Goal: Contribute content: Contribute content

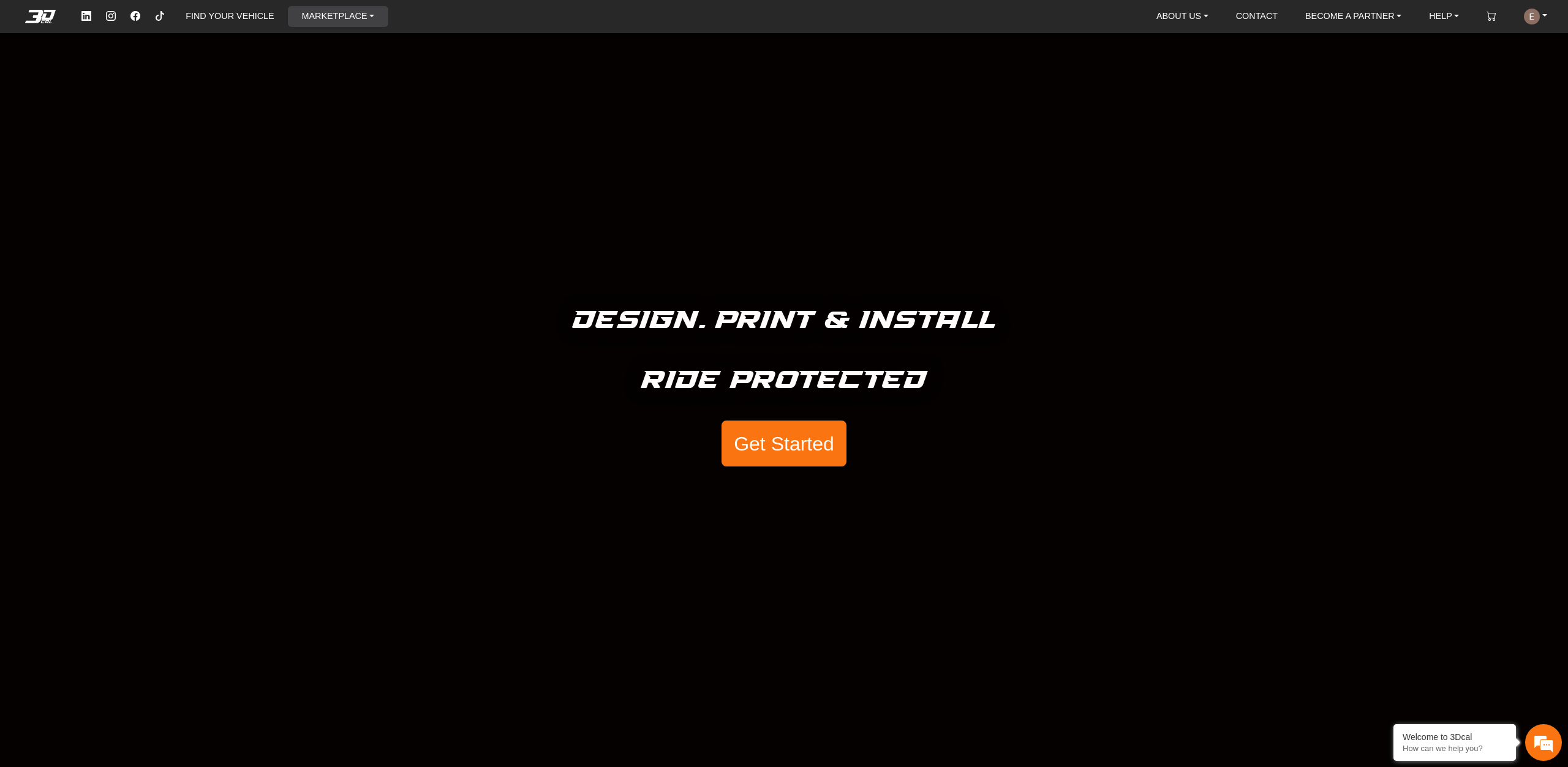
click at [335, 14] on link "MARKETPLACE" at bounding box center [338, 17] width 83 height 21
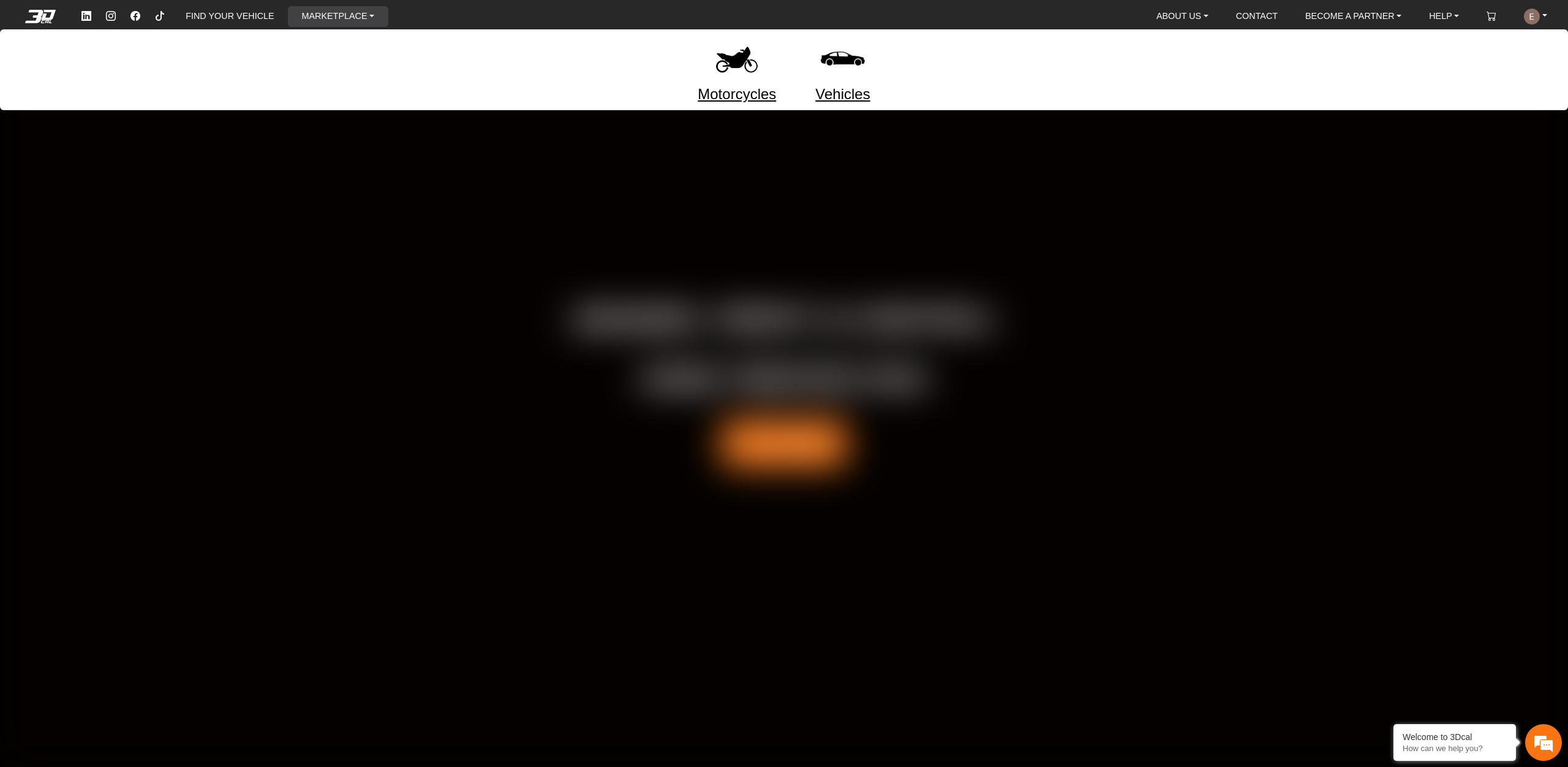
click at [739, 83] on link "Motorcycles" at bounding box center [737, 94] width 79 height 22
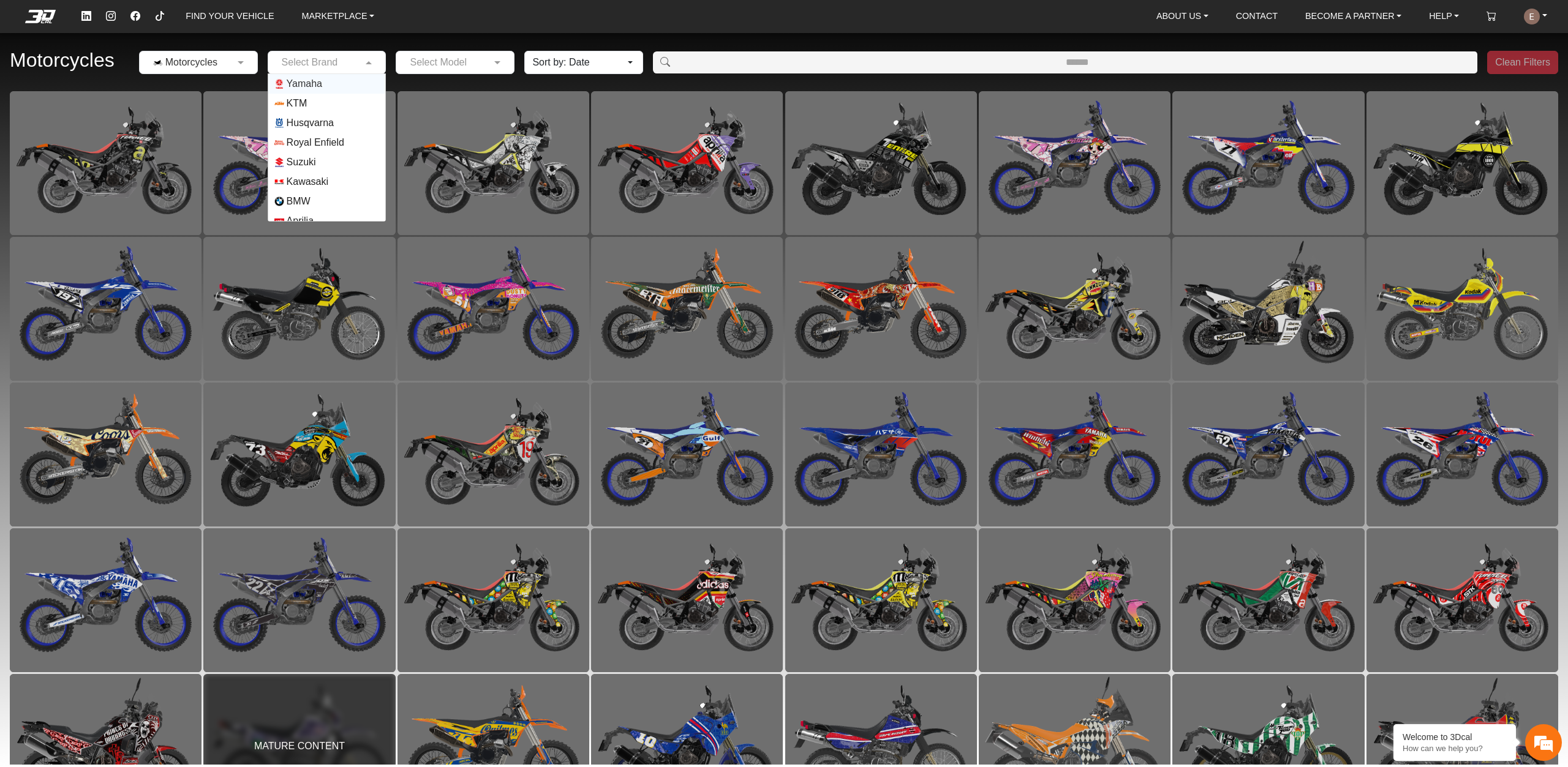
click at [346, 58] on input "text" at bounding box center [314, 62] width 81 height 14
click at [304, 165] on span "Suzuki" at bounding box center [301, 162] width 30 height 14
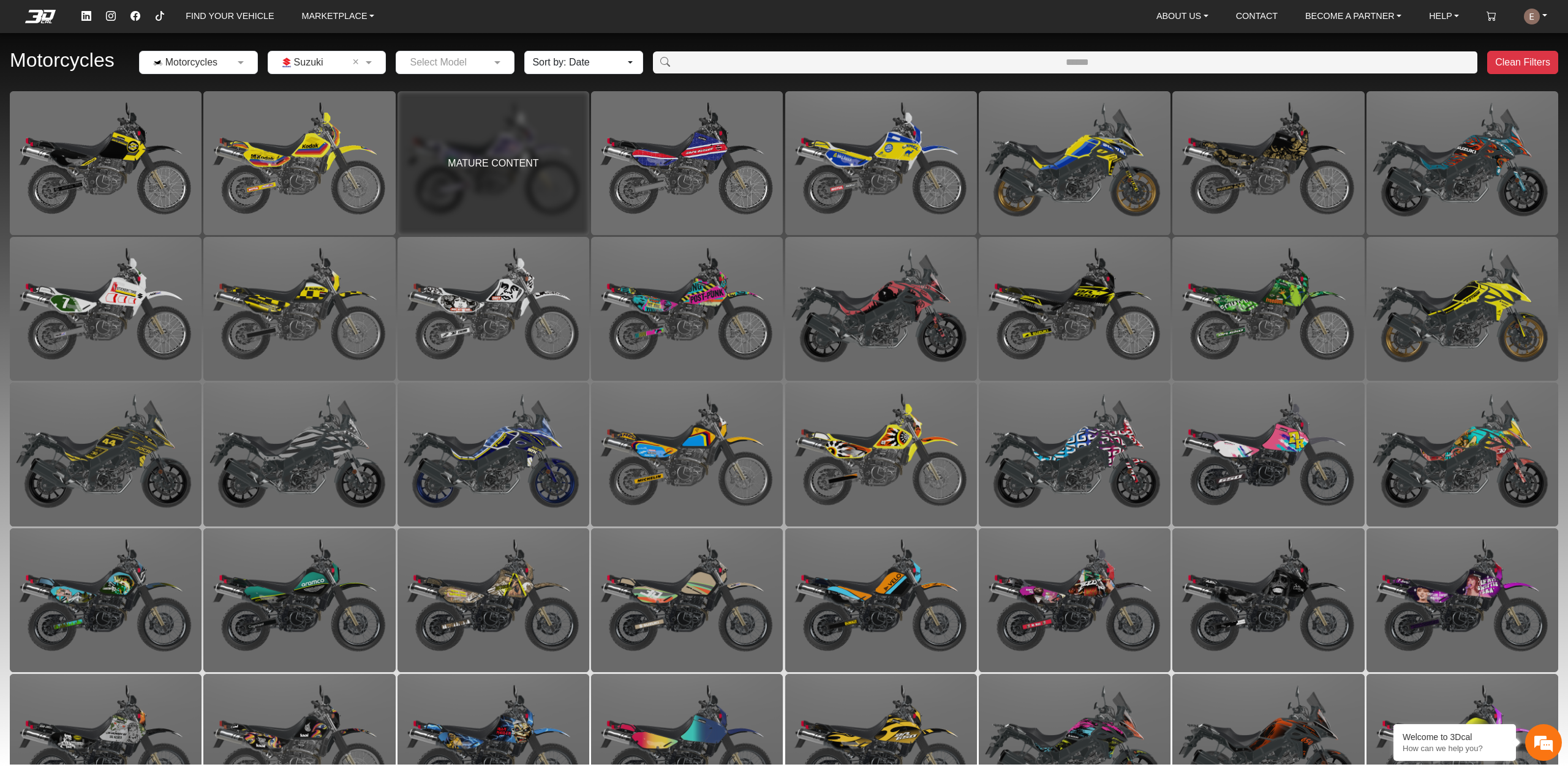
click at [490, 61] on div at bounding box center [455, 62] width 118 height 15
click at [459, 140] on span "DR 650" at bounding box center [455, 143] width 105 height 10
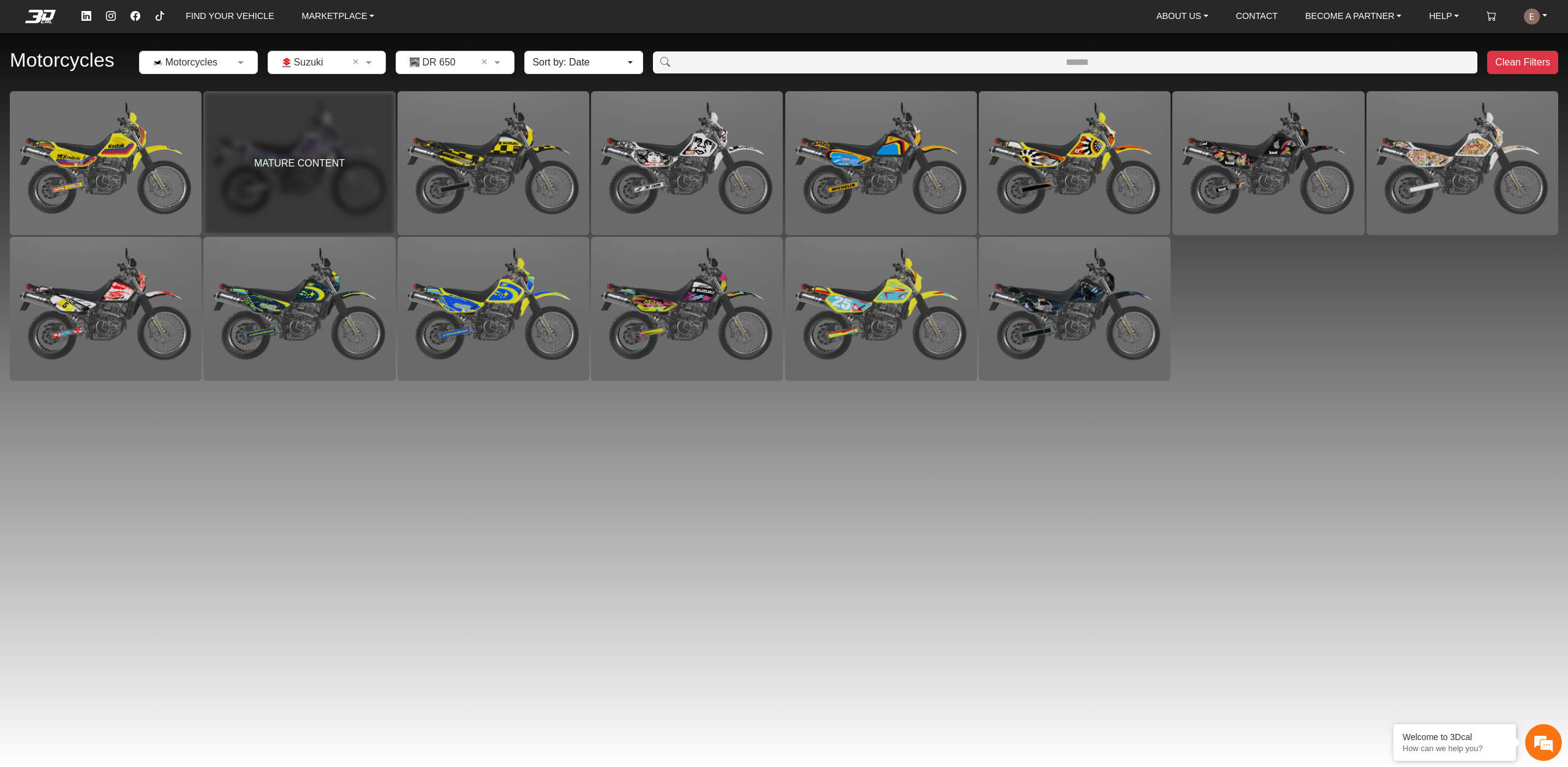
click at [442, 59] on input "text" at bounding box center [442, 62] width 81 height 14
click at [448, 121] on span "DR 650 Acerbis Tank 6.6 Gl" at bounding box center [469, 123] width 120 height 14
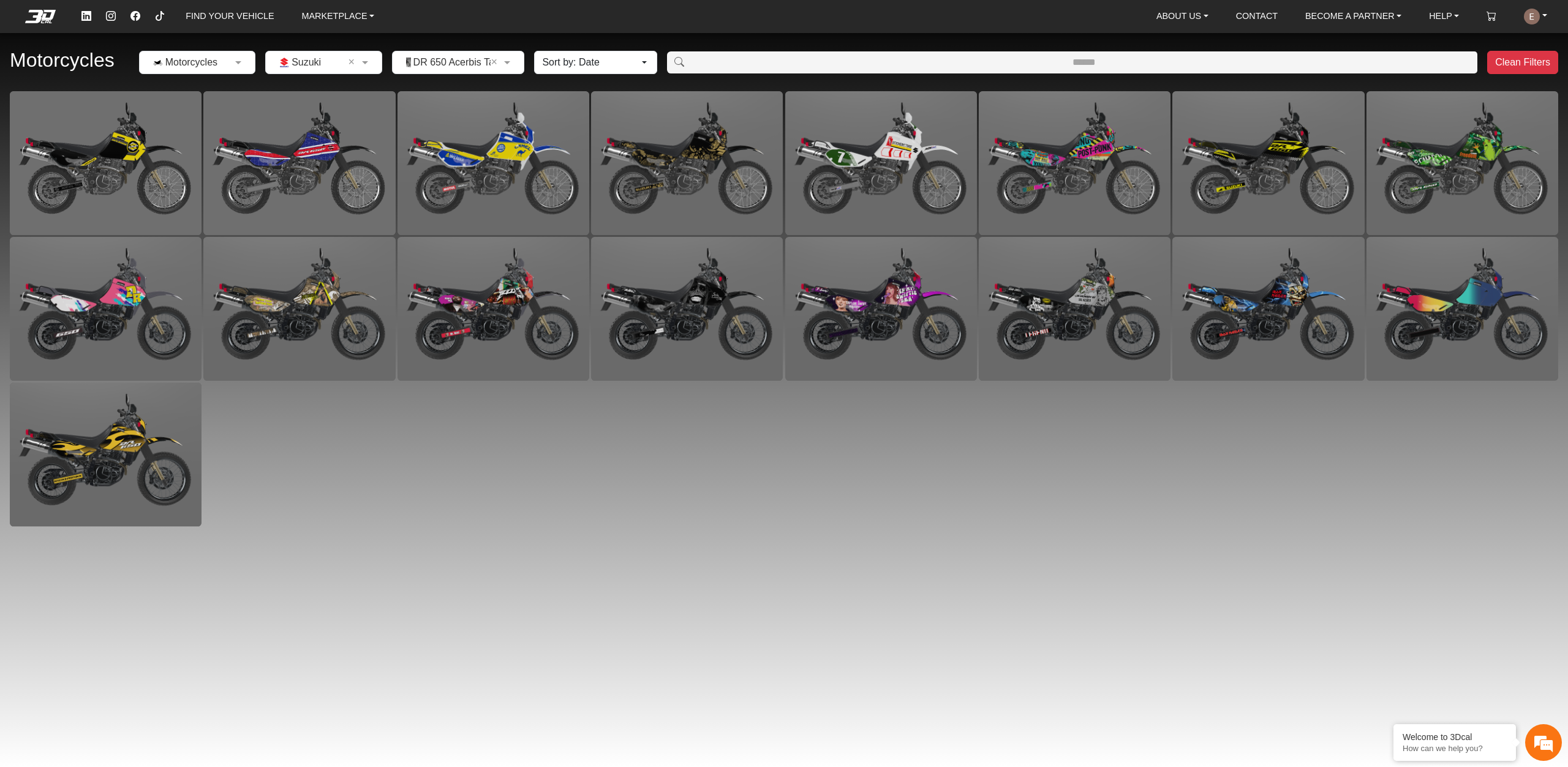
click at [343, 63] on input "text" at bounding box center [312, 62] width 79 height 14
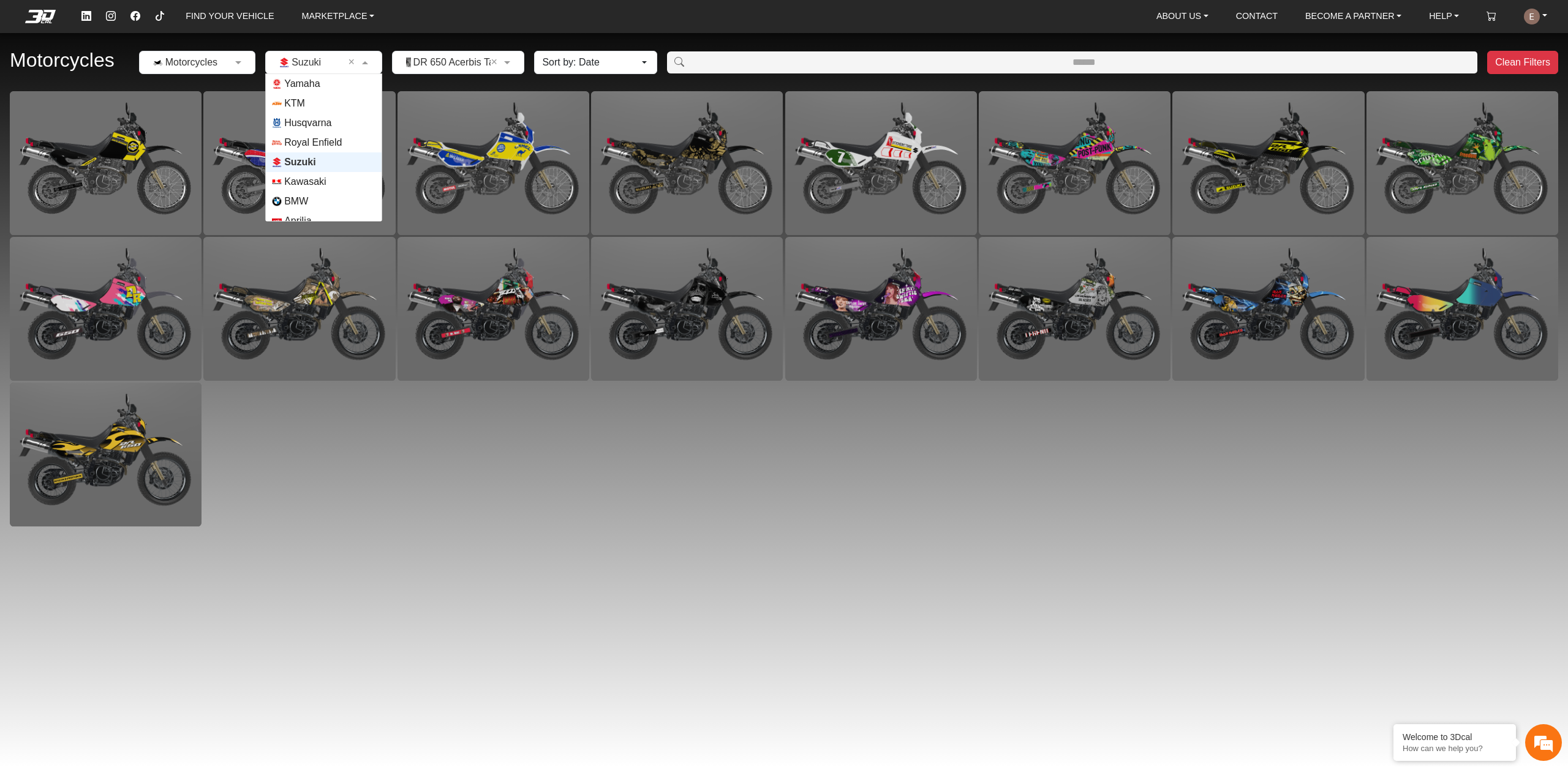
click at [422, 63] on input "text" at bounding box center [446, 62] width 95 height 14
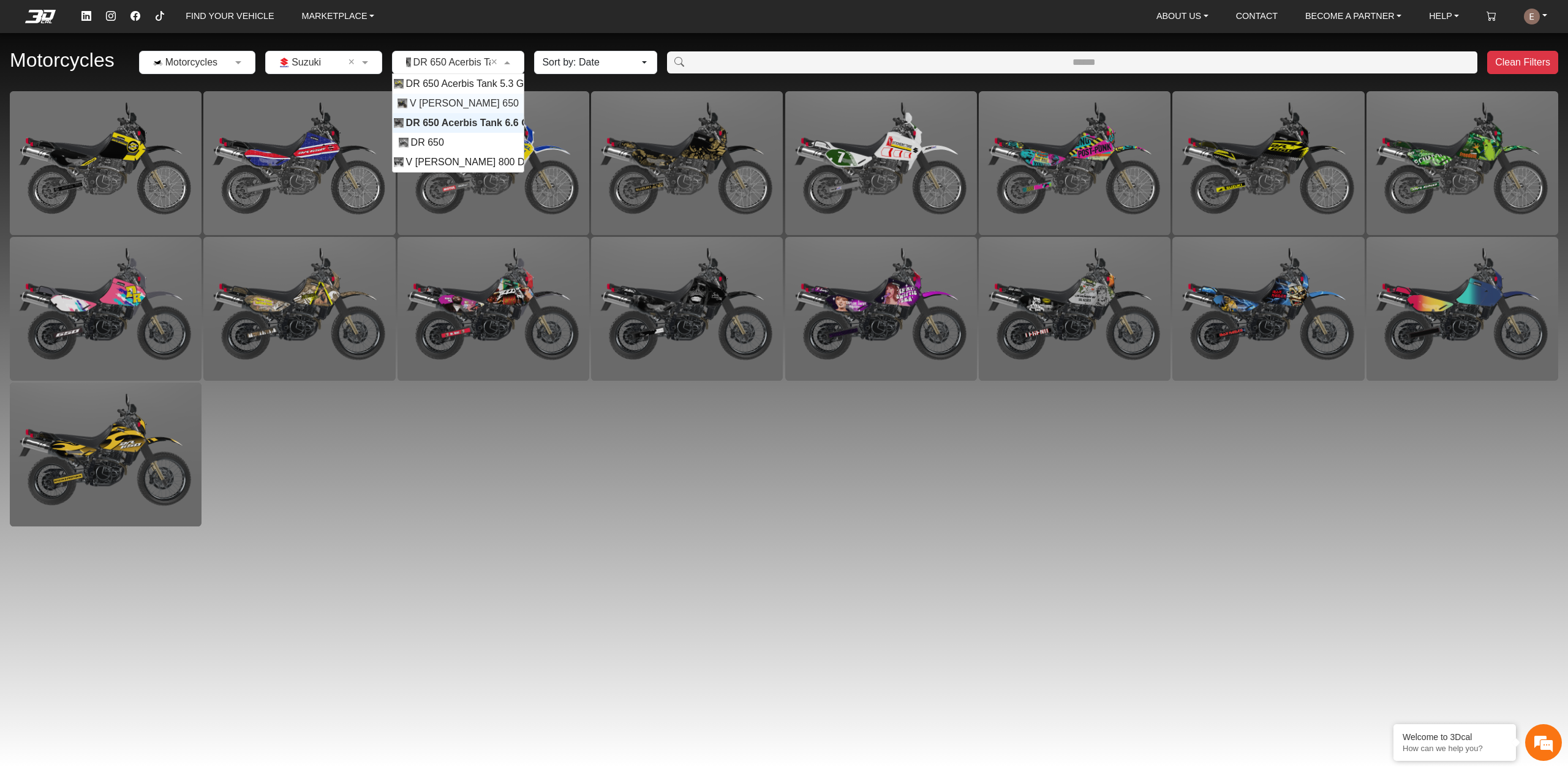
click at [445, 103] on span "V Strom 650" at bounding box center [464, 103] width 109 height 14
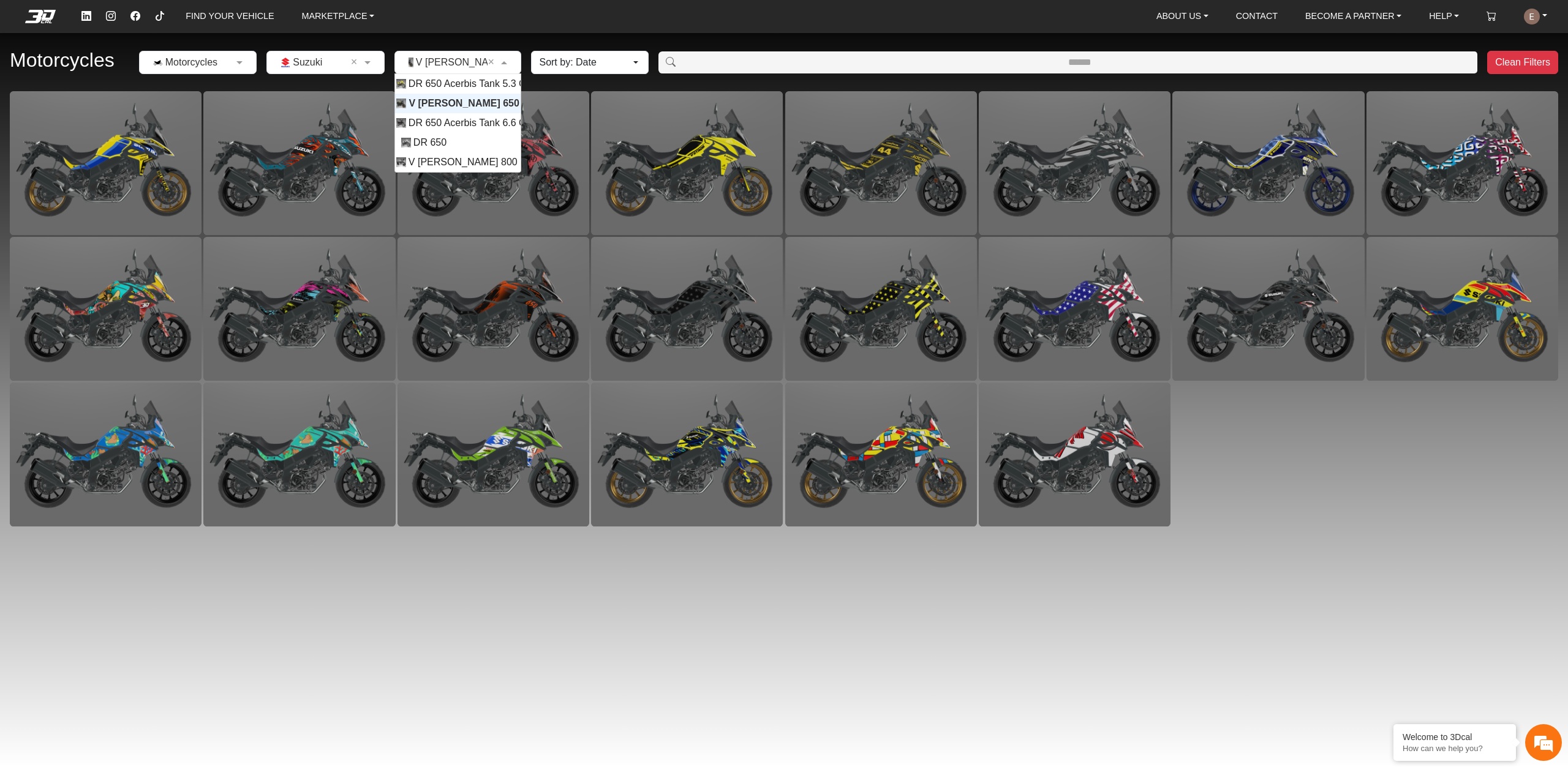
click at [442, 63] on input "text" at bounding box center [446, 62] width 90 height 14
click at [459, 81] on span "DR 650 Acerbis Tank 5.3 Gl" at bounding box center [469, 83] width 120 height 14
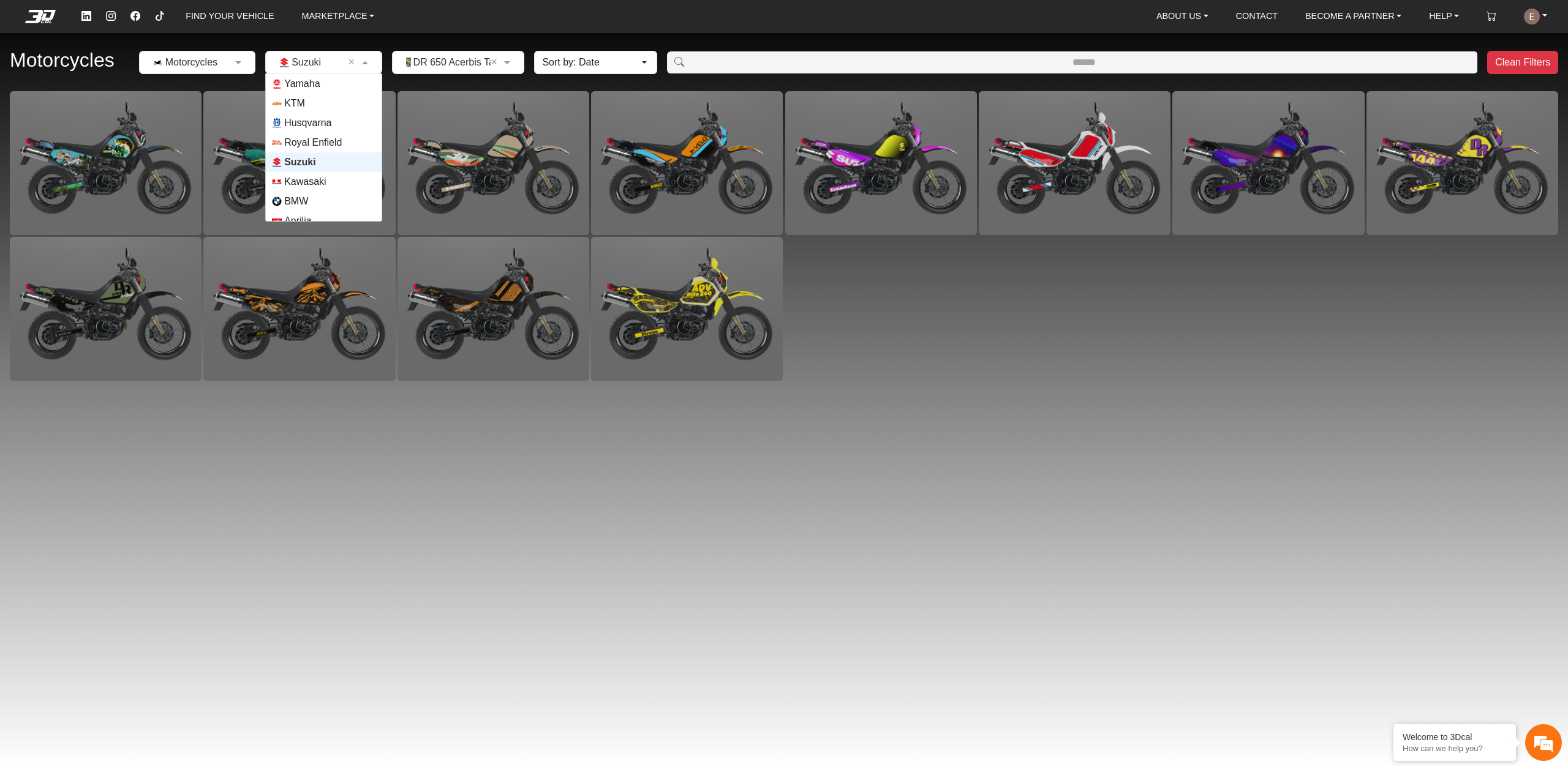
click at [313, 58] on input "text" at bounding box center [312, 62] width 79 height 14
click at [322, 85] on span "Yamaha" at bounding box center [323, 84] width 103 height 10
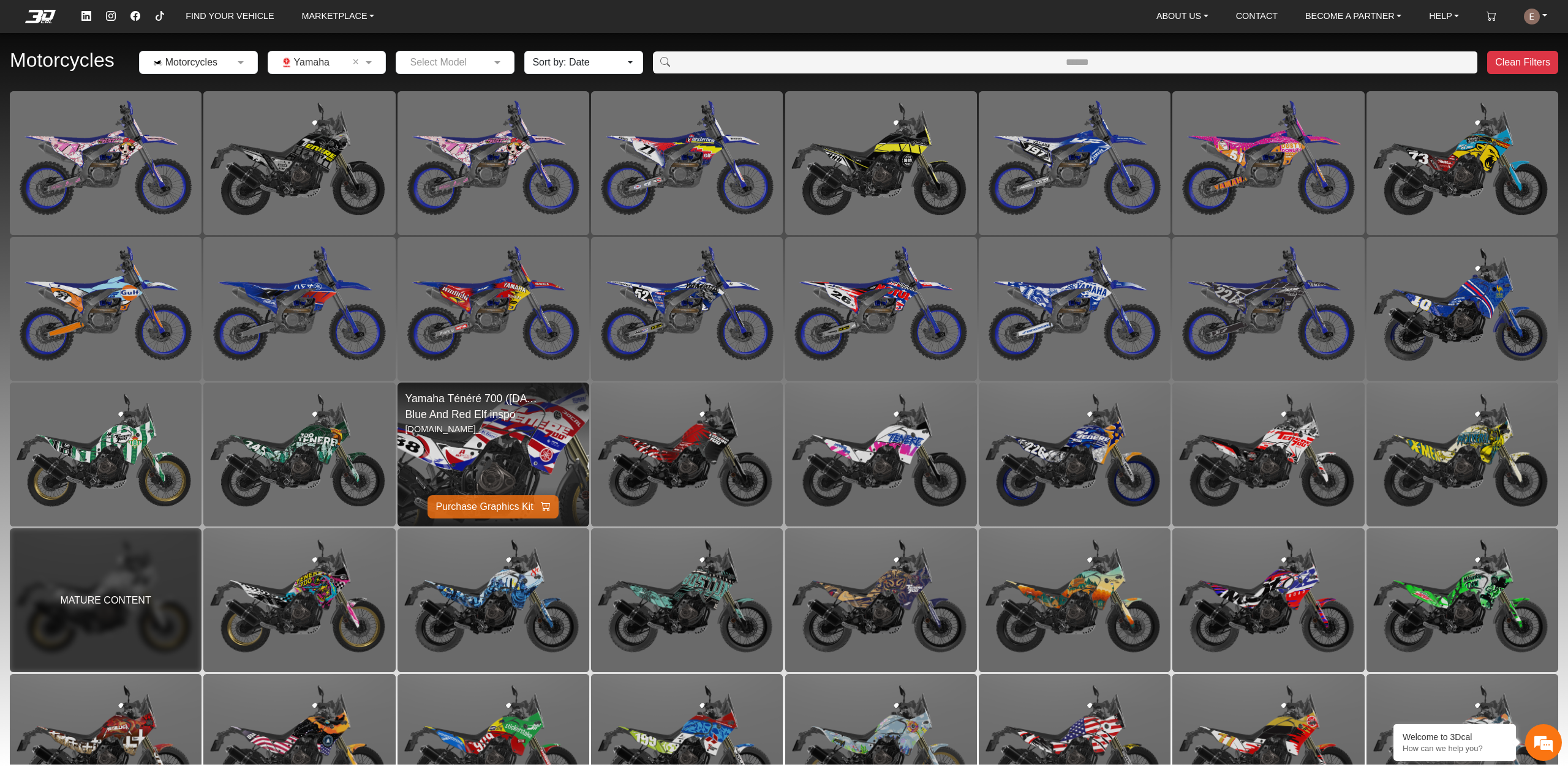
click at [492, 447] on img at bounding box center [493, 455] width 383 height 288
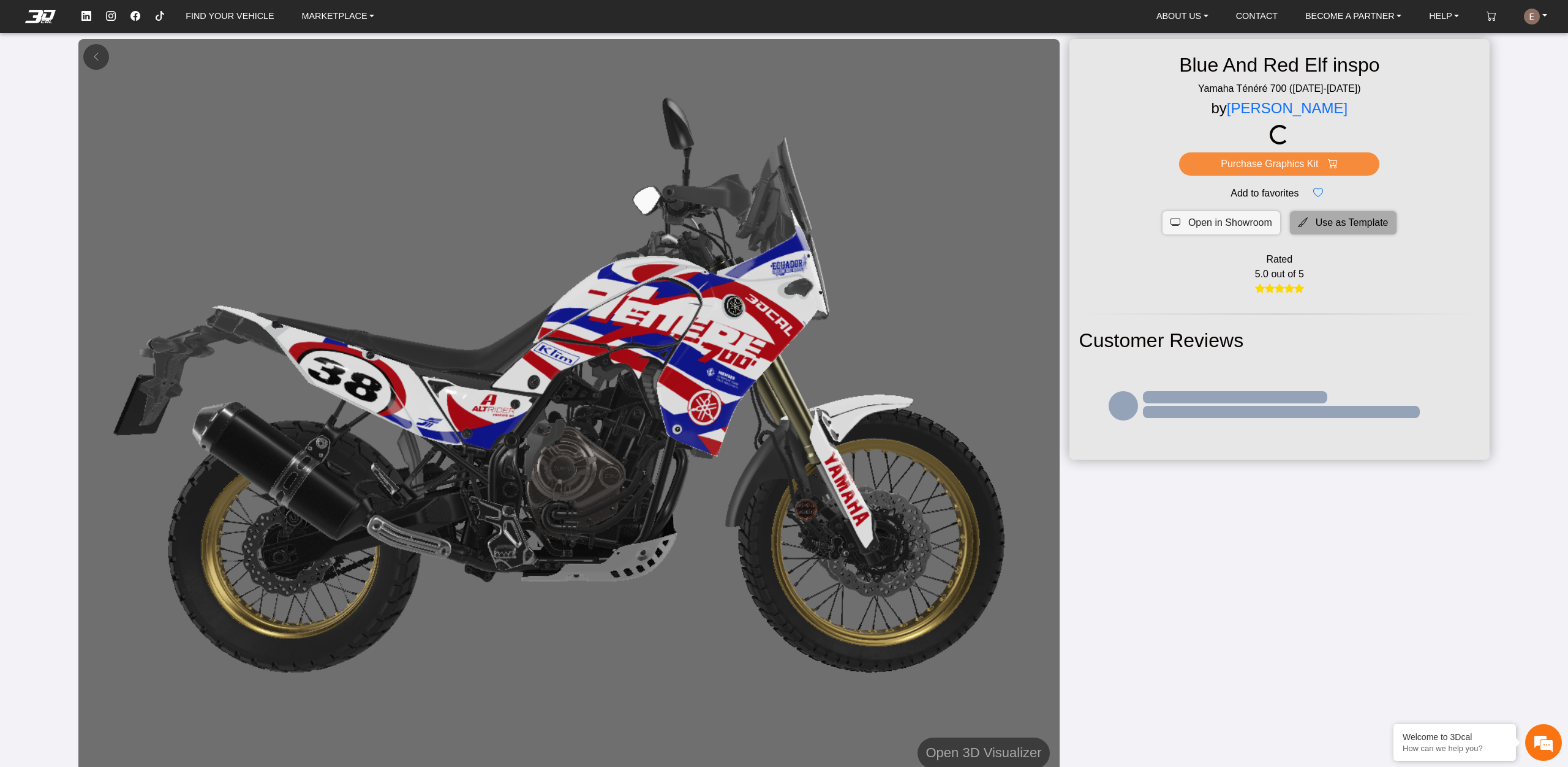
click at [1322, 223] on span "Use as Template" at bounding box center [1352, 223] width 73 height 14
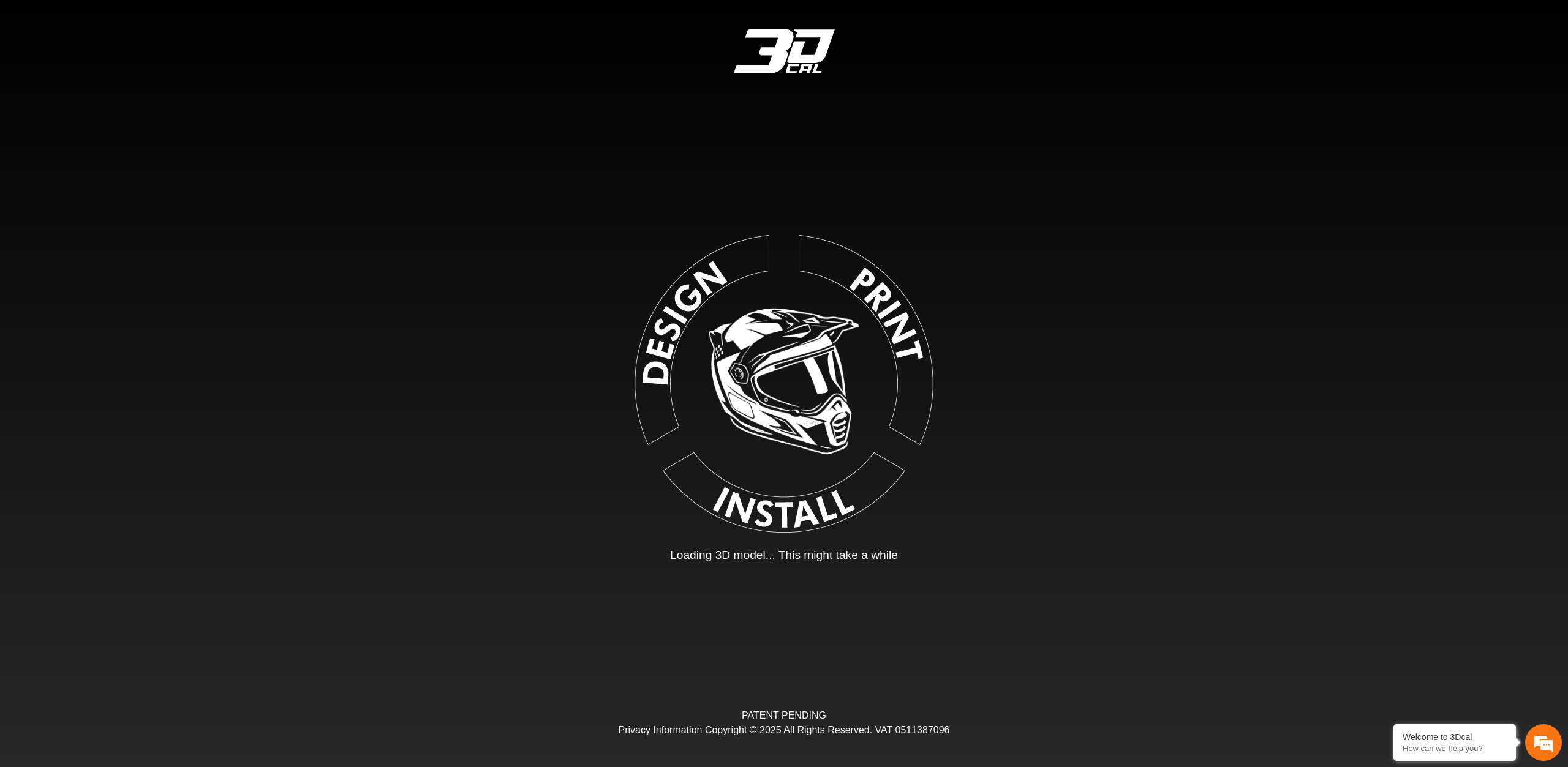
type input "*"
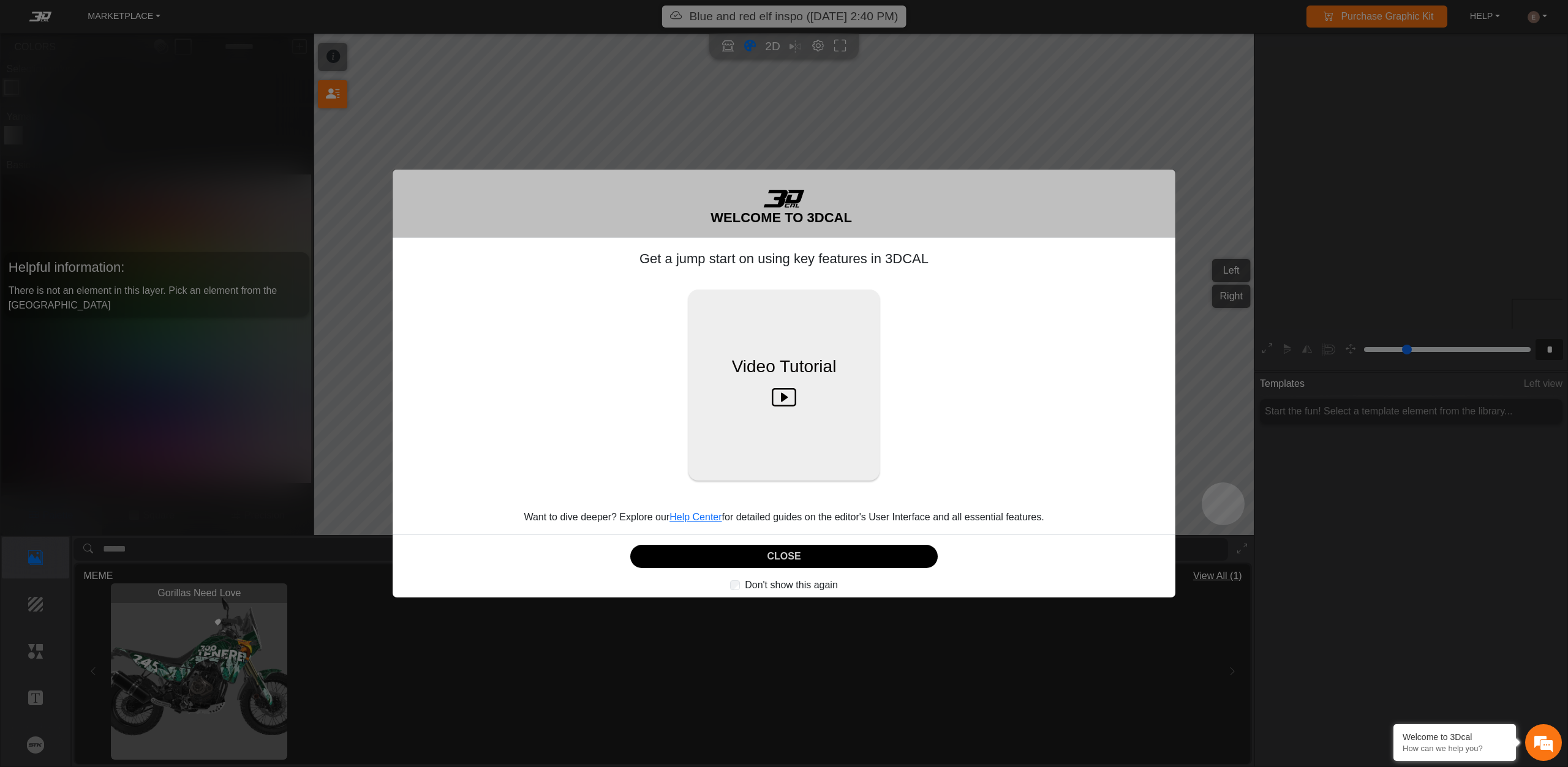
scroll to position [236, 225]
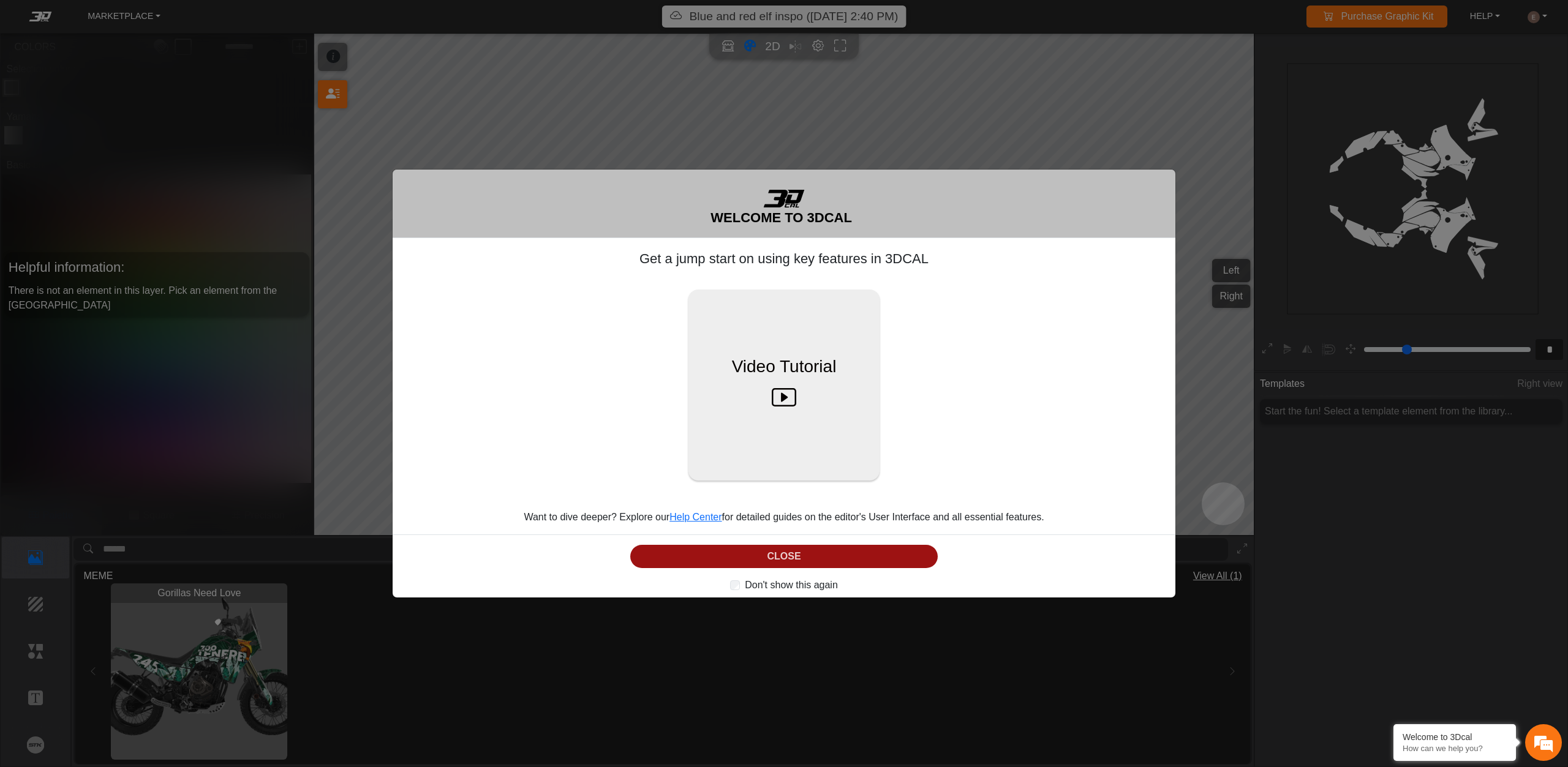
click at [801, 556] on button "CLOSE" at bounding box center [784, 557] width 307 height 24
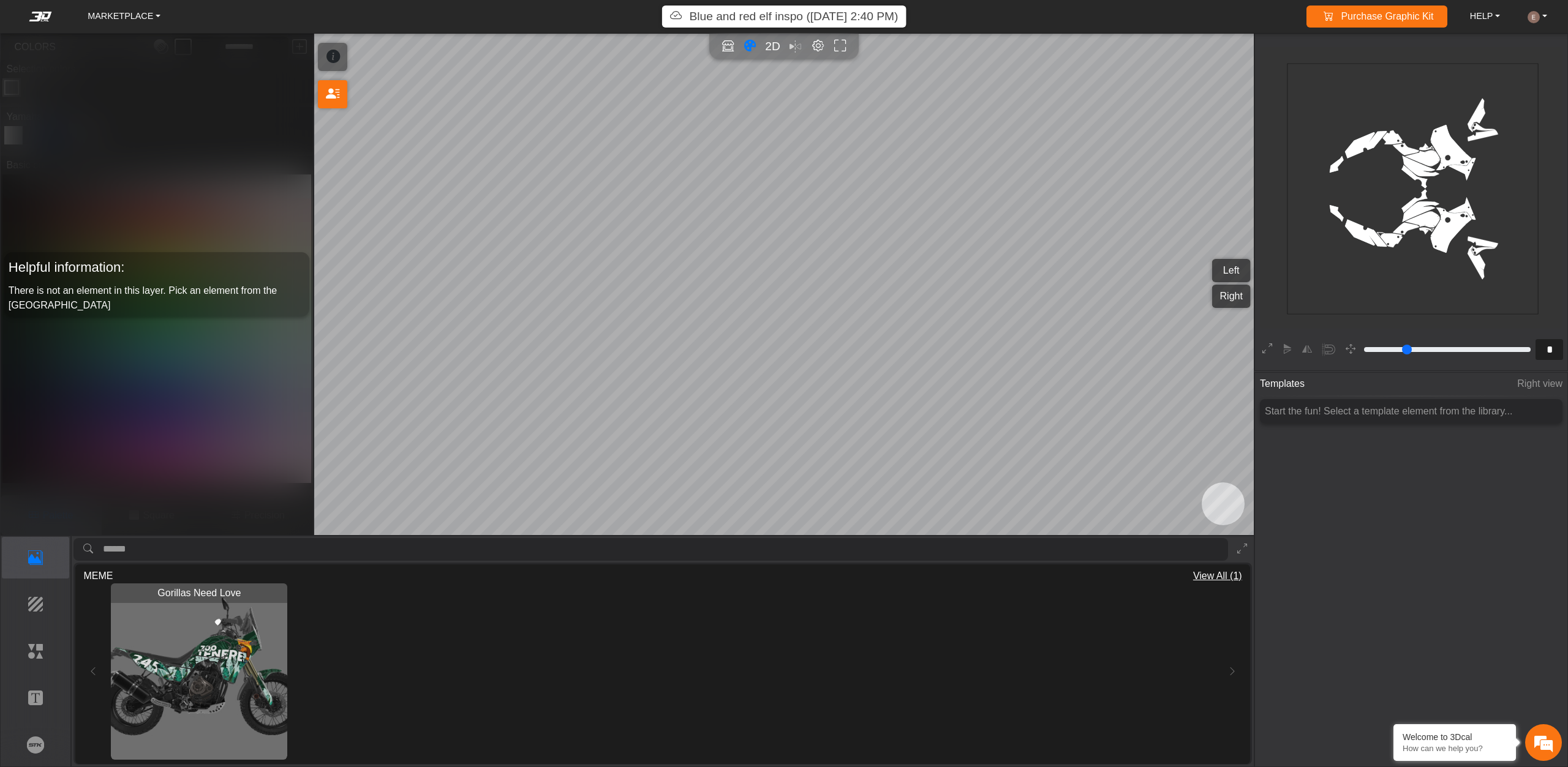
click at [1394, 204] on icon "background_wire_template_bg decal_t700_left_fender decal_t700_right_fender text…" at bounding box center [1413, 189] width 753 height 753
click at [17, 604] on p "Background" at bounding box center [36, 604] width 67 height 14
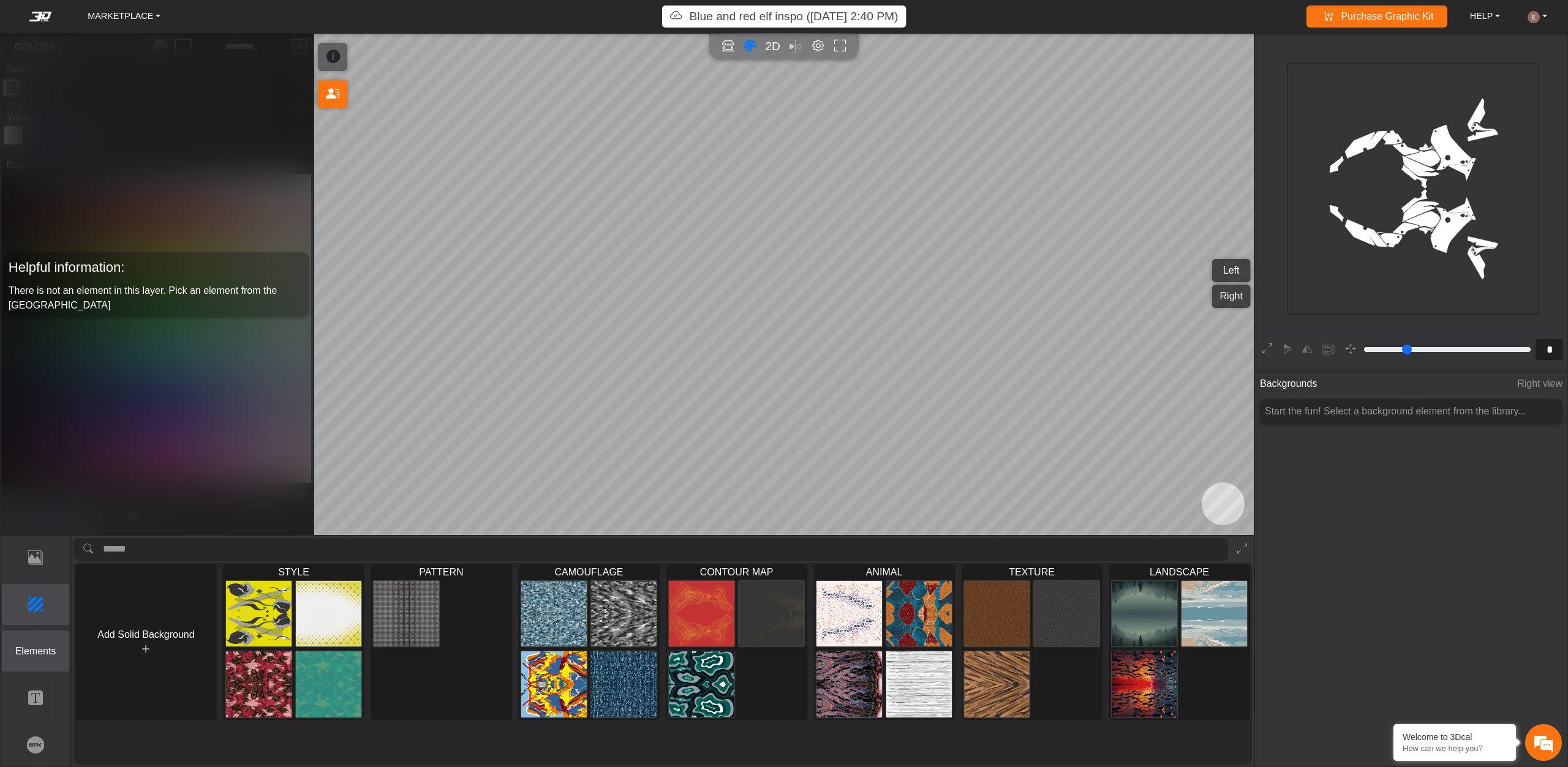
click at [46, 643] on button "Elements" at bounding box center [36, 651] width 68 height 41
type input "**"
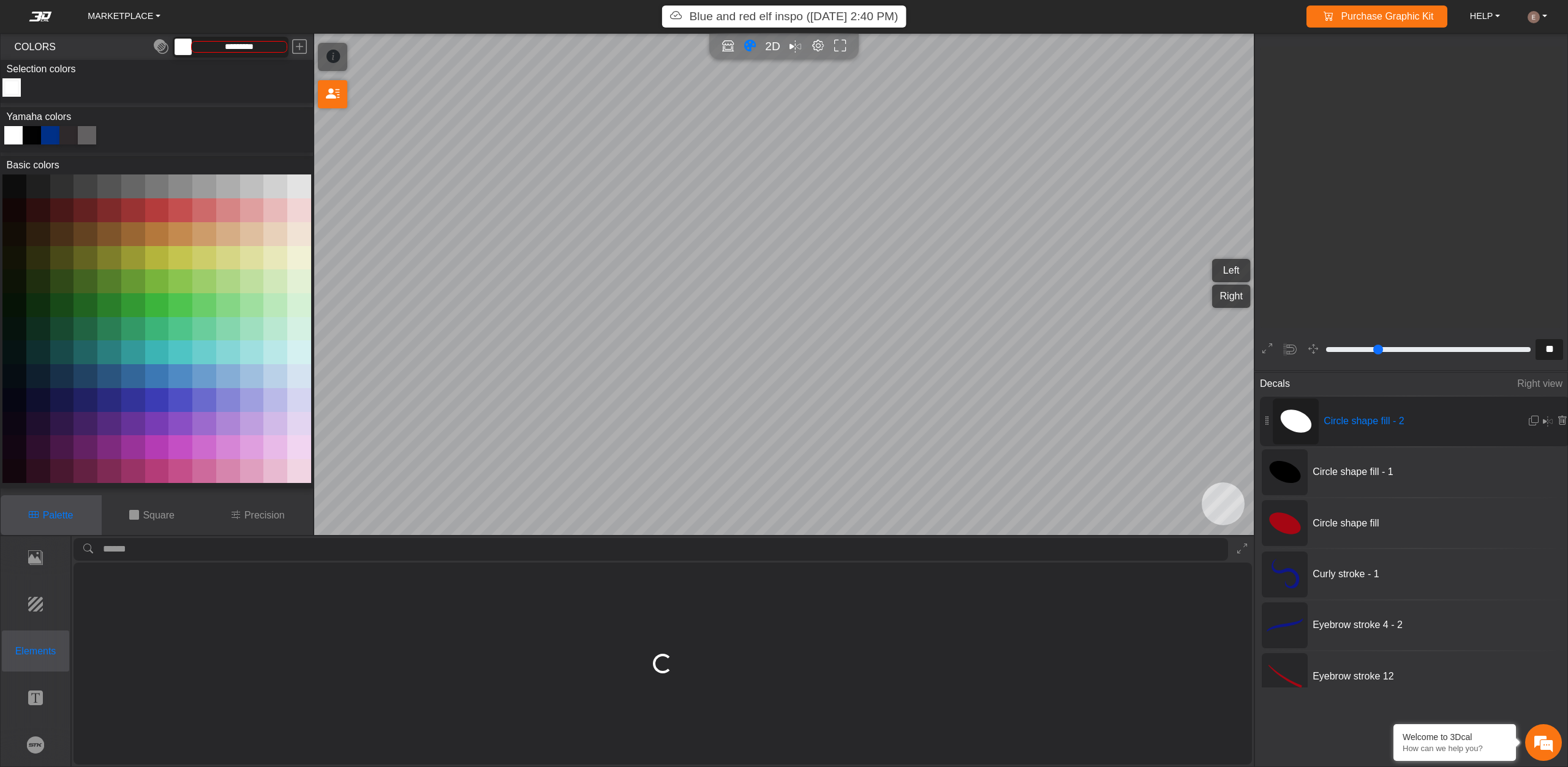
scroll to position [1155, 838]
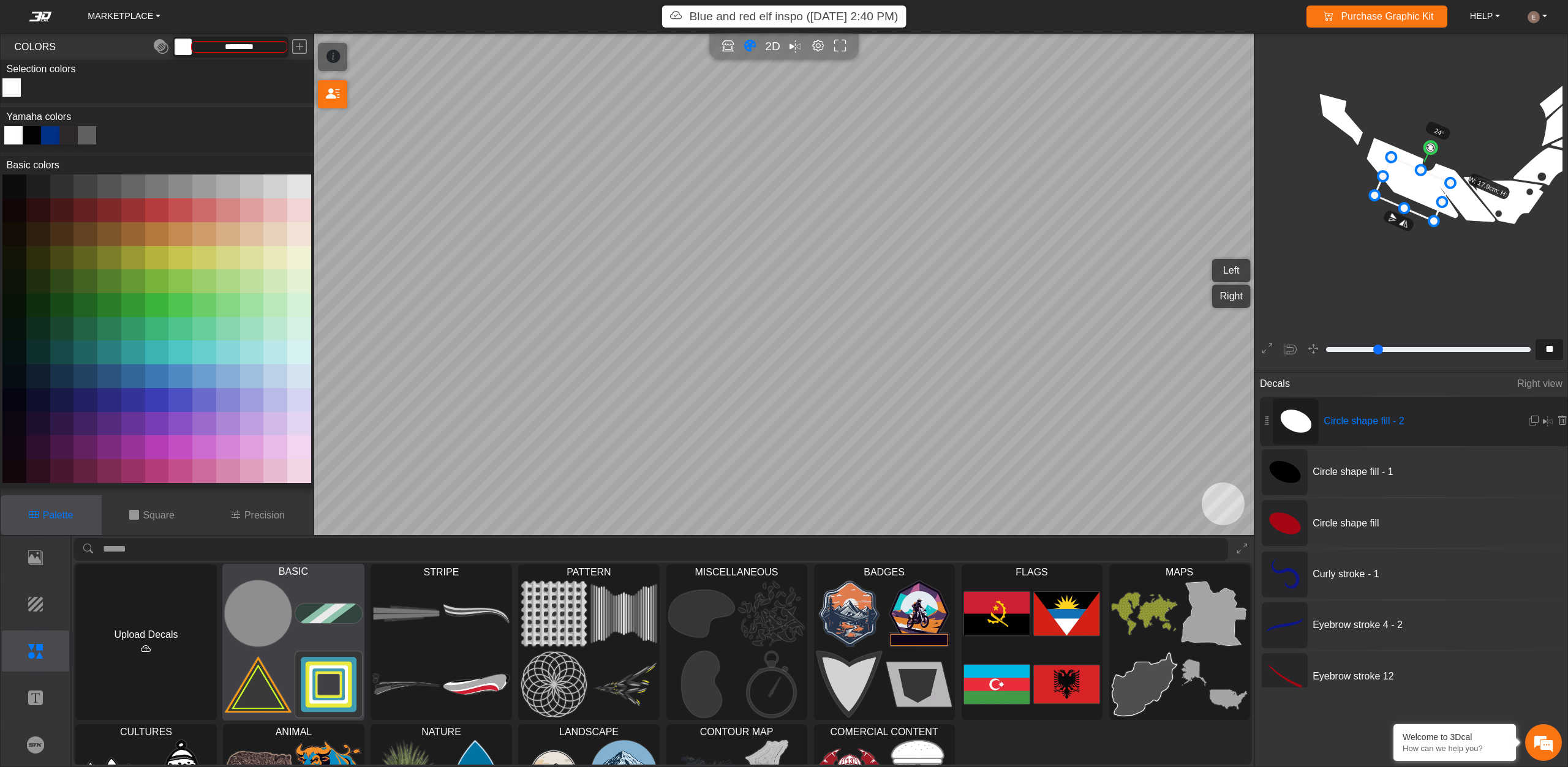
click at [324, 667] on img at bounding box center [329, 685] width 67 height 68
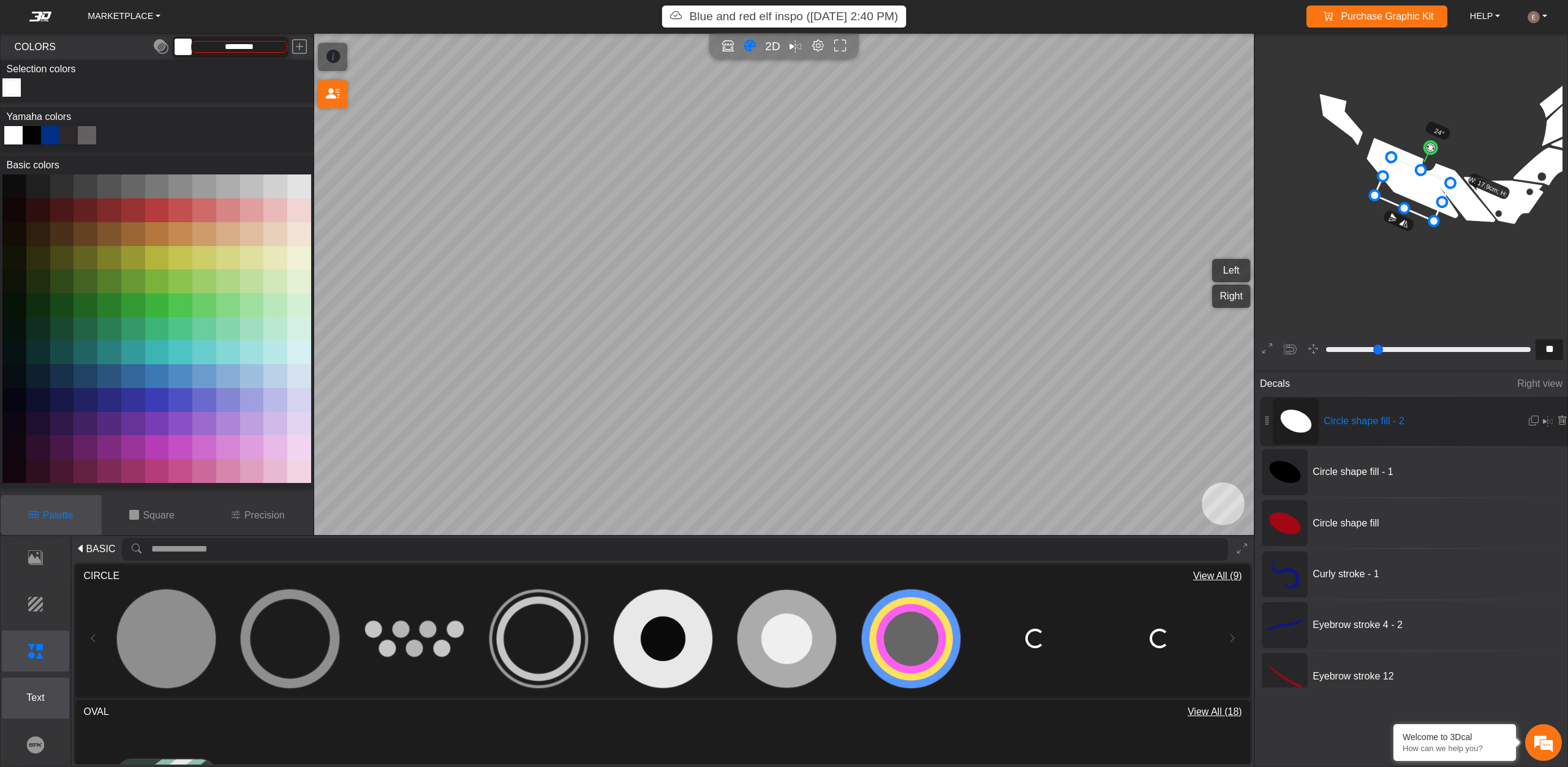
click at [21, 689] on button "Text" at bounding box center [36, 699] width 68 height 41
type input "**"
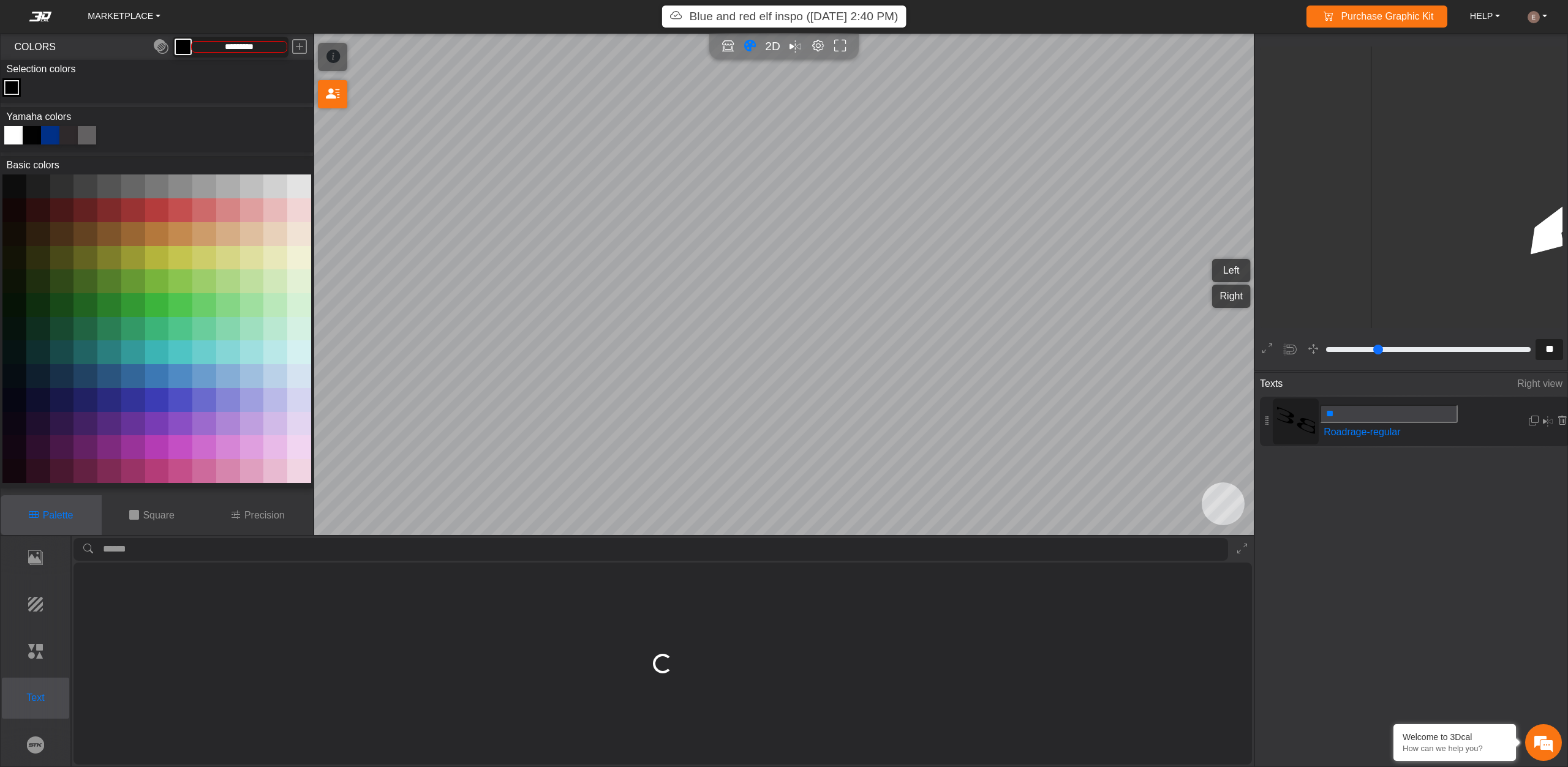
type input "*********"
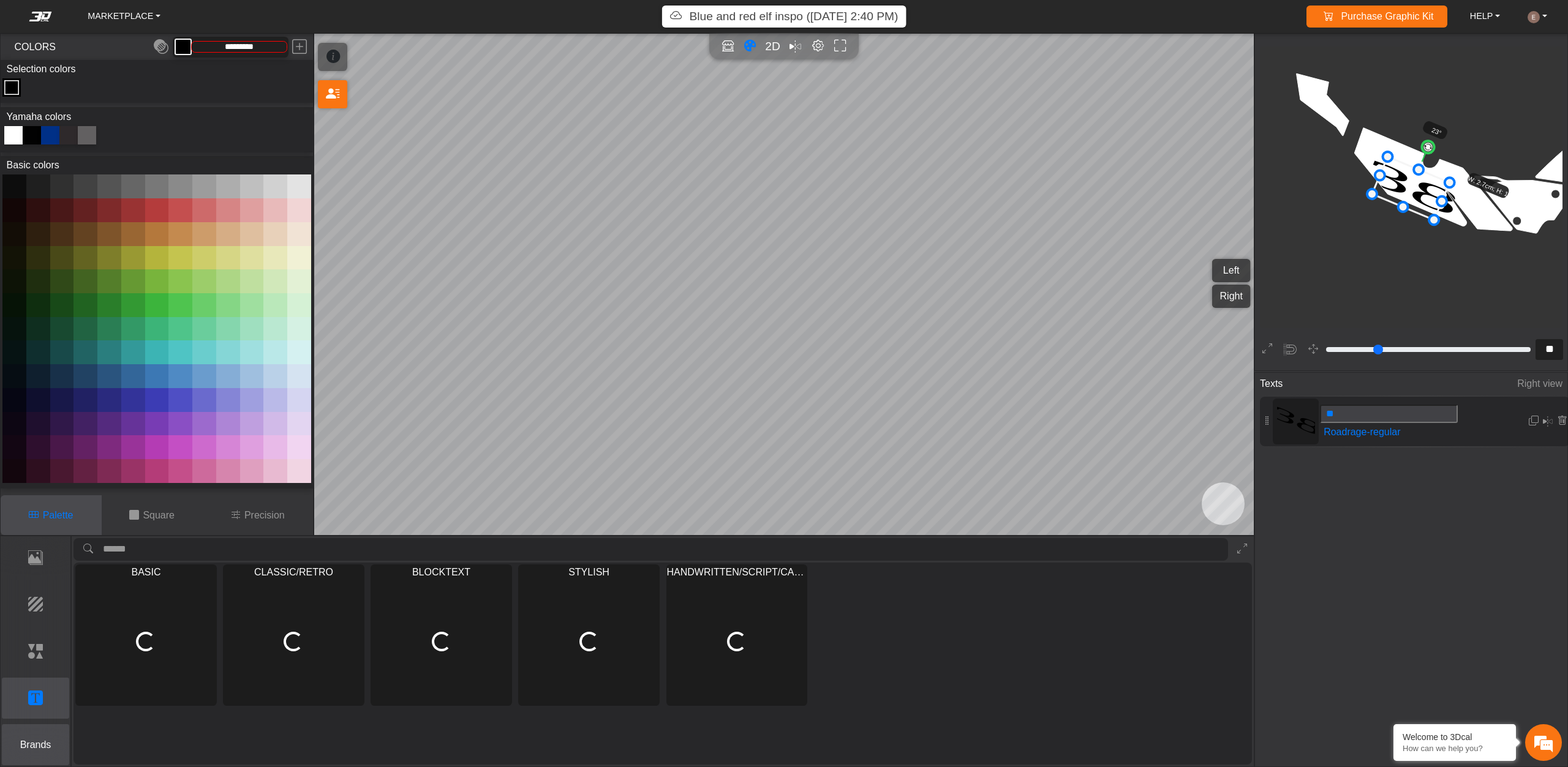
click at [41, 745] on p "Brands" at bounding box center [36, 745] width 67 height 14
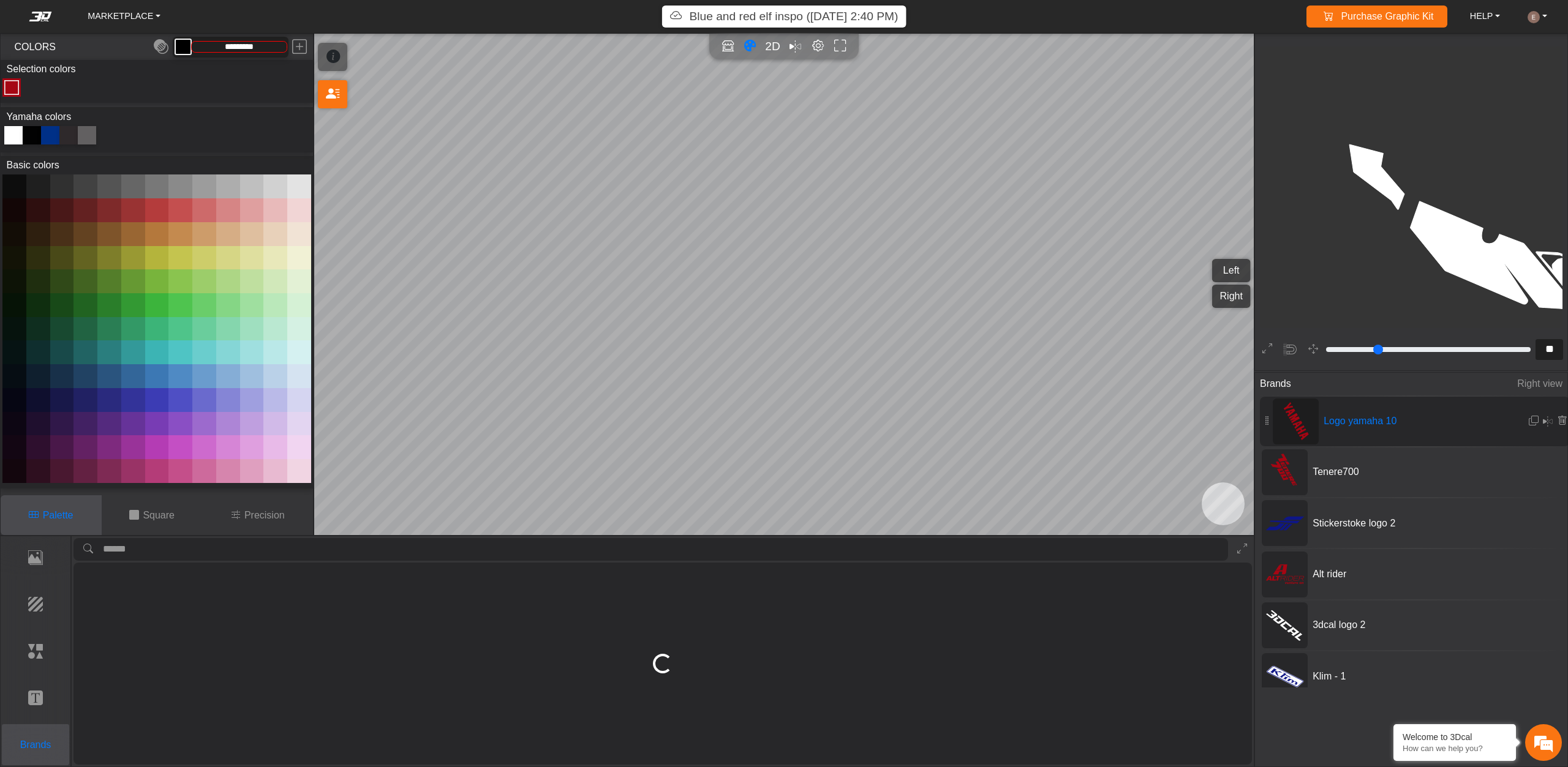
type input "**"
type input "*********"
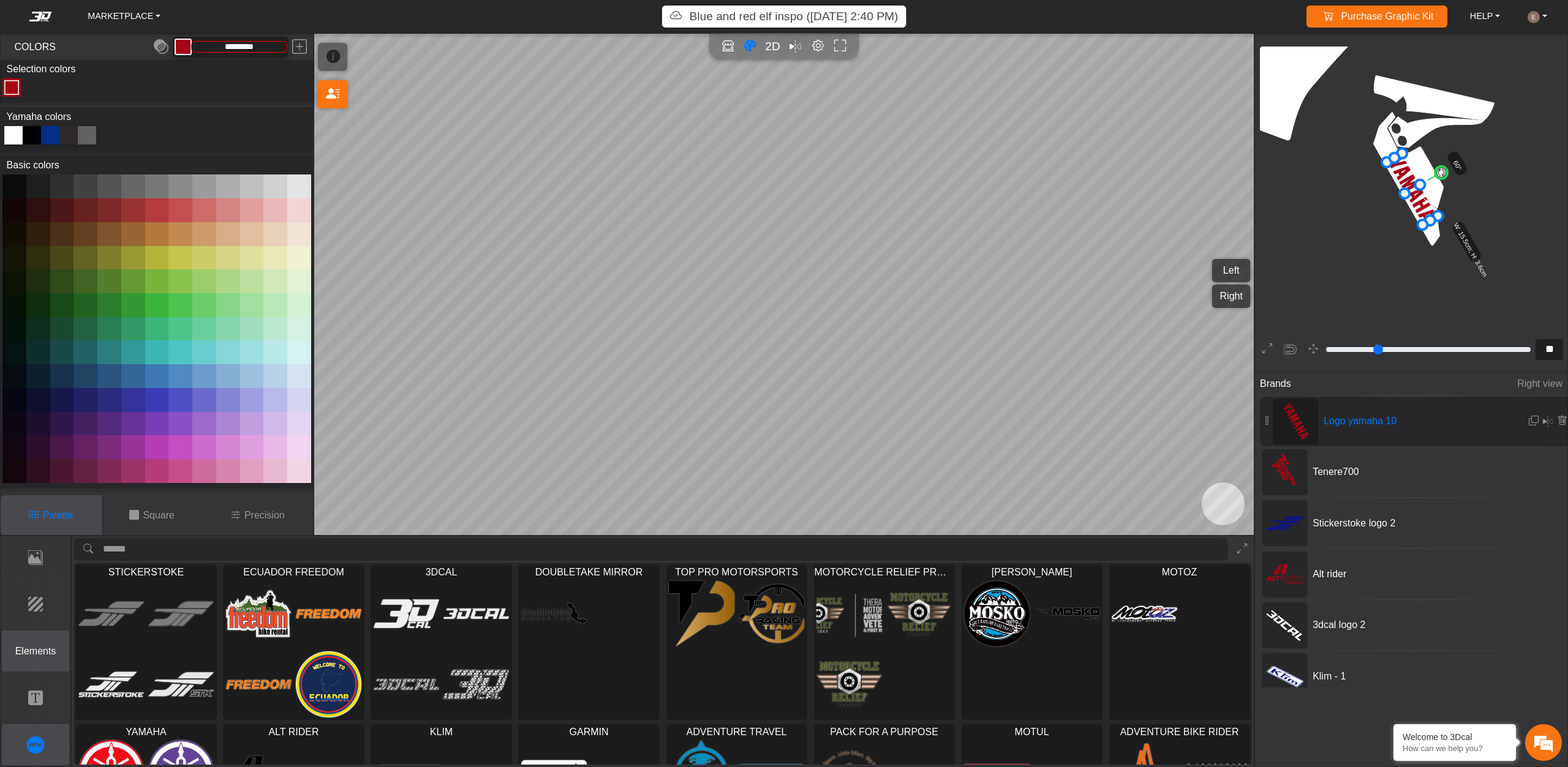
click at [25, 641] on button "Elements" at bounding box center [36, 651] width 68 height 41
type input "**"
type input "*********"
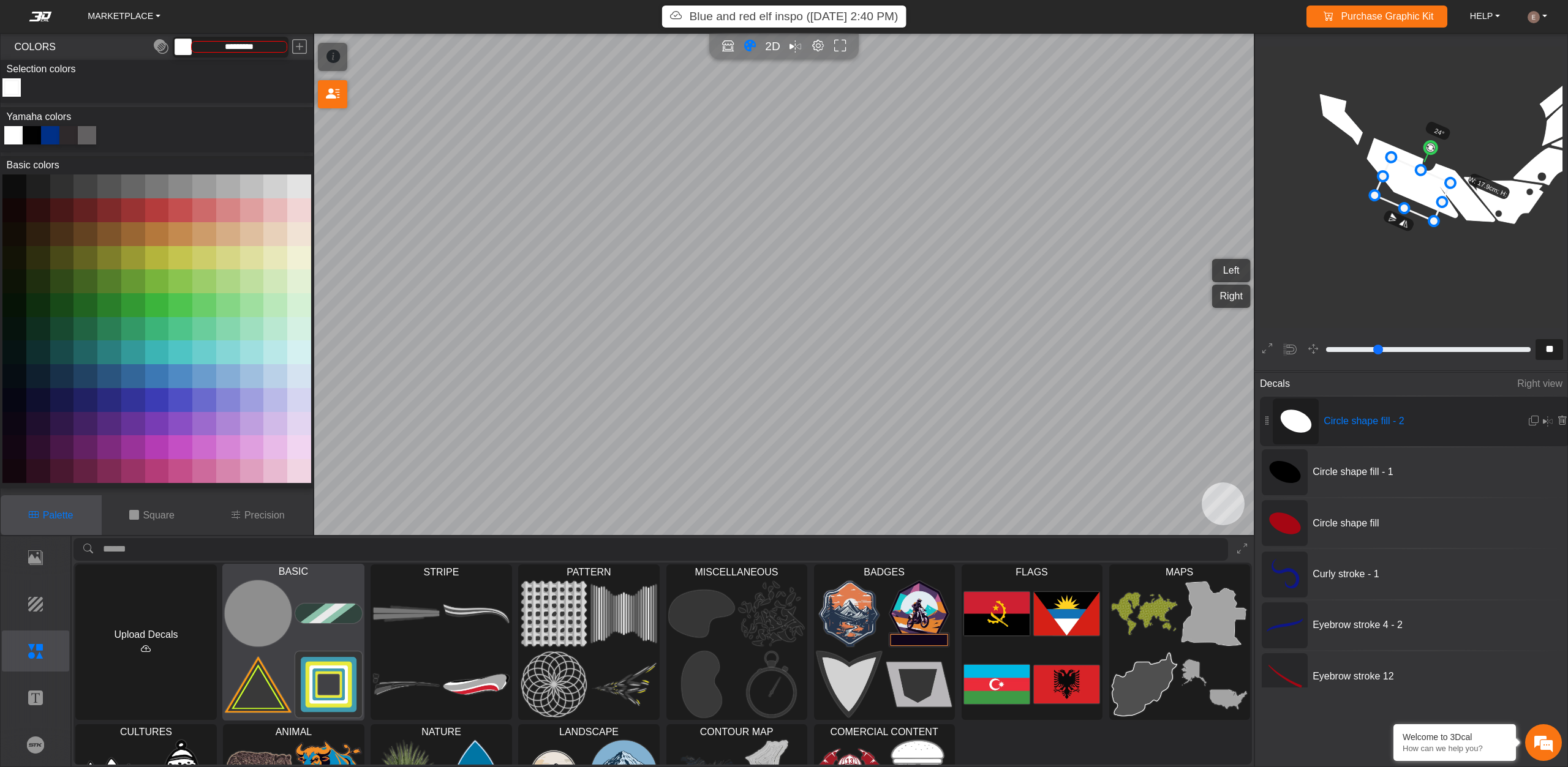
scroll to position [119, 0]
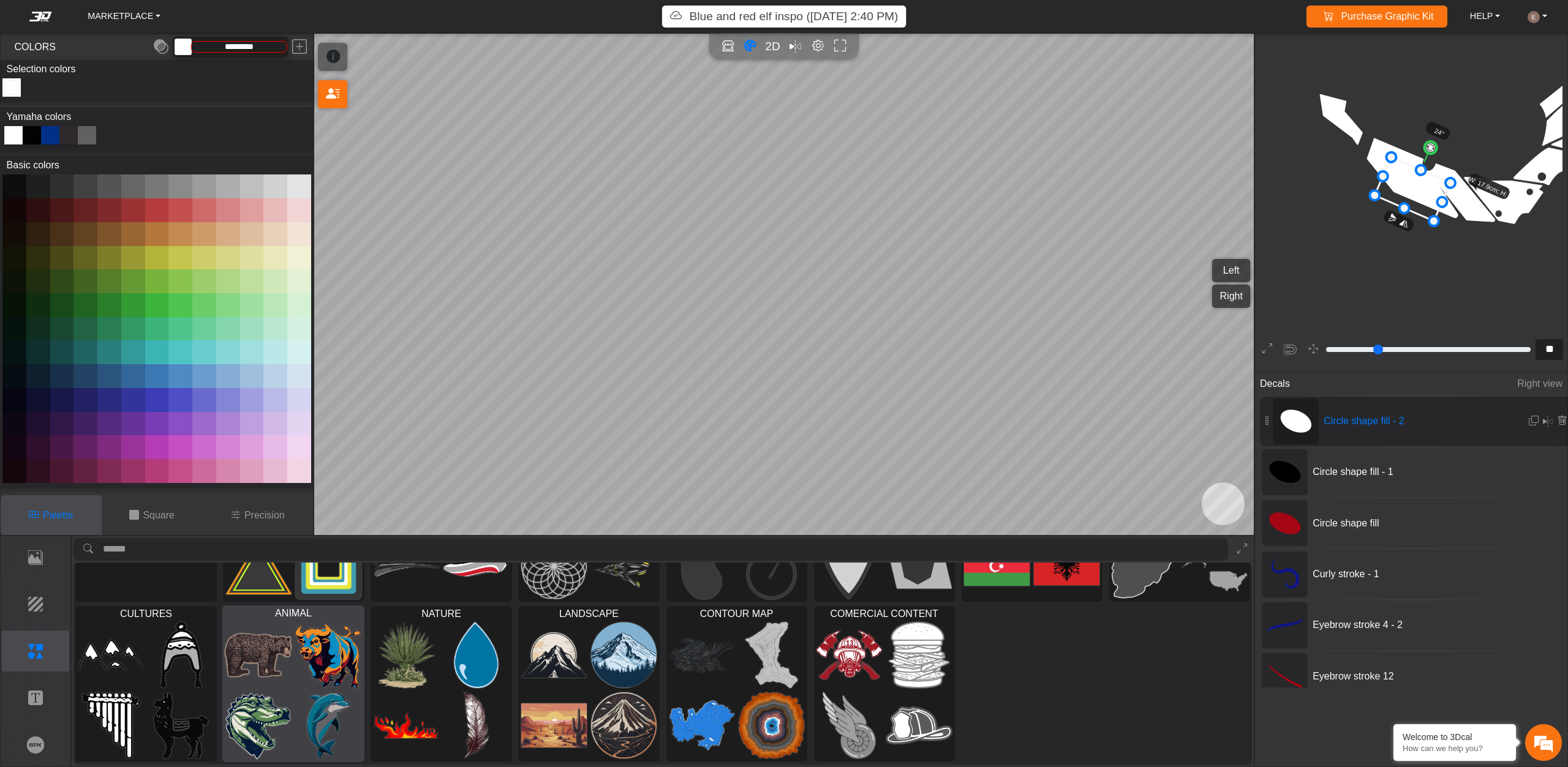
click at [282, 664] on img at bounding box center [258, 655] width 67 height 68
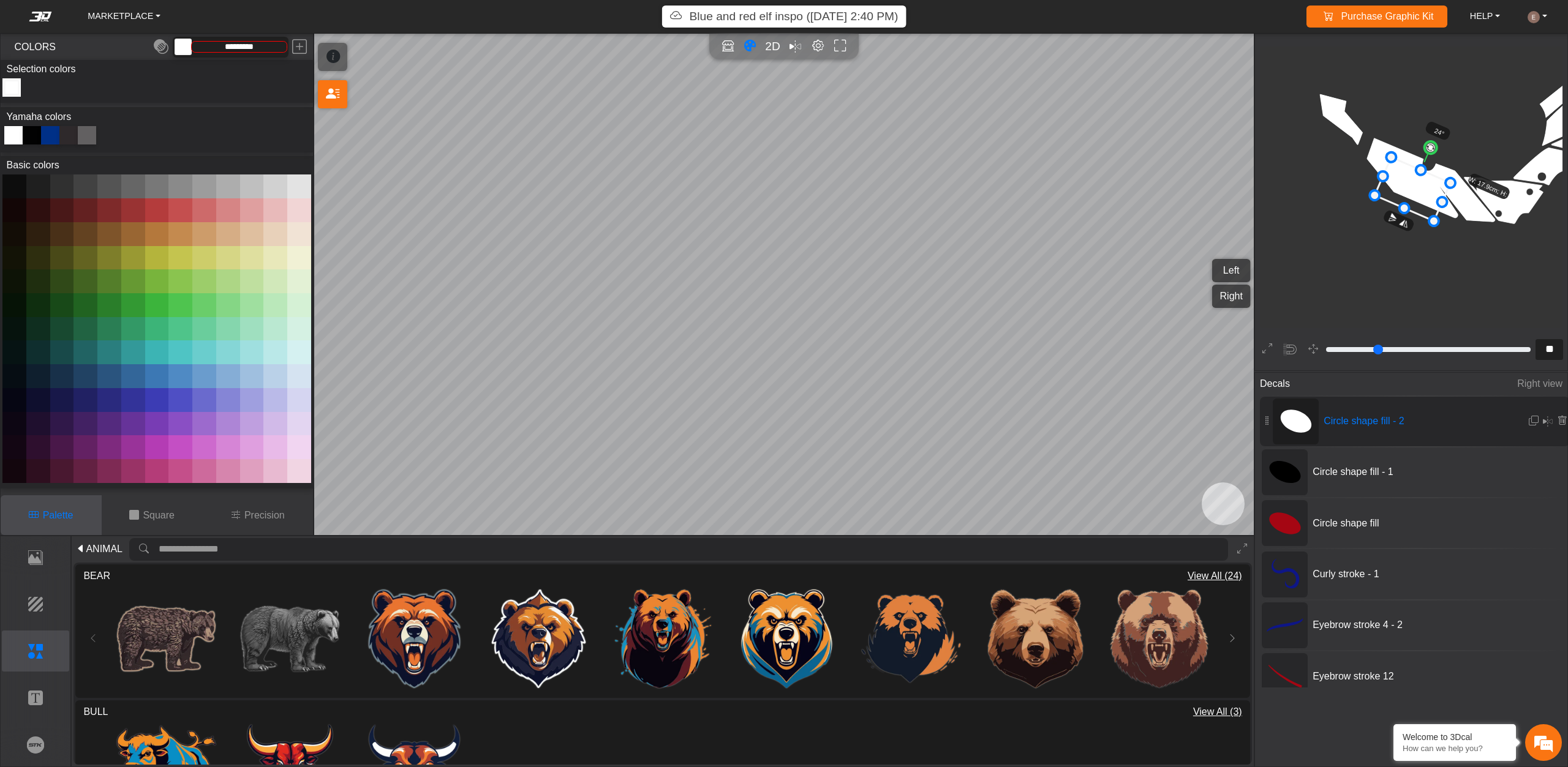
click at [100, 545] on span "ANIMAL" at bounding box center [103, 549] width 37 height 14
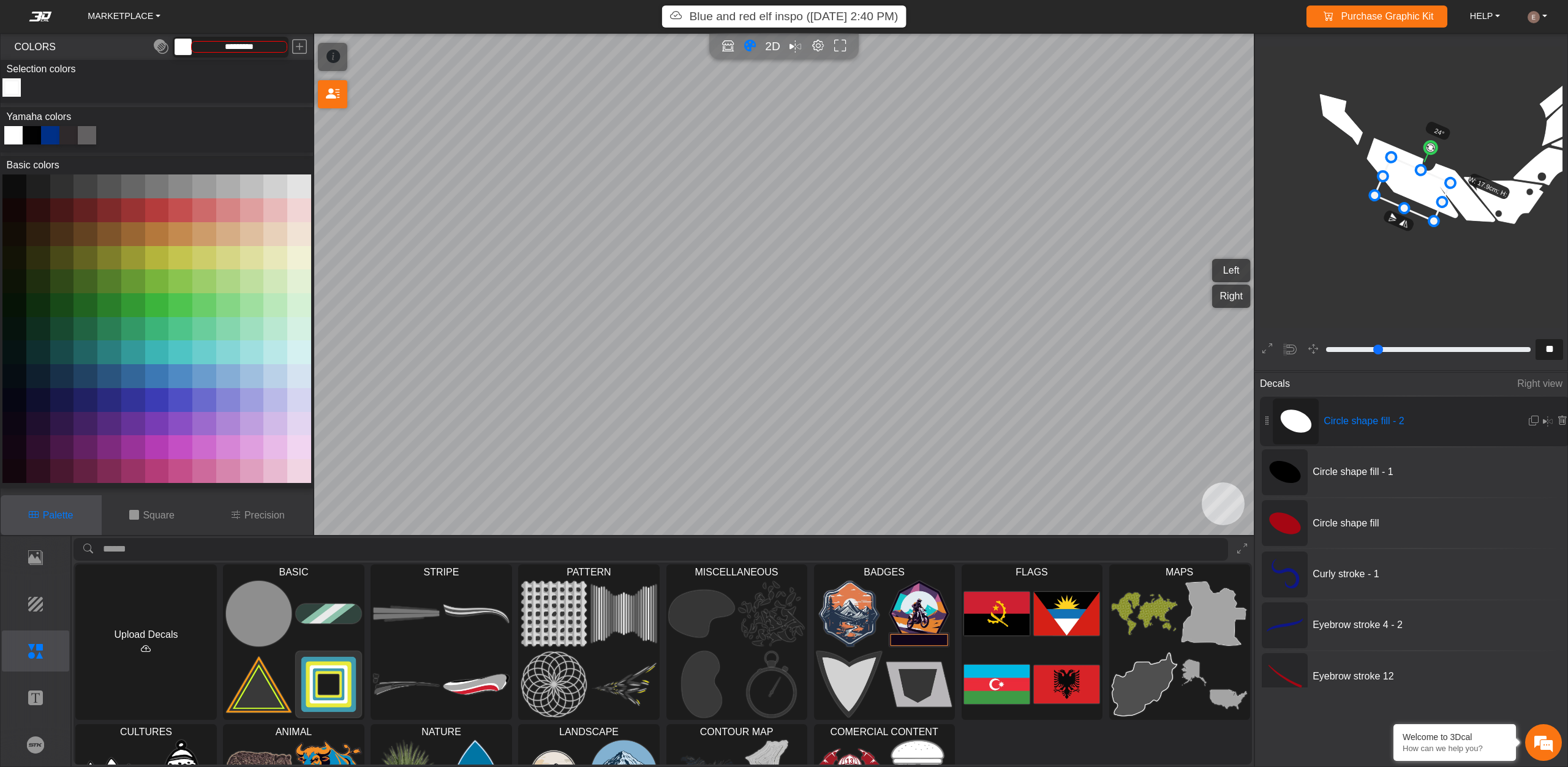
scroll to position [119, 0]
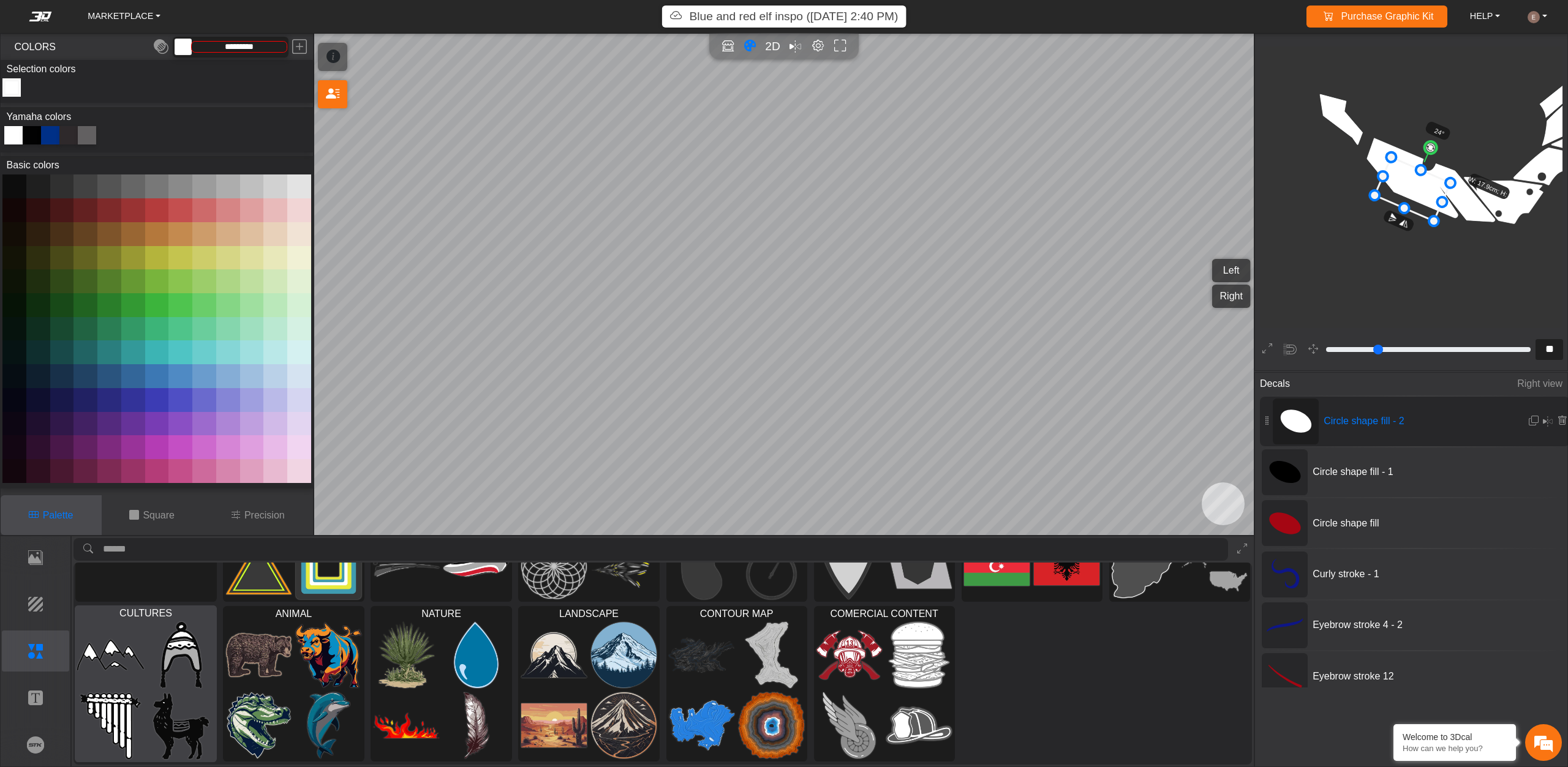
click at [145, 662] on div at bounding box center [145, 691] width 141 height 142
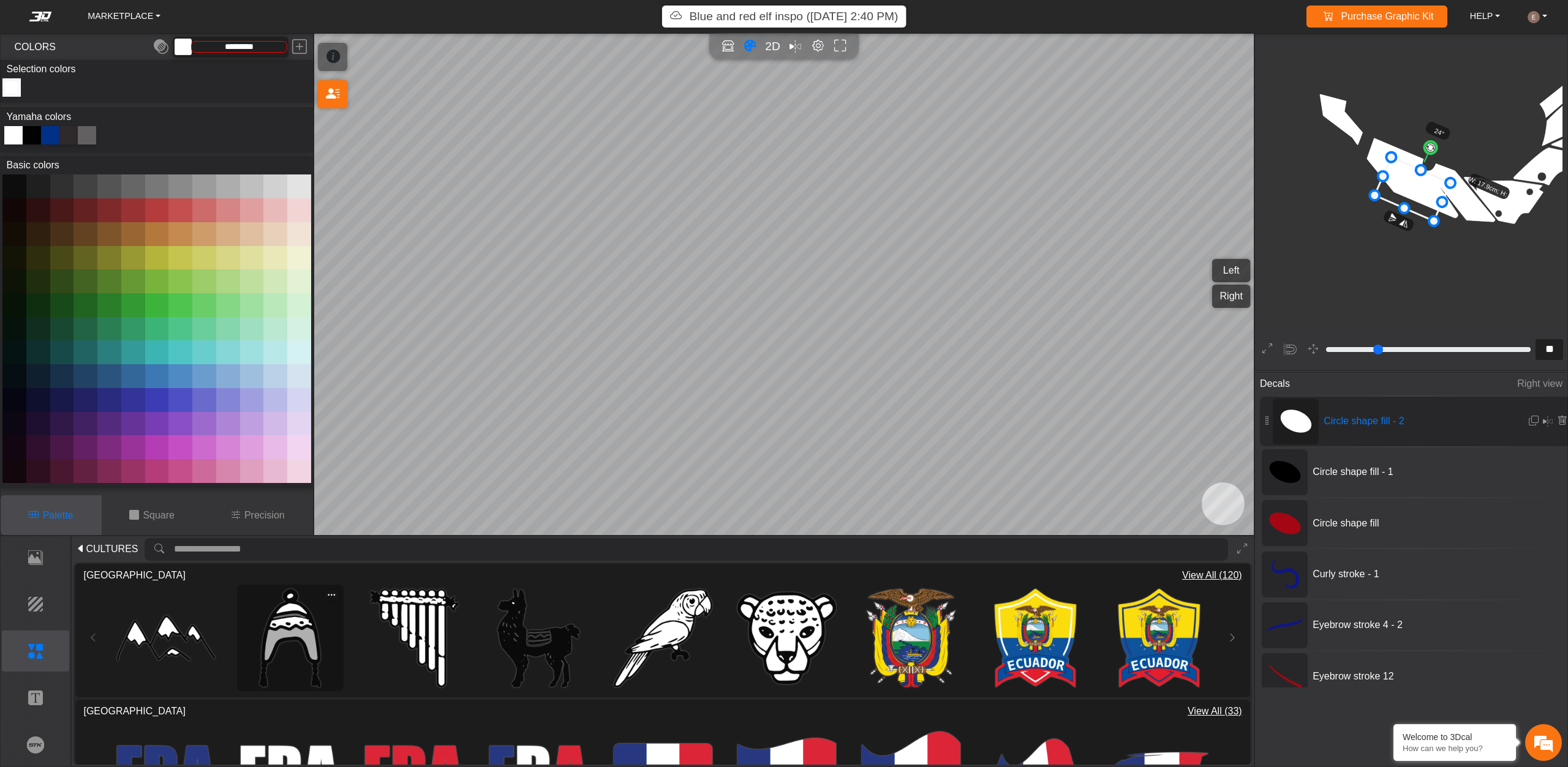
scroll to position [0, 0]
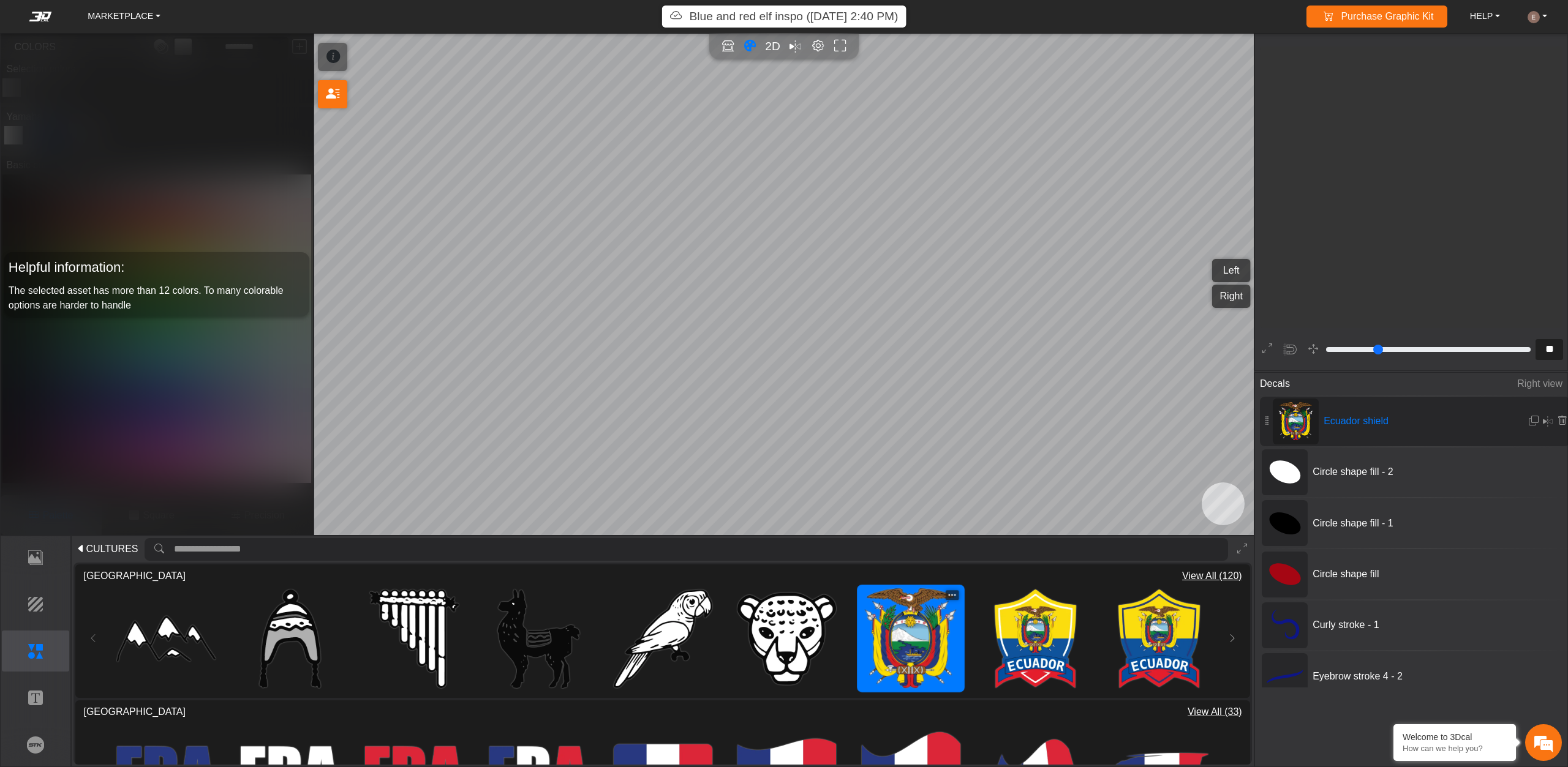
type input "**"
type input "****"
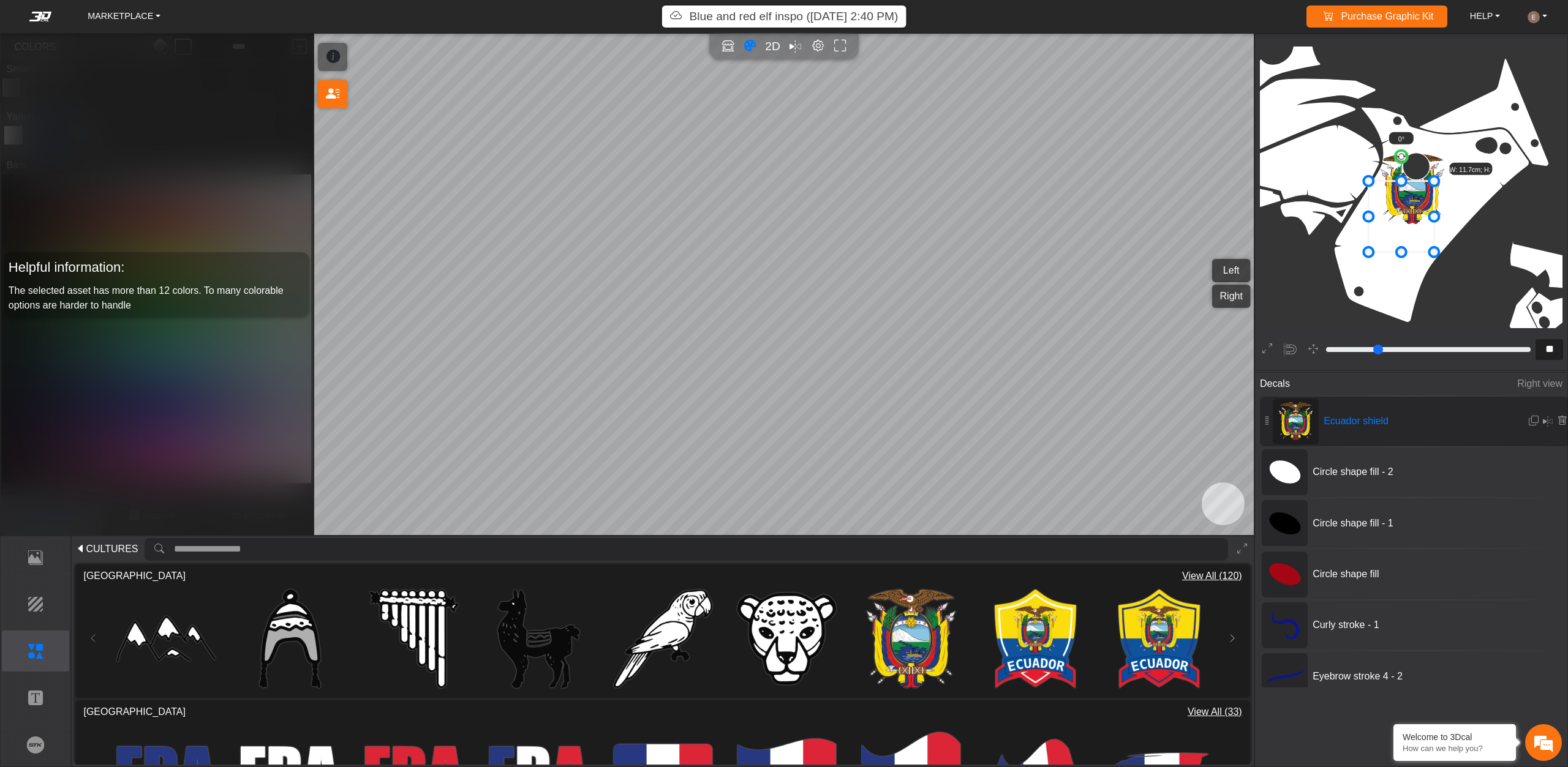
drag, startPoint x: 1415, startPoint y: 196, endPoint x: 1404, endPoint y: 223, distance: 29.2
click at [1404, 223] on icon at bounding box center [1401, 216] width 65 height 71
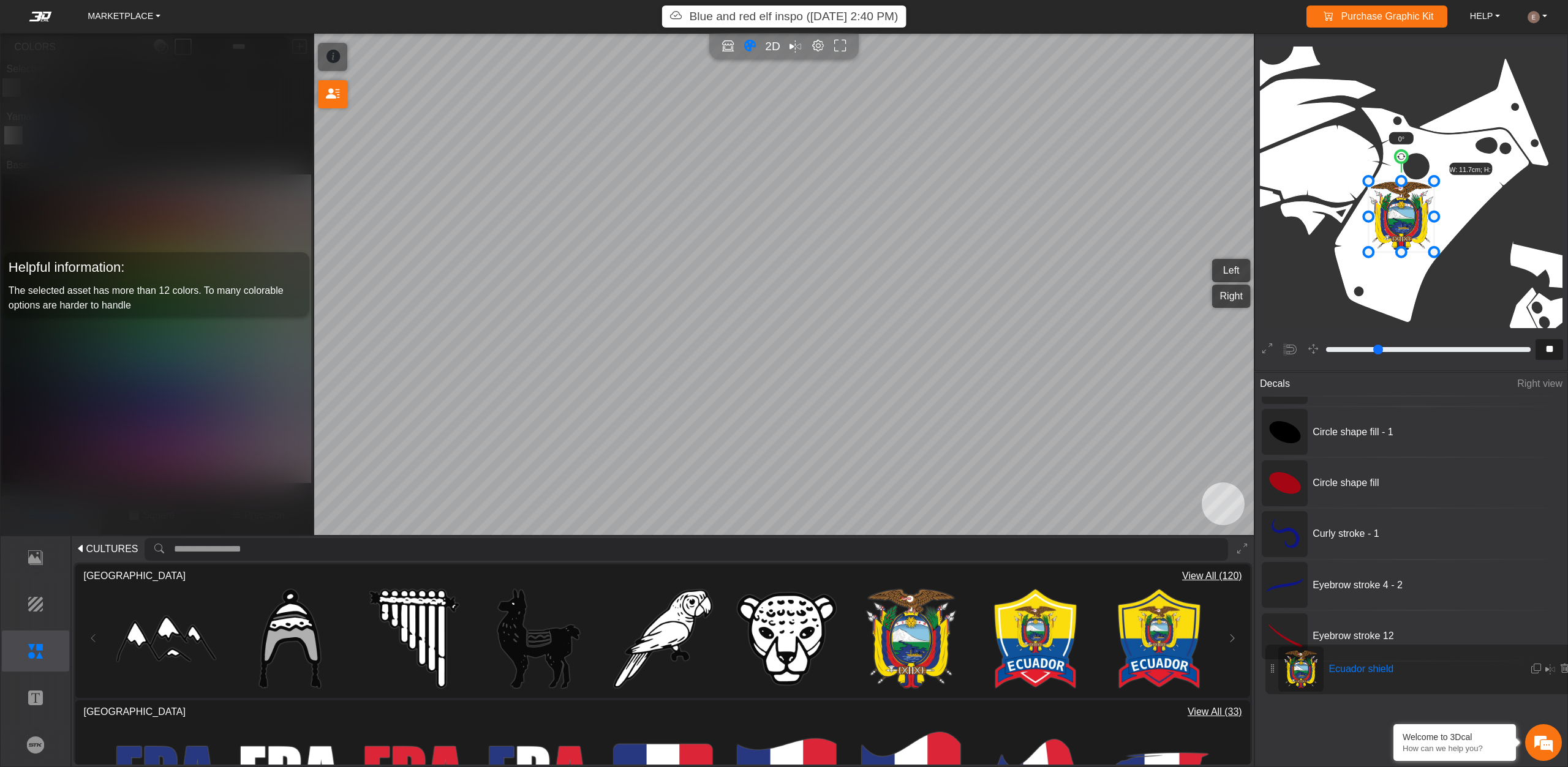
drag, startPoint x: 1398, startPoint y: 413, endPoint x: 1404, endPoint y: 662, distance: 249.1
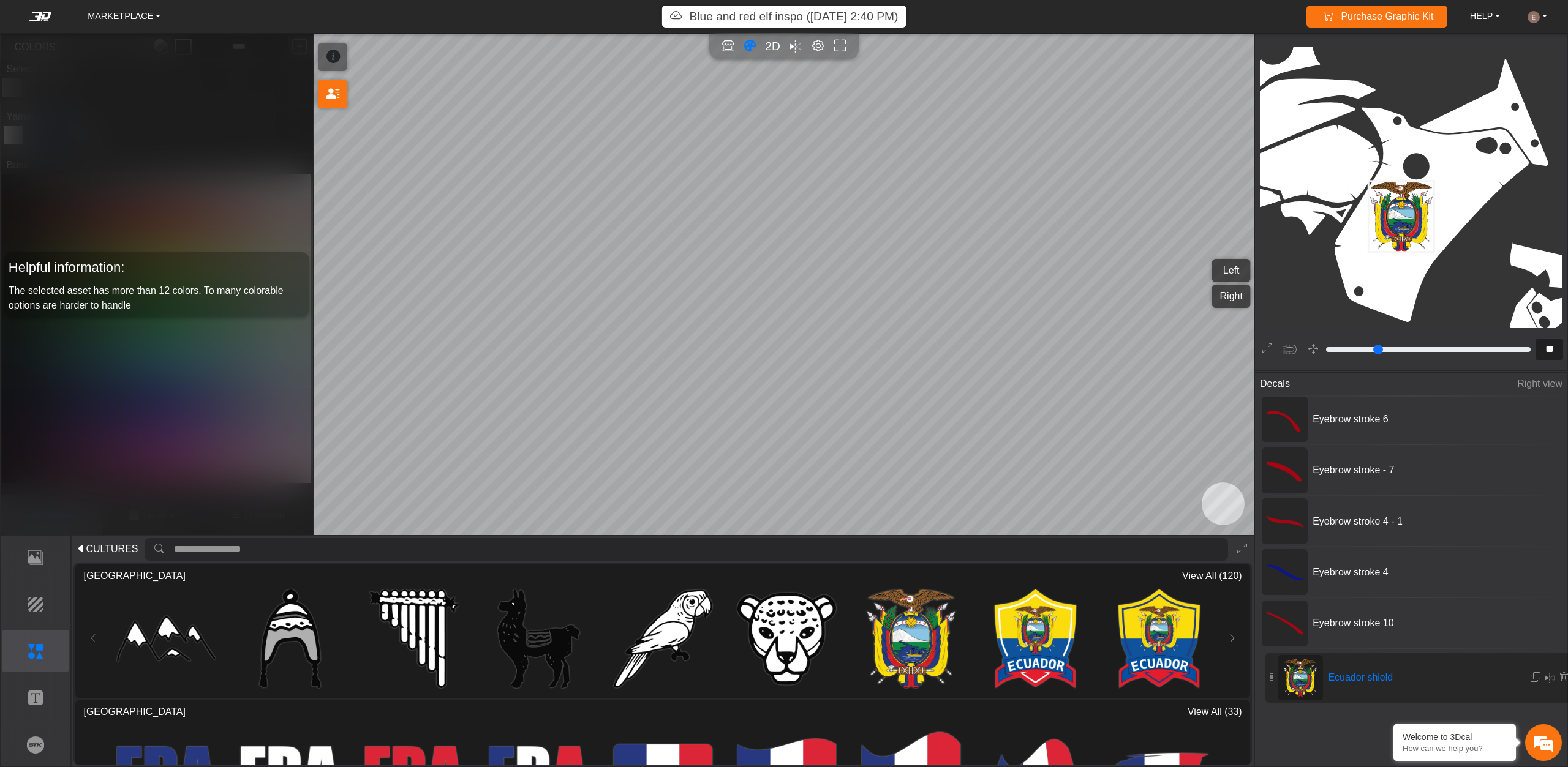
scroll to position [416, 0]
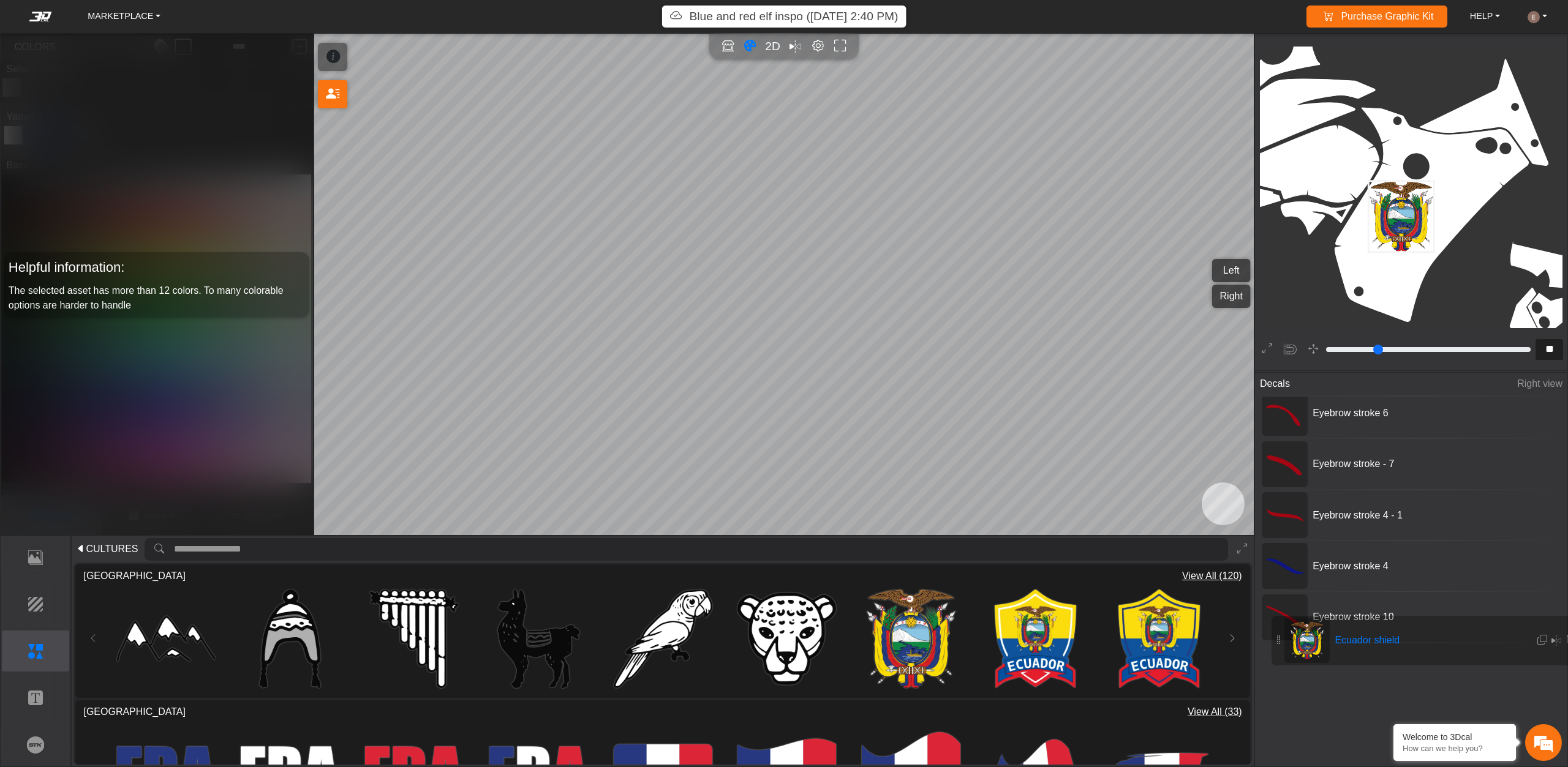
drag, startPoint x: 1412, startPoint y: 551, endPoint x: 1423, endPoint y: 639, distance: 88.7
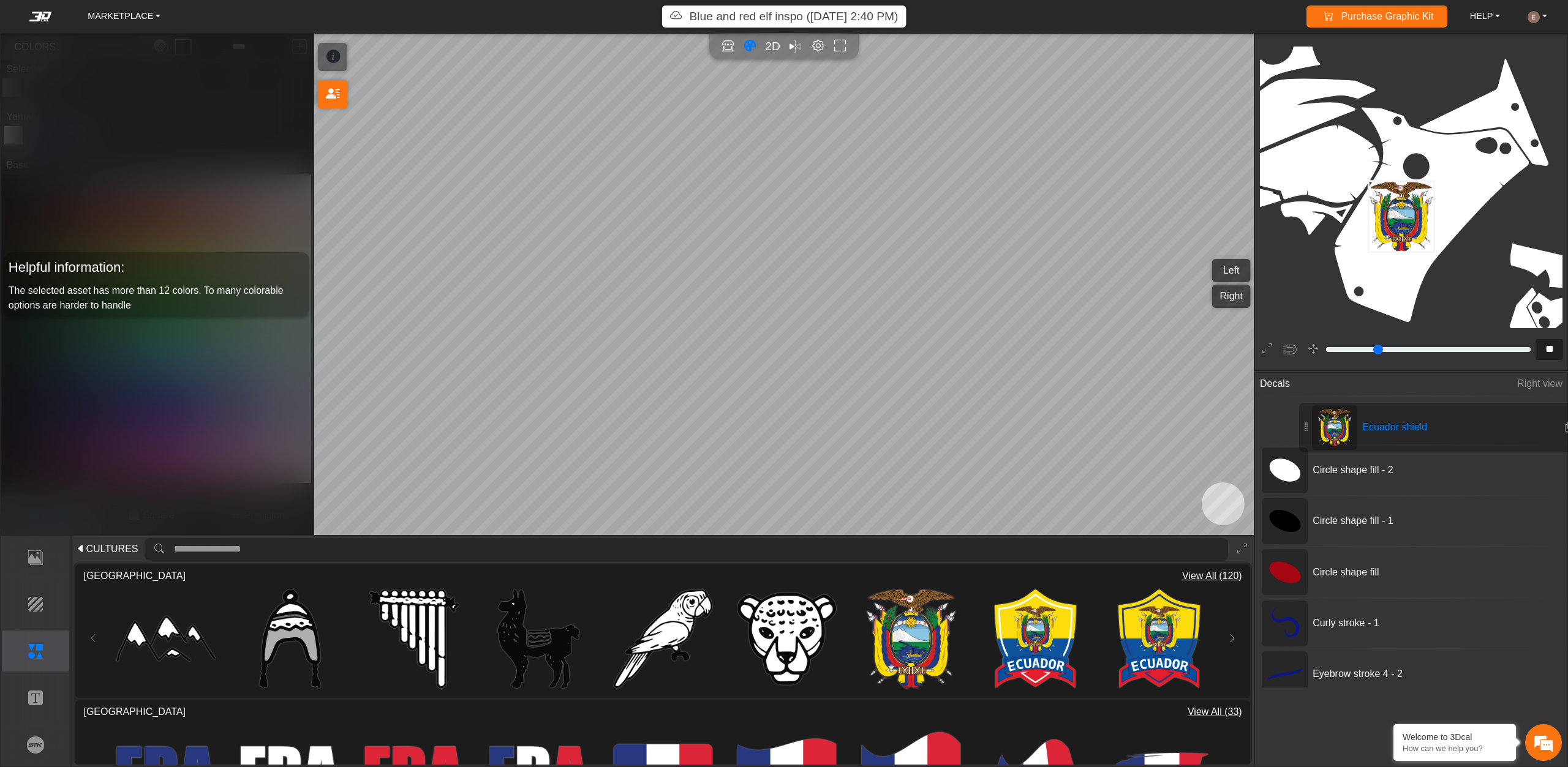
scroll to position [0, 0]
drag, startPoint x: 1388, startPoint y: 665, endPoint x: 1418, endPoint y: 436, distance: 231.0
click at [130, 13] on link "MARKETPLACE" at bounding box center [124, 17] width 83 height 21
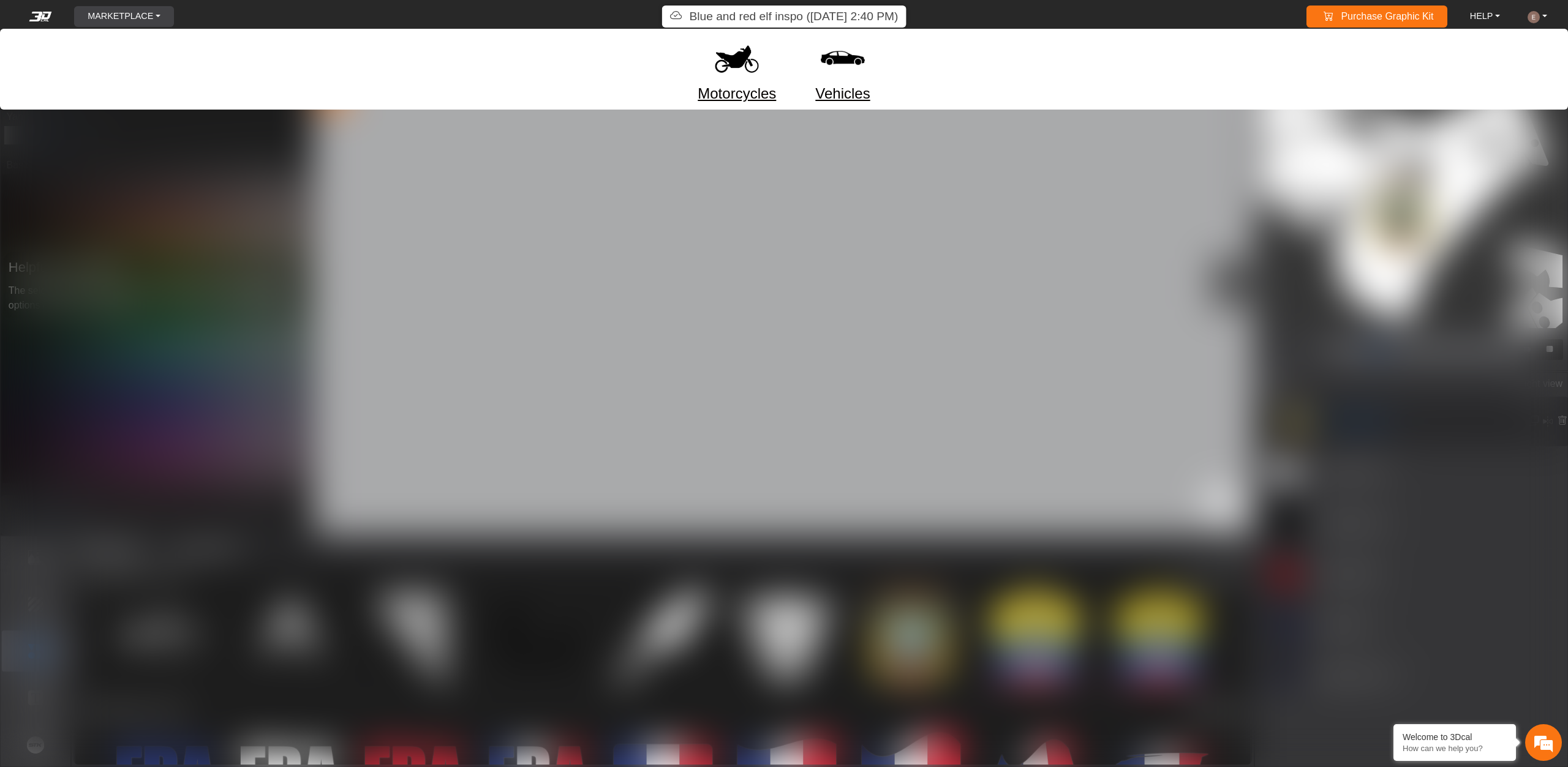
click at [760, 74] on img at bounding box center [737, 58] width 52 height 52
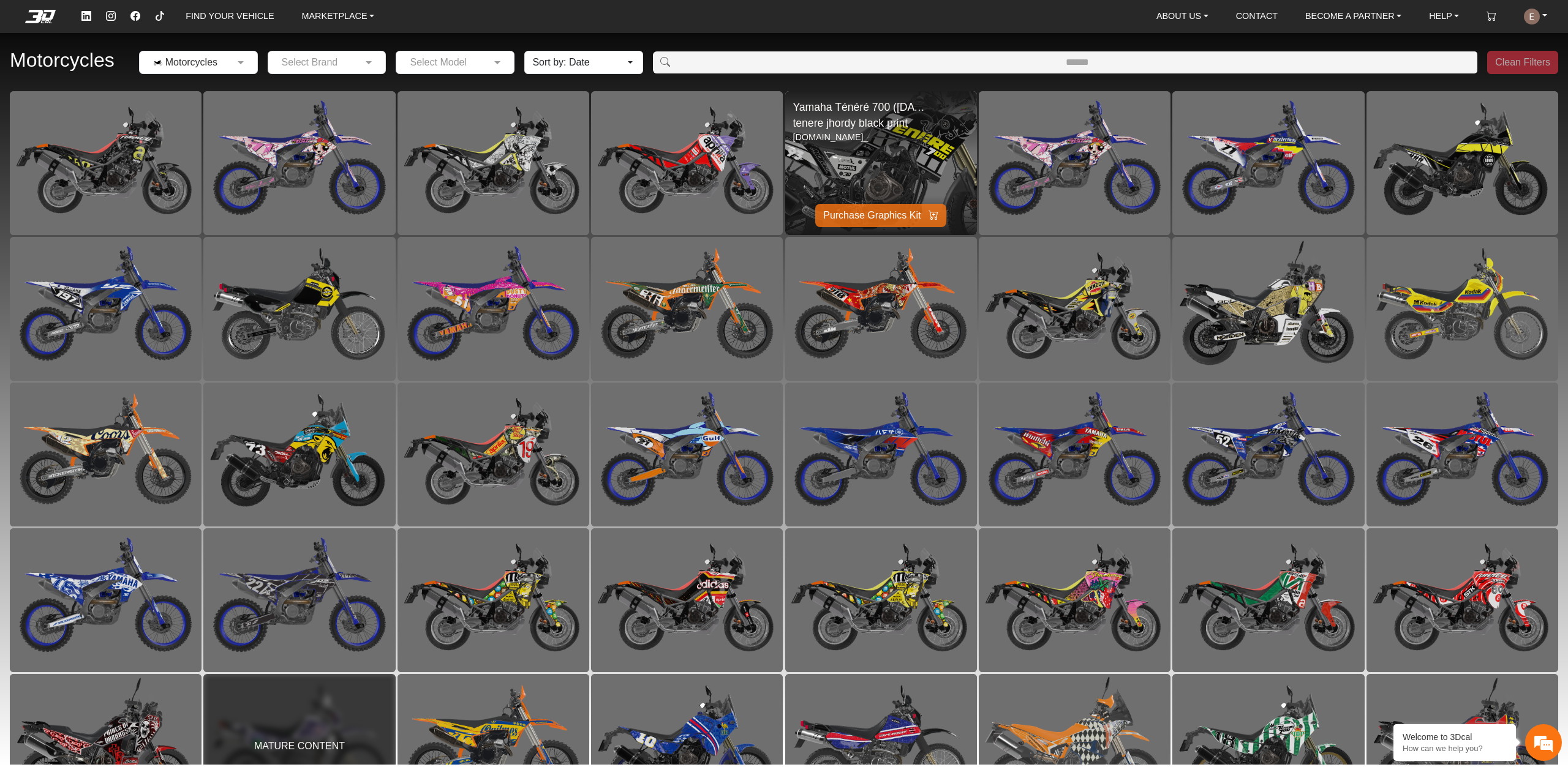
click at [892, 157] on img at bounding box center [881, 163] width 383 height 288
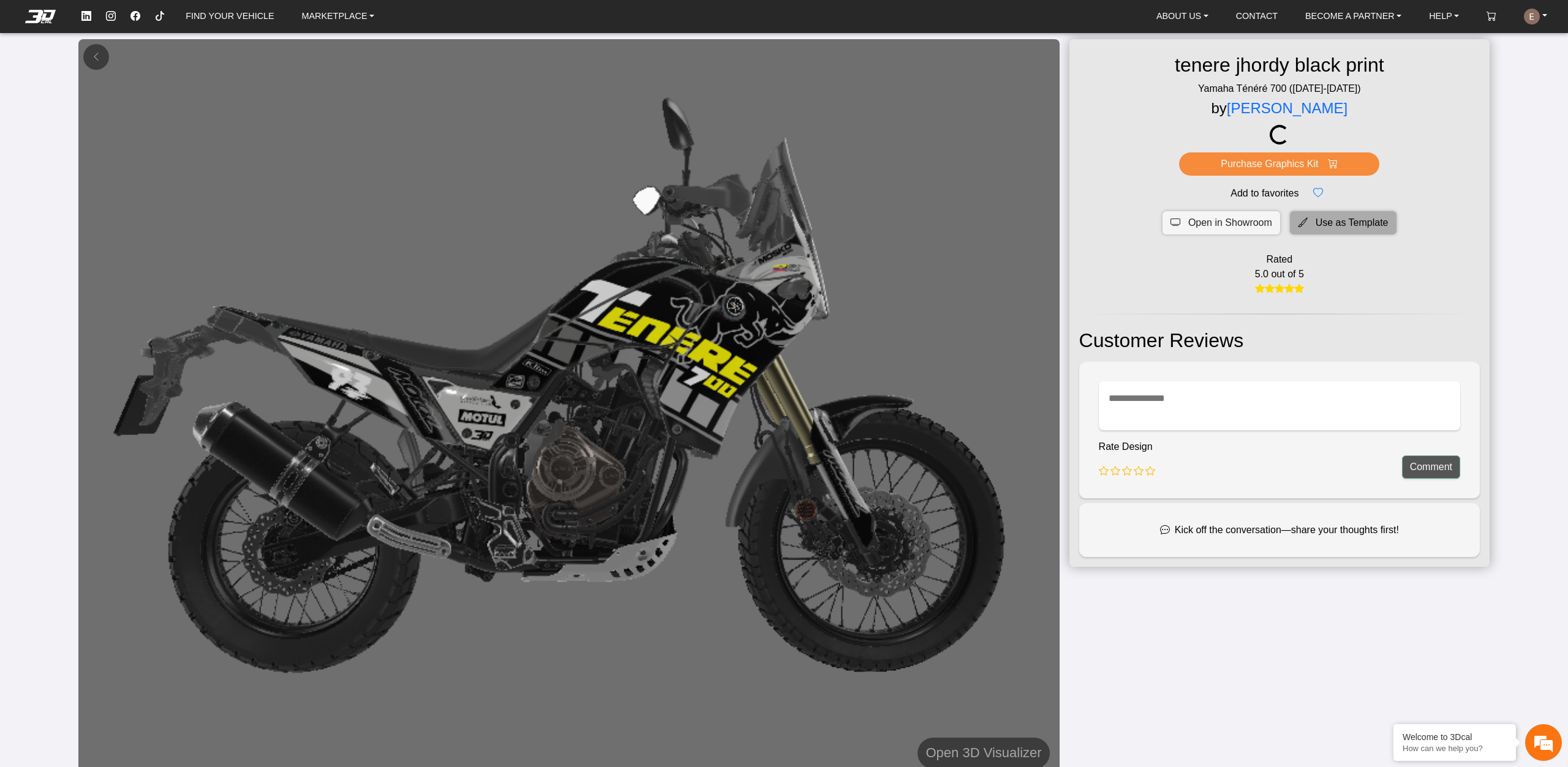
click at [1350, 216] on span "Use as Template" at bounding box center [1352, 223] width 73 height 14
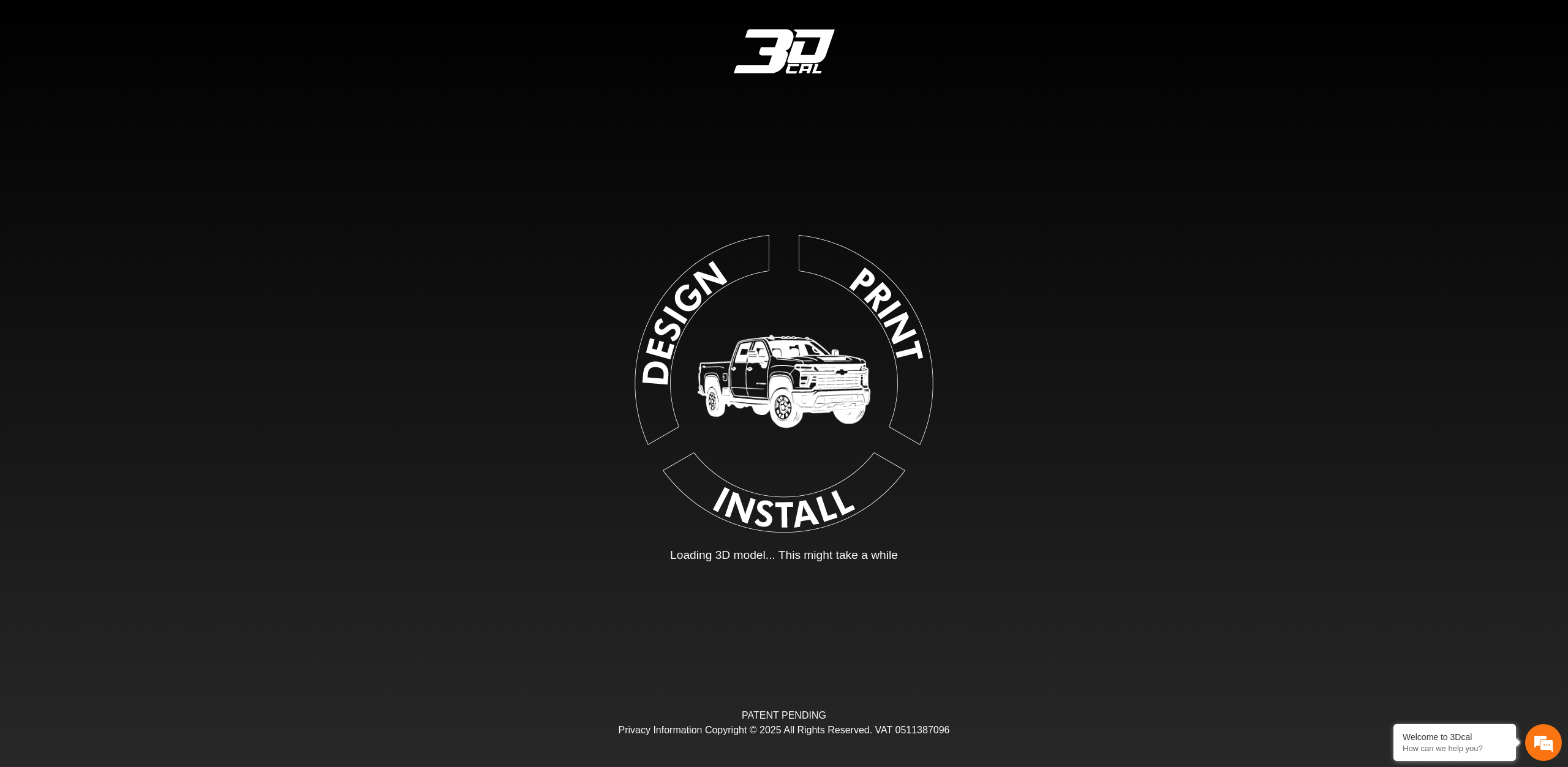
type input "*"
type input "*******"
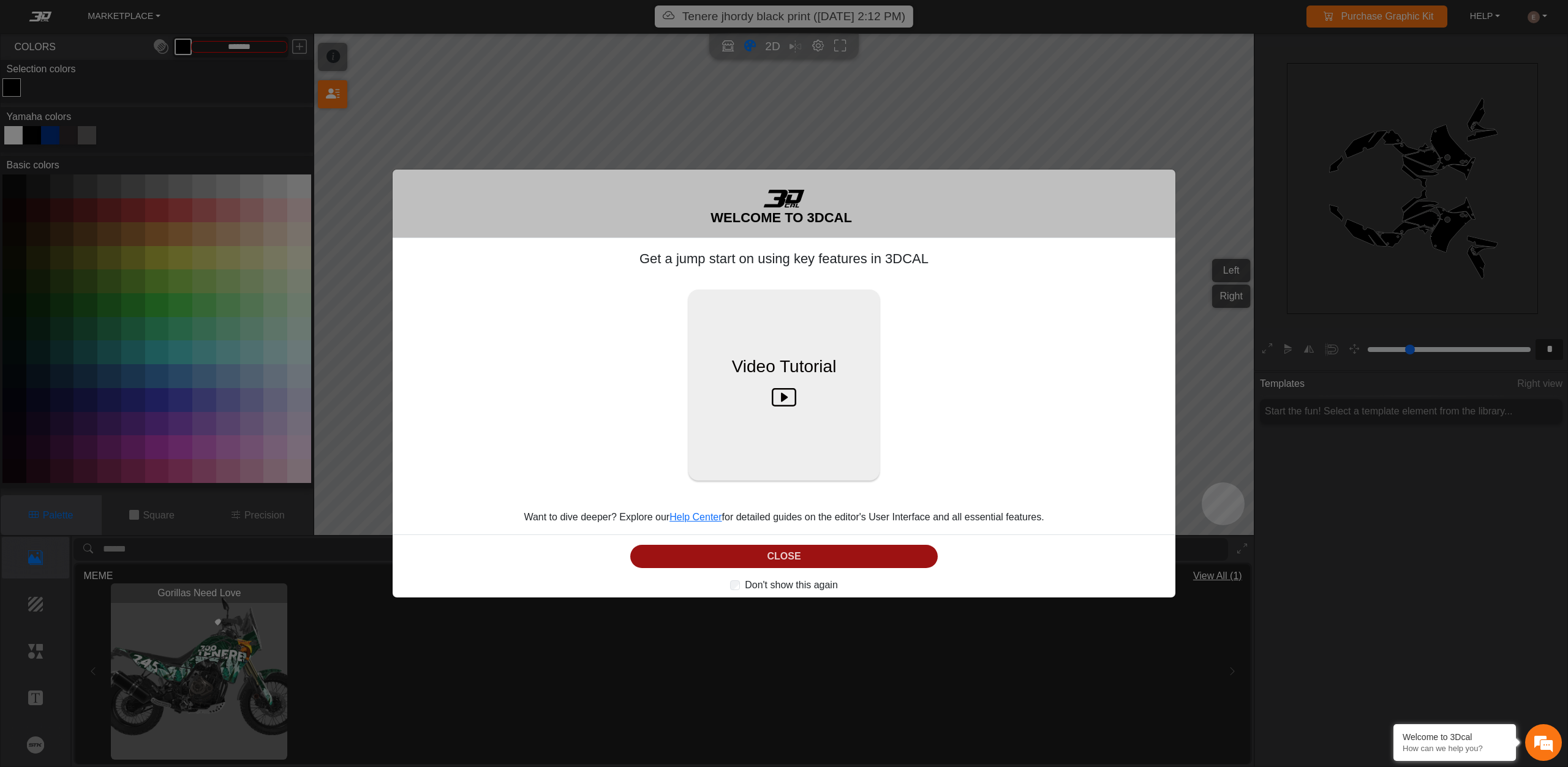
click at [803, 558] on button "CLOSE" at bounding box center [784, 557] width 307 height 24
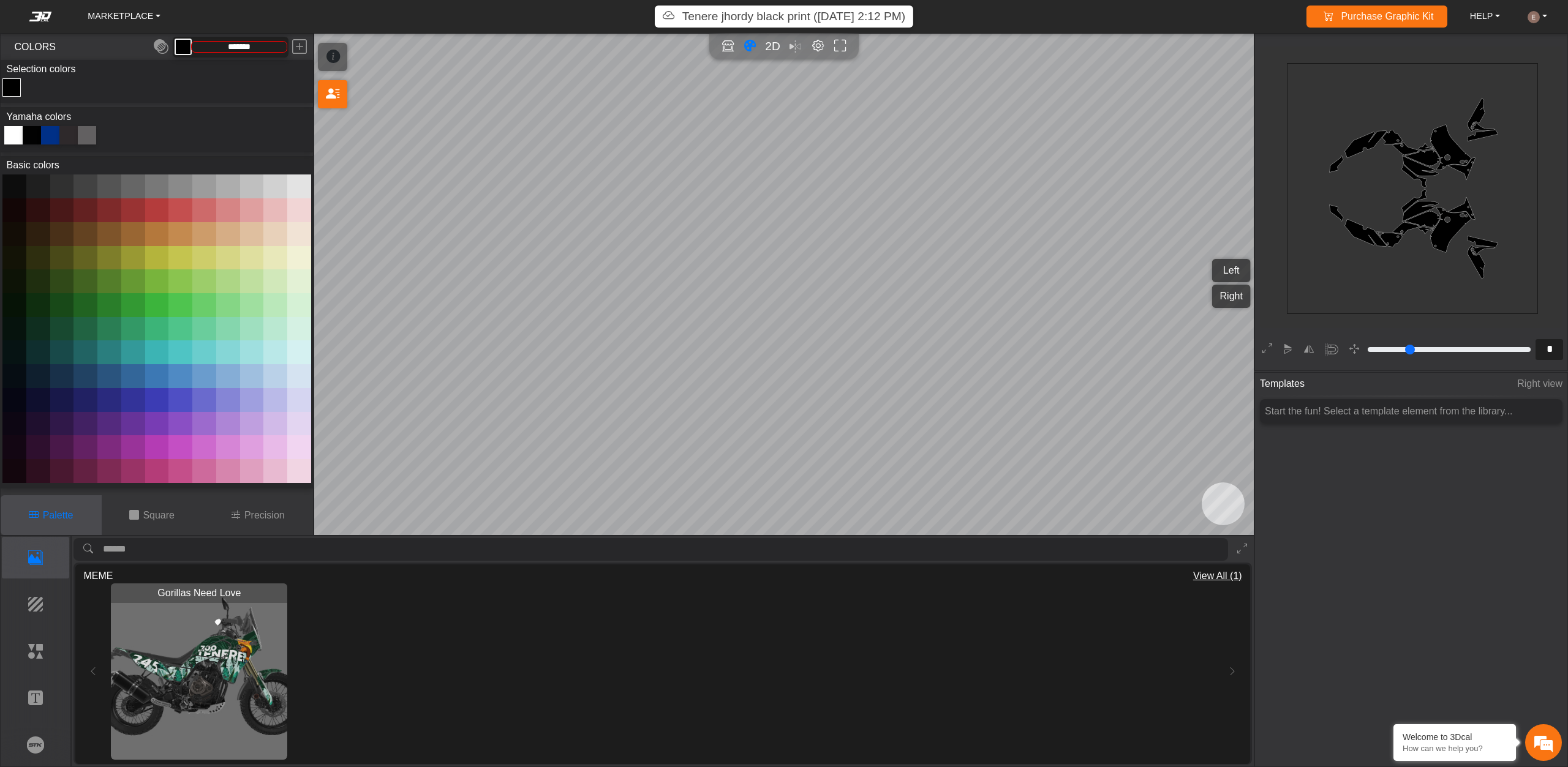
click at [1418, 174] on rect at bounding box center [1414, 190] width 254 height 254
drag, startPoint x: 1437, startPoint y: 175, endPoint x: 1372, endPoint y: 176, distance: 65.0
click at [1374, 174] on icon "background_wire_template_bg decal_t700_left_fender decal_t700_right_fender text…" at bounding box center [1413, 189] width 753 height 753
click at [773, 44] on span "2D" at bounding box center [773, 46] width 17 height 14
type input "*"
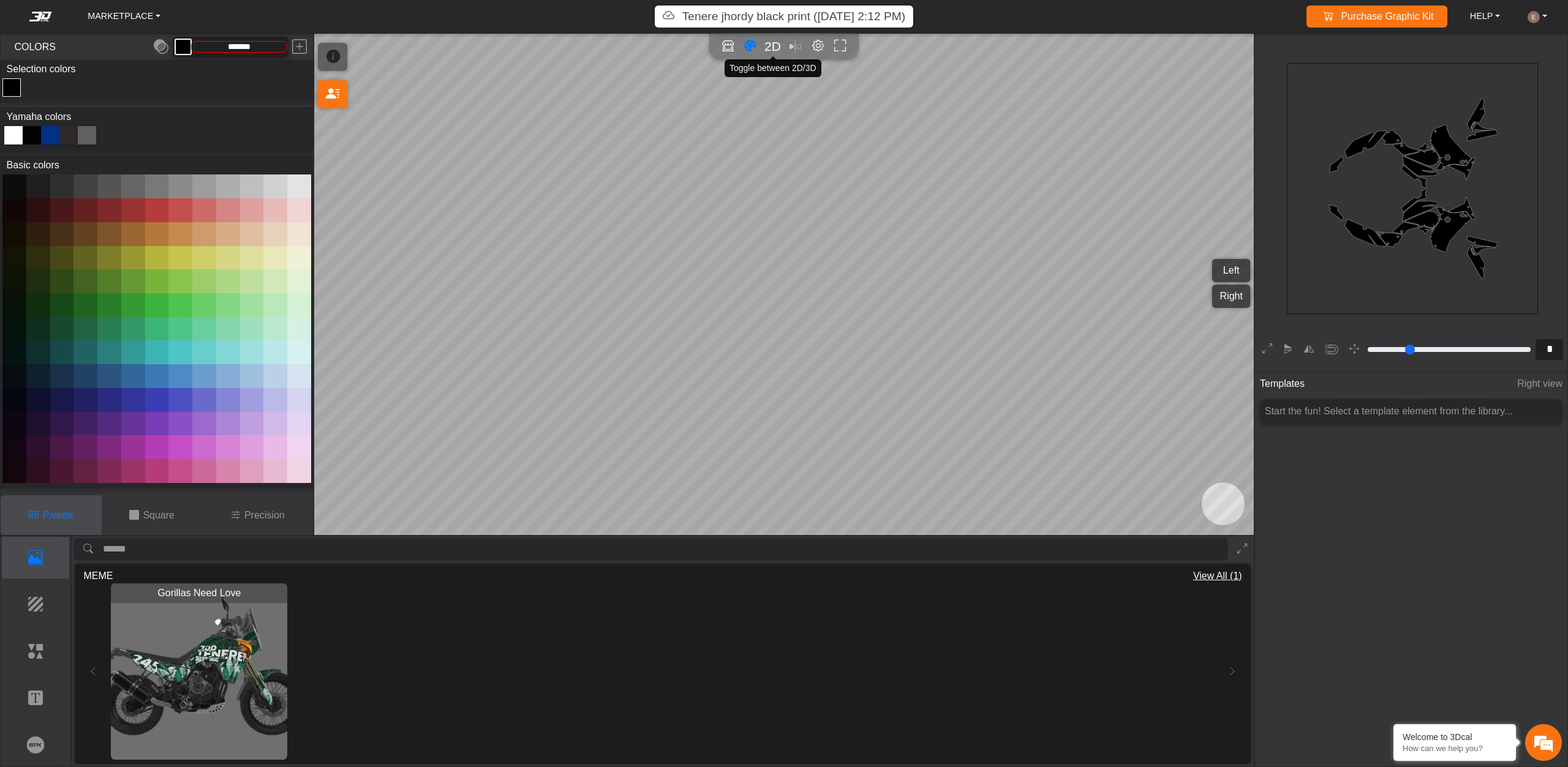
type input "*"
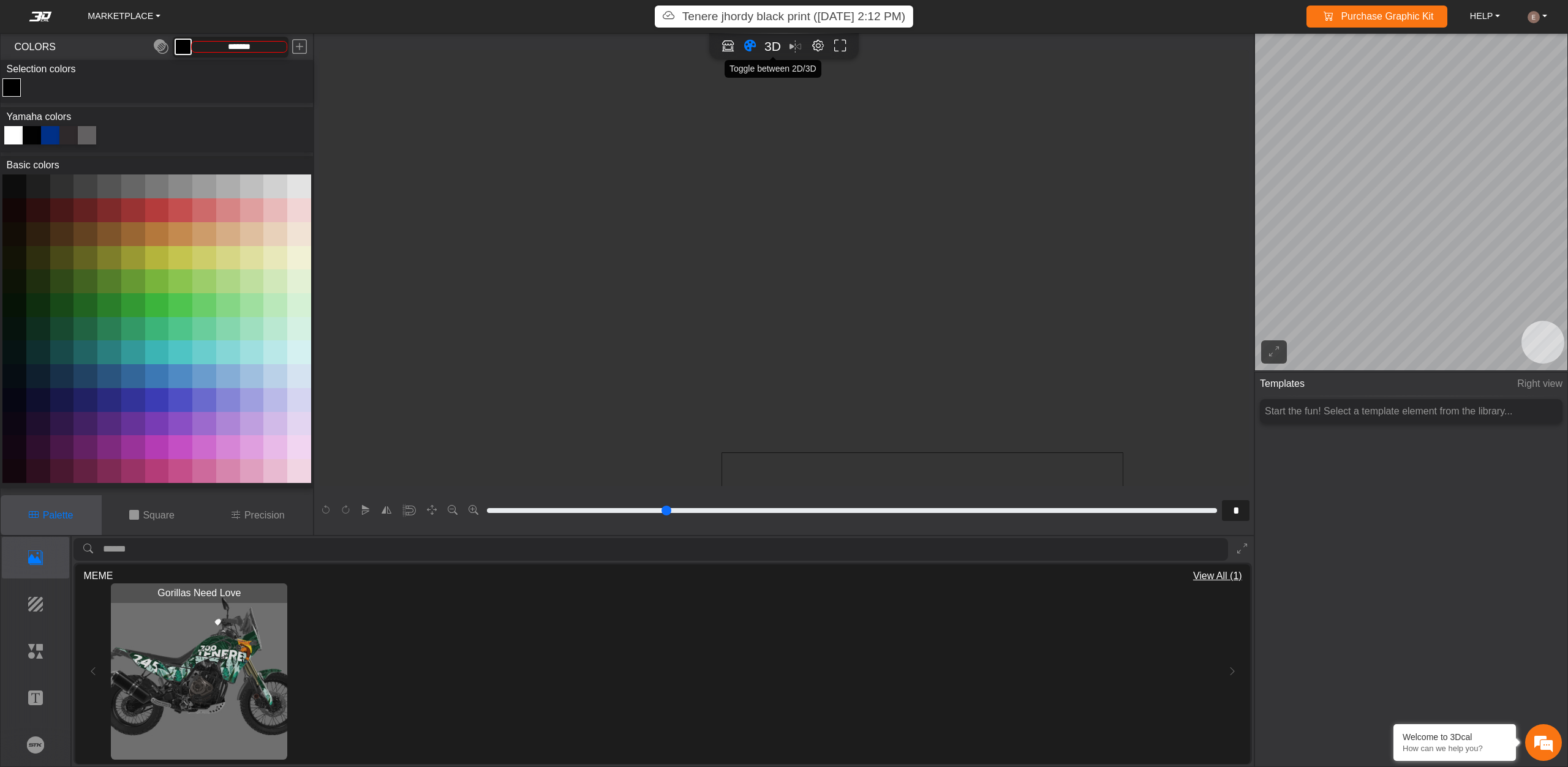
scroll to position [391, 137]
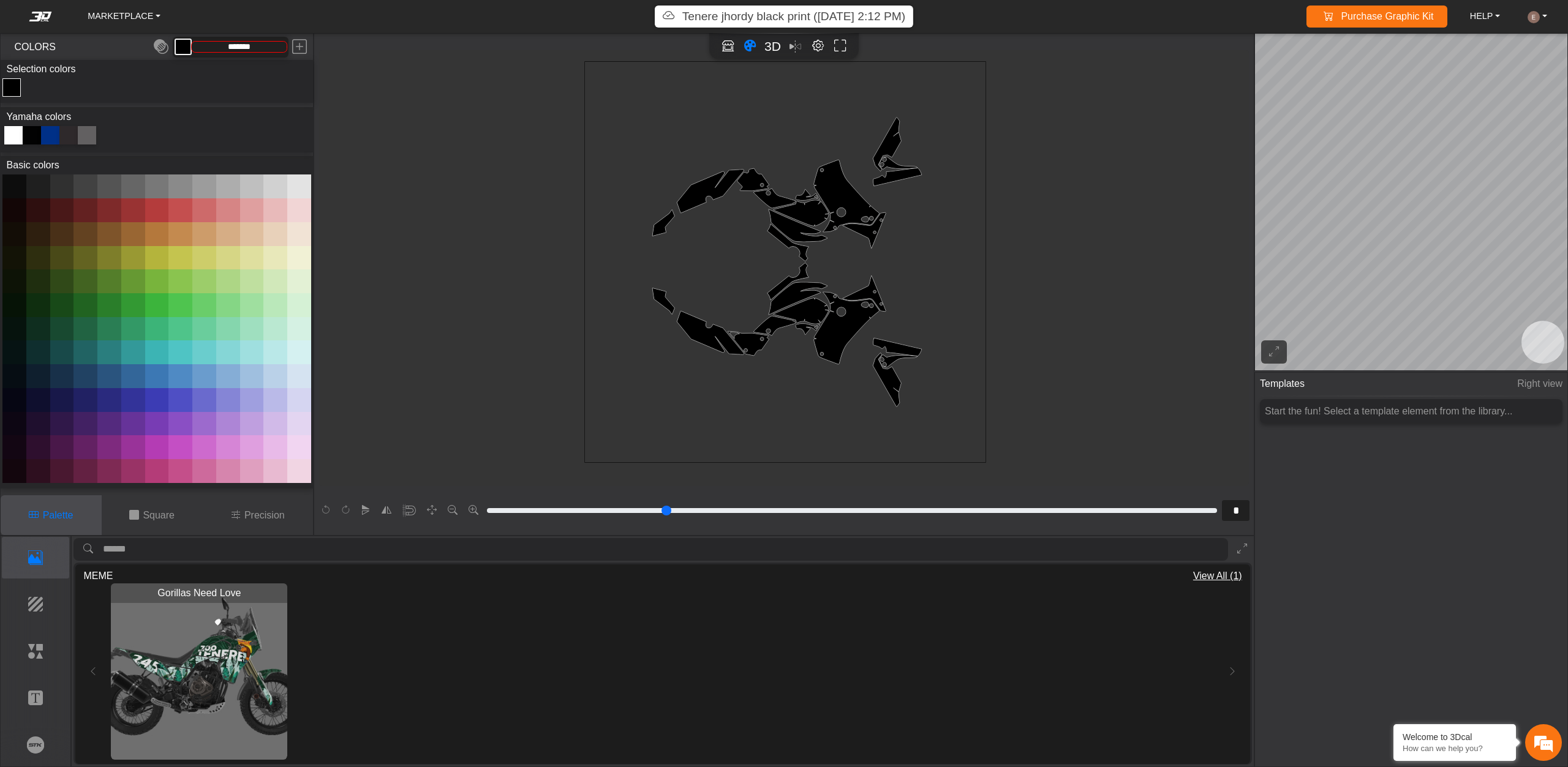
drag, startPoint x: 852, startPoint y: 323, endPoint x: 764, endPoint y: 311, distance: 88.8
click at [759, 314] on icon "background_wire_template_bg decal_t700_left_fender decal_t700_right_fender text…" at bounding box center [785, 262] width 1204 height 1204
drag, startPoint x: 1252, startPoint y: 174, endPoint x: 1159, endPoint y: 327, distance: 179.0
click at [1093, 194] on div "background_wire_template_bg decal_t700_left_fender decal_t700_right_fender text…" at bounding box center [784, 266] width 939 height 442
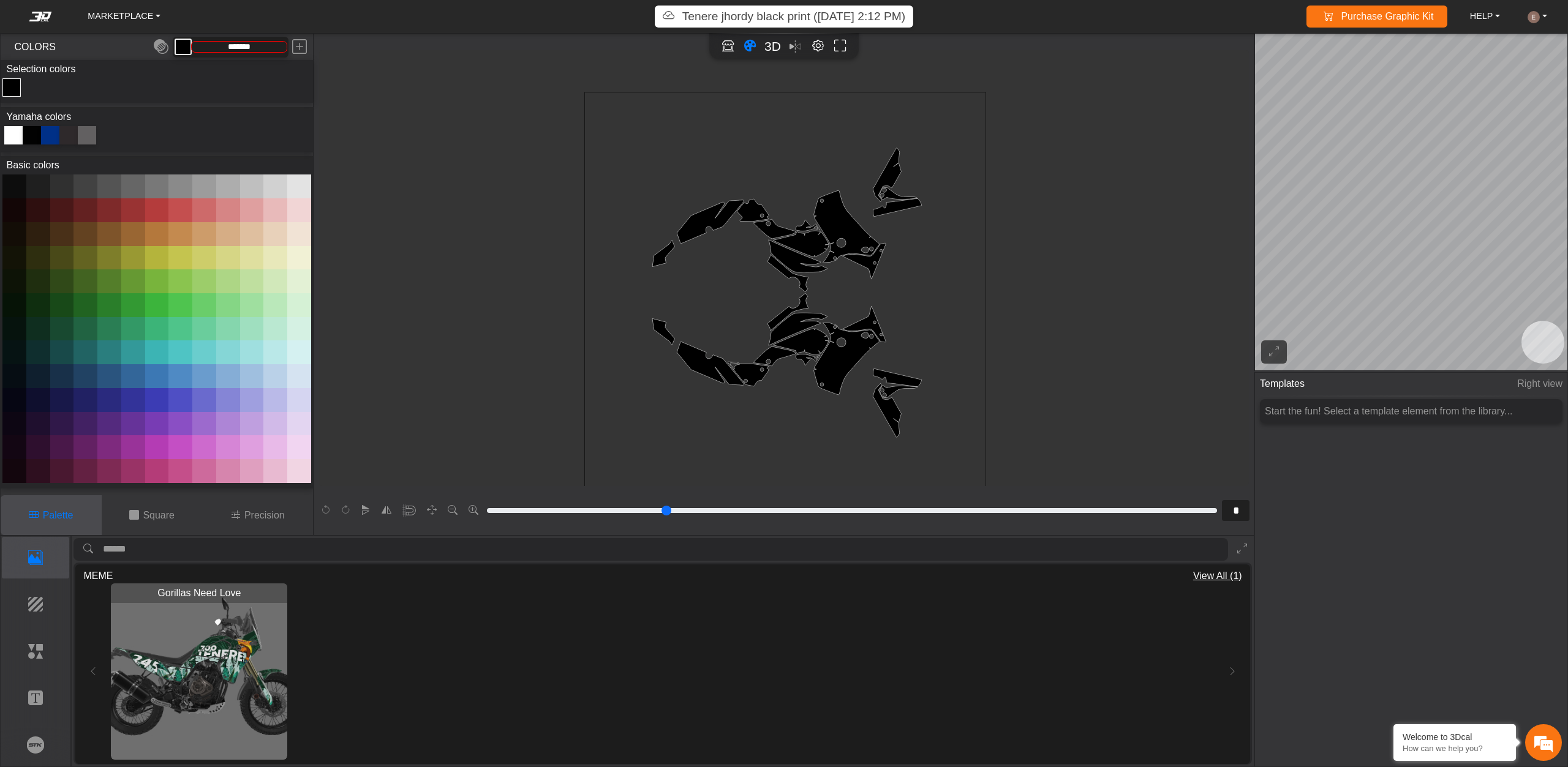
scroll to position [344, 137]
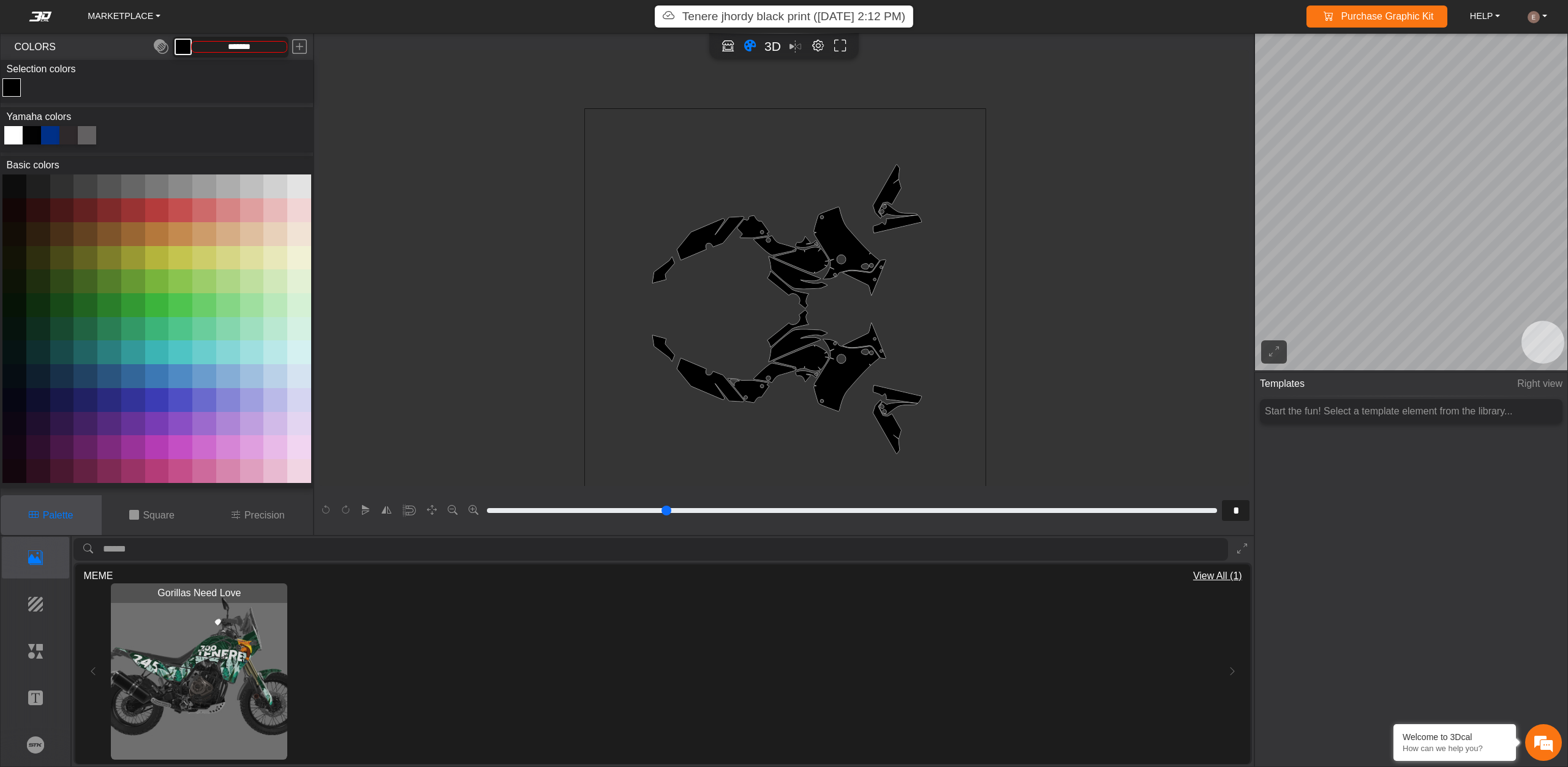
click at [1266, 355] on button at bounding box center [1274, 352] width 26 height 23
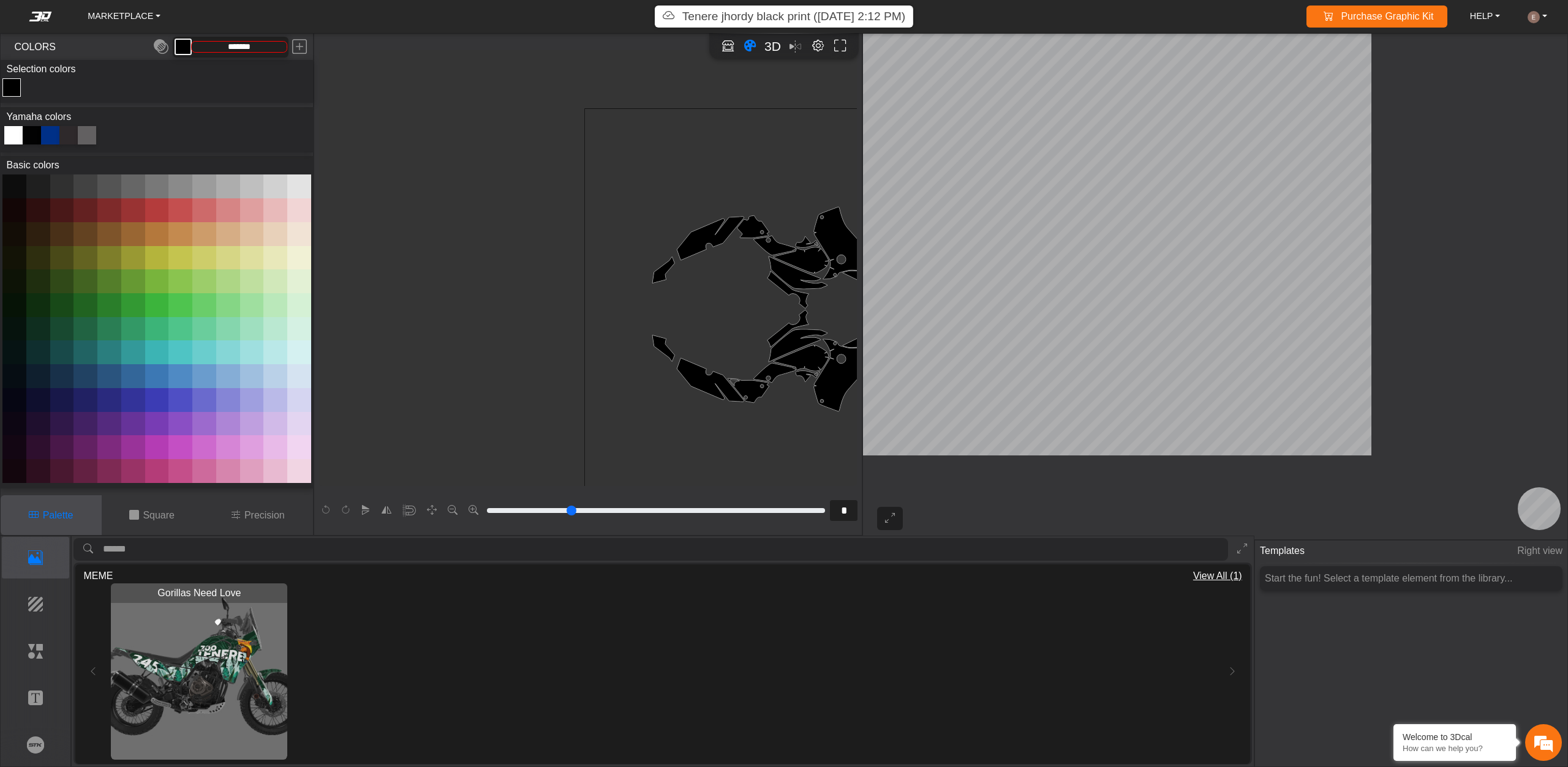
scroll to position [384, 333]
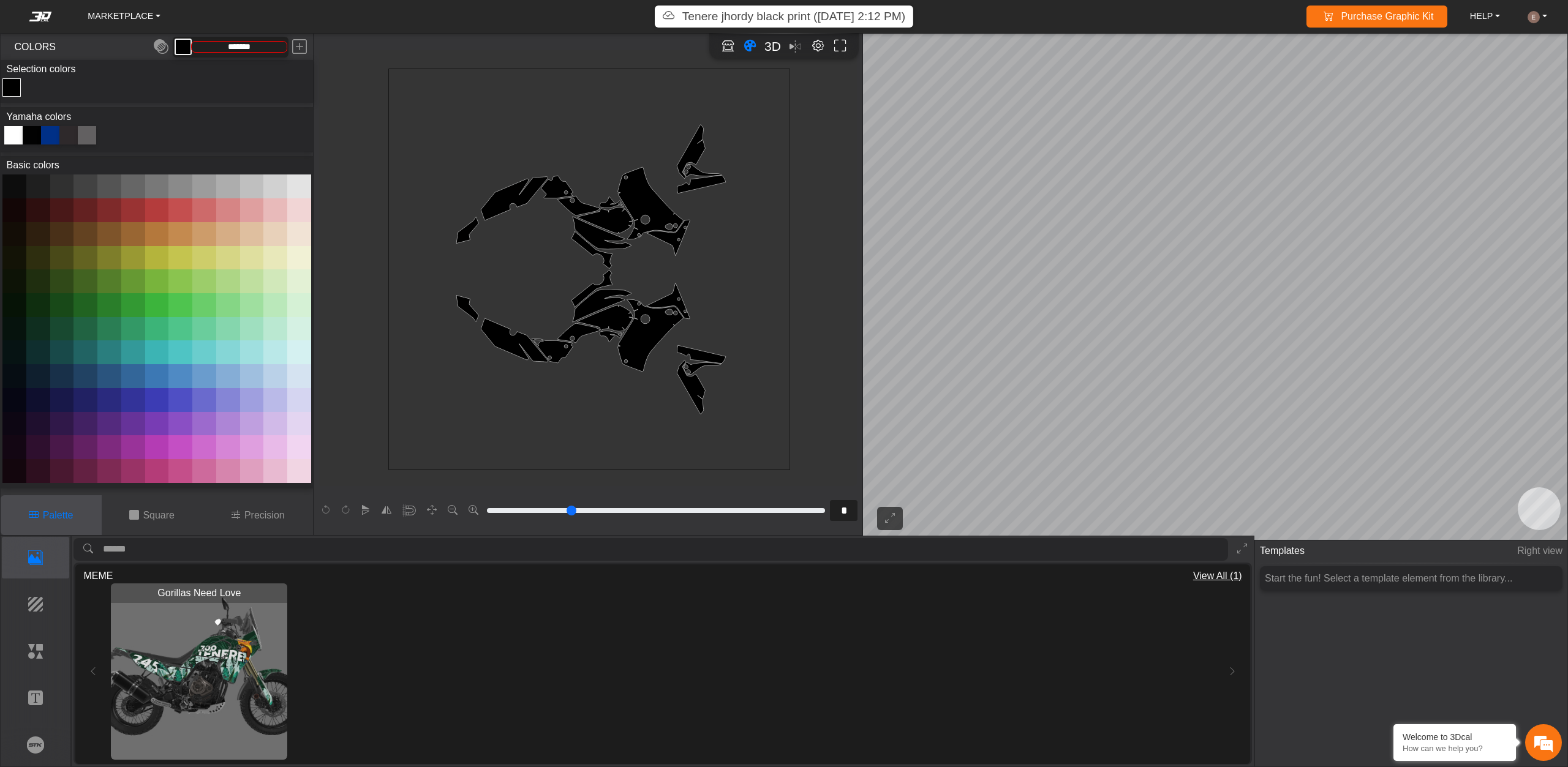
drag, startPoint x: 633, startPoint y: 254, endPoint x: 653, endPoint y: 272, distance: 26.9
click at [653, 272] on icon "background_wire_template_bg decal_t700_left_fender decal_t700_right_fender text…" at bounding box center [589, 269] width 1204 height 1204
click at [17, 597] on p "Background" at bounding box center [36, 604] width 67 height 14
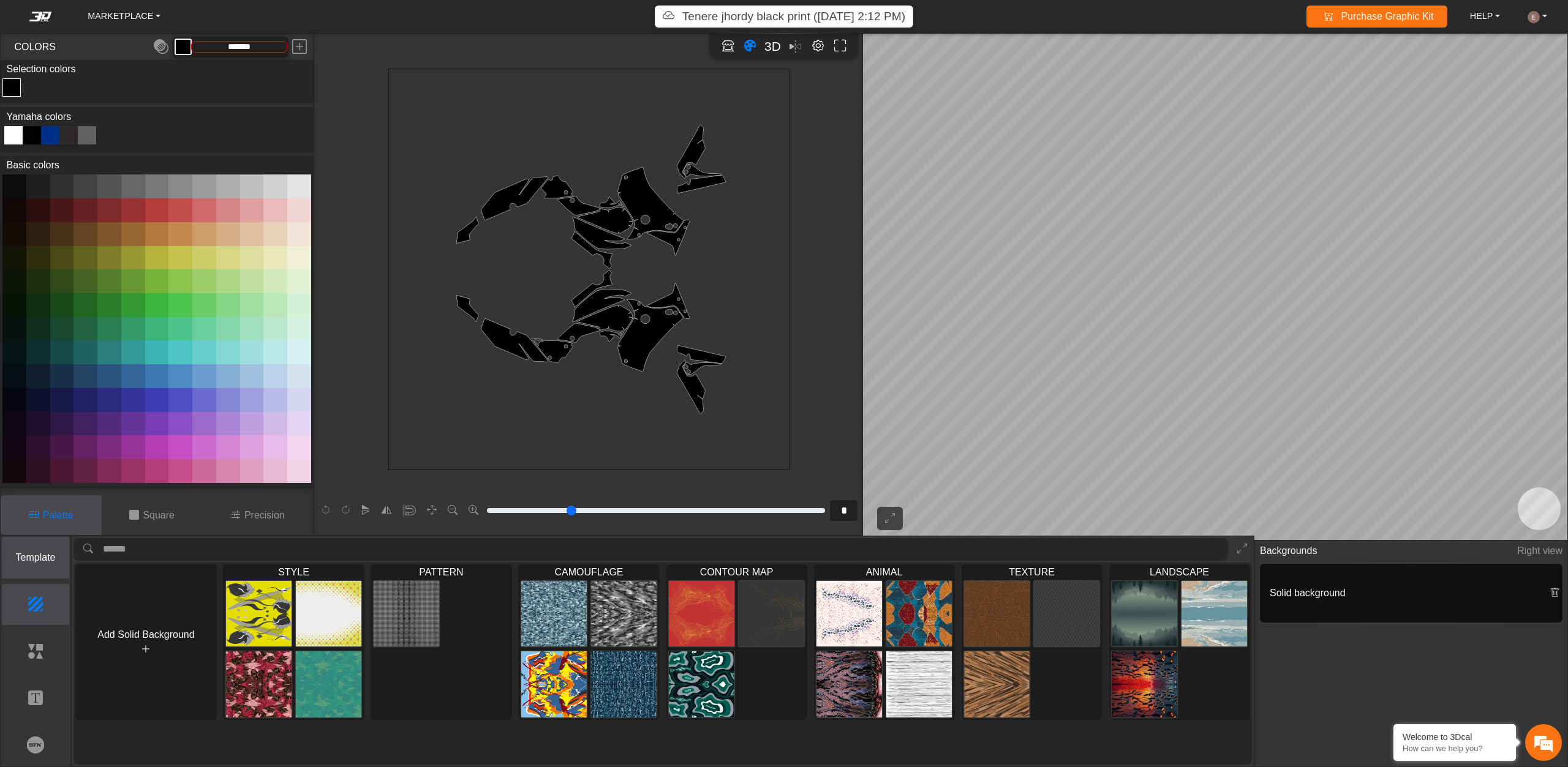
click at [32, 558] on p "Template" at bounding box center [36, 558] width 67 height 14
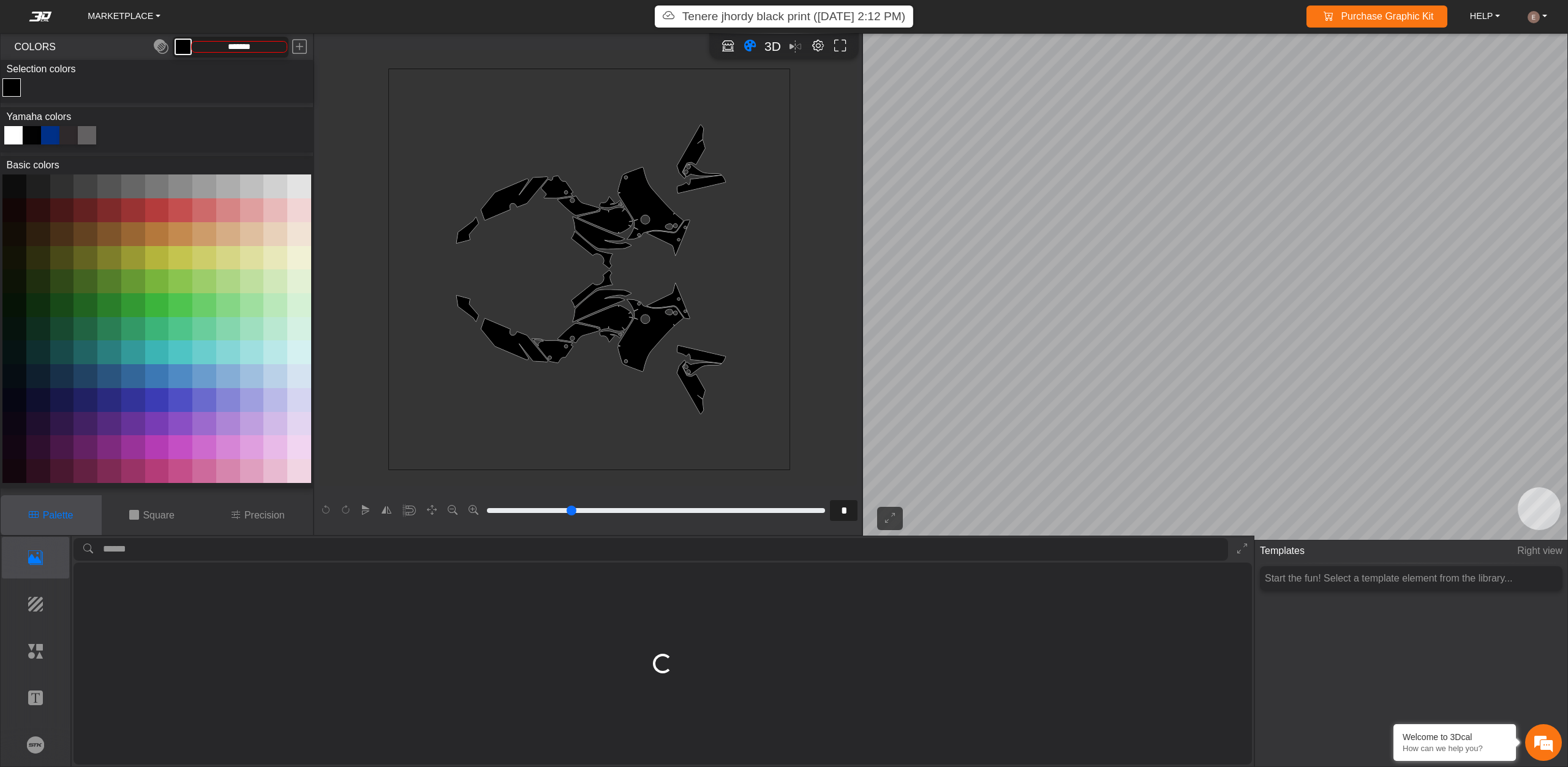
drag, startPoint x: 609, startPoint y: 256, endPoint x: 641, endPoint y: 304, distance: 57.7
click at [641, 304] on rect at bounding box center [591, 272] width 406 height 406
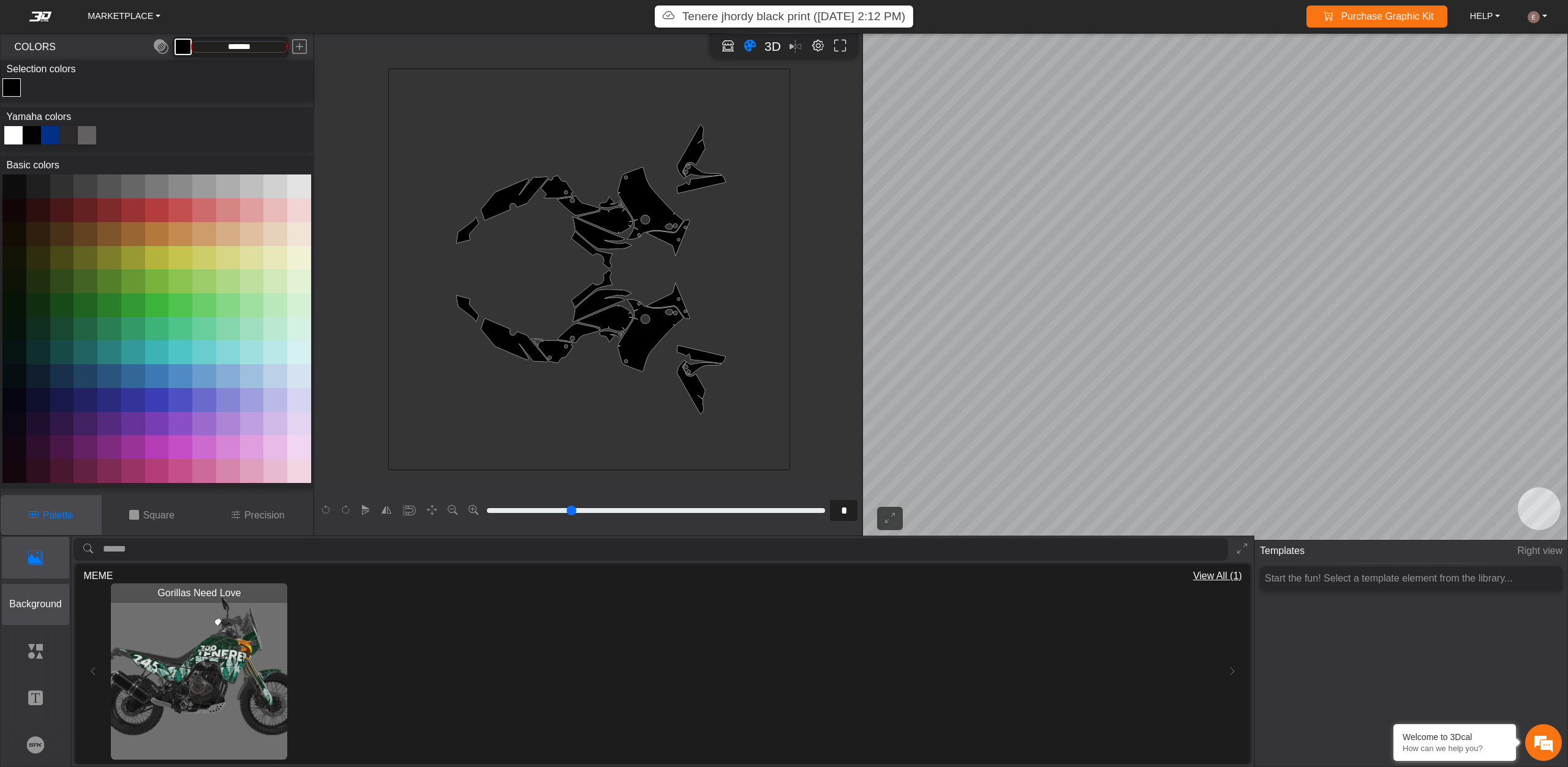
click at [14, 604] on p "Background" at bounding box center [36, 604] width 67 height 14
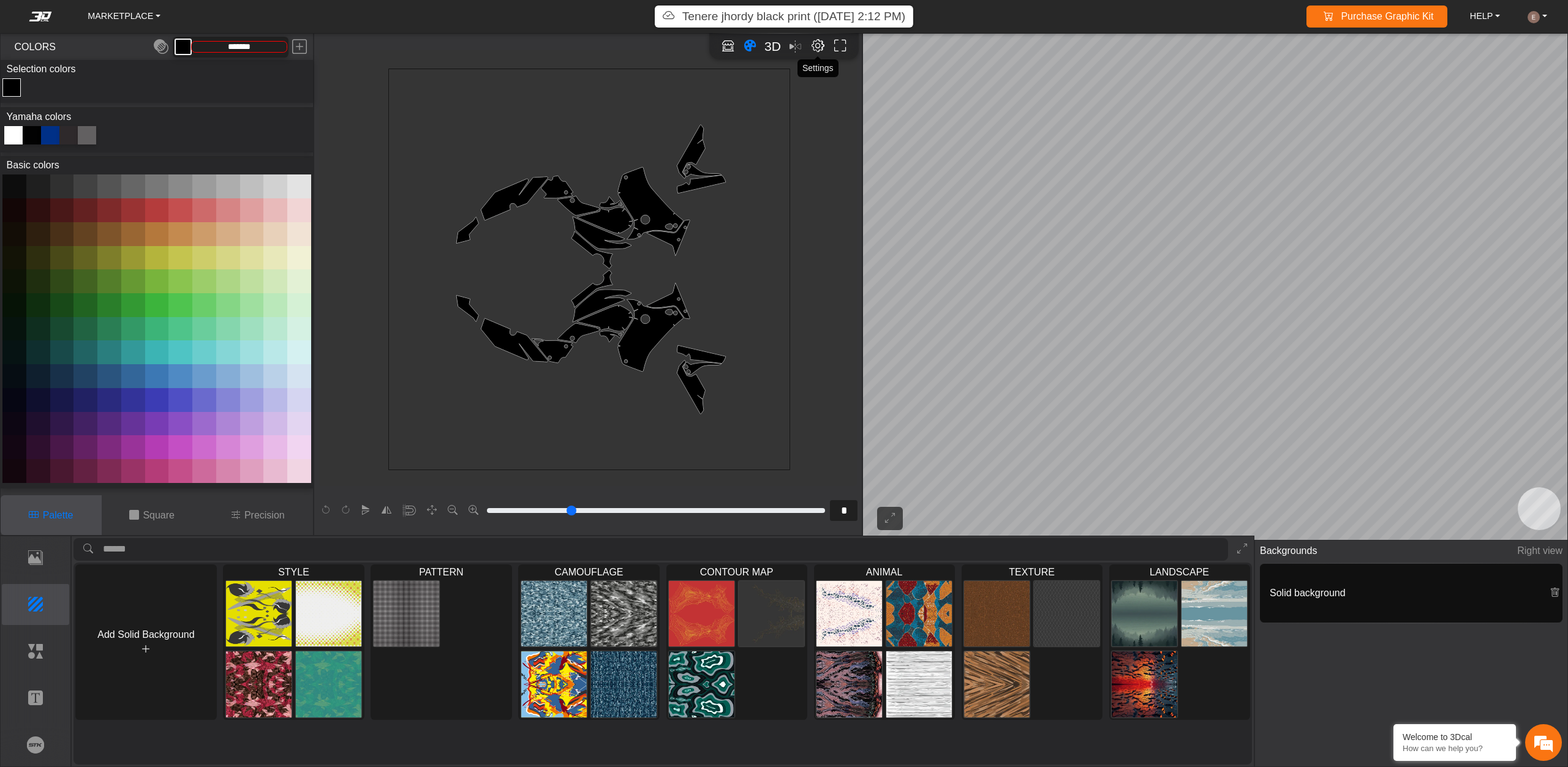
click at [819, 47] on em "Editor settings" at bounding box center [817, 46] width 13 height 14
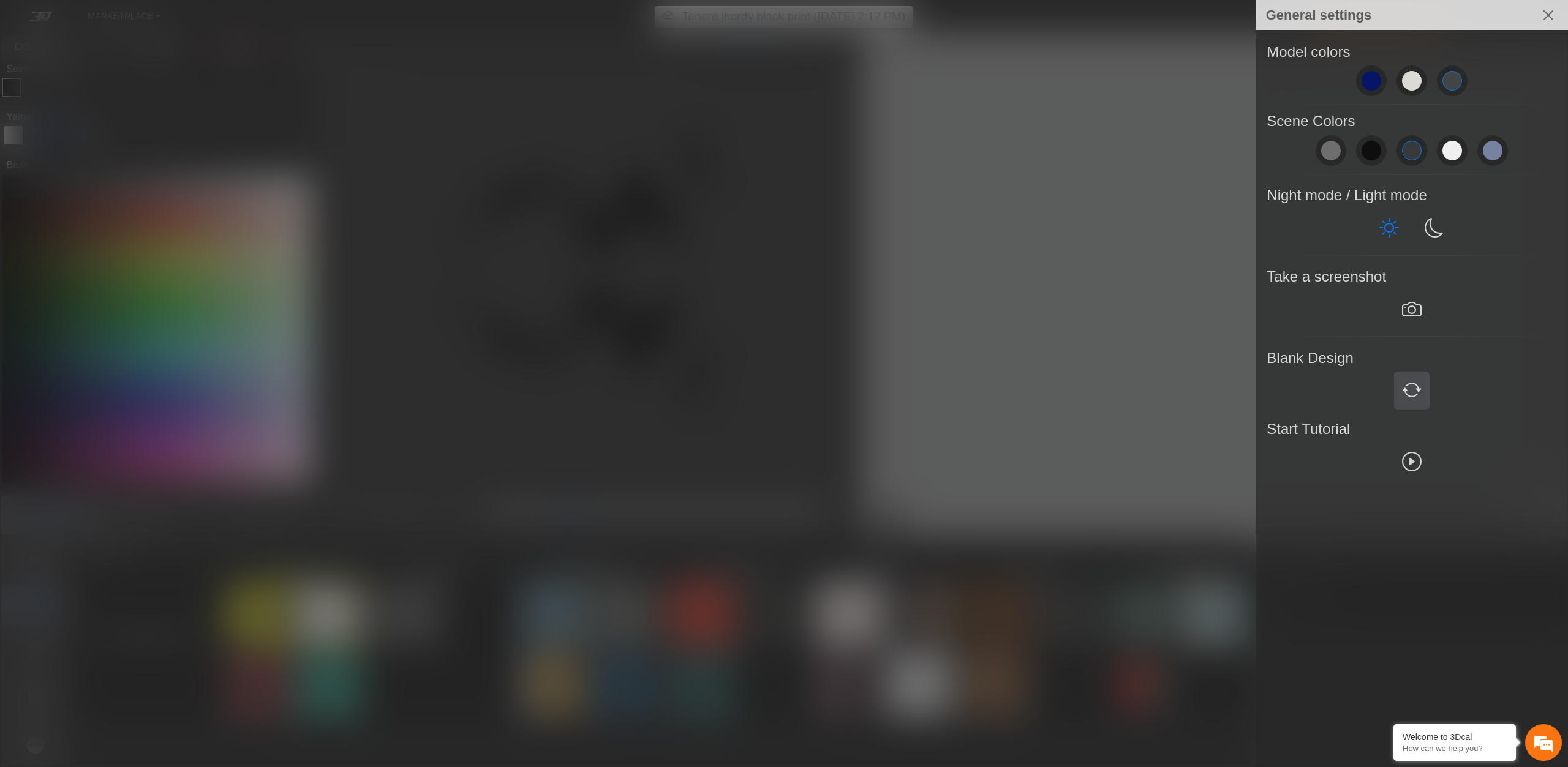
click at [1410, 397] on em at bounding box center [1412, 391] width 19 height 22
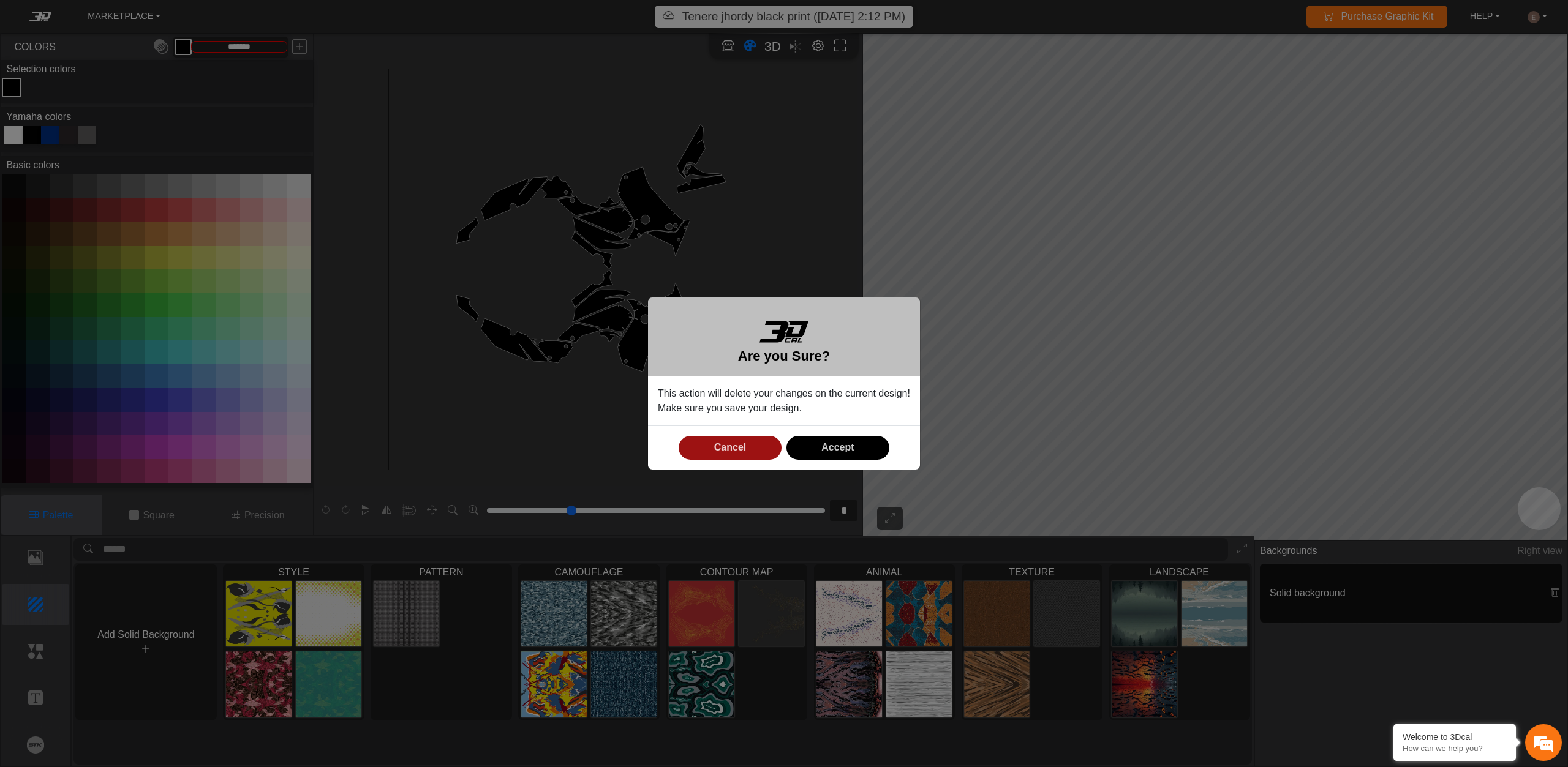
click at [768, 447] on button "Cancel" at bounding box center [730, 448] width 103 height 24
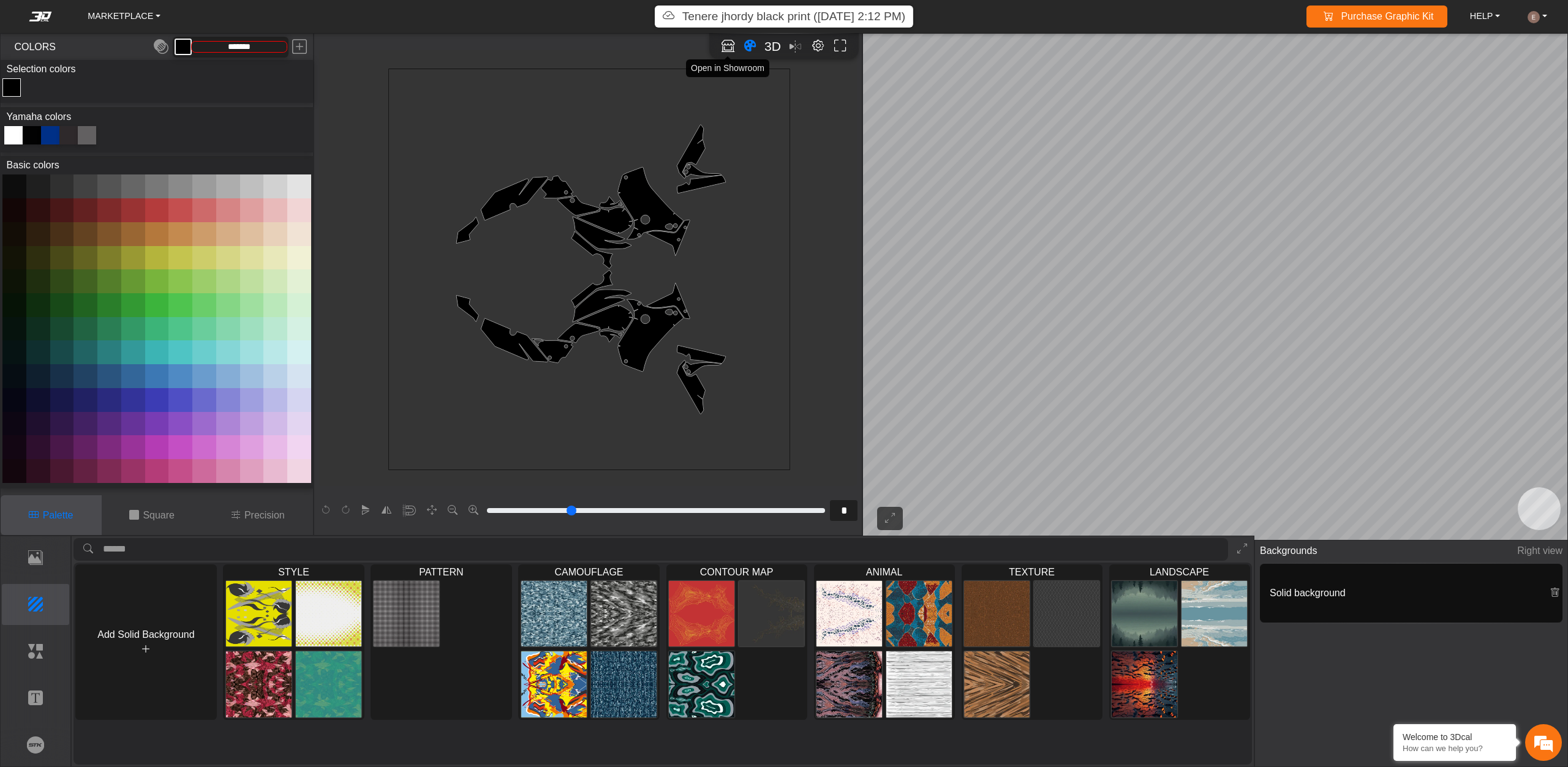
click at [734, 52] on icon "Open in Showroom" at bounding box center [728, 46] width 13 height 14
click at [811, 44] on button "Editor settings" at bounding box center [817, 46] width 19 height 19
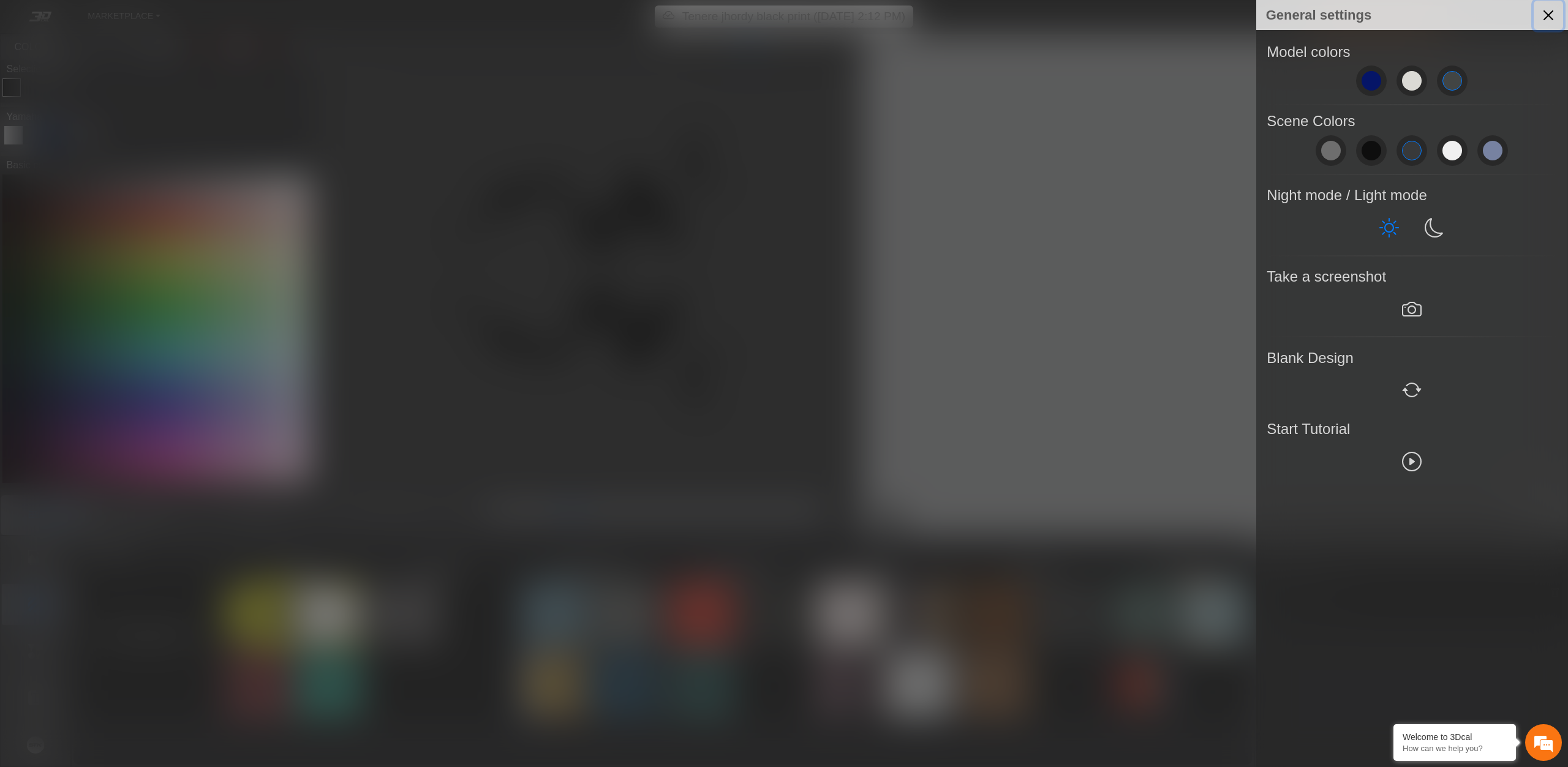
click at [1552, 21] on button "Close" at bounding box center [1548, 15] width 30 height 30
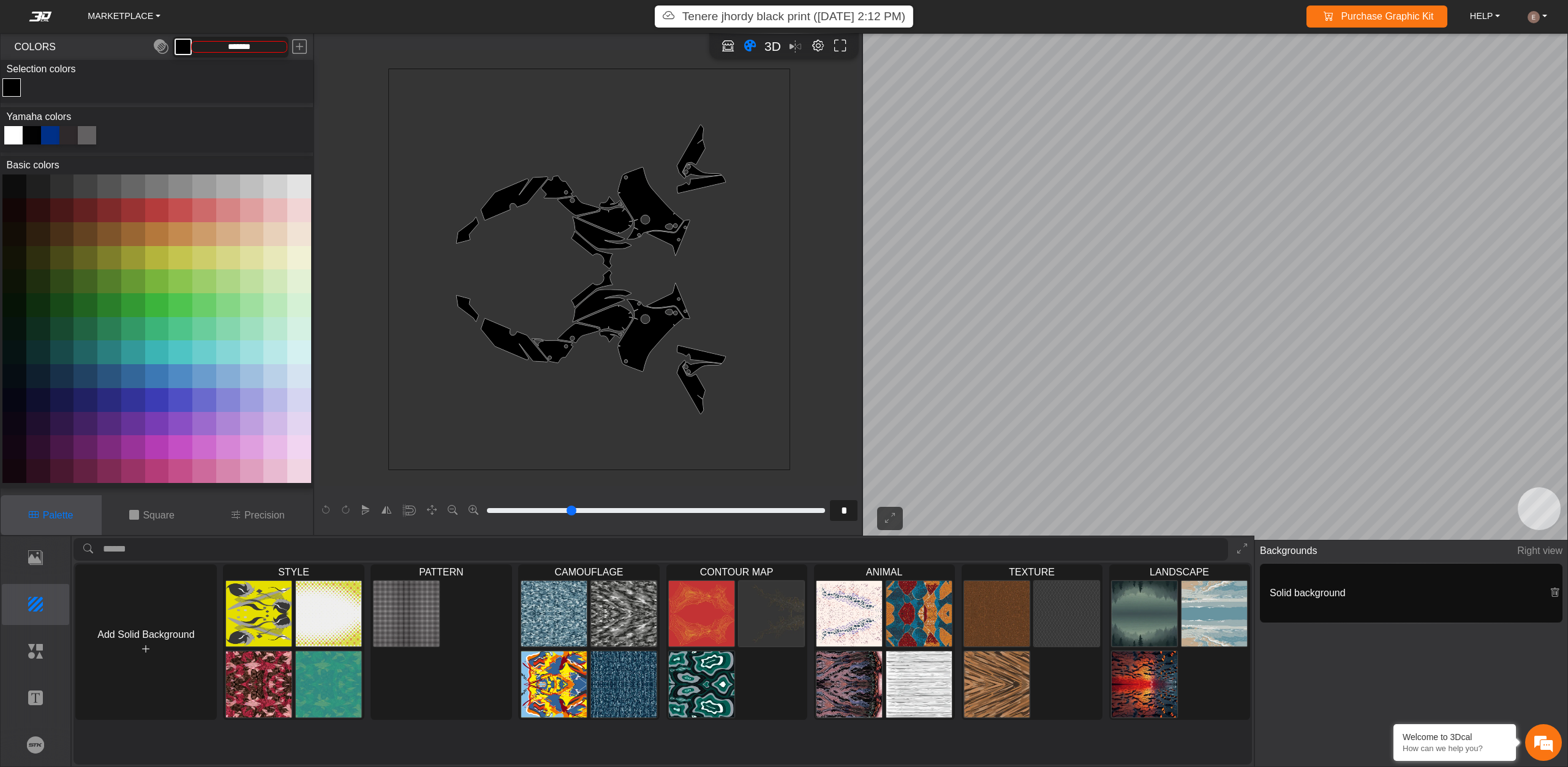
click at [773, 24] on p "Tenere jhordy black print (8/27/25, 2:12 PM)" at bounding box center [793, 17] width 223 height 18
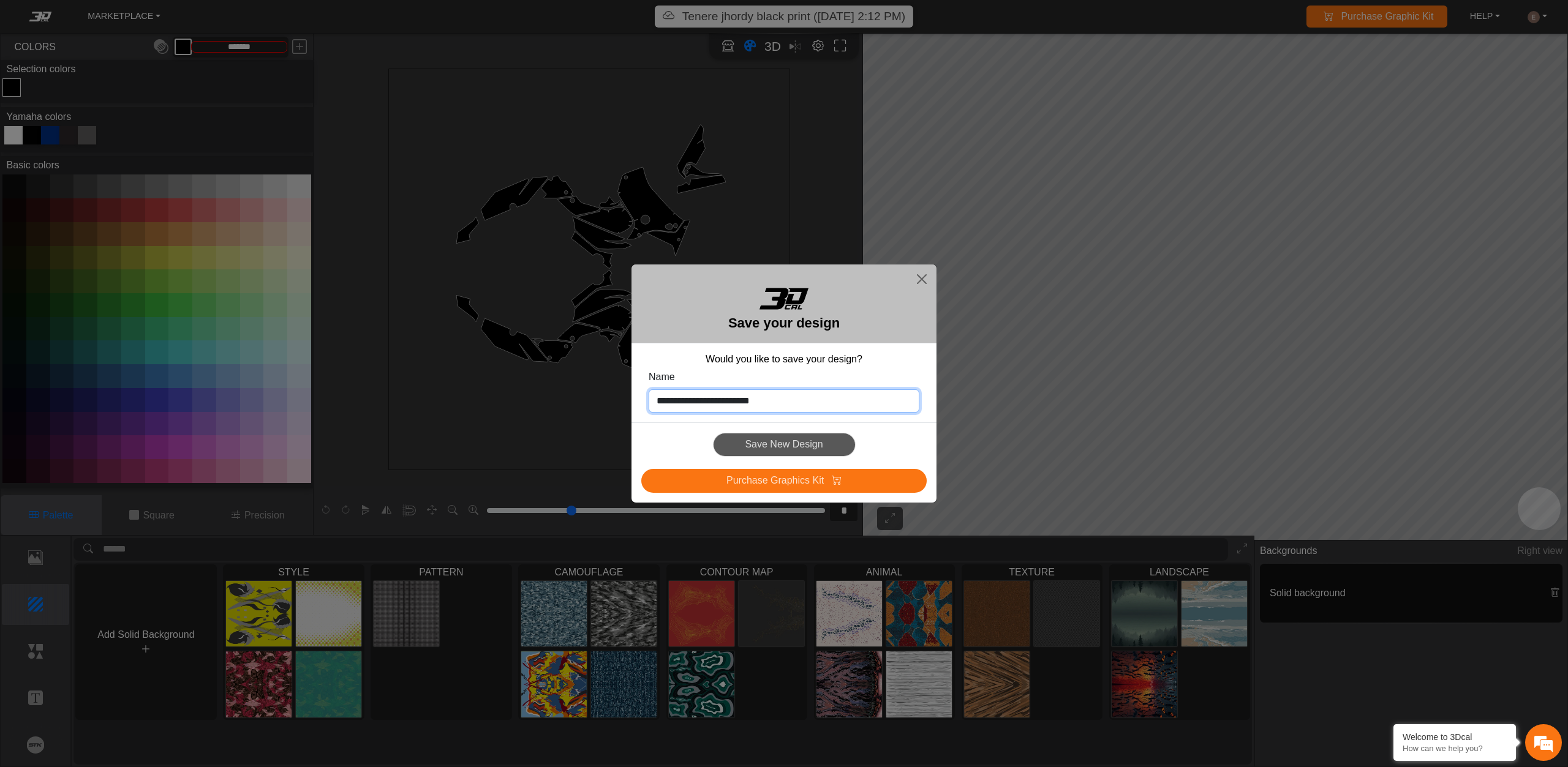
click at [762, 398] on input "**********" at bounding box center [784, 401] width 271 height 23
click at [782, 444] on div "Save New Design" at bounding box center [784, 444] width 285 height 24
click at [822, 408] on input "**********" at bounding box center [784, 401] width 271 height 23
click at [844, 405] on input "**********" at bounding box center [784, 401] width 271 height 23
click at [809, 441] on div "Save New Design" at bounding box center [784, 444] width 285 height 24
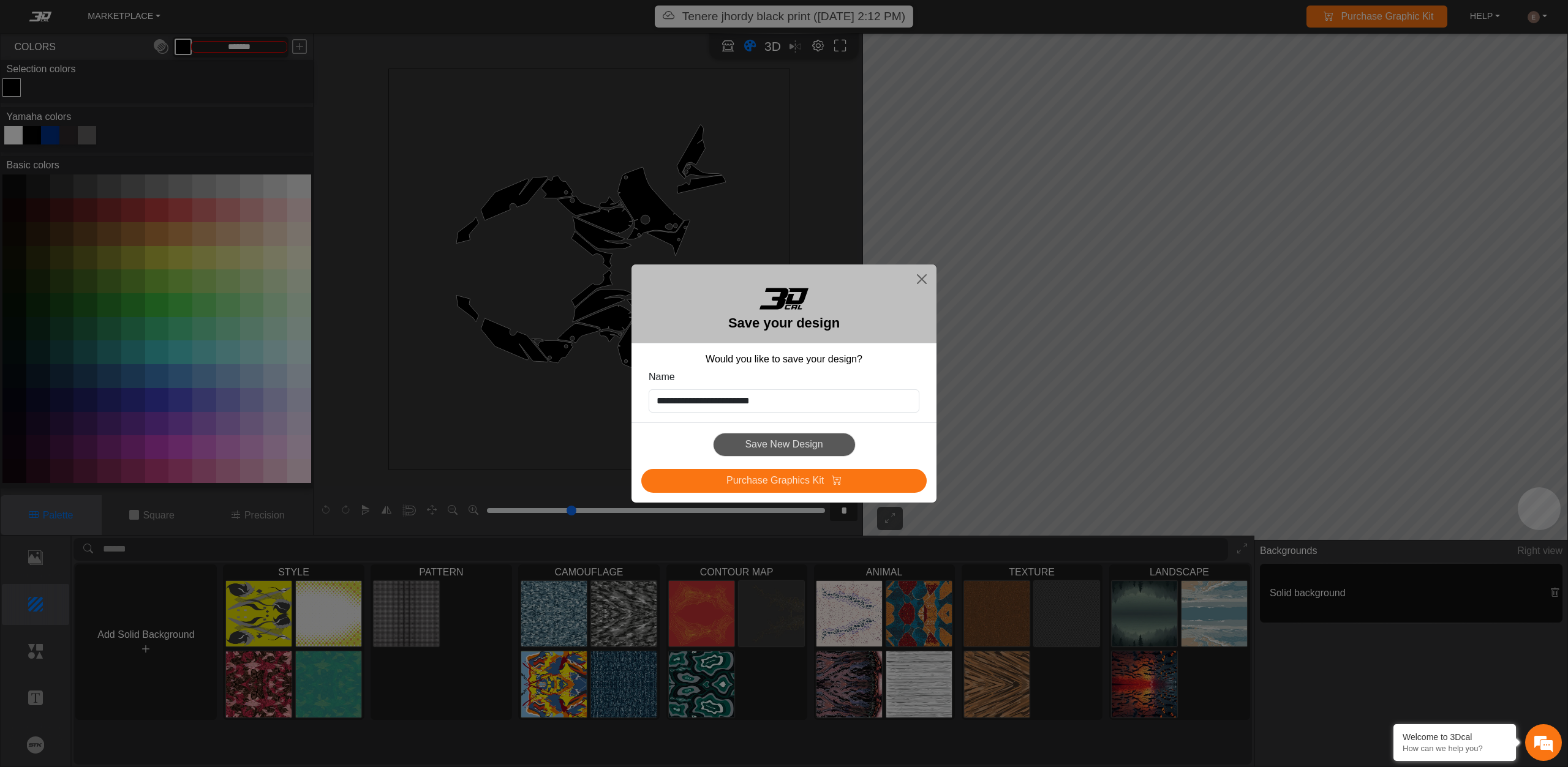
click at [809, 441] on div "Save New Design" at bounding box center [784, 444] width 285 height 24
click at [917, 278] on button "Close" at bounding box center [922, 279] width 19 height 19
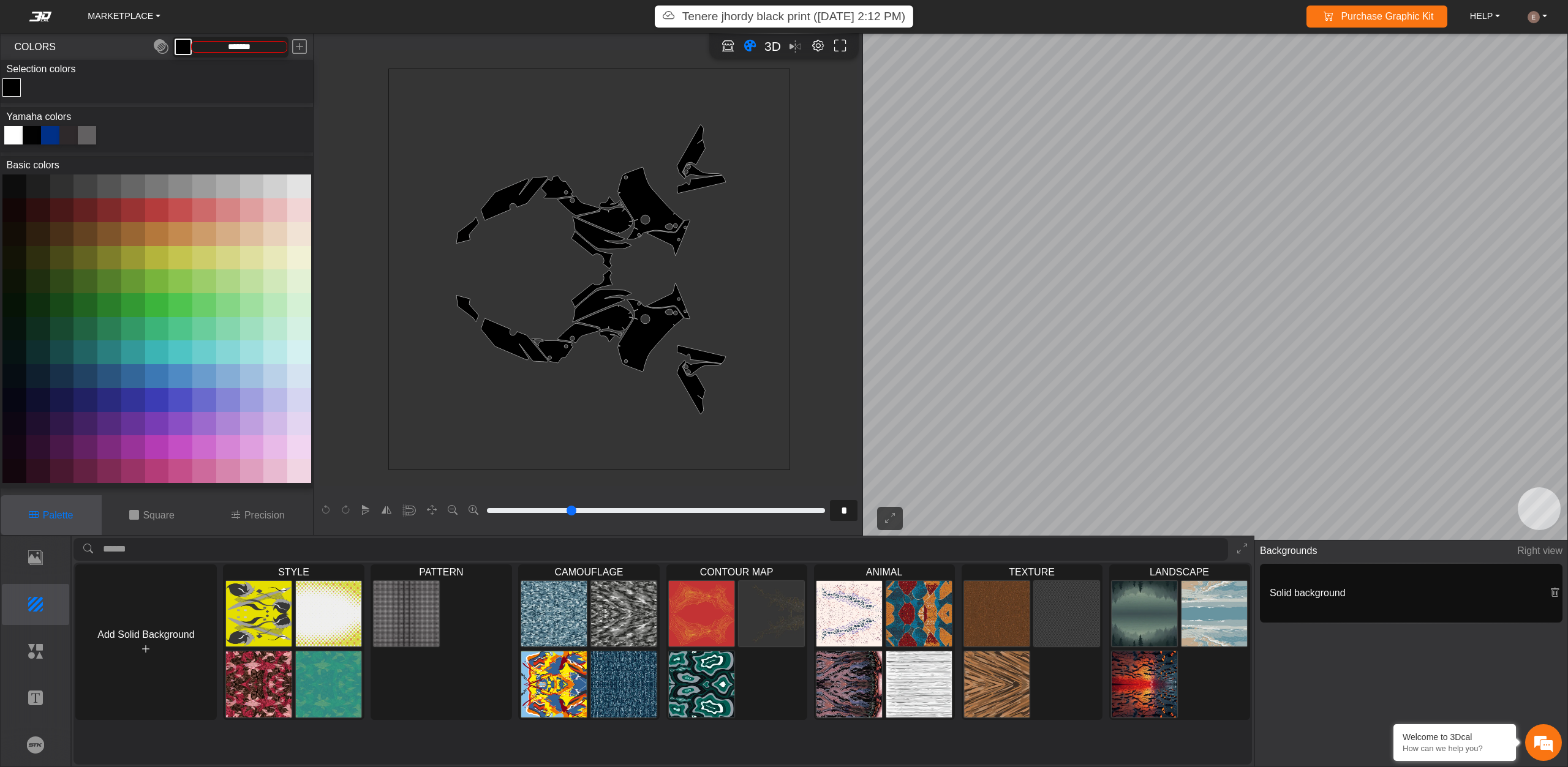
click at [733, 10] on p "Tenere jhordy black print (8/27/25, 2:12 PM)" at bounding box center [793, 17] width 223 height 18
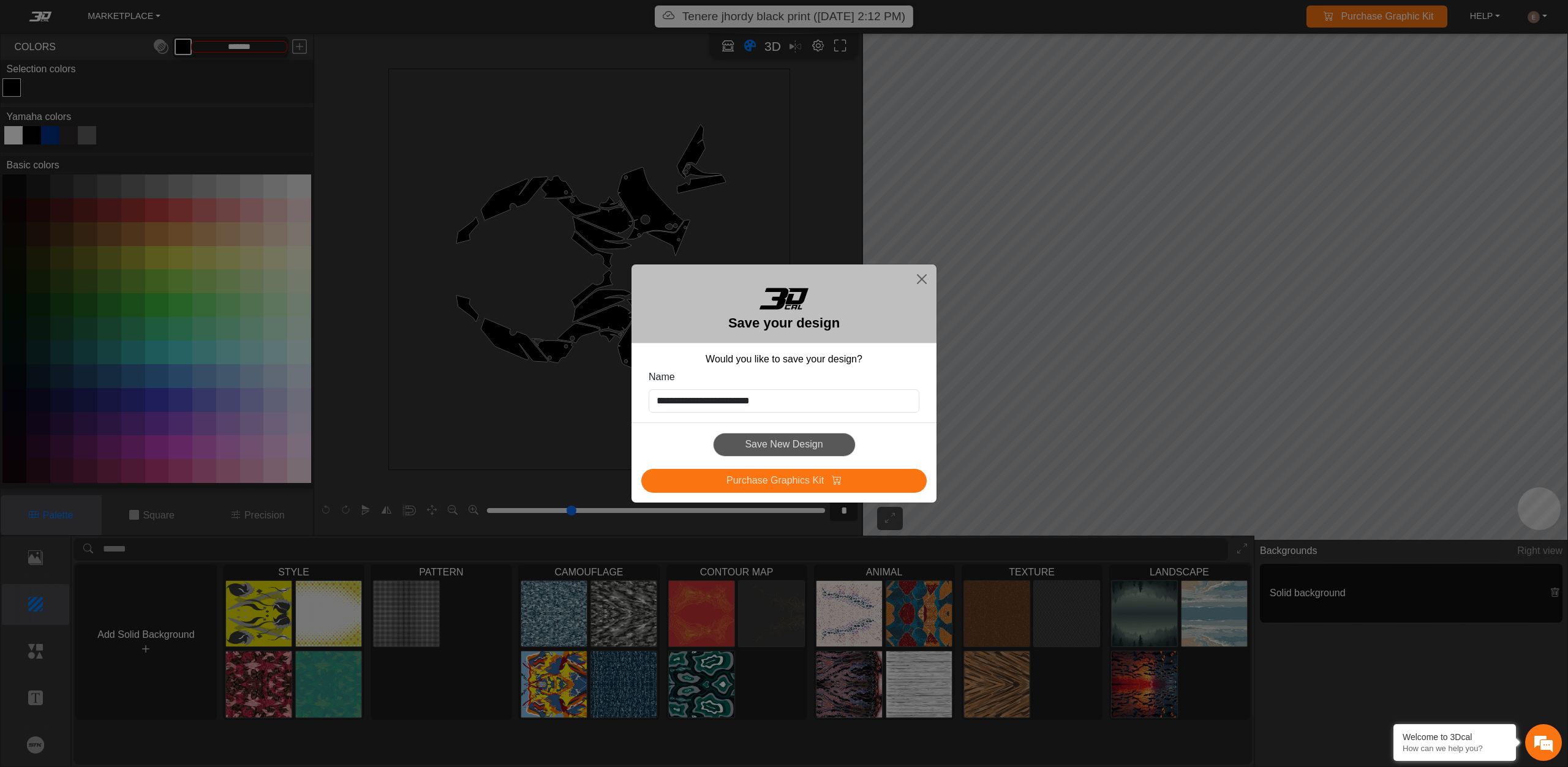
click at [779, 442] on div "Save New Design" at bounding box center [784, 444] width 285 height 24
click at [923, 275] on button "Close" at bounding box center [922, 279] width 19 height 19
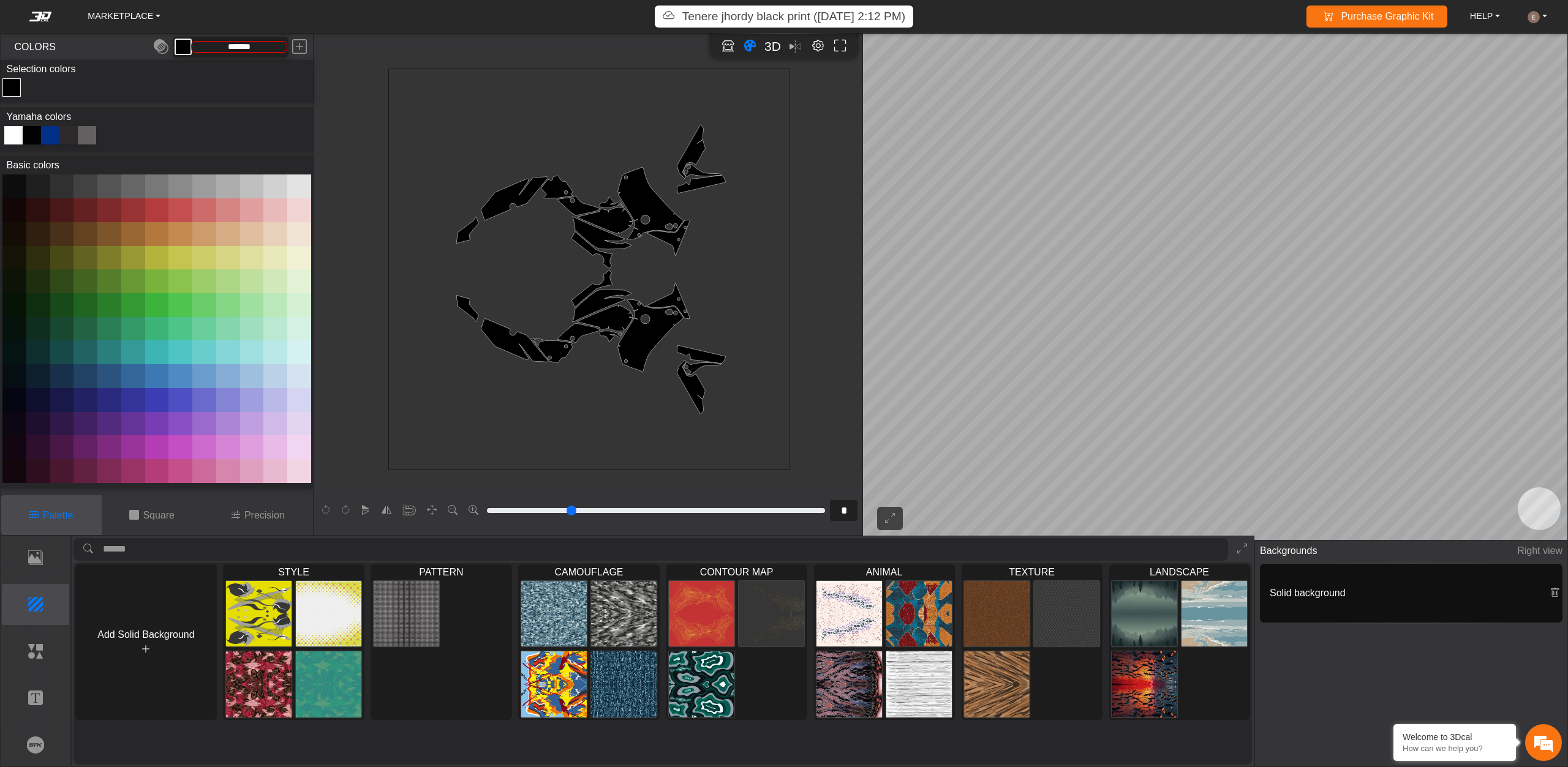
click at [715, 21] on p "Tenere jhordy black print (8/27/25, 2:12 PM)" at bounding box center [793, 17] width 223 height 18
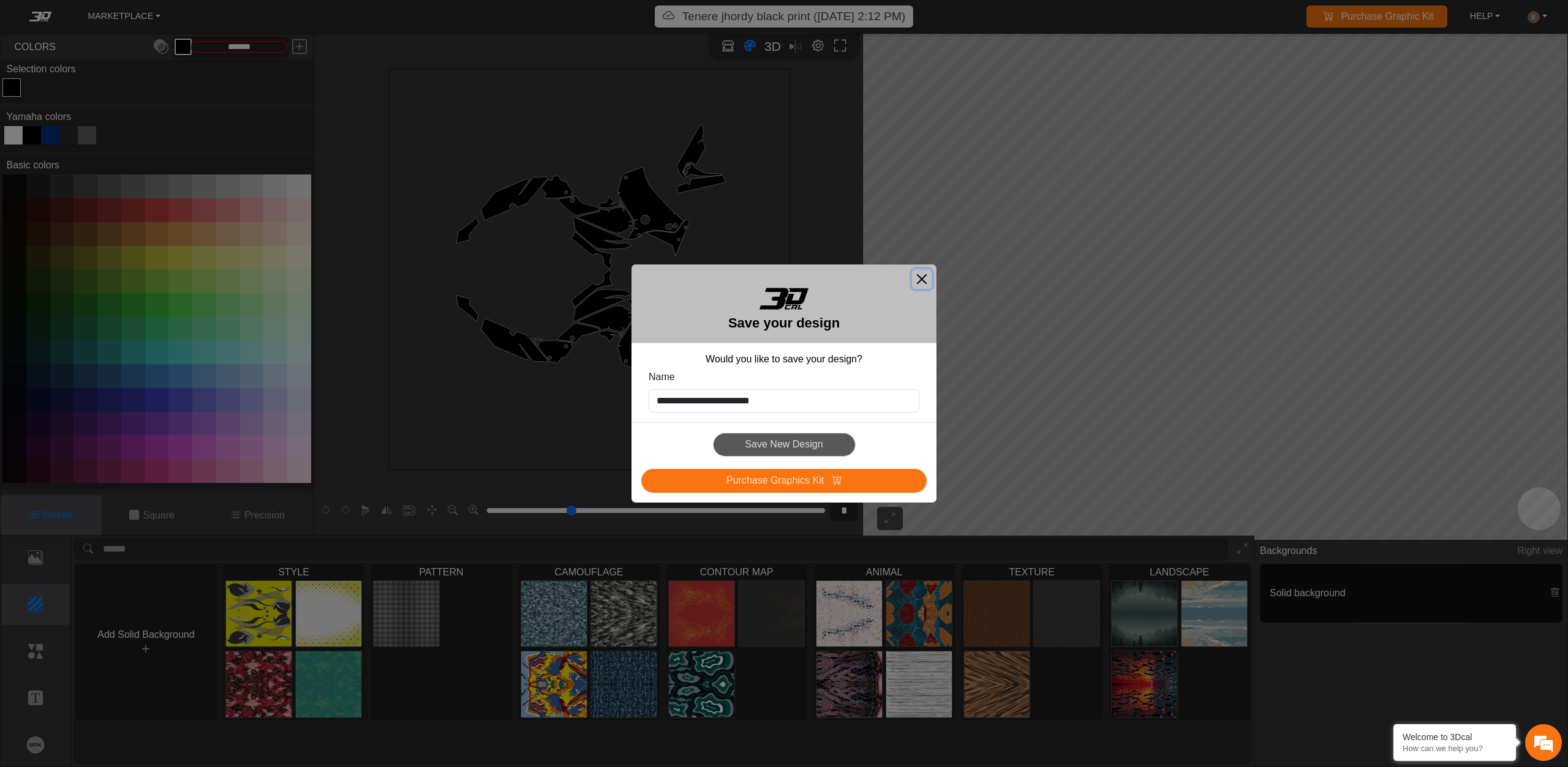
click at [926, 279] on button "Close" at bounding box center [922, 279] width 19 height 19
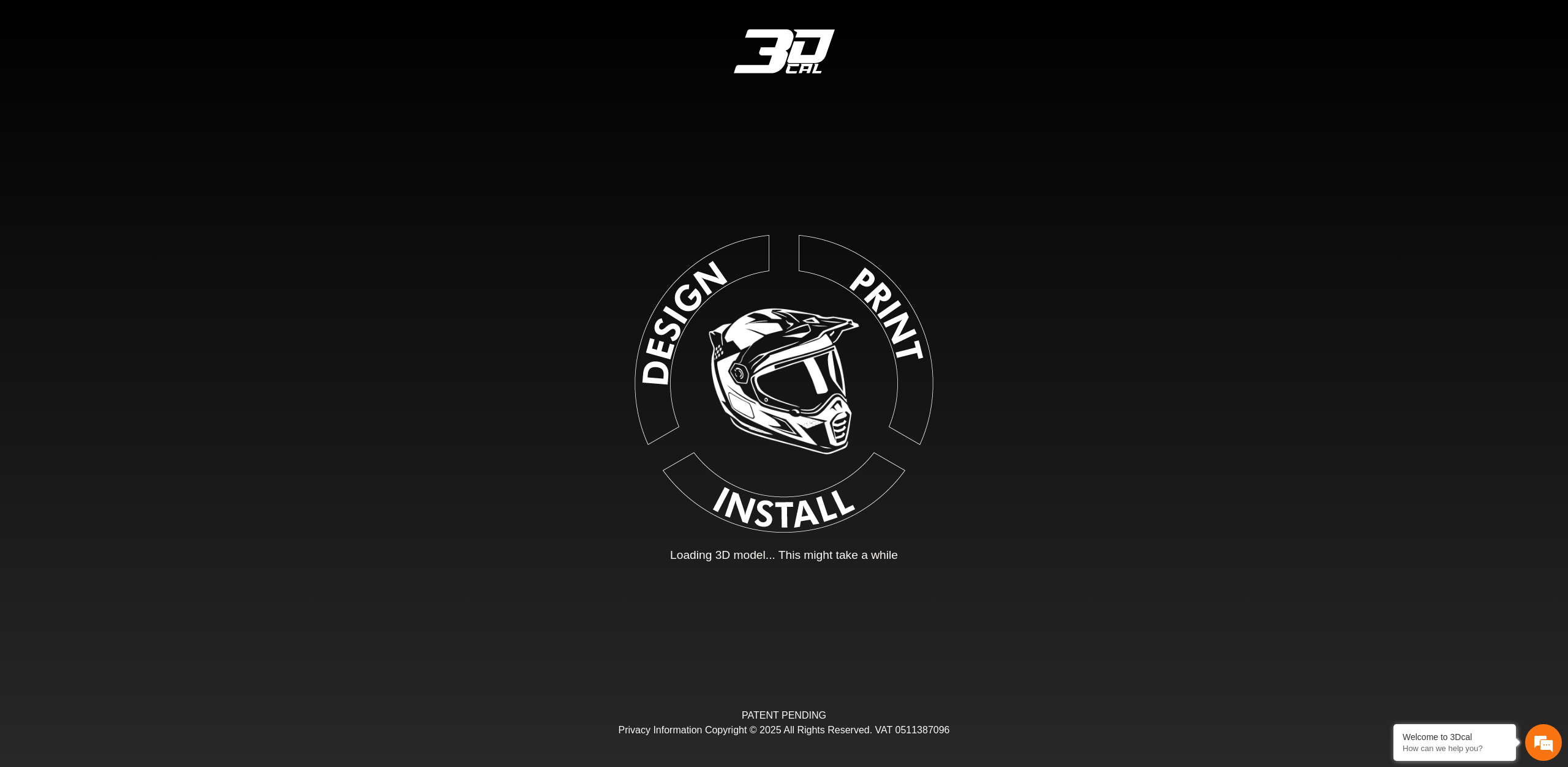
type input "*"
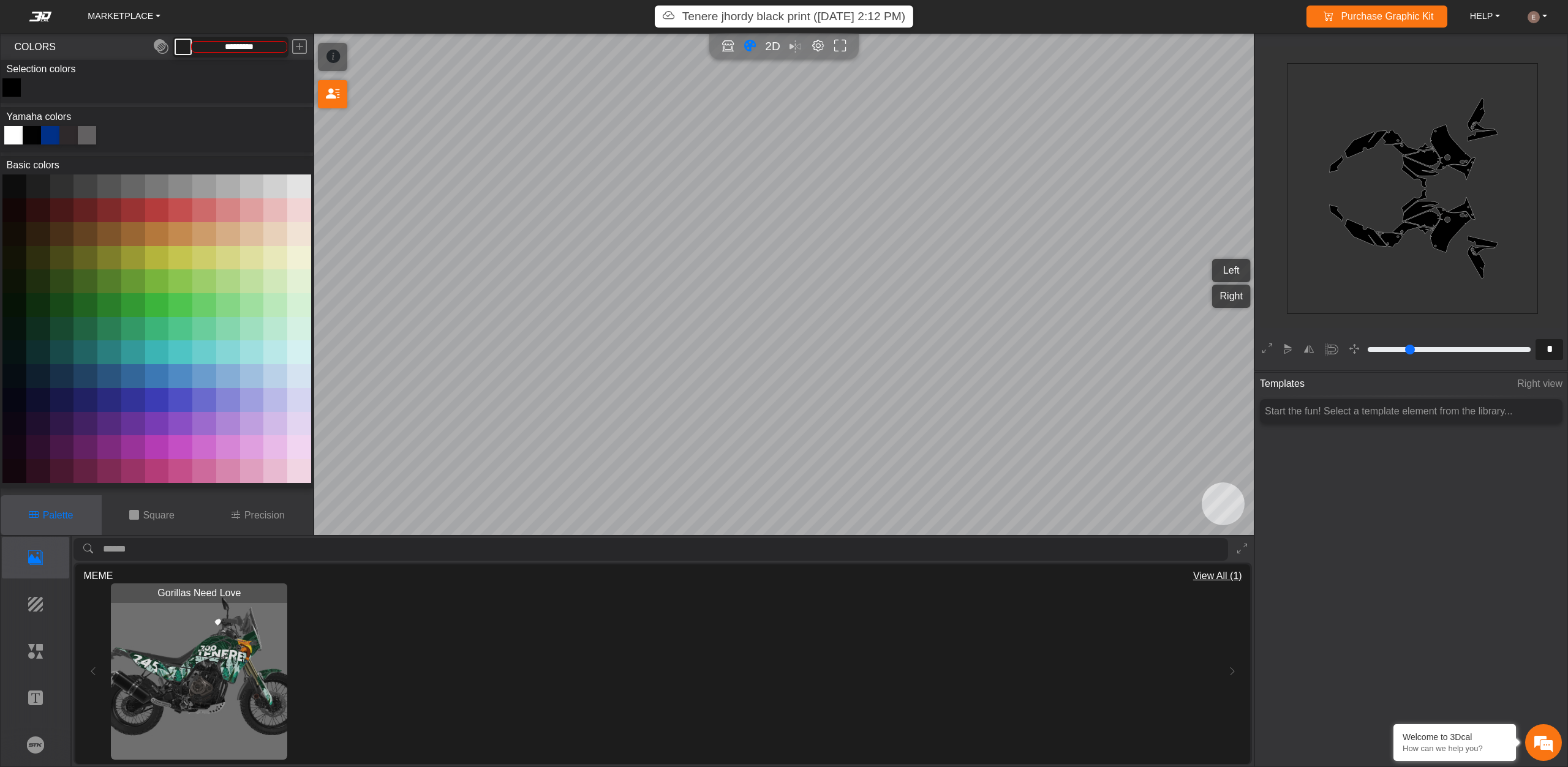
type input "*******"
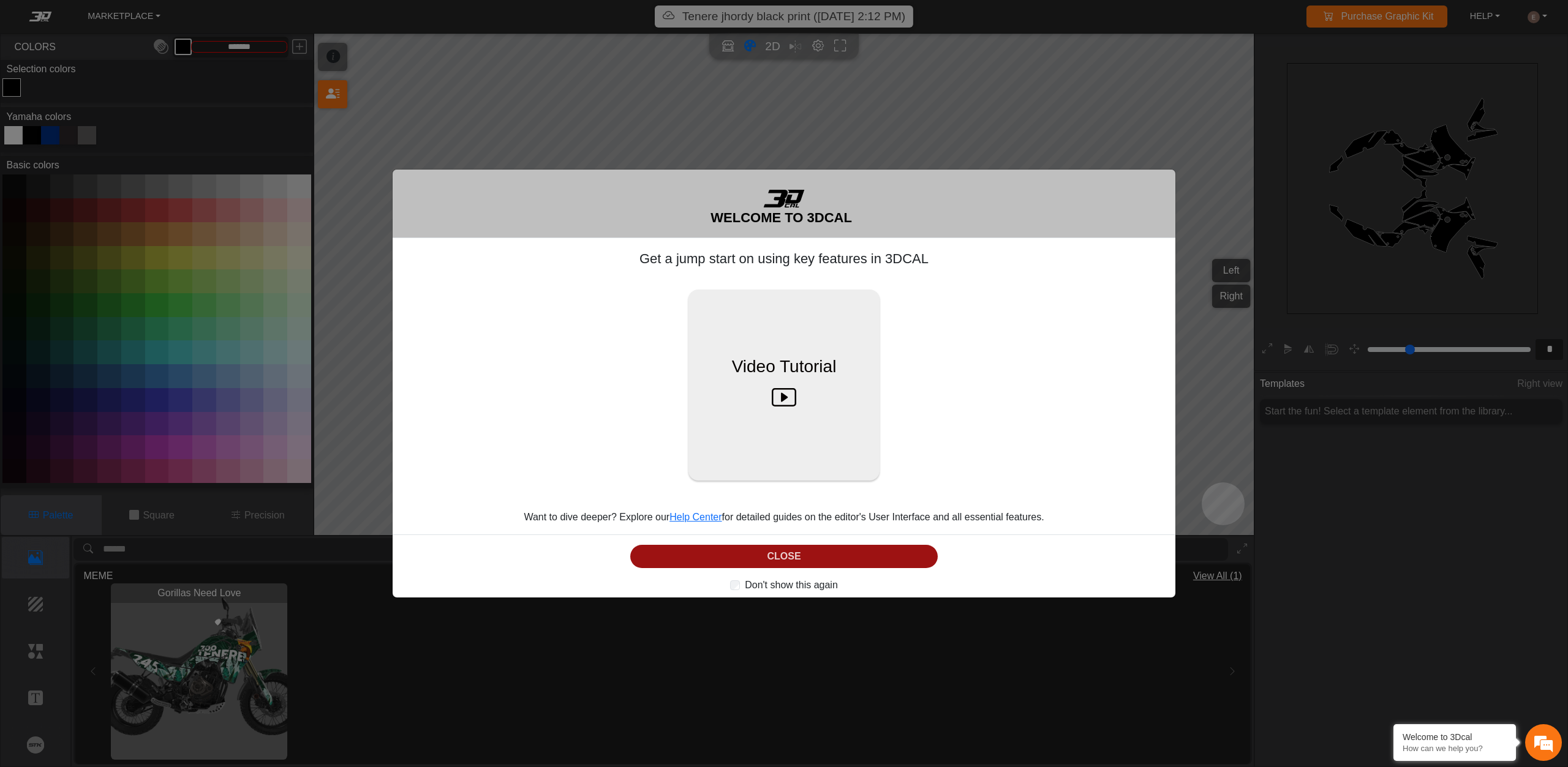
scroll to position [0, 0]
drag, startPoint x: 874, startPoint y: 559, endPoint x: 894, endPoint y: 491, distance: 70.9
click at [875, 559] on button "CLOSE" at bounding box center [784, 557] width 307 height 24
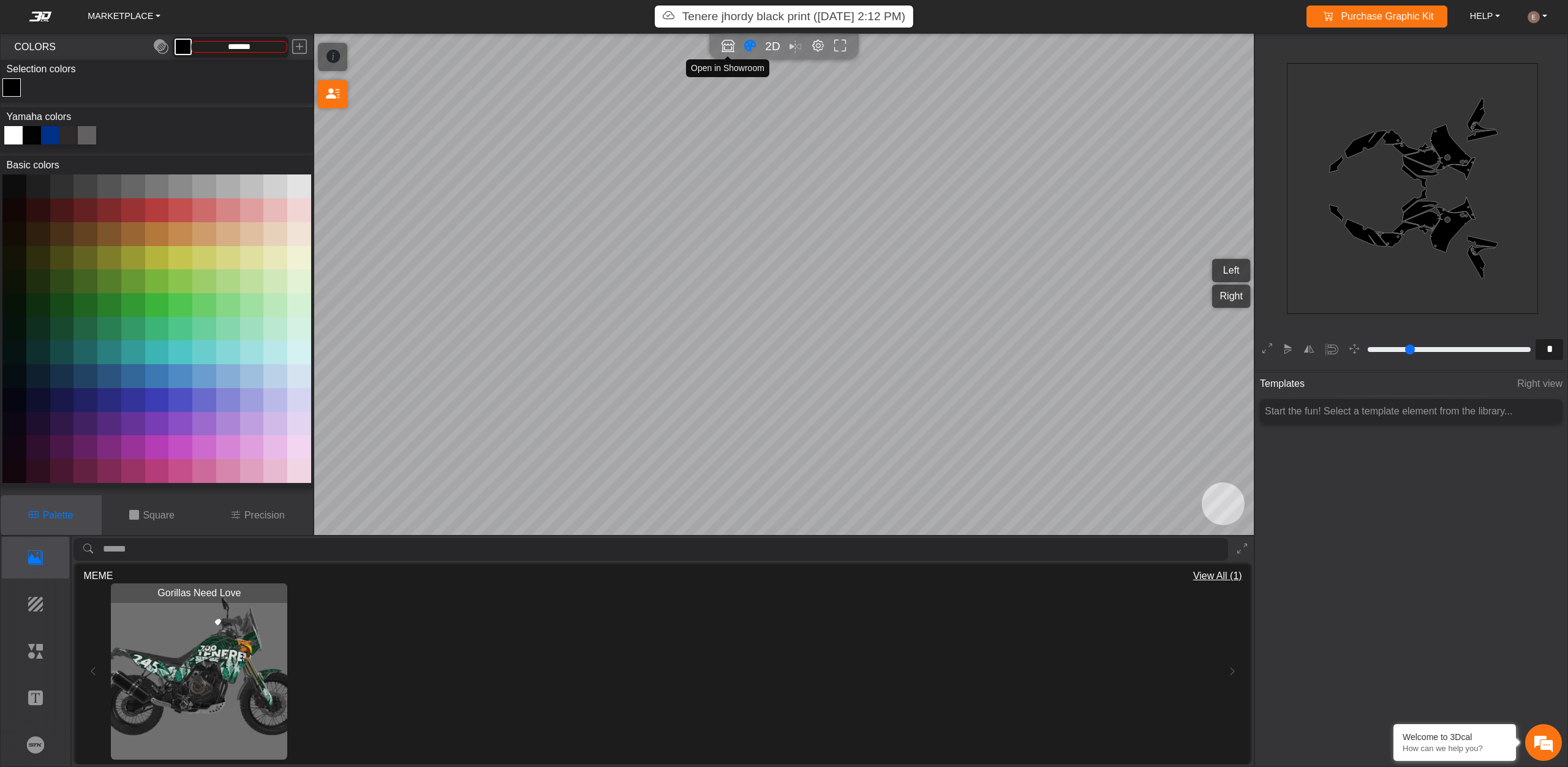
click at [724, 41] on icon "Open in Showroom" at bounding box center [728, 46] width 13 height 14
click at [789, 12] on p "Tenere jhordy black print ([DATE] 2:12 PM)" at bounding box center [793, 17] width 223 height 18
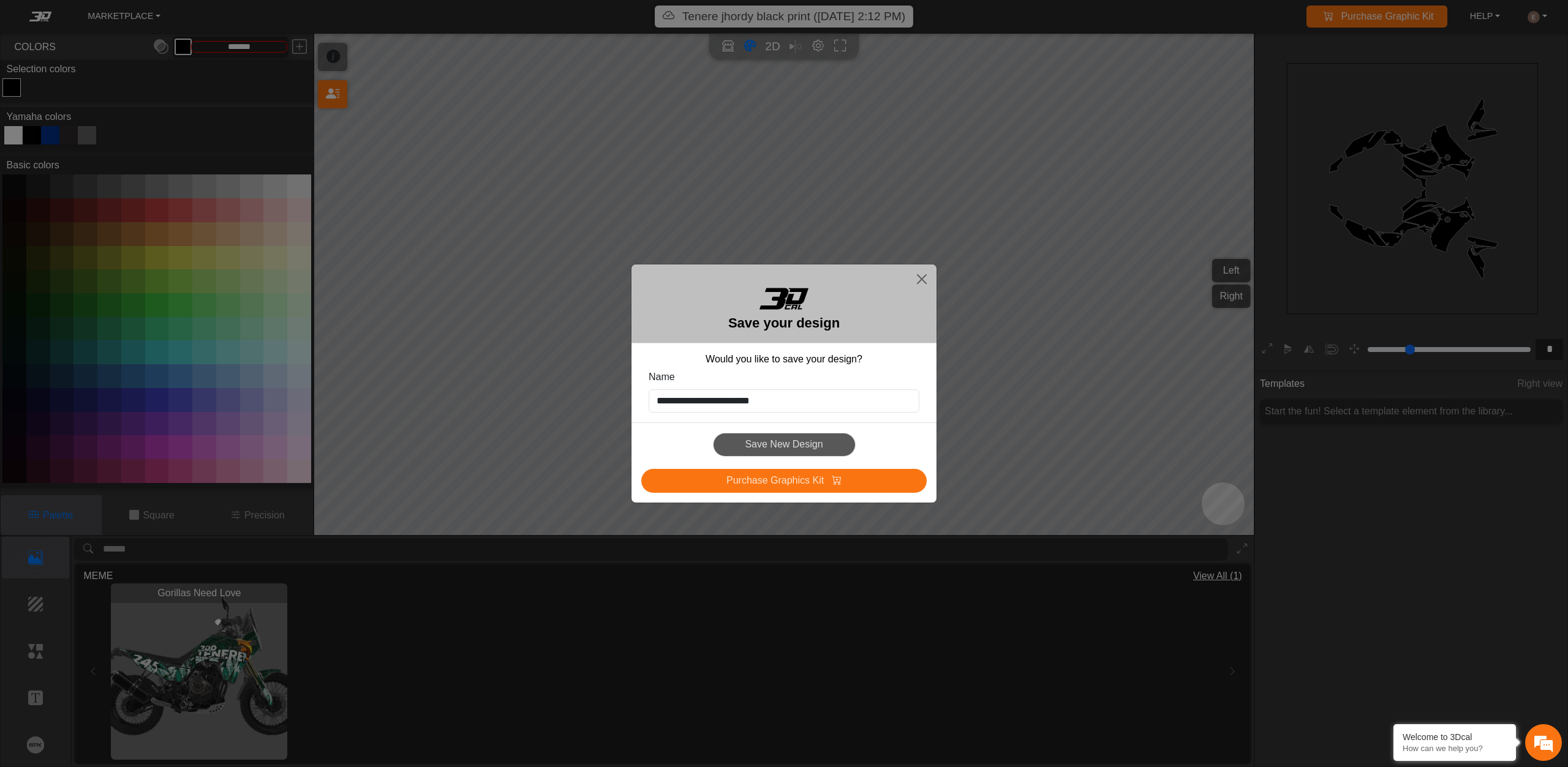
click at [828, 442] on div "Save New Design" at bounding box center [784, 444] width 285 height 24
click at [929, 276] on button "Close" at bounding box center [922, 279] width 19 height 19
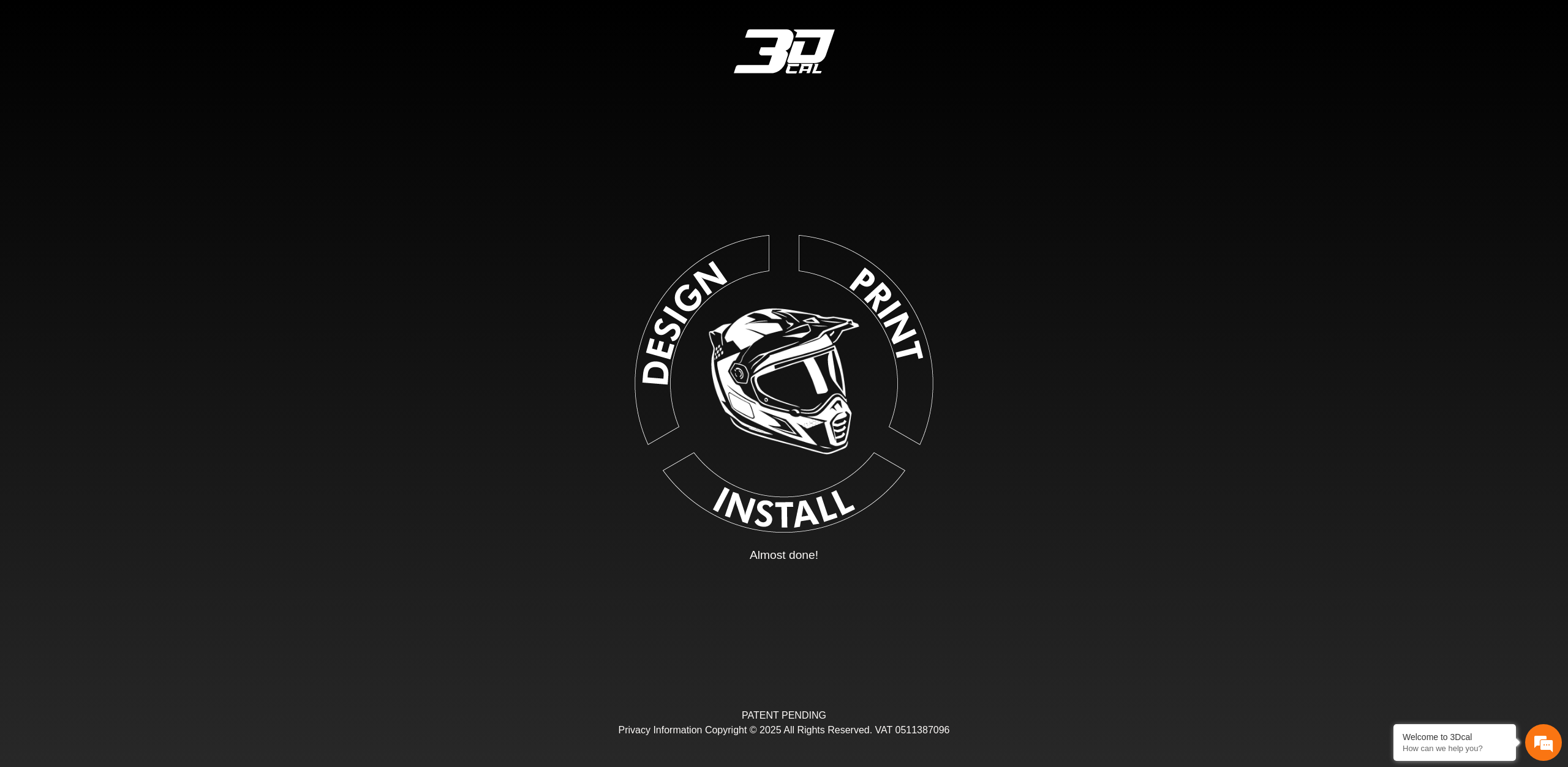
click at [843, 110] on div "Loading... Almost done! PATENT PENDING Privacy Information Copyright © 2025 All…" at bounding box center [784, 383] width 1568 height 767
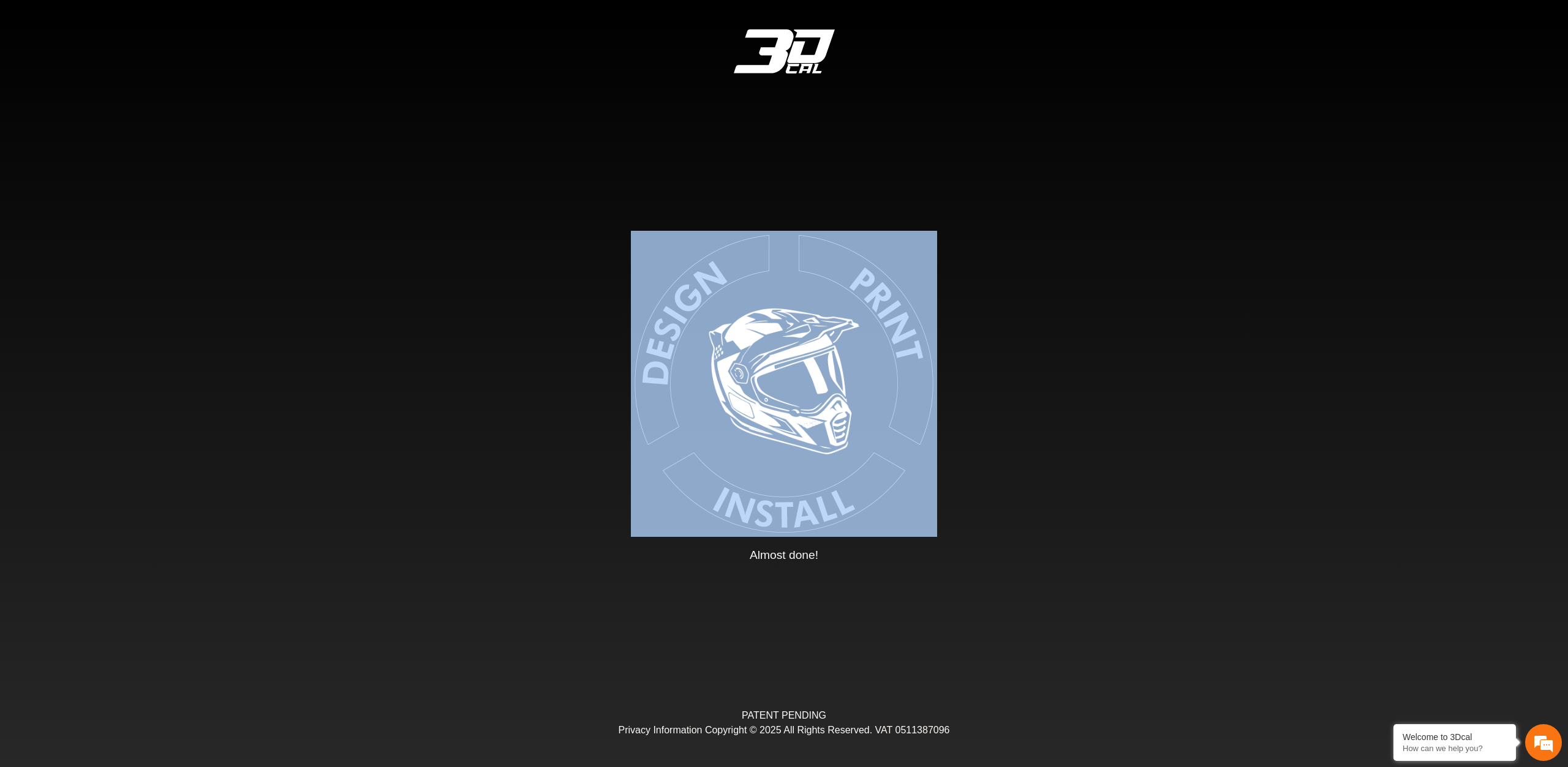
click at [842, 109] on div "Loading... Almost done! PATENT PENDING Privacy Information Copyright © 2025 All…" at bounding box center [784, 383] width 1568 height 767
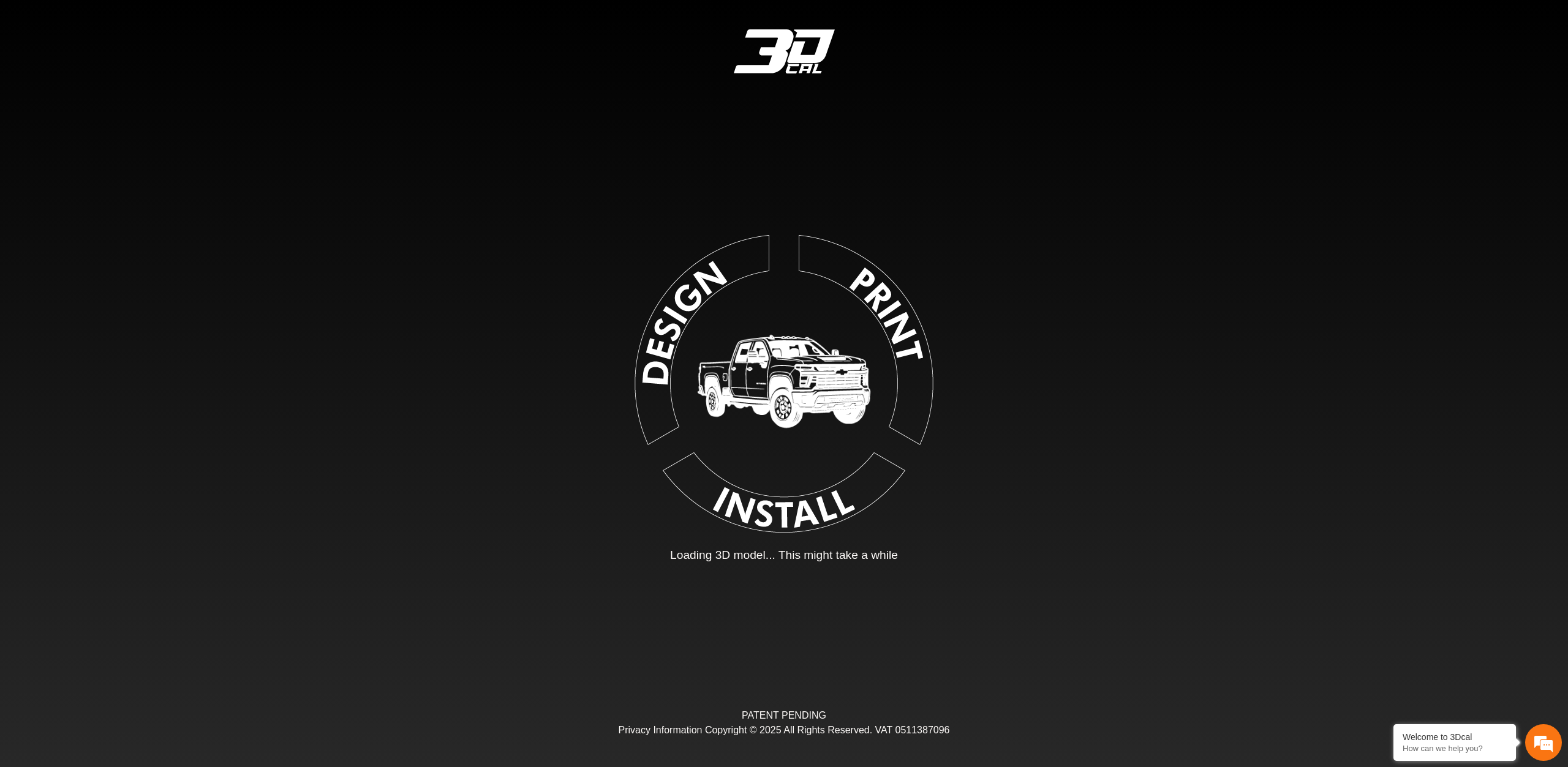
type input "*"
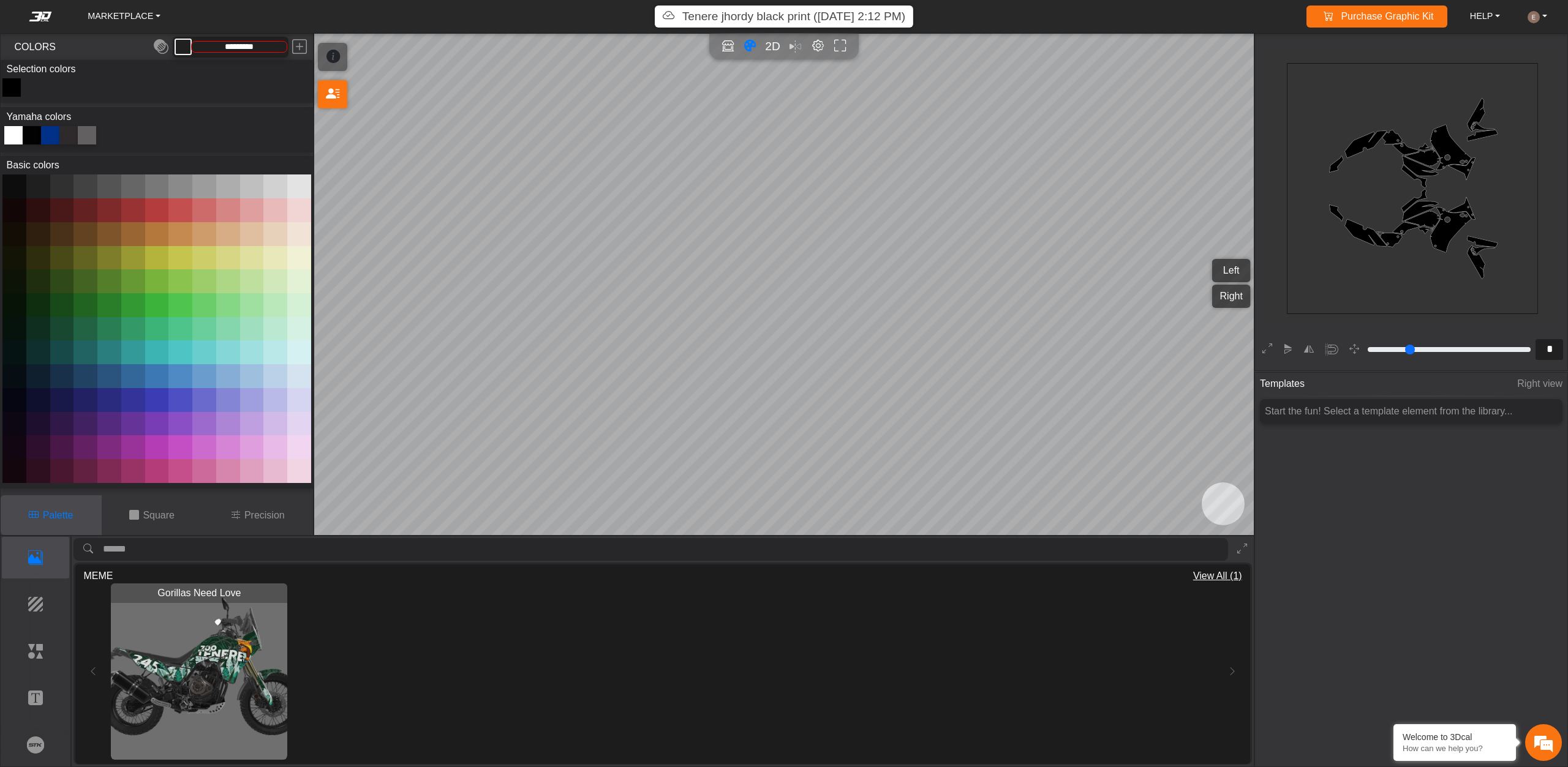
type input "*******"
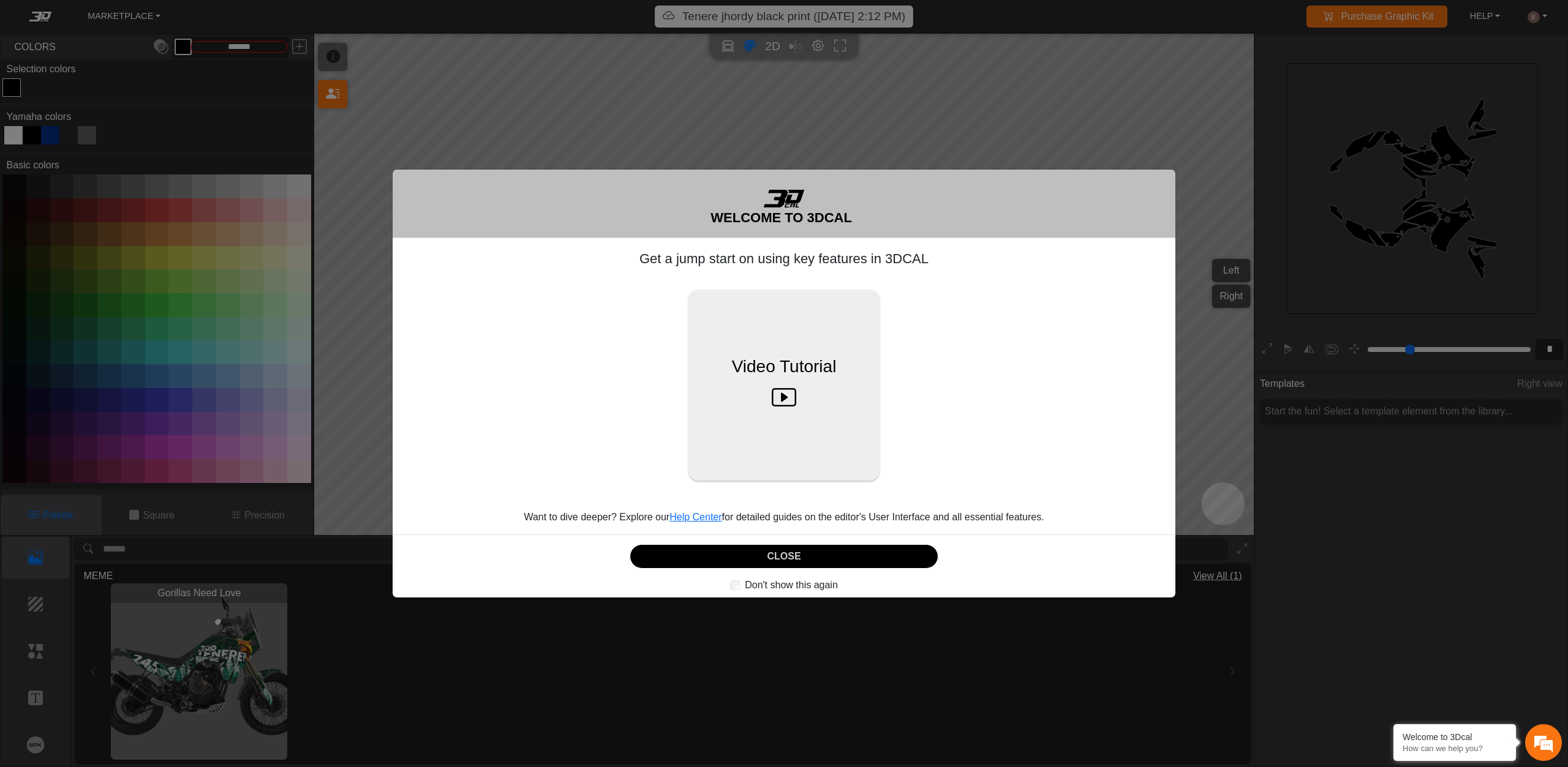
scroll to position [0, 0]
click at [868, 546] on button "CLOSE" at bounding box center [784, 557] width 307 height 24
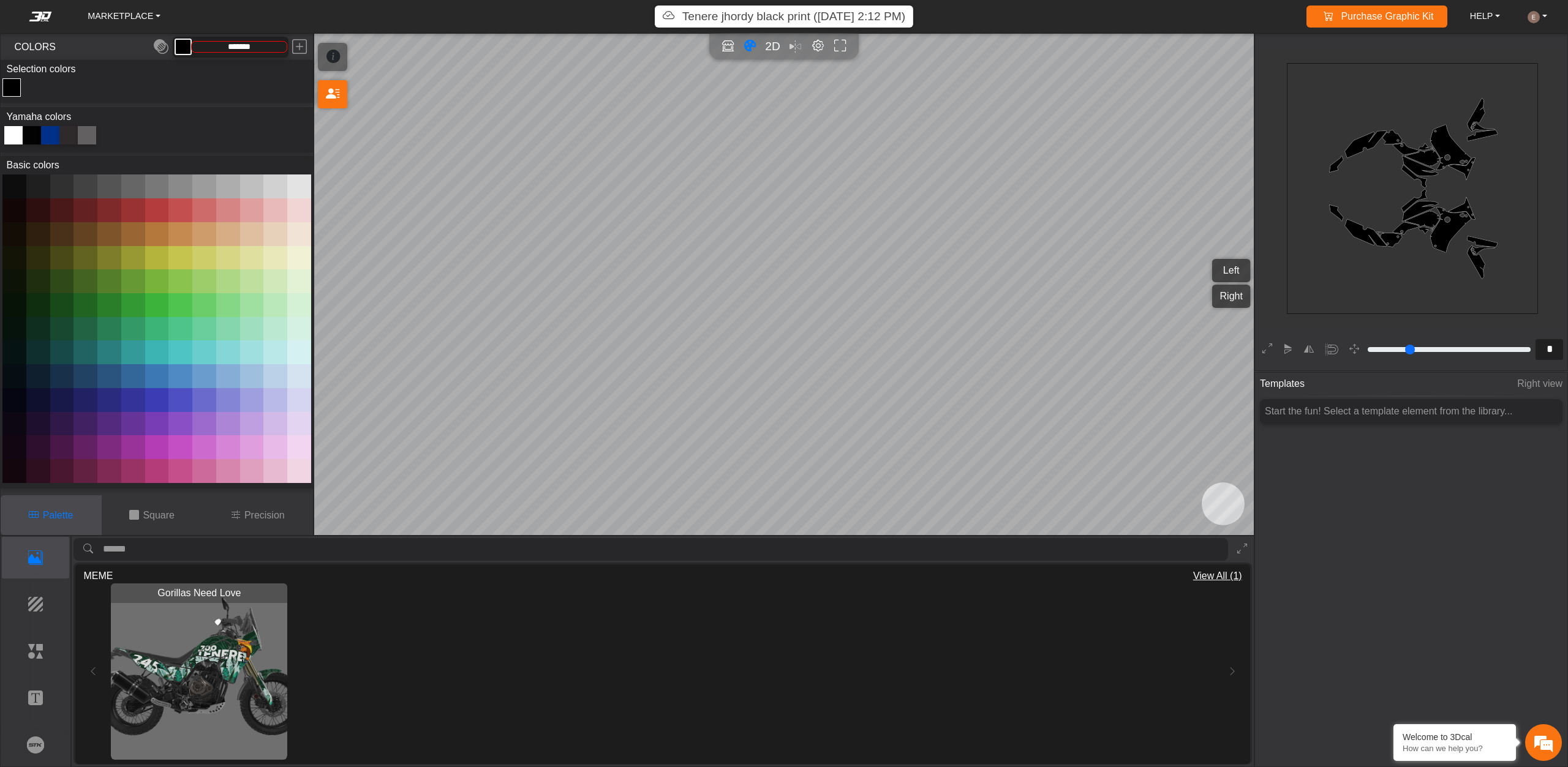
click at [802, 19] on p "Tenere jhordy black print ([DATE] 2:12 PM)" at bounding box center [793, 17] width 223 height 18
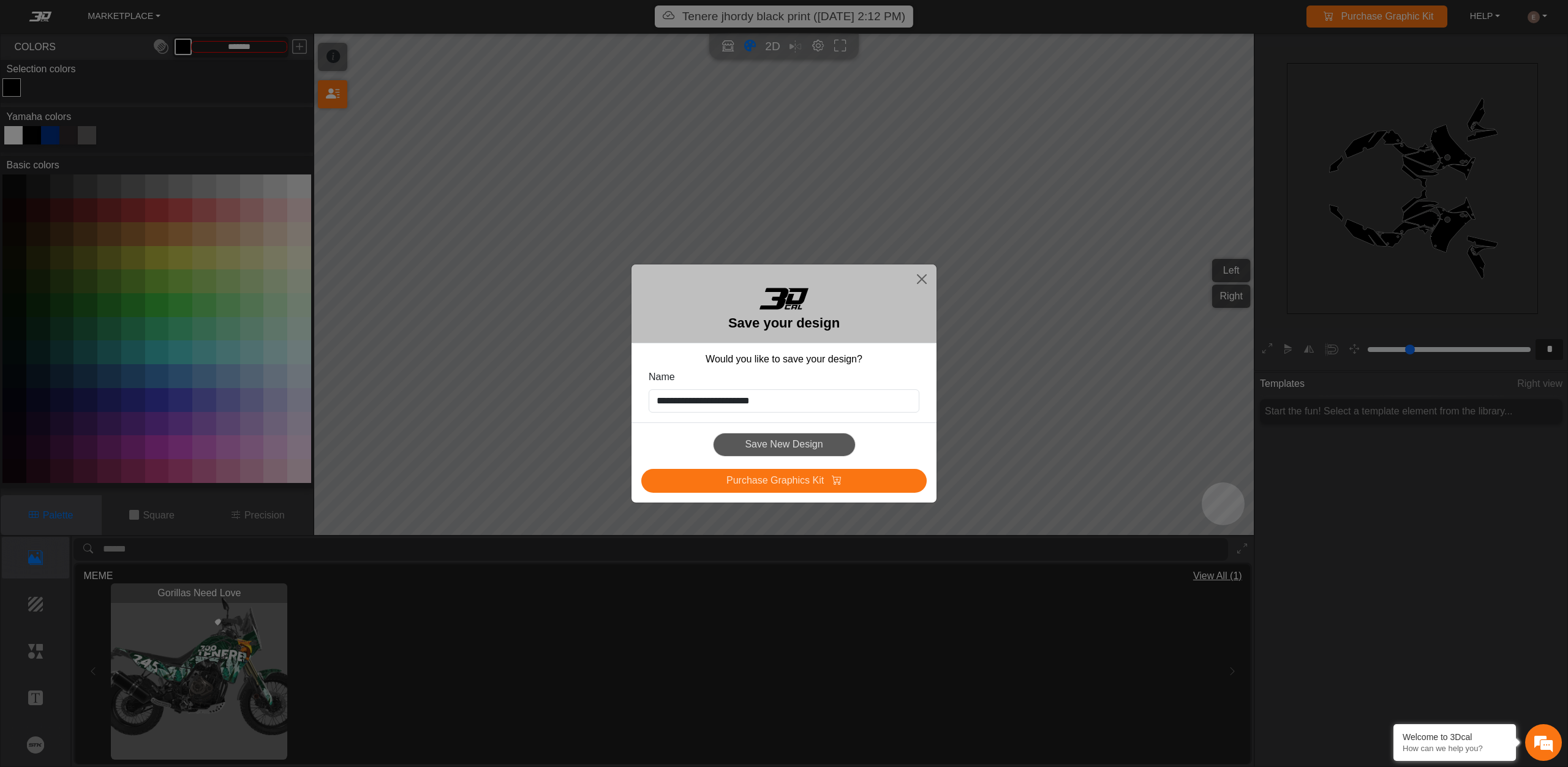
click at [775, 449] on div "Save New Design" at bounding box center [784, 444] width 285 height 24
click at [776, 447] on div "Save New Design" at bounding box center [784, 444] width 285 height 24
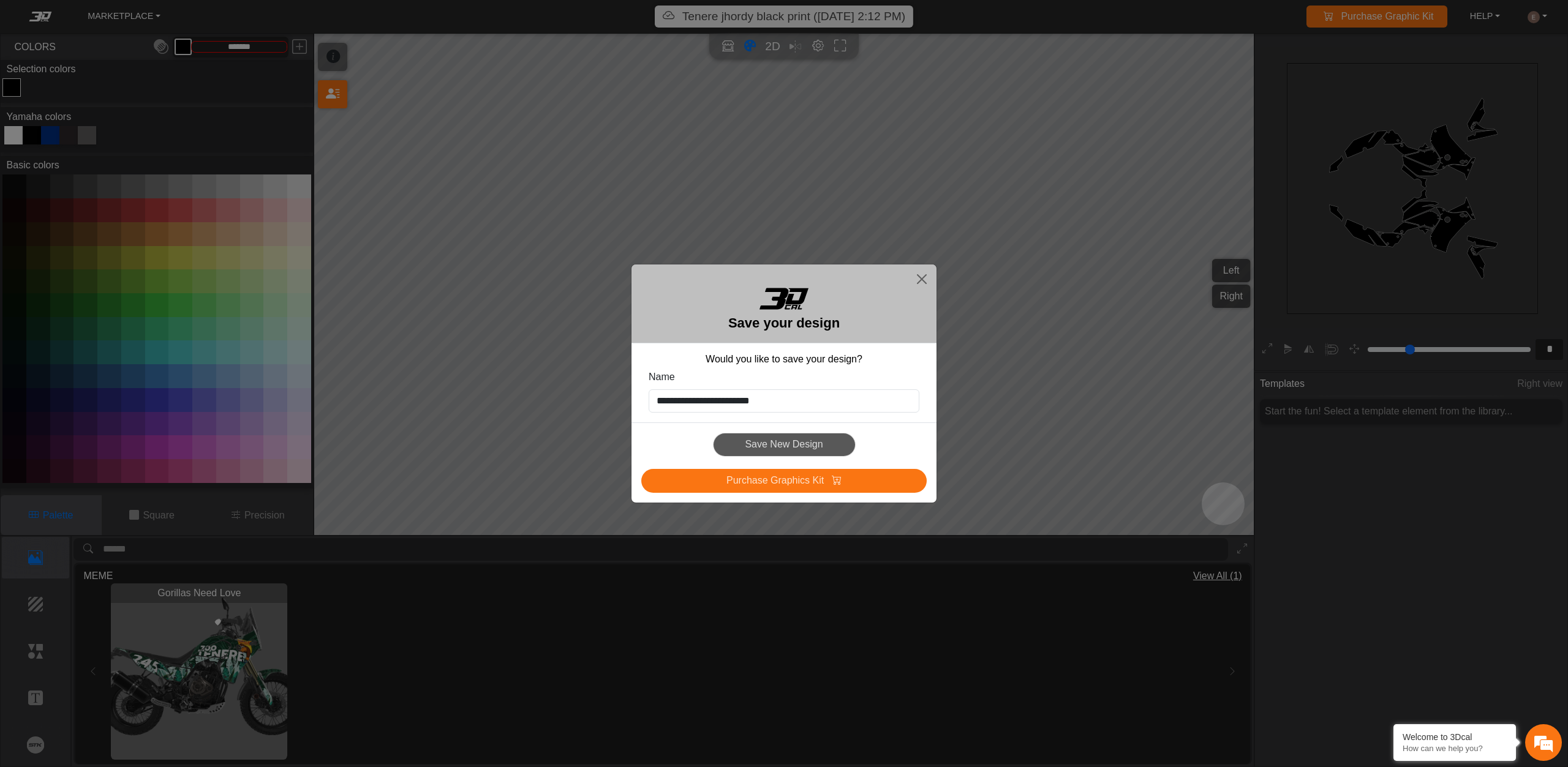
click at [777, 446] on div "Save New Design" at bounding box center [784, 444] width 285 height 24
click at [804, 405] on input "**********" at bounding box center [784, 401] width 271 height 23
click at [924, 275] on button "Close" at bounding box center [922, 279] width 19 height 19
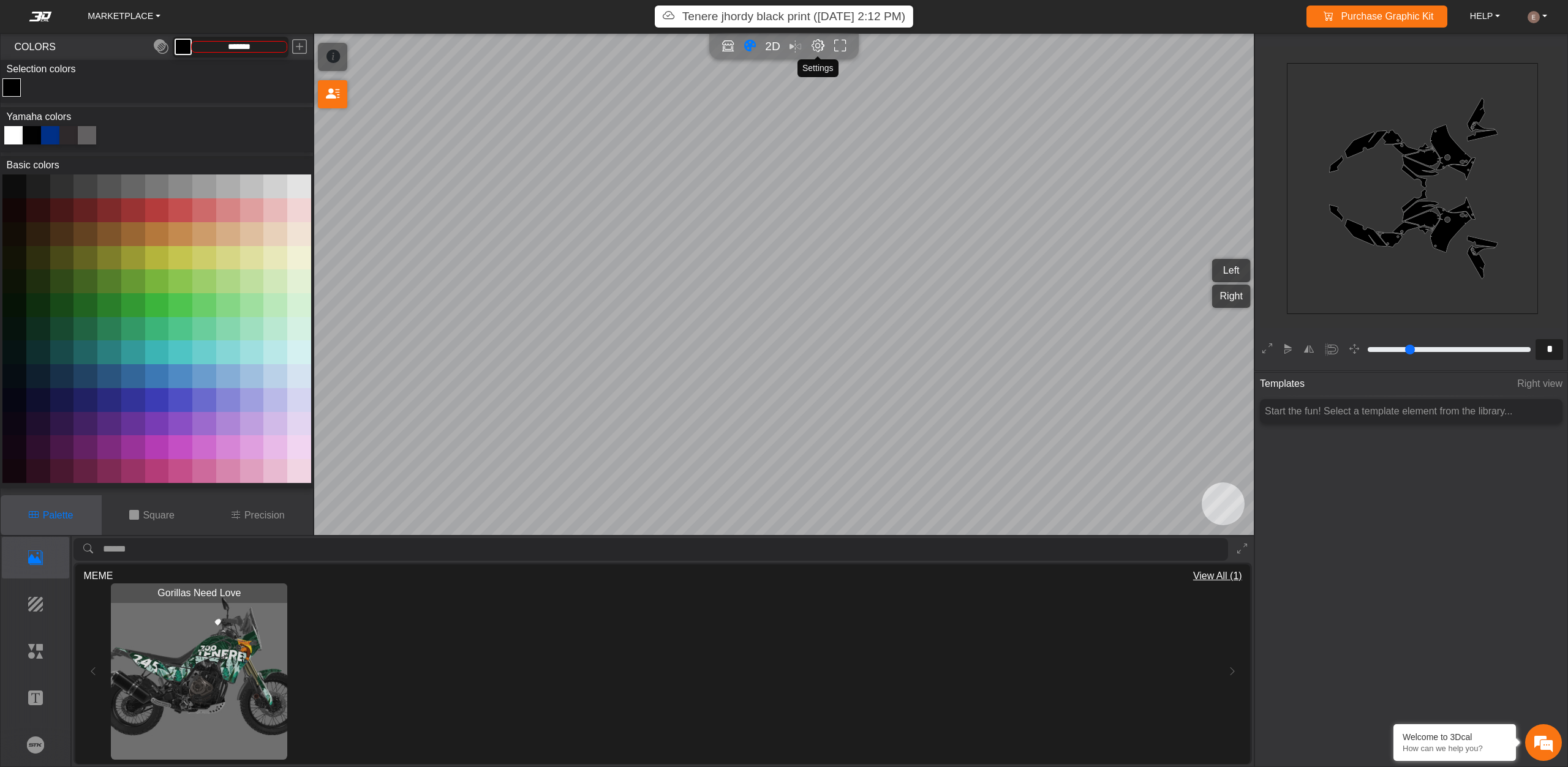
click at [821, 45] on em "Editor settings" at bounding box center [817, 46] width 13 height 14
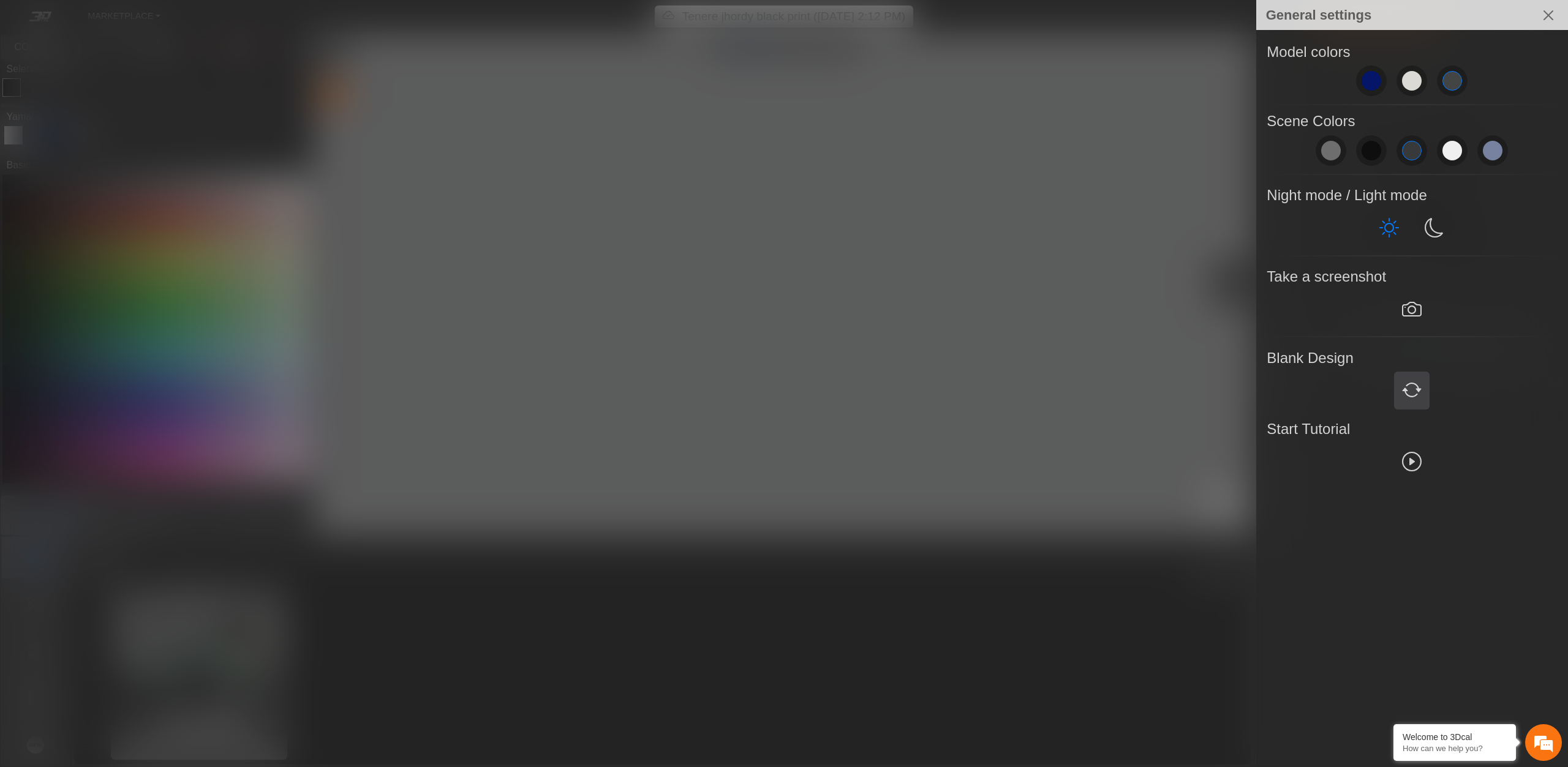
click at [1402, 393] on em at bounding box center [1412, 391] width 19 height 22
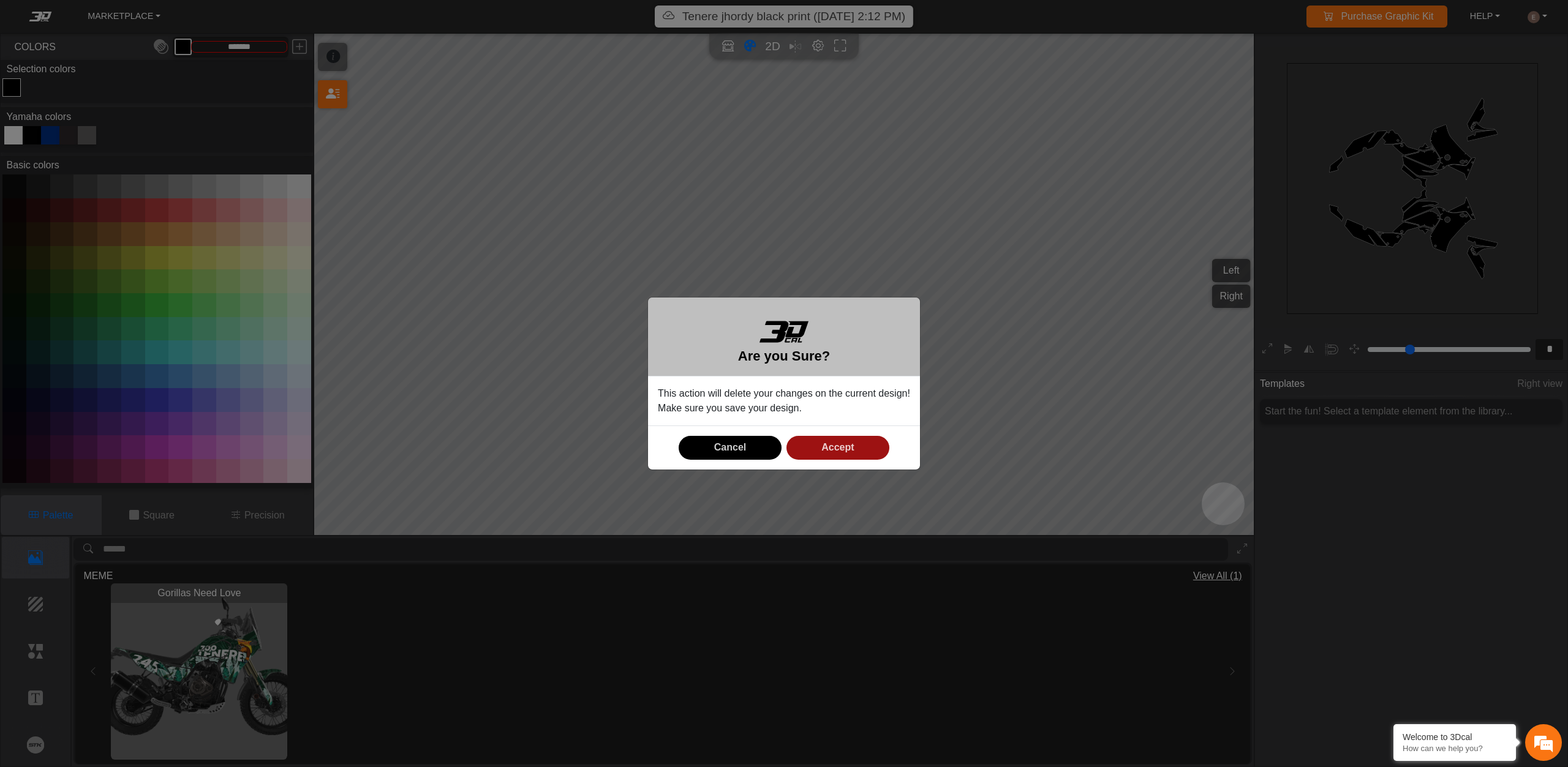
click at [871, 441] on button "Accept" at bounding box center [837, 448] width 103 height 24
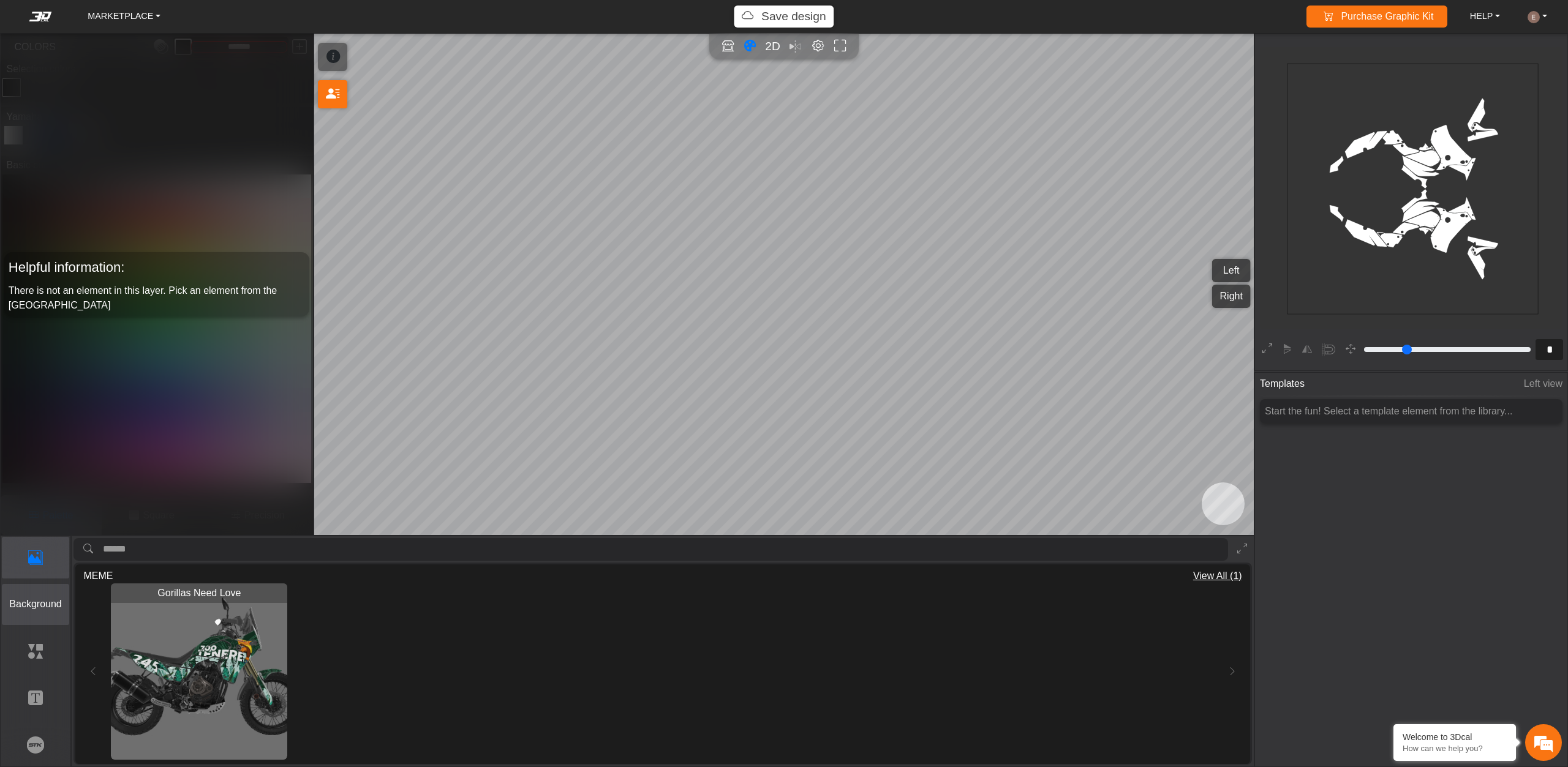
click at [12, 604] on p "Background" at bounding box center [36, 604] width 67 height 14
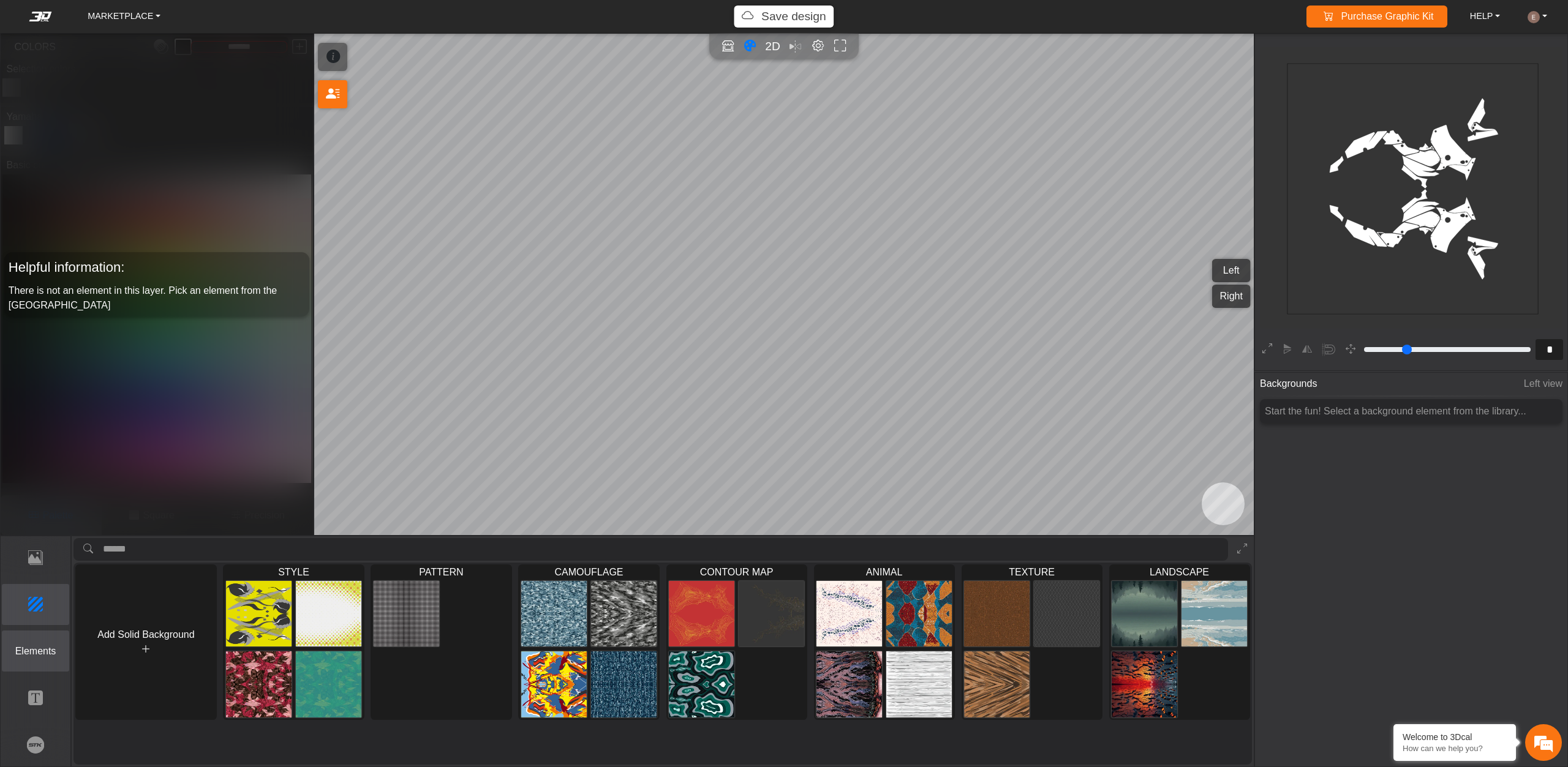
click at [21, 648] on p "Elements" at bounding box center [36, 651] width 67 height 14
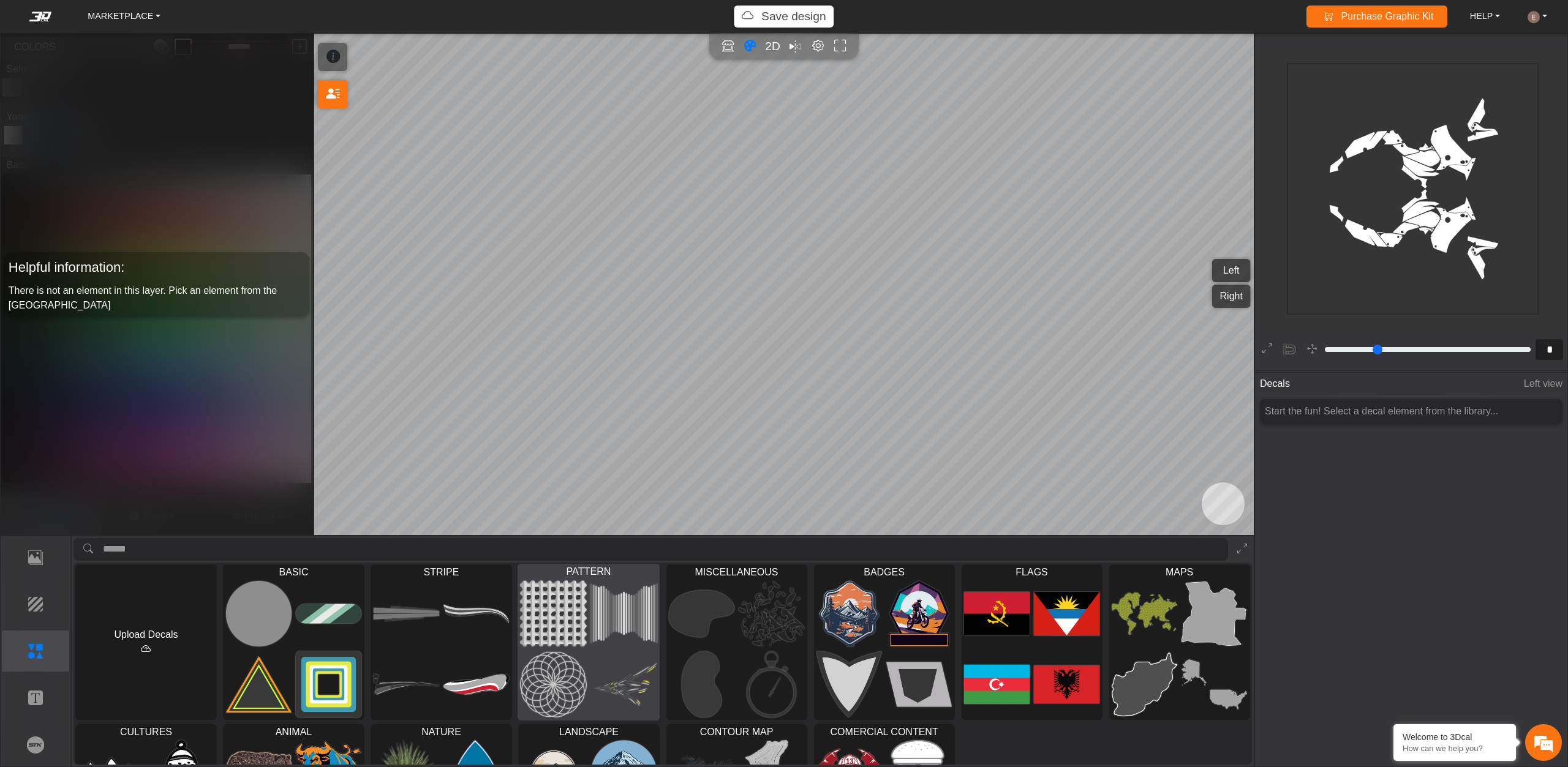
click at [549, 670] on img at bounding box center [553, 685] width 67 height 68
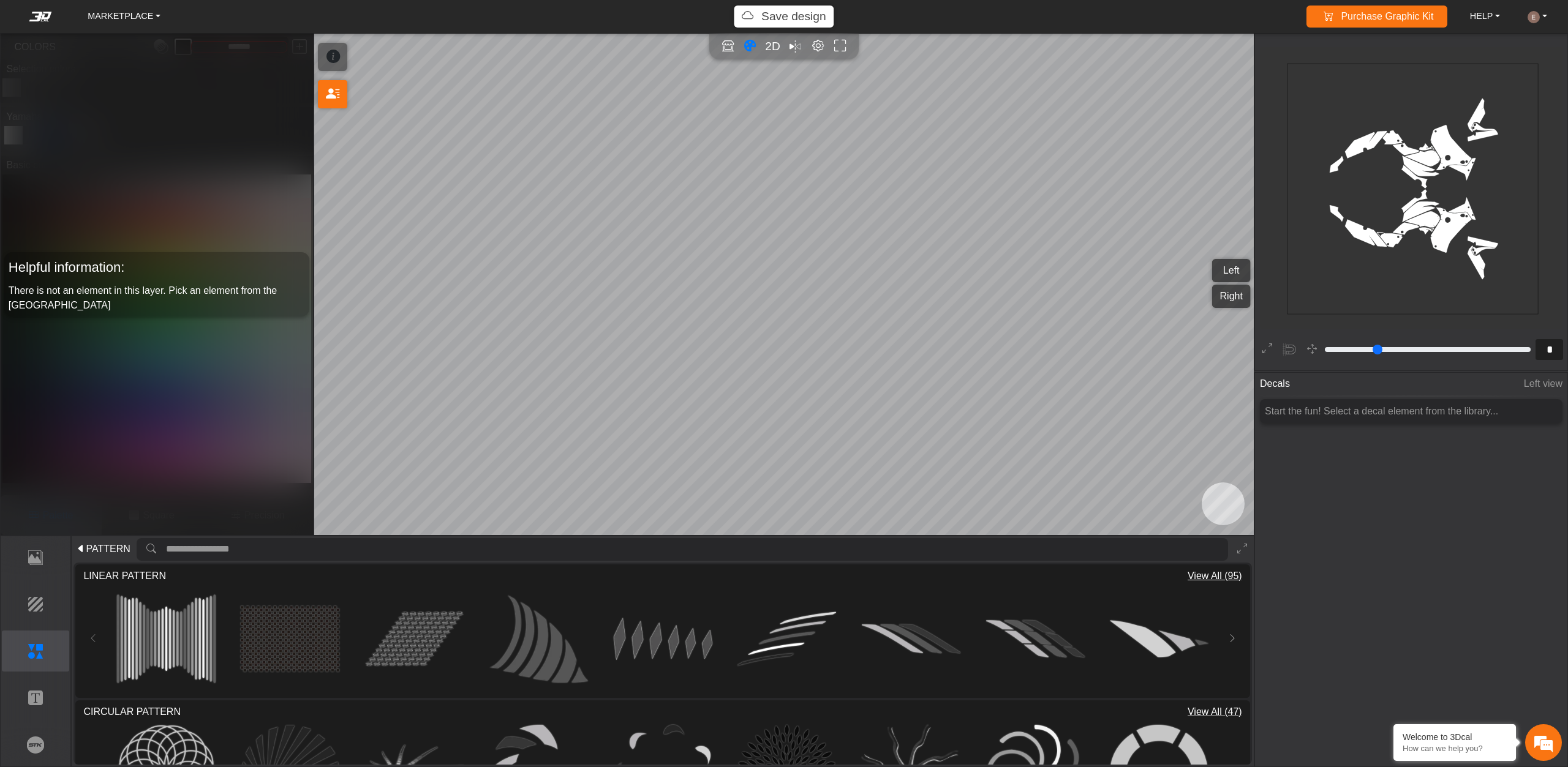
click at [104, 548] on span "PATTERN" at bounding box center [108, 549] width 44 height 14
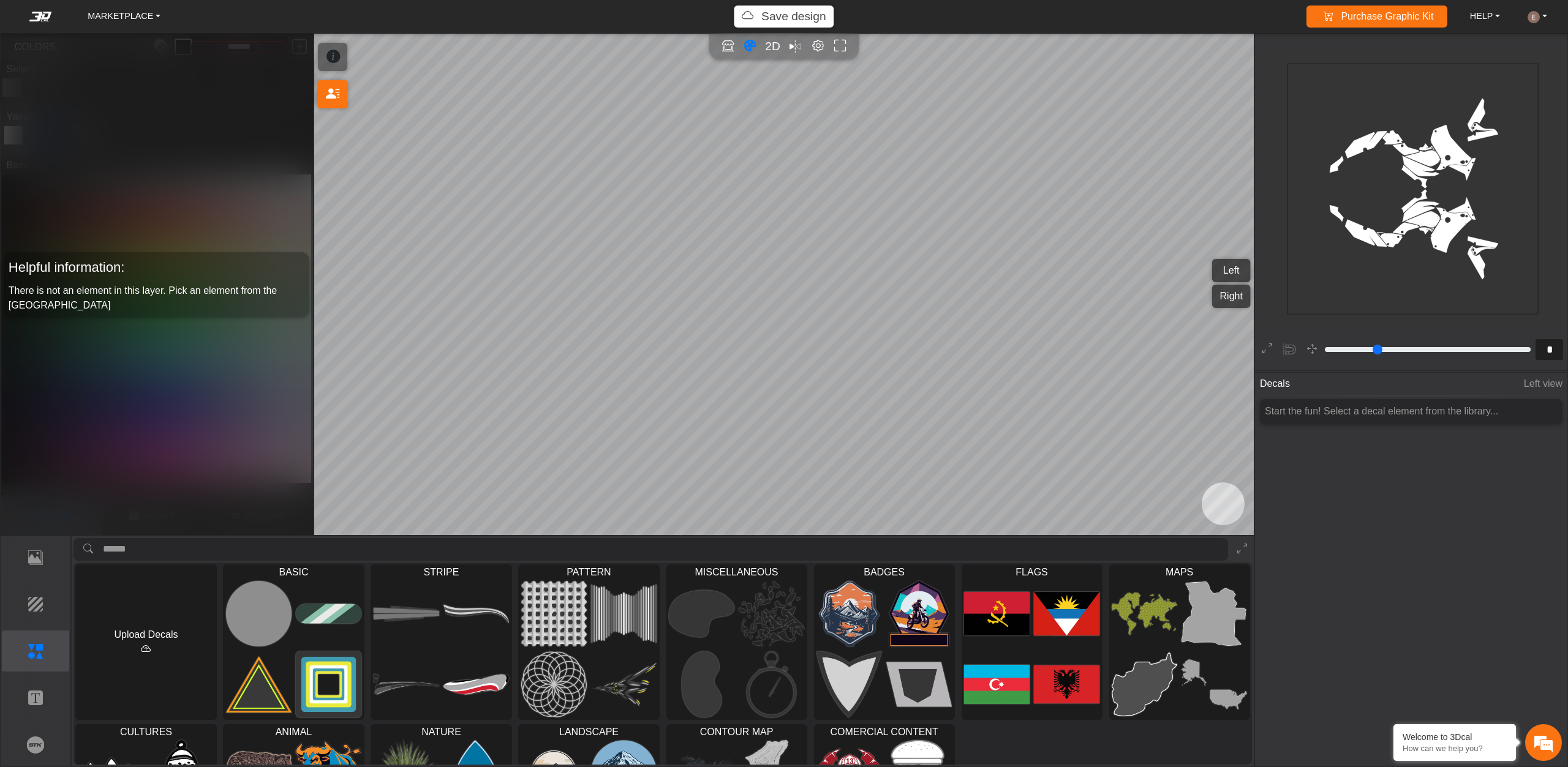
drag, startPoint x: 267, startPoint y: 539, endPoint x: 292, endPoint y: 488, distance: 56.8
click at [292, 488] on div "MARKETPLACE Save design Purchase Graphic Kit Purchase! HELP Video help center F…" at bounding box center [784, 383] width 1568 height 767
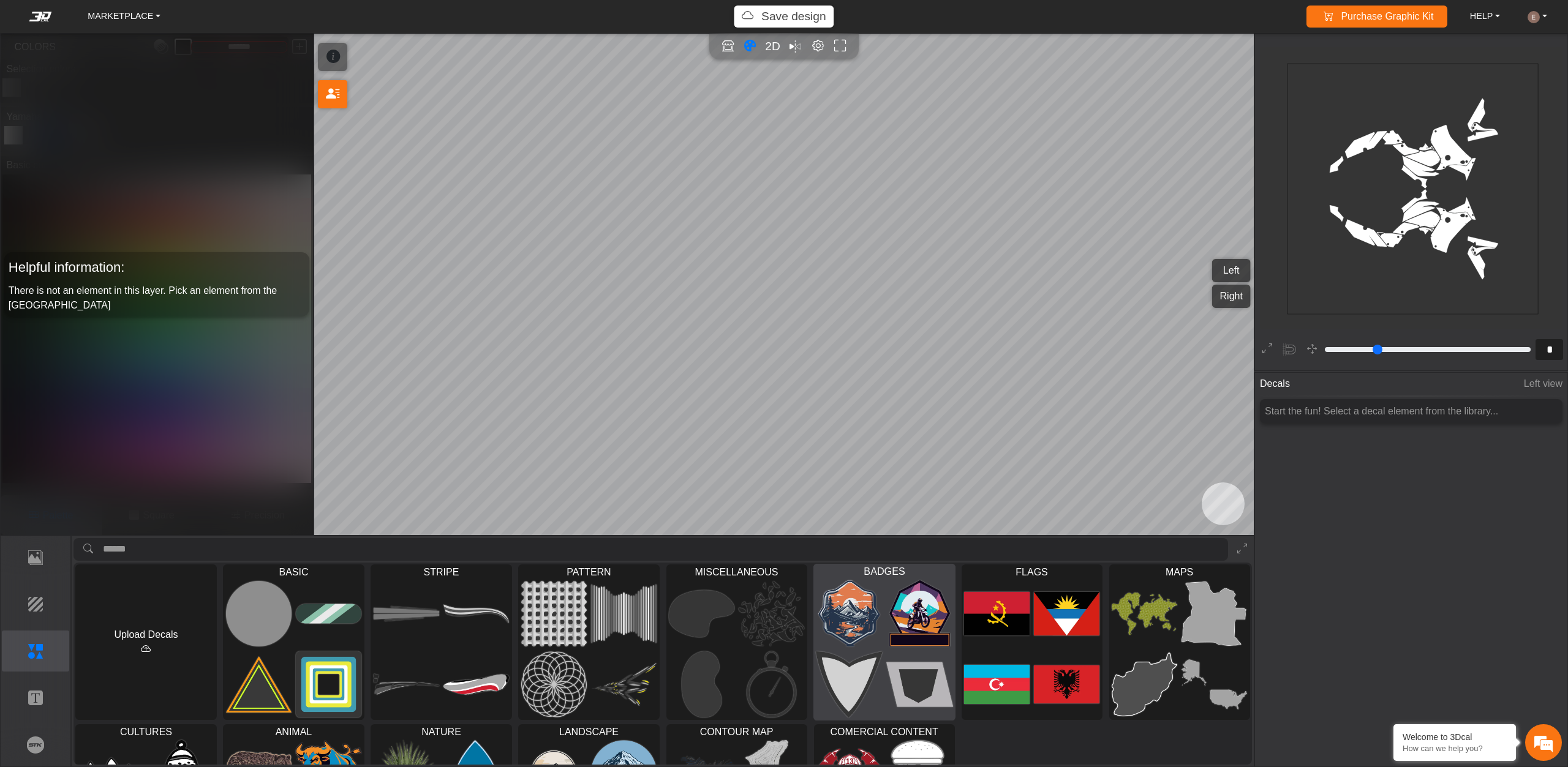
click at [882, 674] on div at bounding box center [884, 649] width 141 height 142
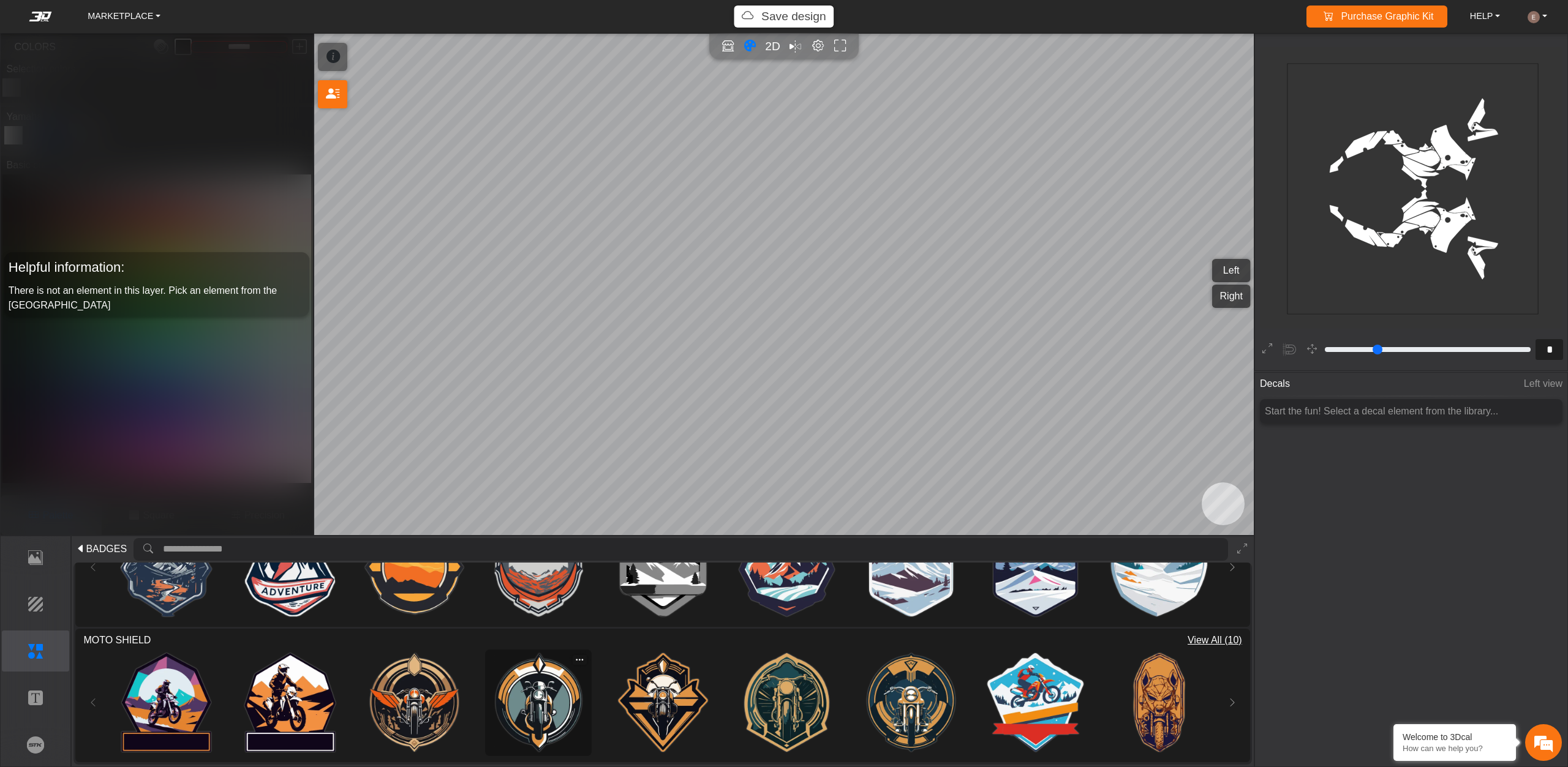
scroll to position [207, 0]
click at [96, 539] on div "BADGES" at bounding box center [663, 549] width 1179 height 26
click at [97, 542] on span "BADGES" at bounding box center [106, 549] width 41 height 14
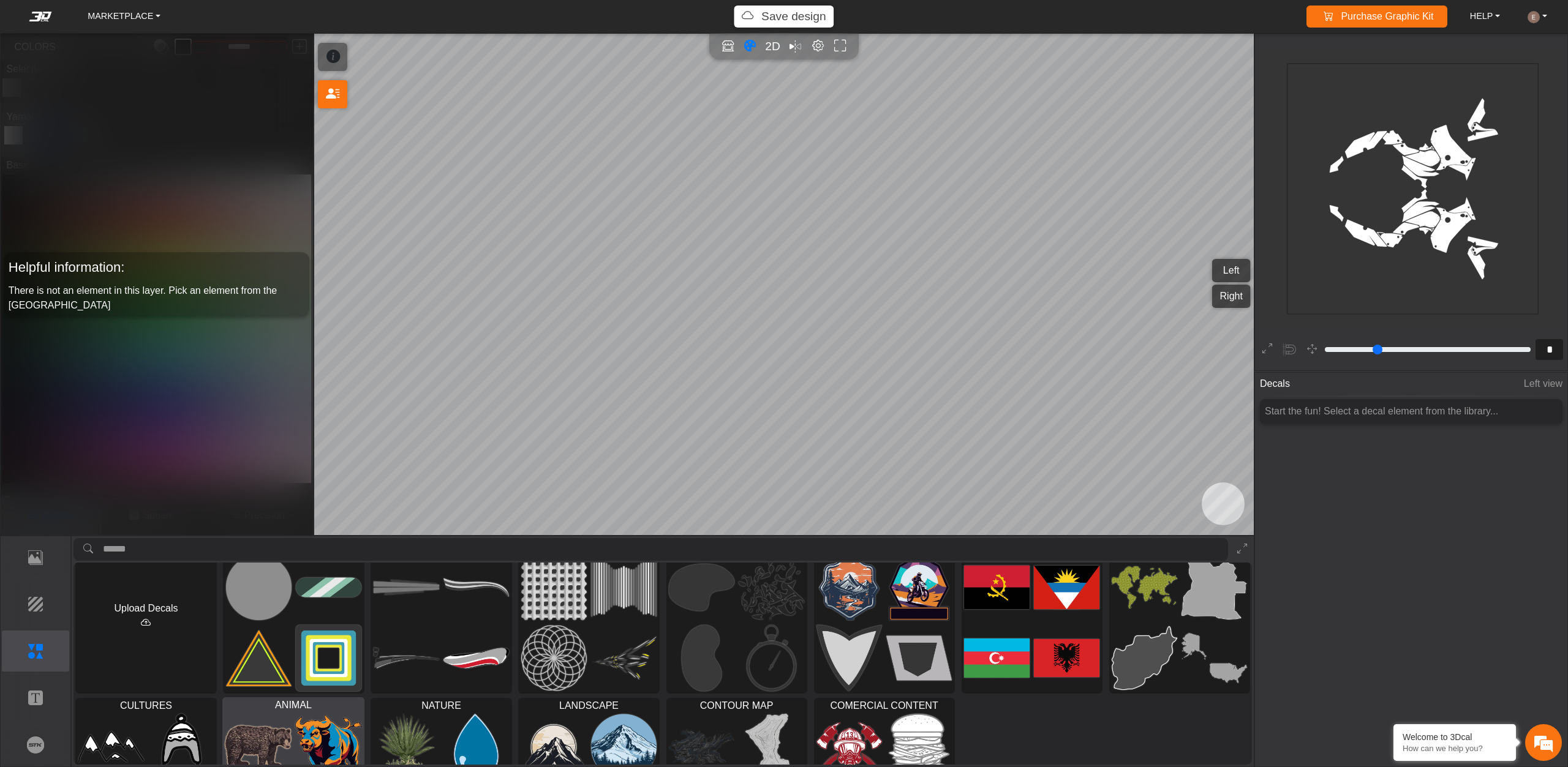
scroll to position [0, 0]
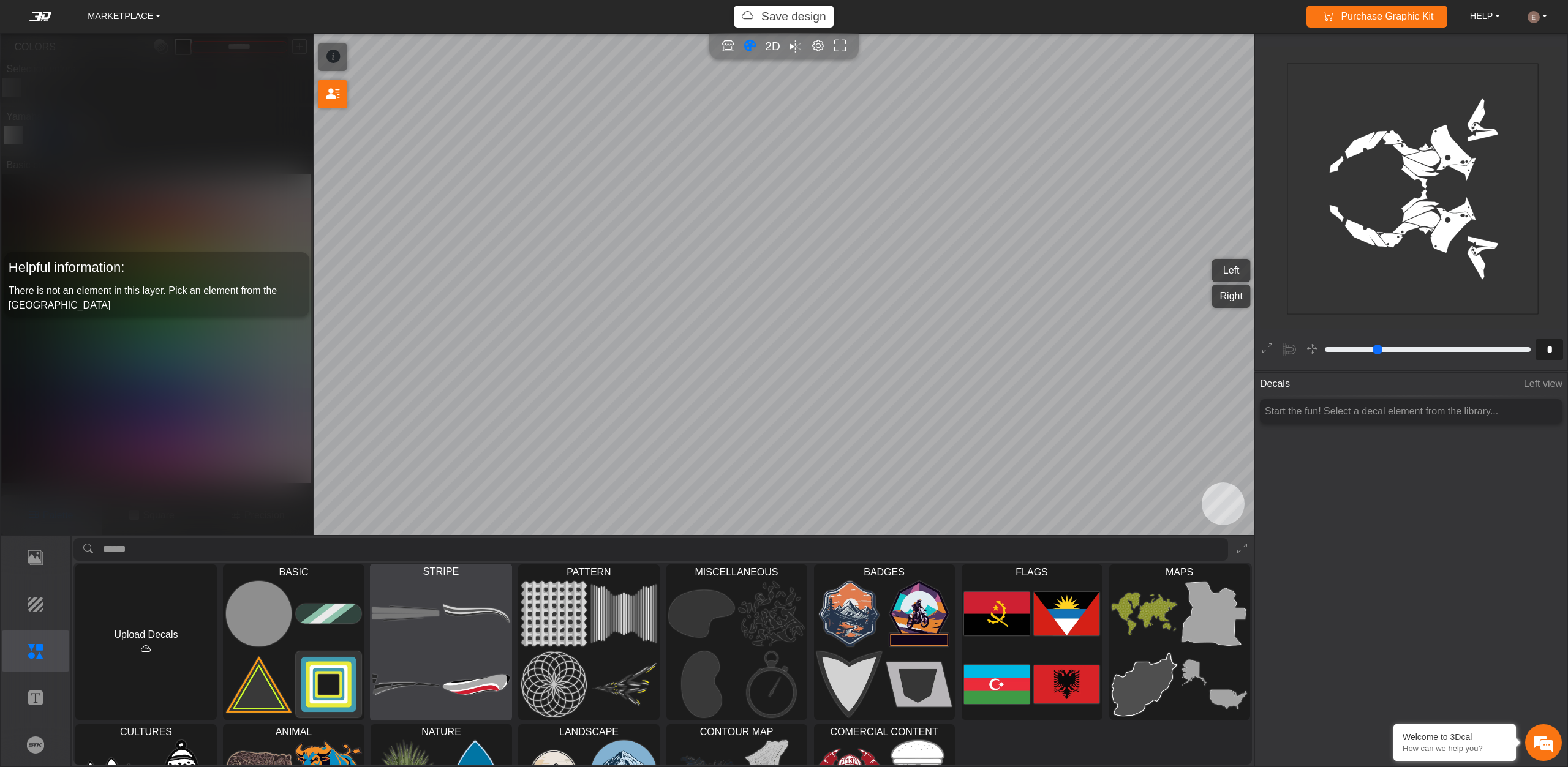
click at [437, 632] on img at bounding box center [406, 614] width 67 height 68
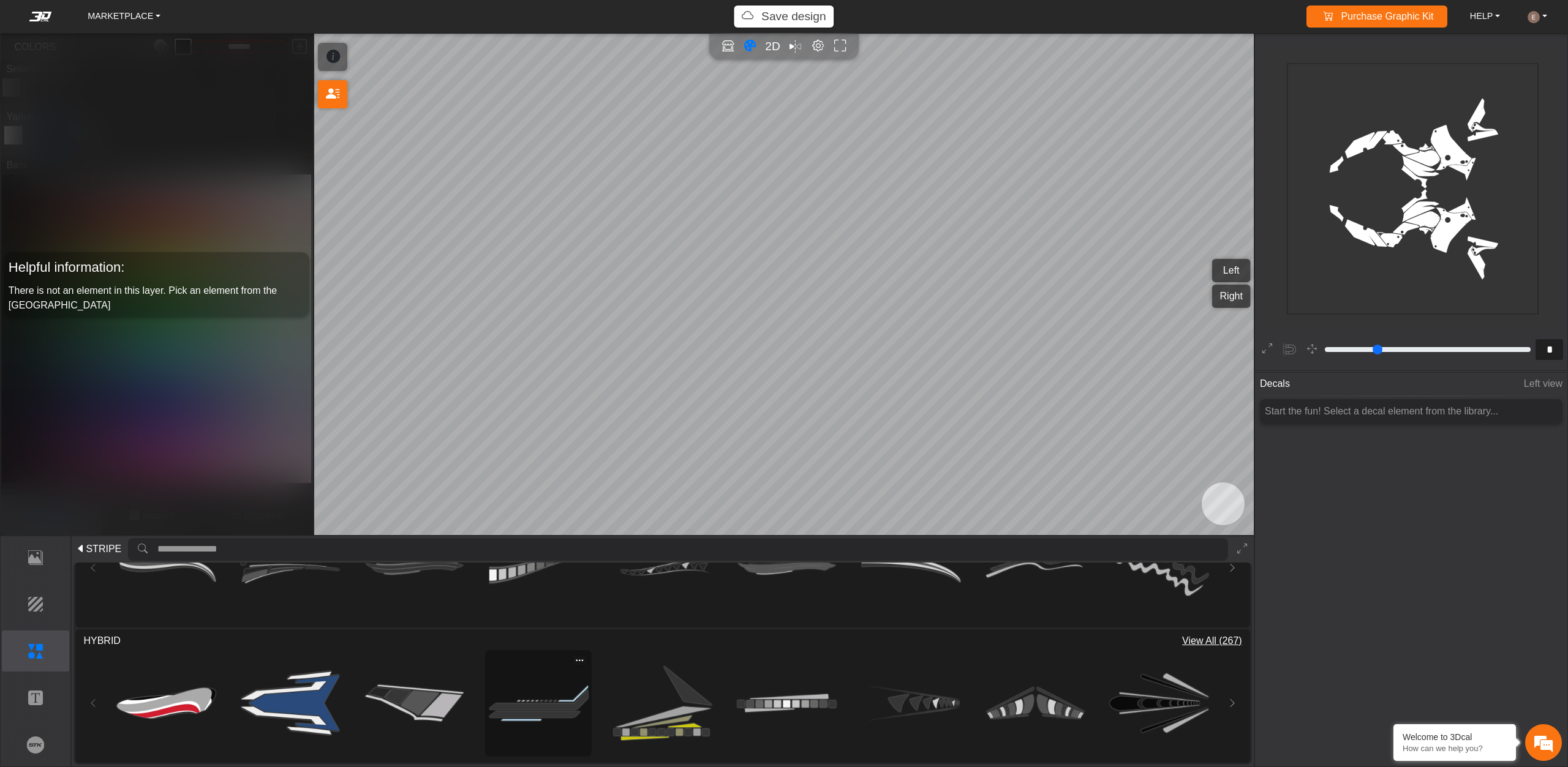
scroll to position [207, 0]
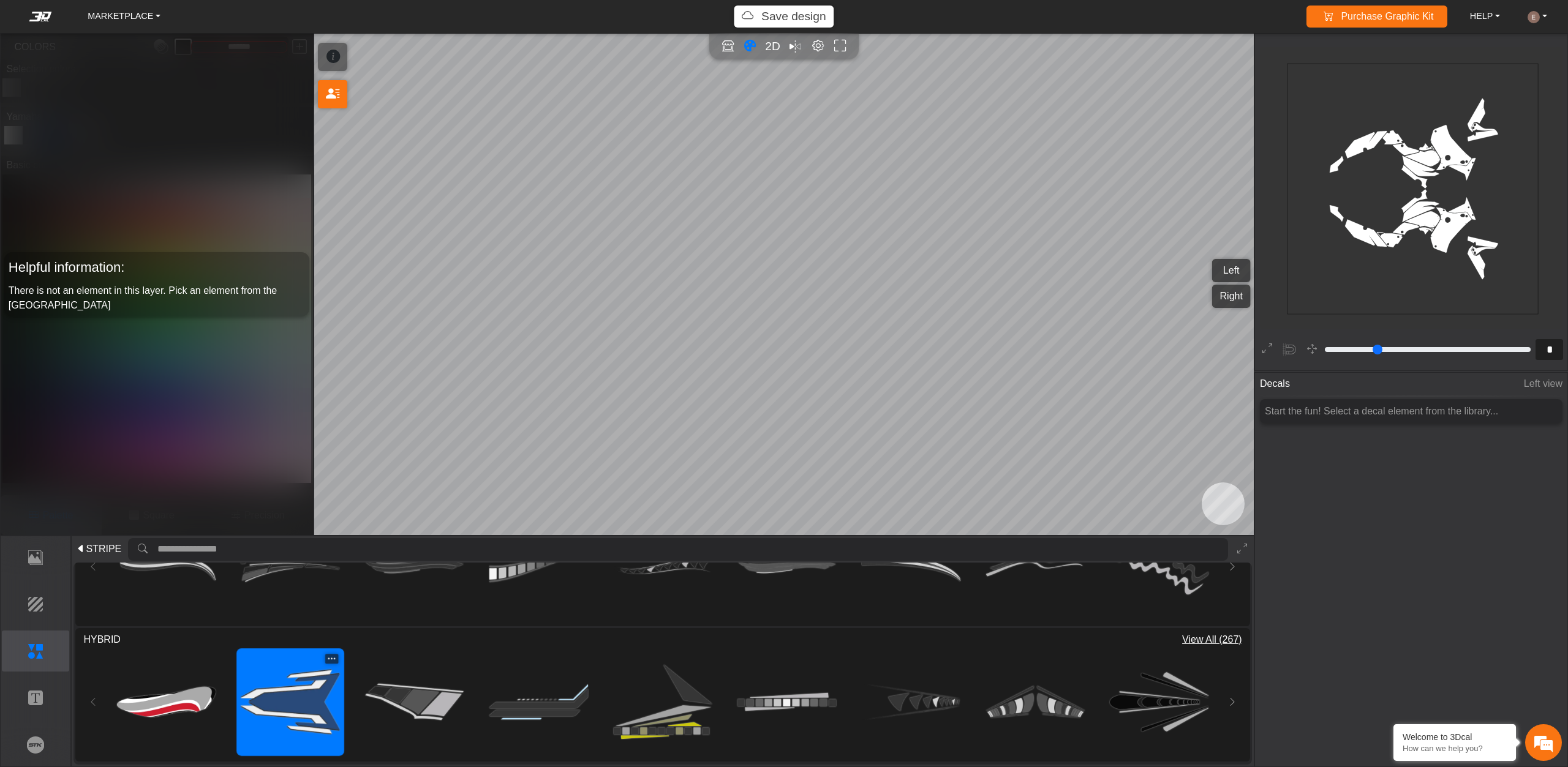
type input "**"
type input "*********"
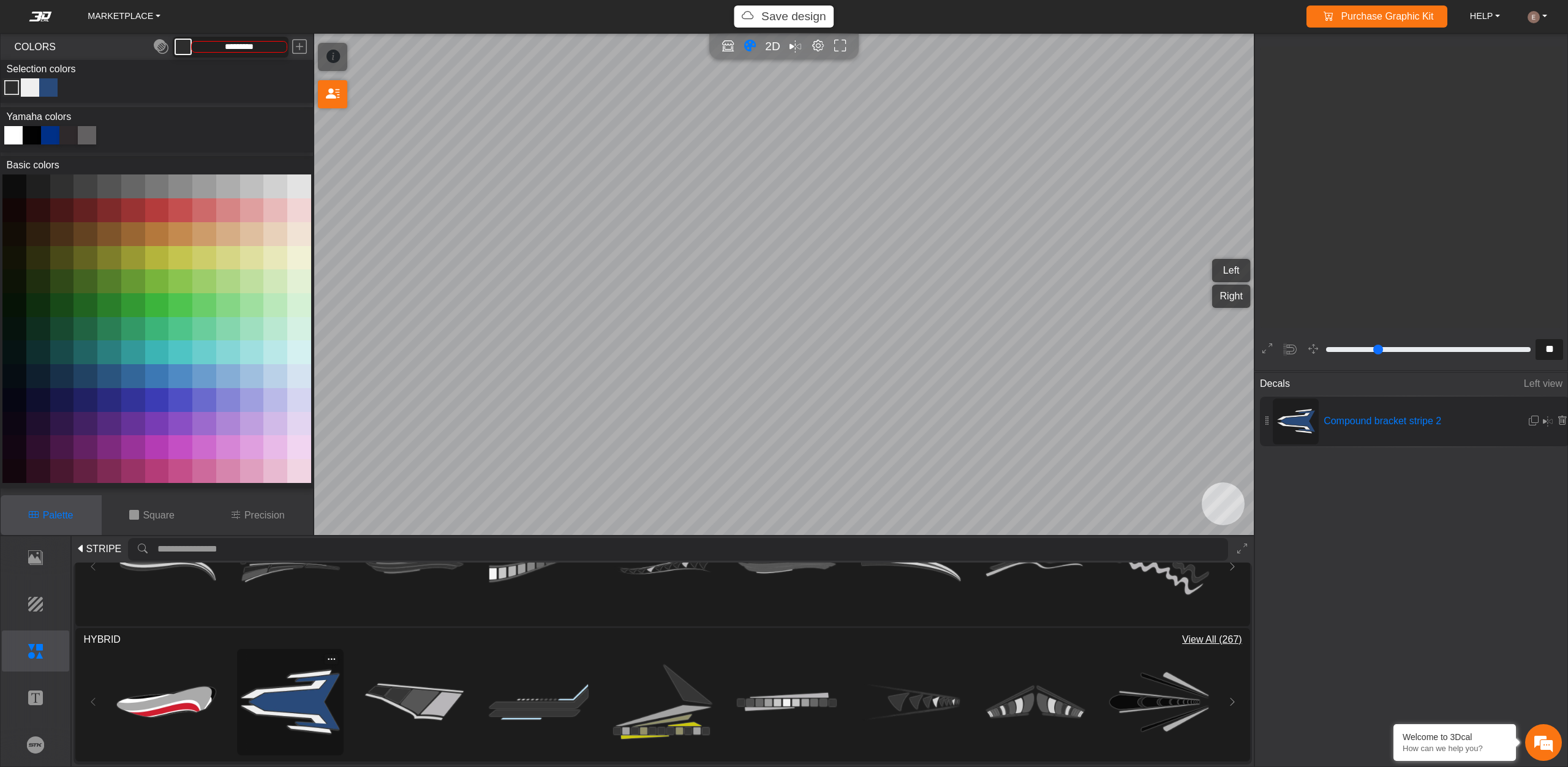
scroll to position [1892, 1507]
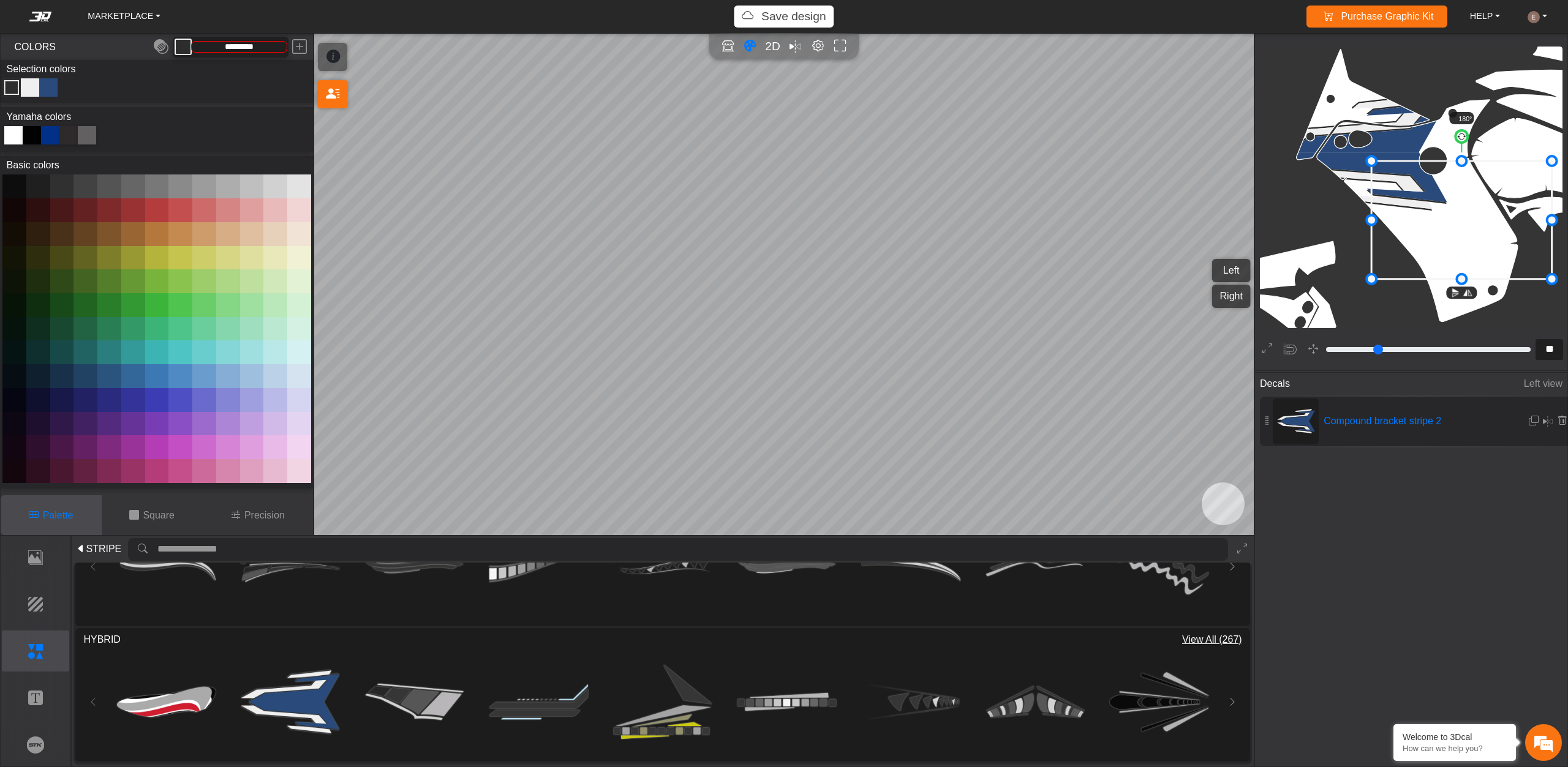
drag, startPoint x: 1449, startPoint y: 209, endPoint x: 1565, endPoint y: 336, distance: 172.0
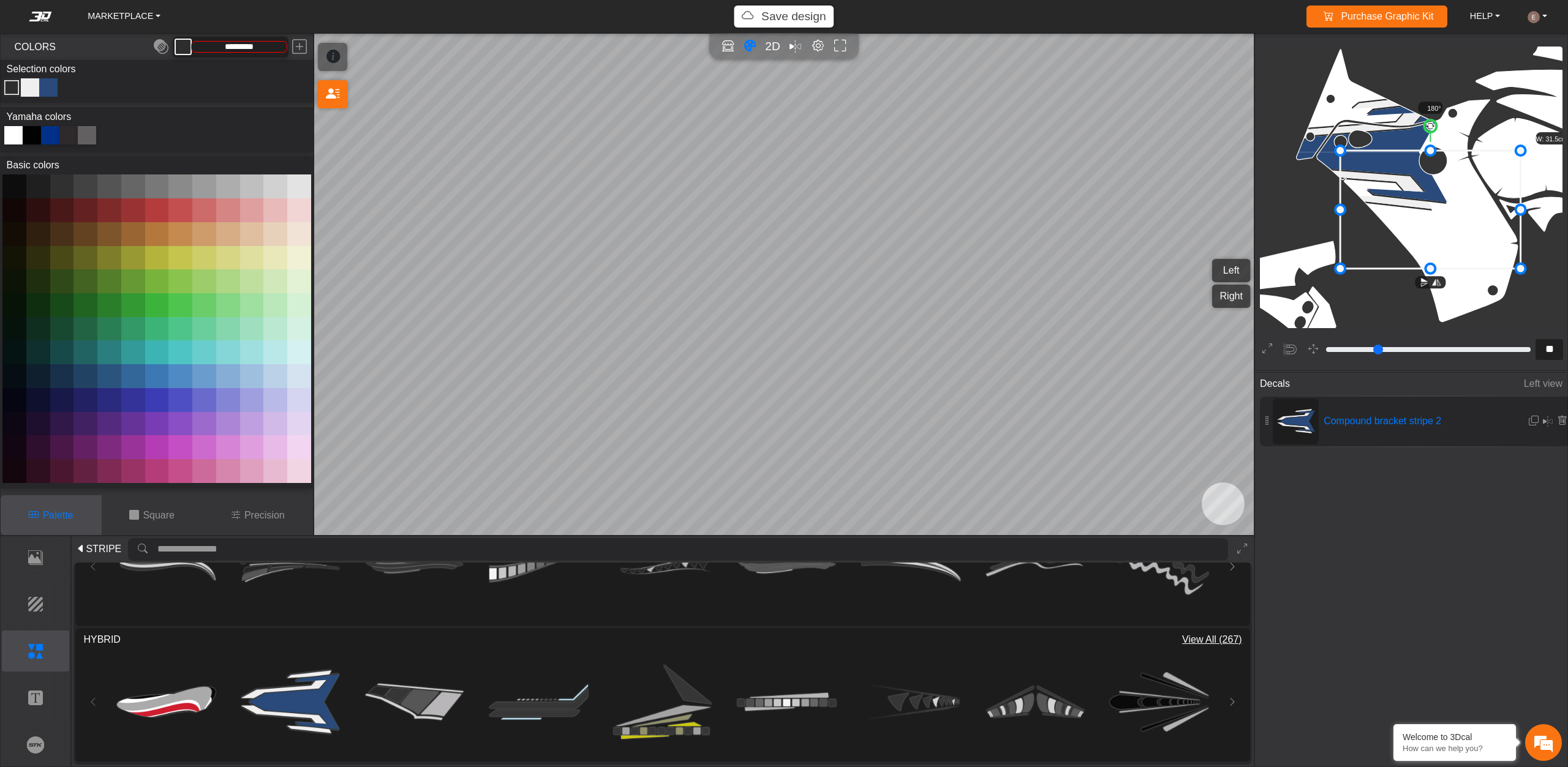
drag, startPoint x: 1443, startPoint y: 214, endPoint x: 1414, endPoint y: 203, distance: 31.0
click at [1414, 203] on icon at bounding box center [1431, 210] width 181 height 119
click at [429, 699] on img at bounding box center [414, 702] width 99 height 99
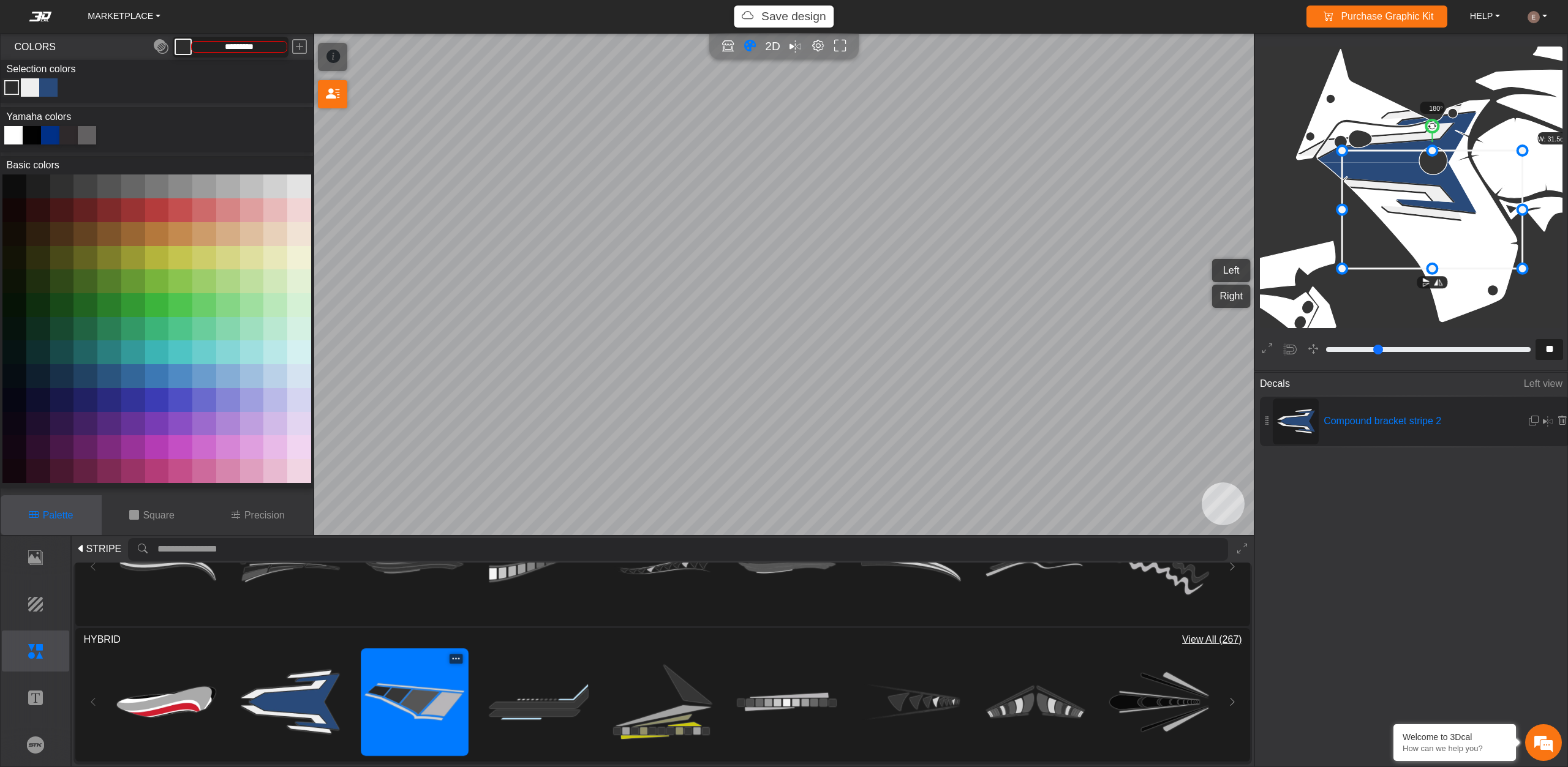
type input "**"
type input "*********"
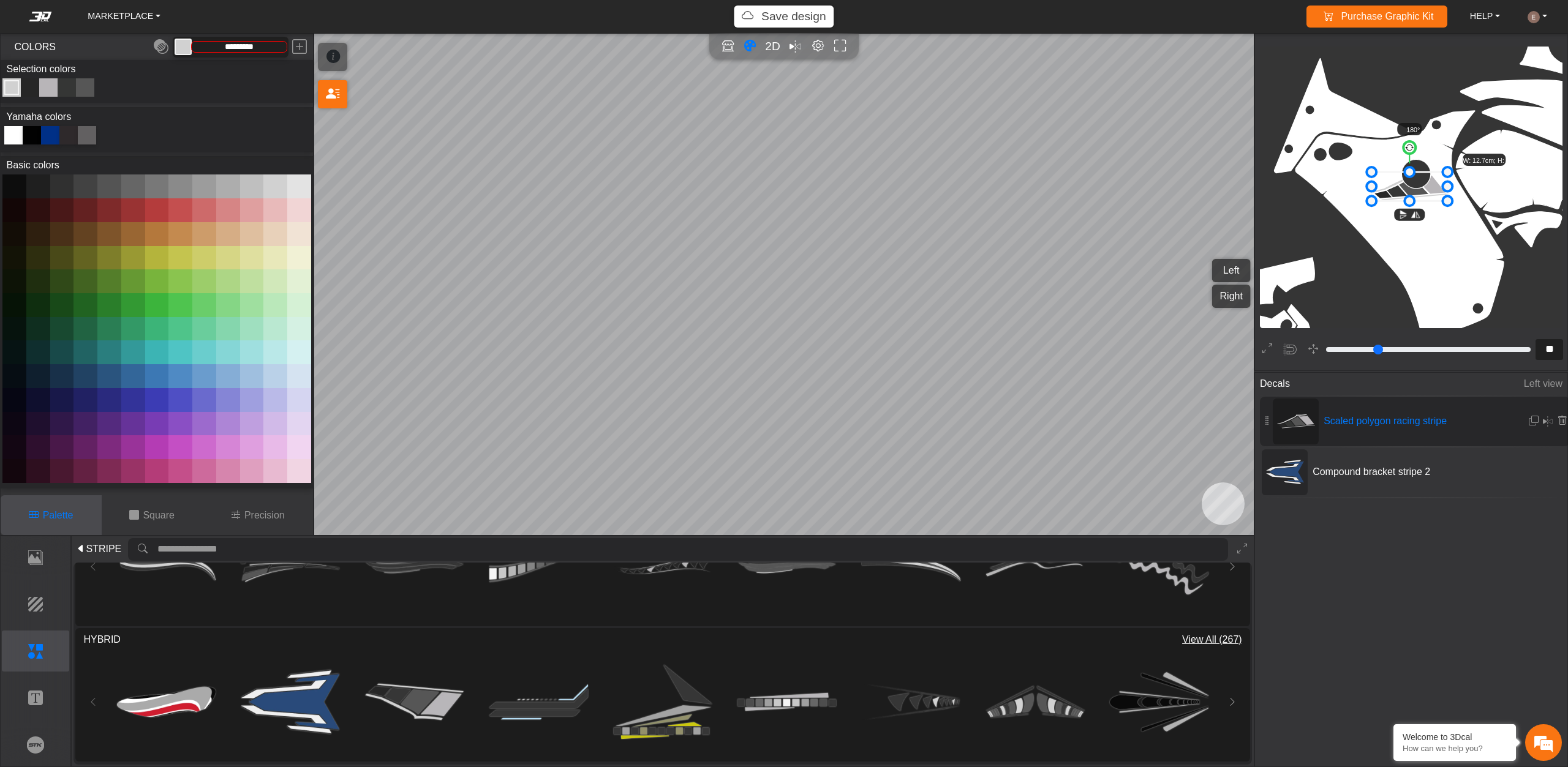
click at [1269, 285] on icon "background_wire_template_bg decal_t700_left_fender decal_t700_right_fender text…" at bounding box center [1595, 15] width 3838 height 3838
type input "**"
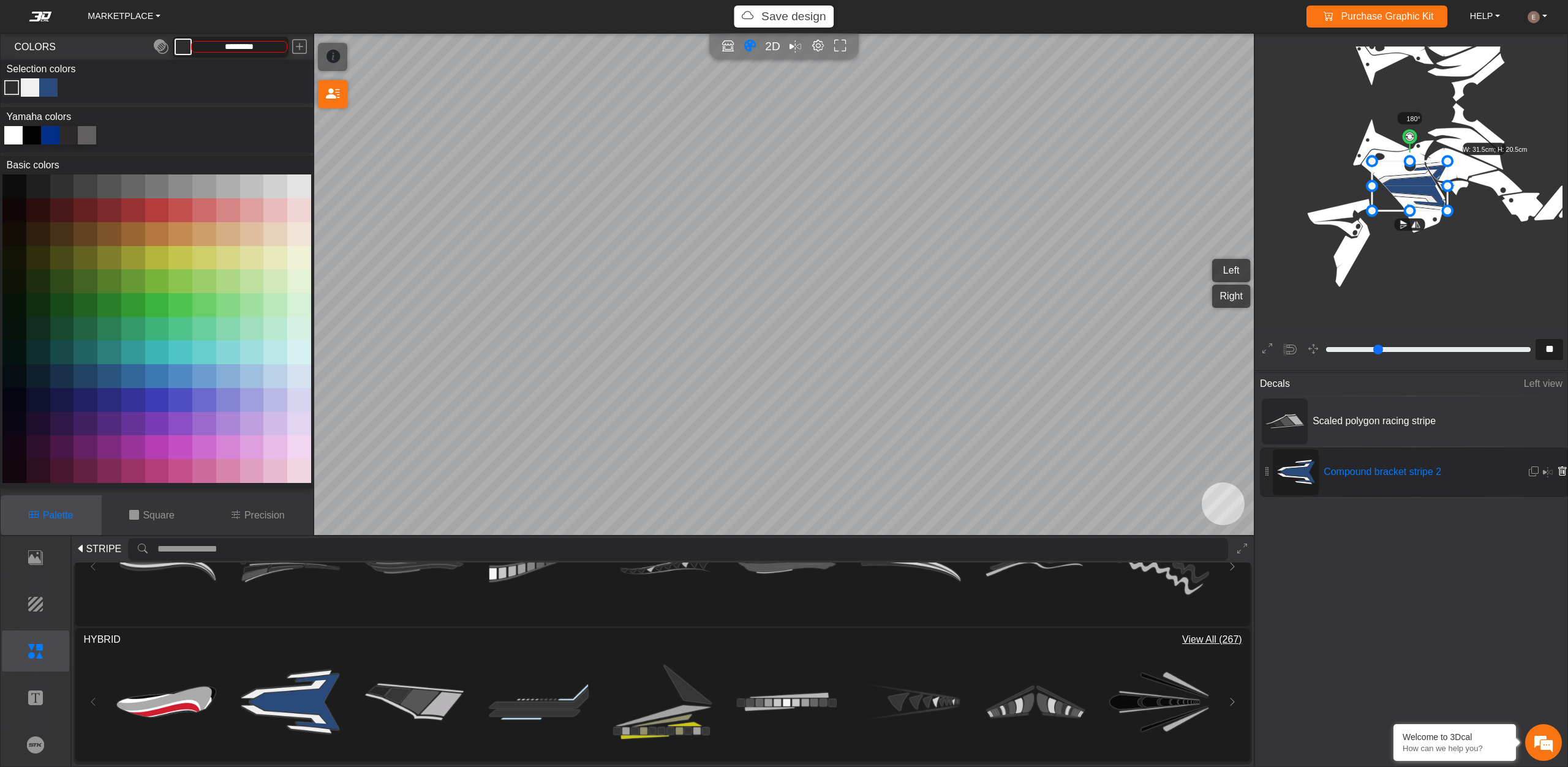
click at [1560, 464] on button at bounding box center [1562, 472] width 11 height 19
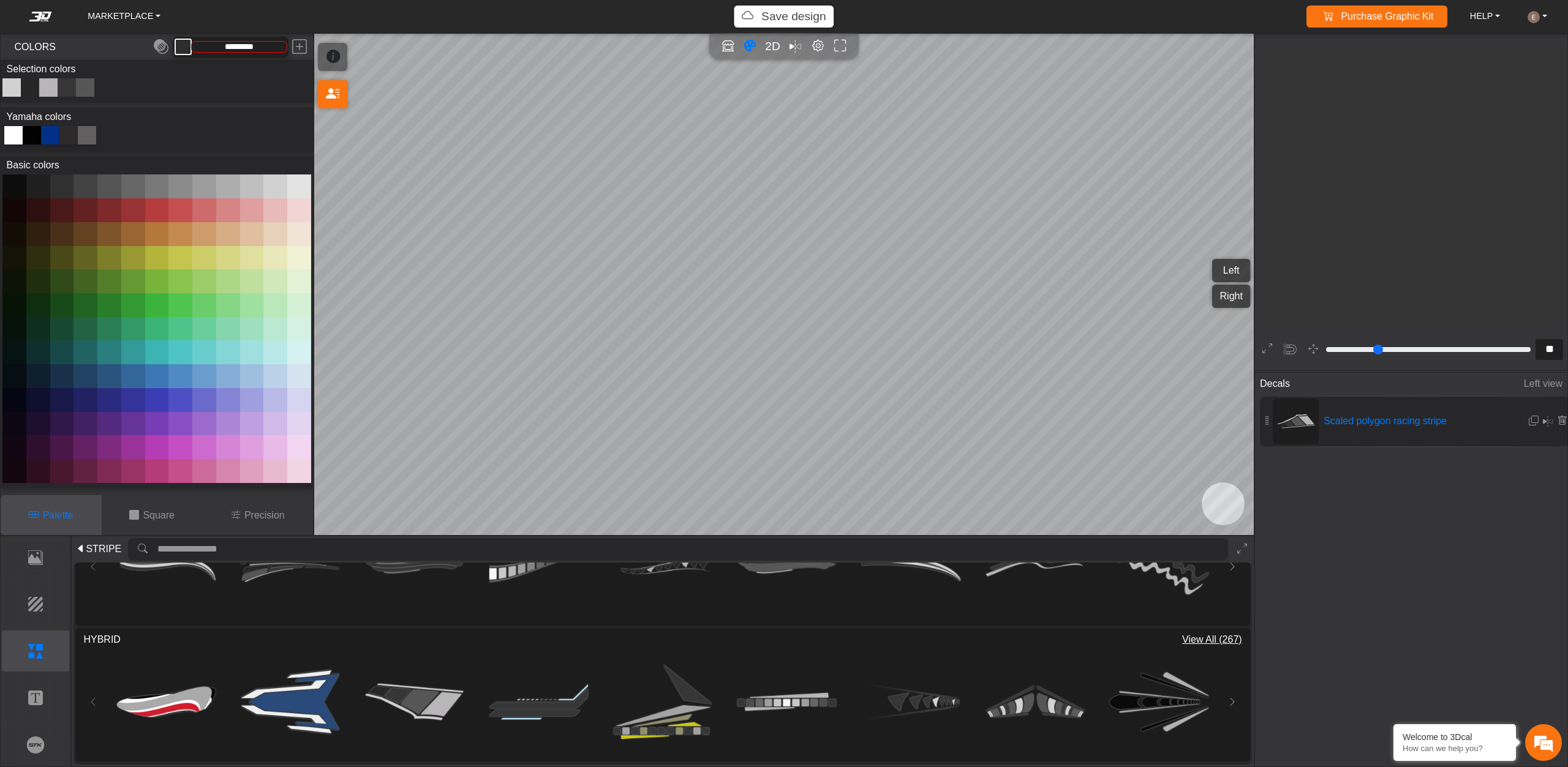
type input "**"
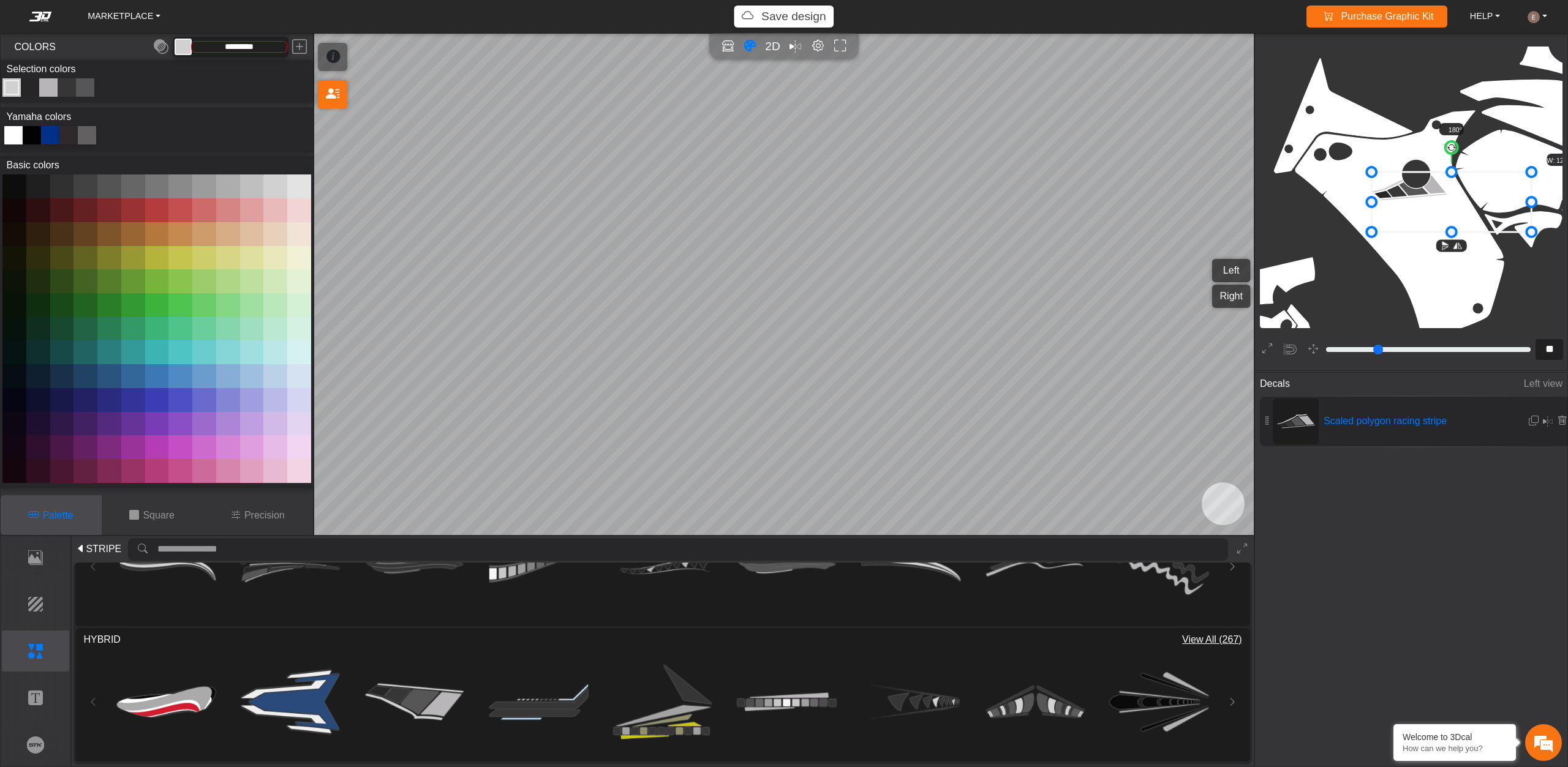
drag, startPoint x: 1445, startPoint y: 204, endPoint x: 1551, endPoint y: 279, distance: 129.8
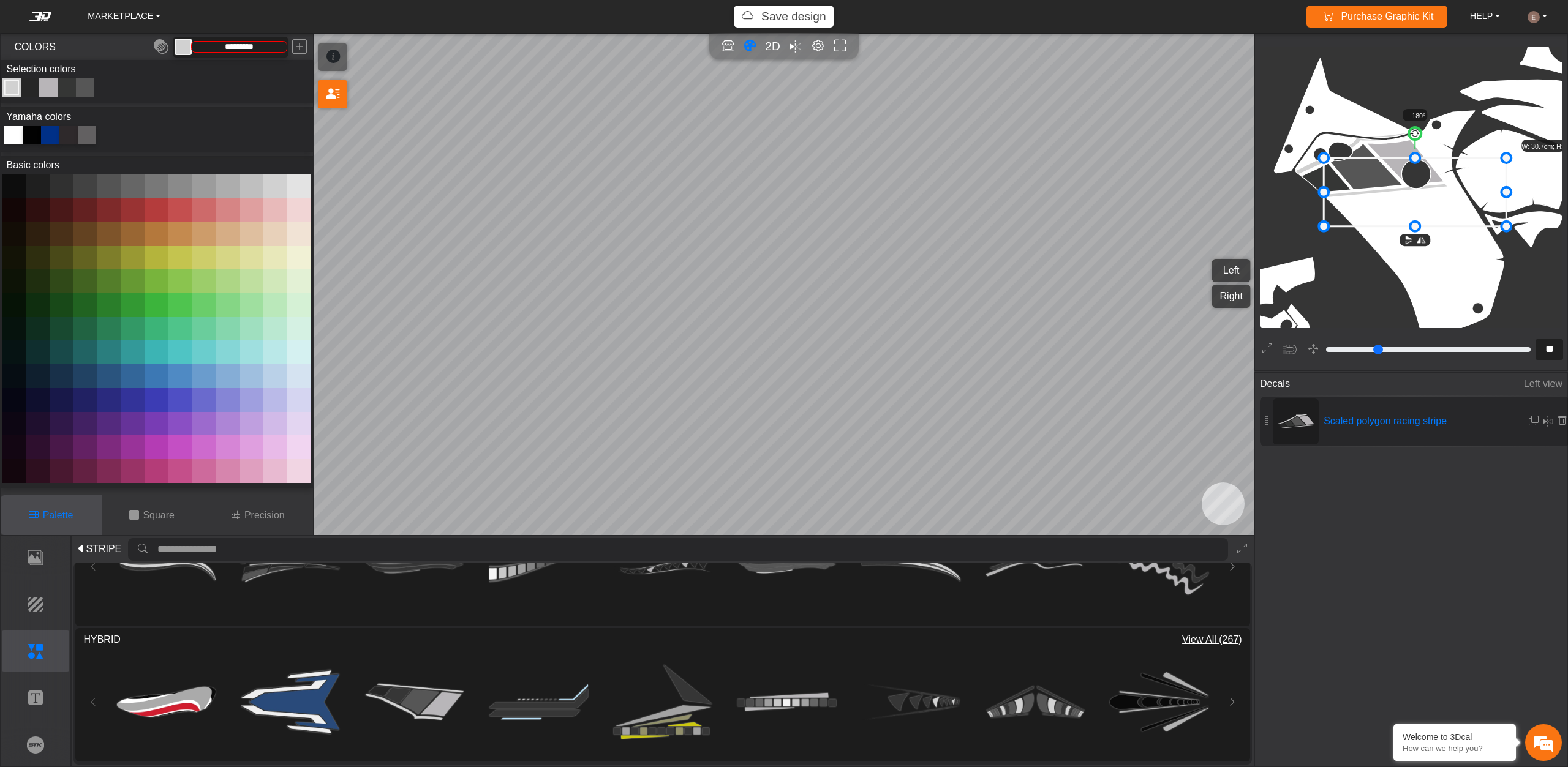
drag, startPoint x: 1449, startPoint y: 209, endPoint x: 1400, endPoint y: 195, distance: 51.0
click at [1400, 195] on icon at bounding box center [1415, 192] width 183 height 69
click at [160, 250] on button at bounding box center [157, 258] width 24 height 24
click at [48, 133] on div at bounding box center [50, 135] width 19 height 19
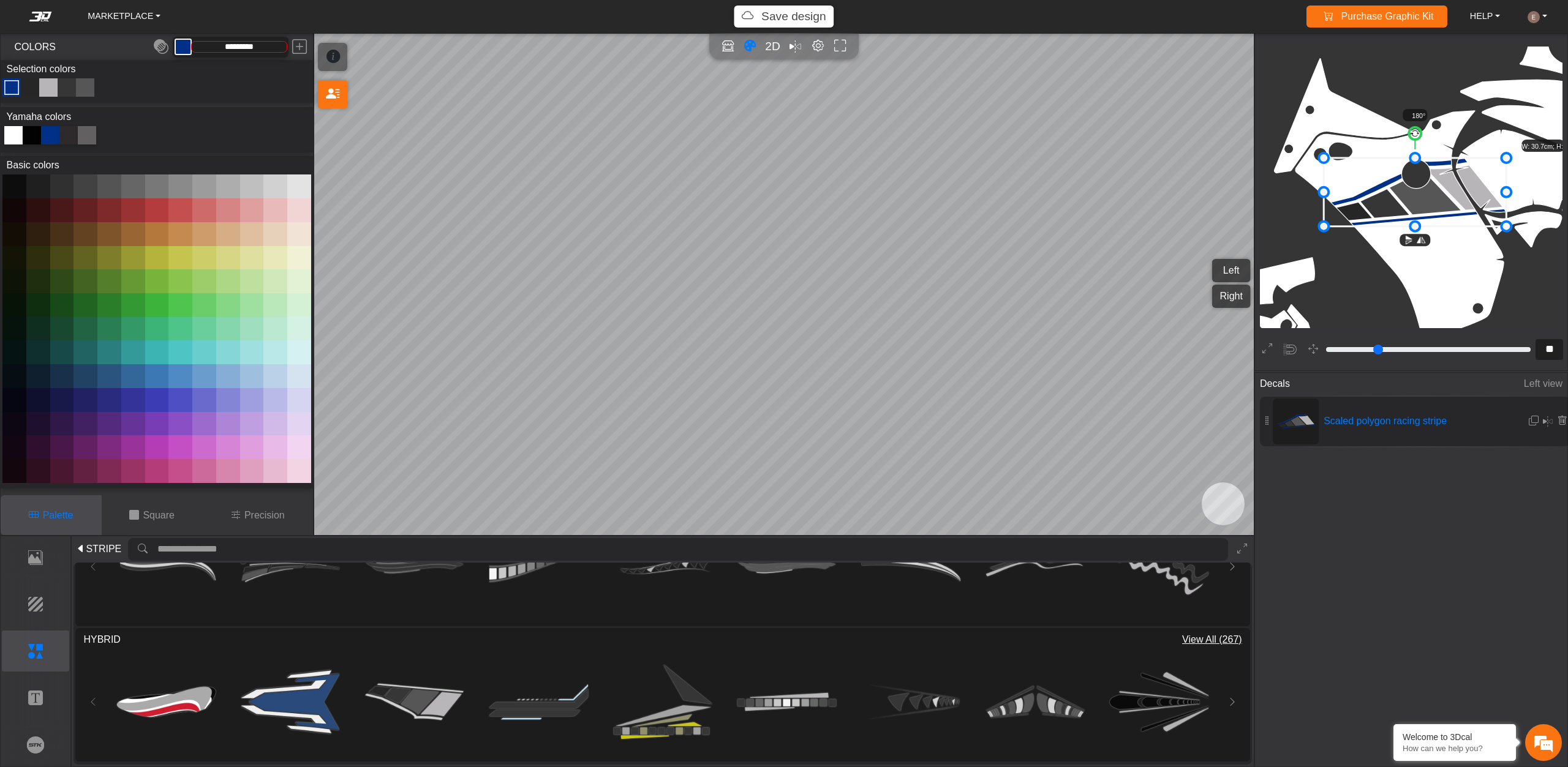
click at [52, 85] on div "Color Toggle" at bounding box center [48, 87] width 14 height 14
click at [151, 253] on button at bounding box center [157, 258] width 24 height 24
click at [184, 260] on button at bounding box center [180, 258] width 24 height 24
click at [261, 303] on button at bounding box center [252, 305] width 24 height 24
click at [150, 233] on button at bounding box center [157, 234] width 24 height 24
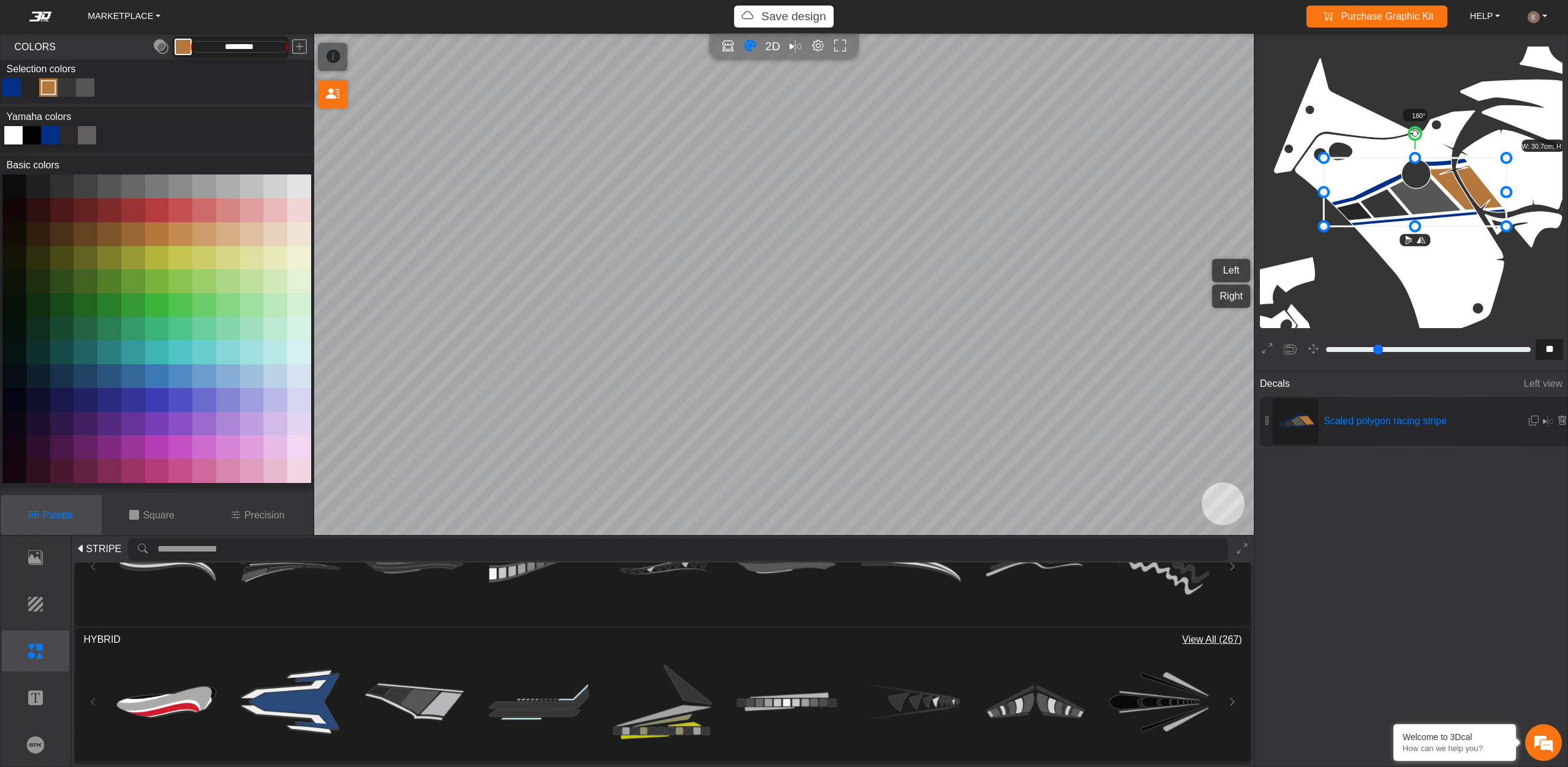
click at [156, 205] on button at bounding box center [157, 210] width 24 height 24
type input "*********"
click at [1374, 195] on icon at bounding box center [1415, 192] width 183 height 69
click at [1558, 422] on icon at bounding box center [1562, 420] width 10 height 10
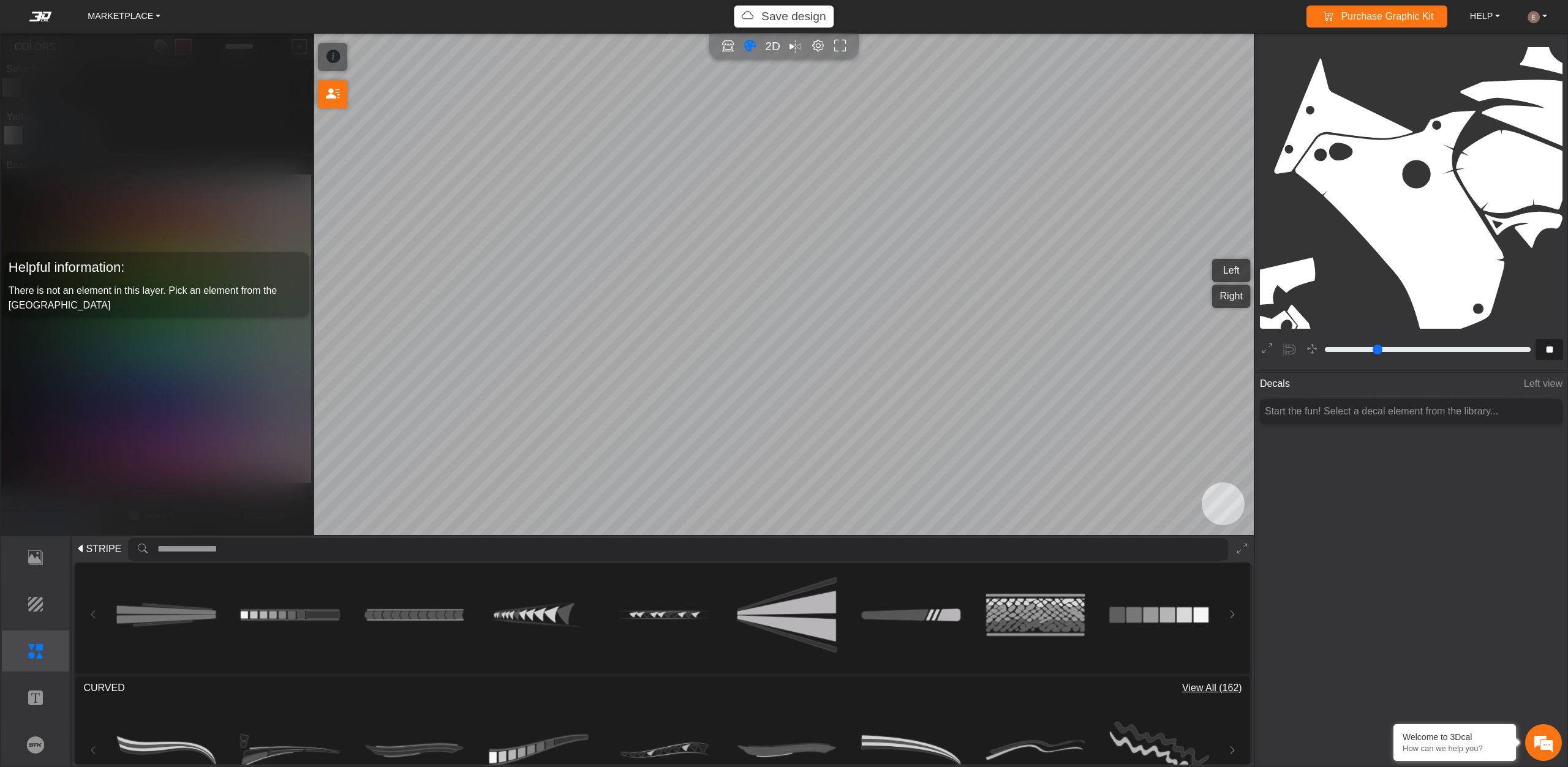
scroll to position [0, 0]
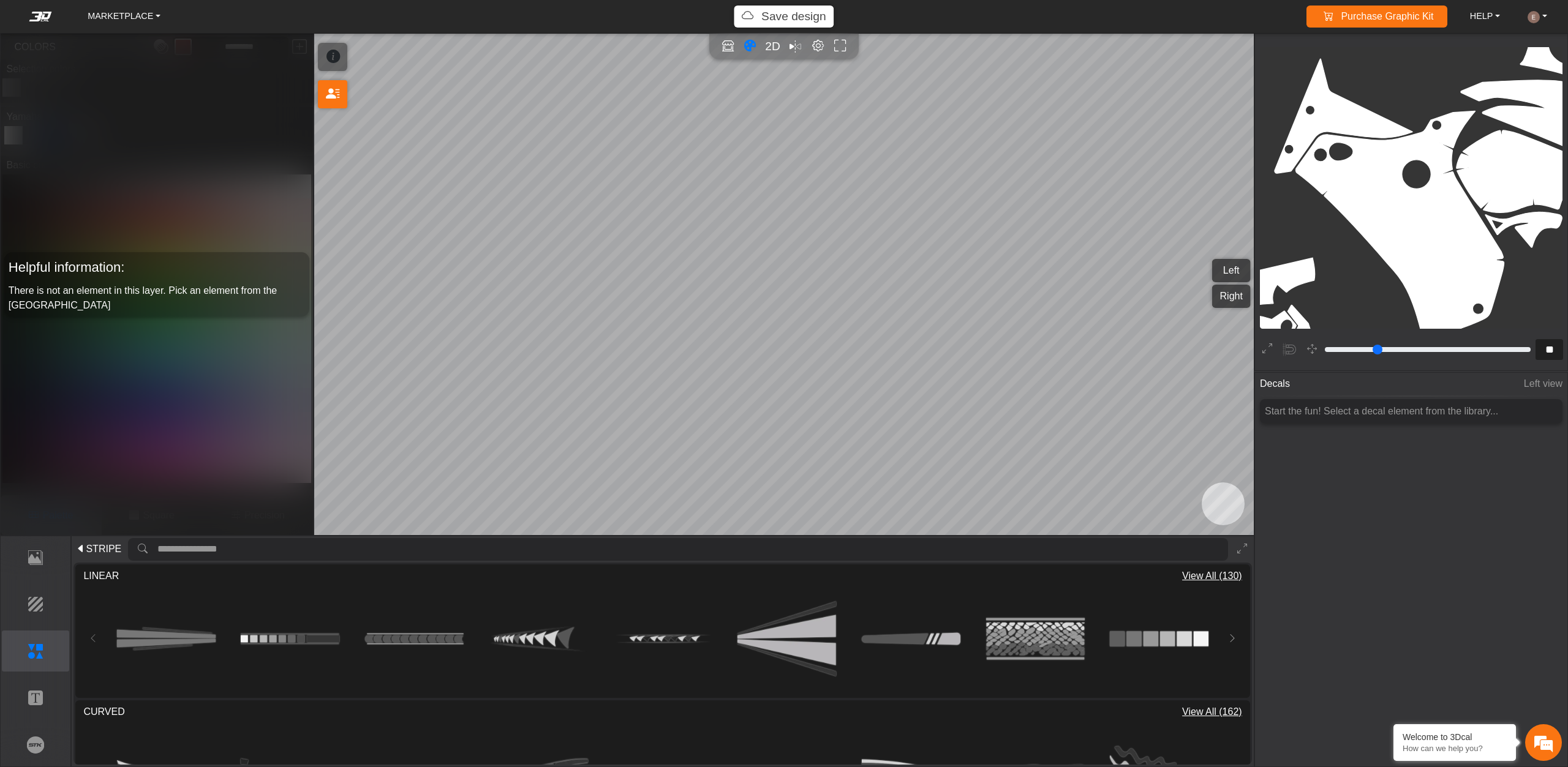
click at [102, 544] on span "STRIPE" at bounding box center [103, 549] width 36 height 14
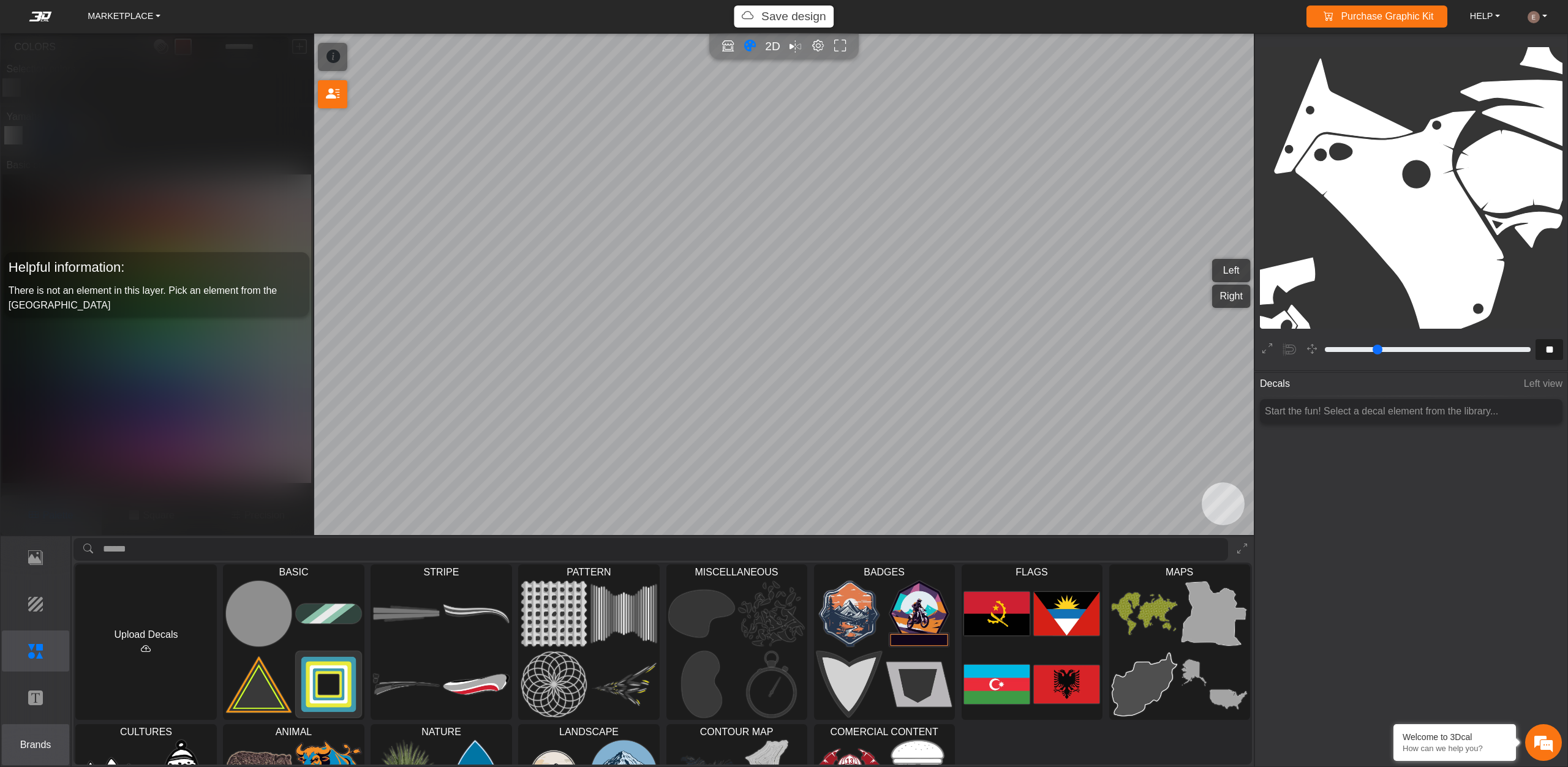
click at [36, 744] on p "Brands" at bounding box center [36, 745] width 67 height 14
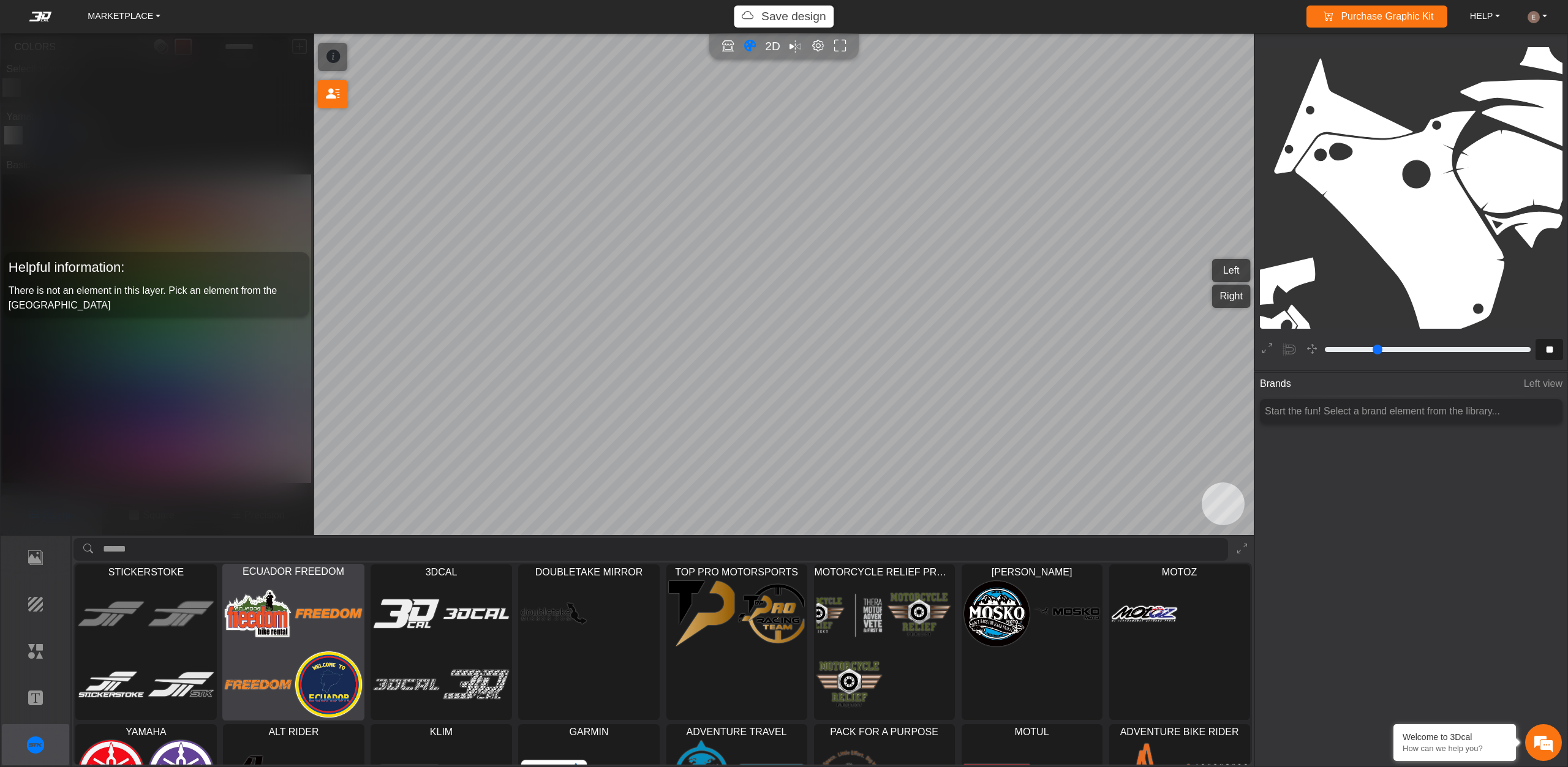
click at [305, 630] on img at bounding box center [329, 614] width 67 height 68
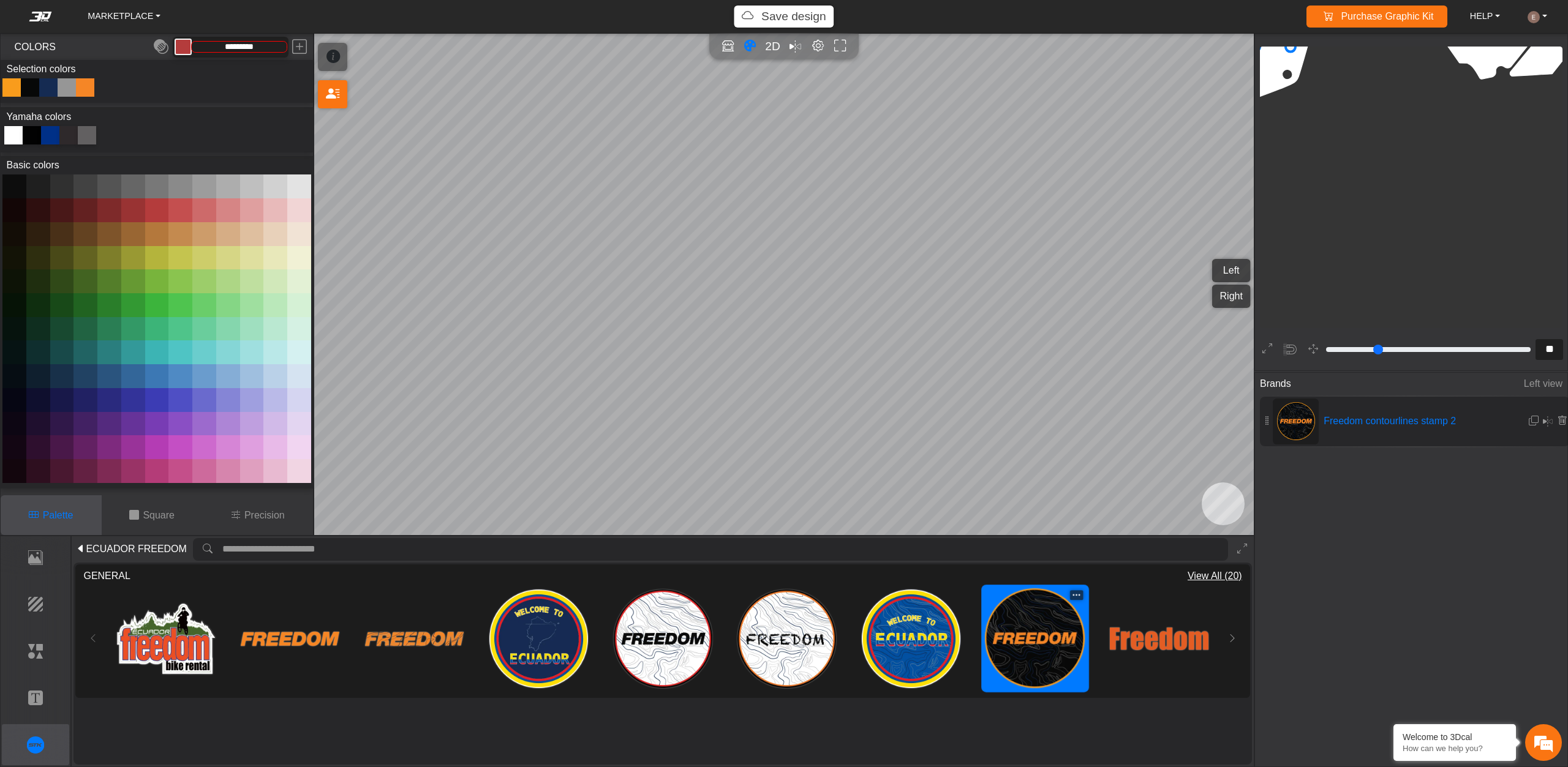
type input "**"
type input "*********"
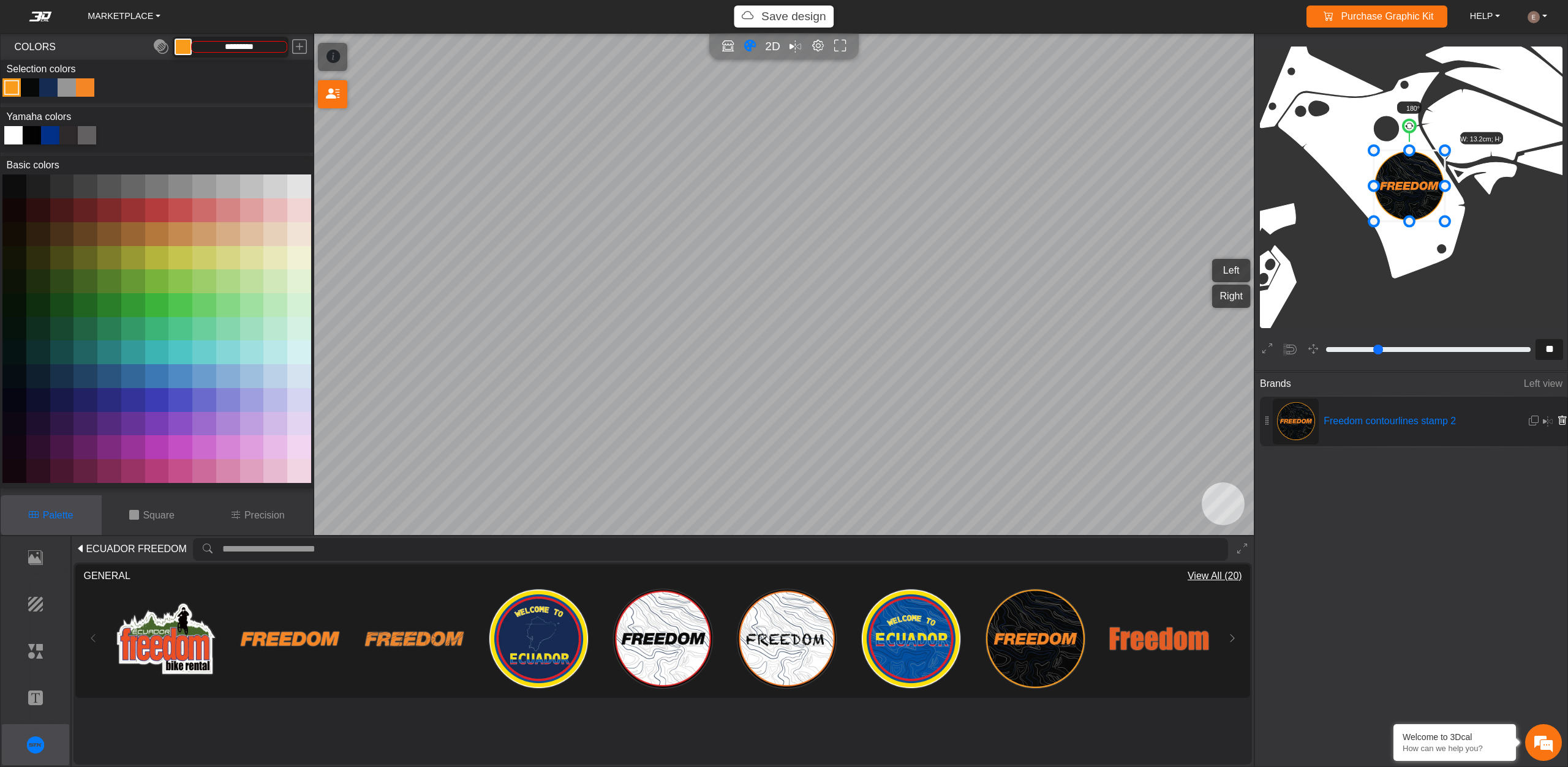
click at [1557, 420] on icon at bounding box center [1562, 420] width 10 height 10
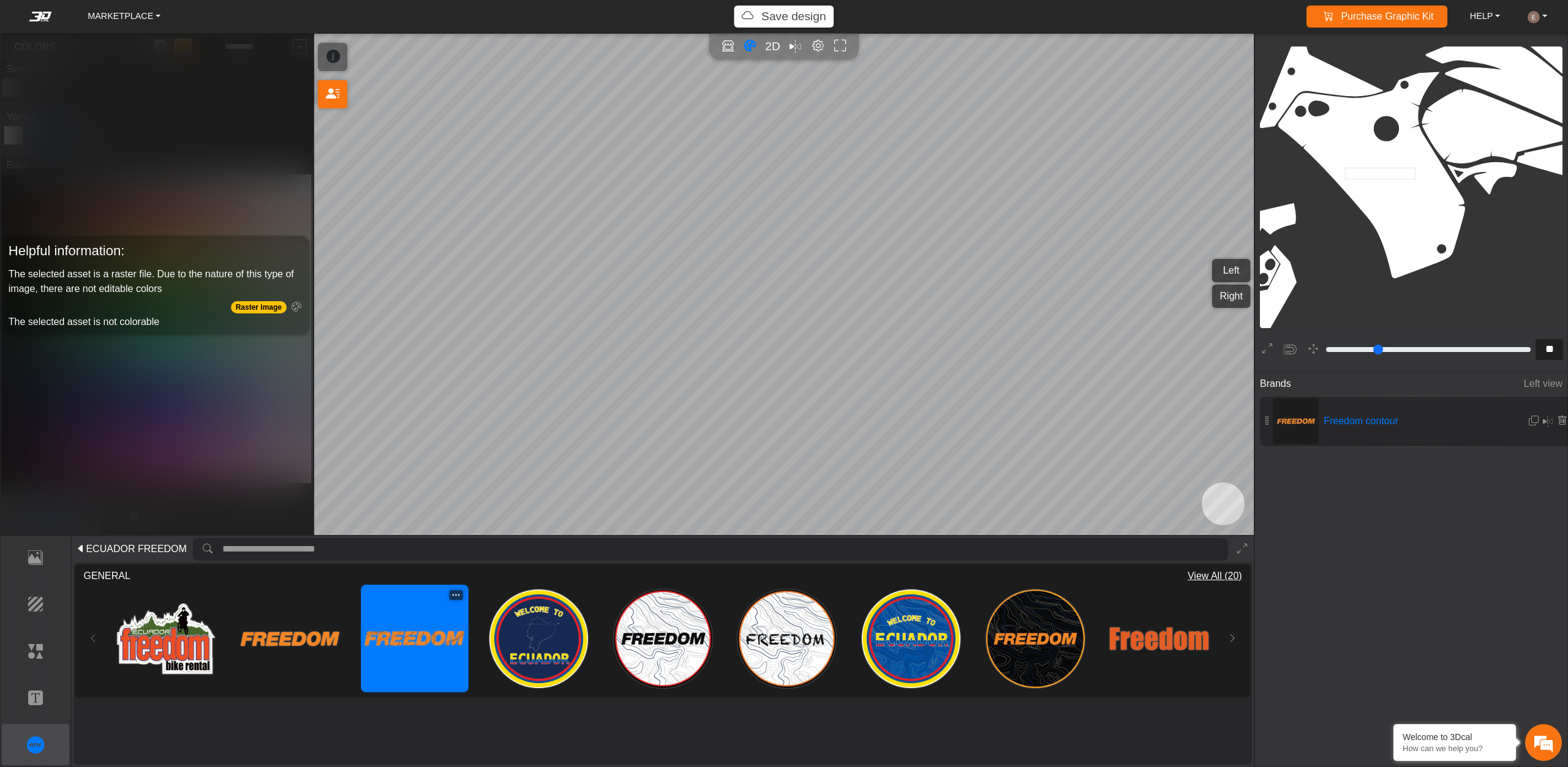
type input "**"
type input "*********"
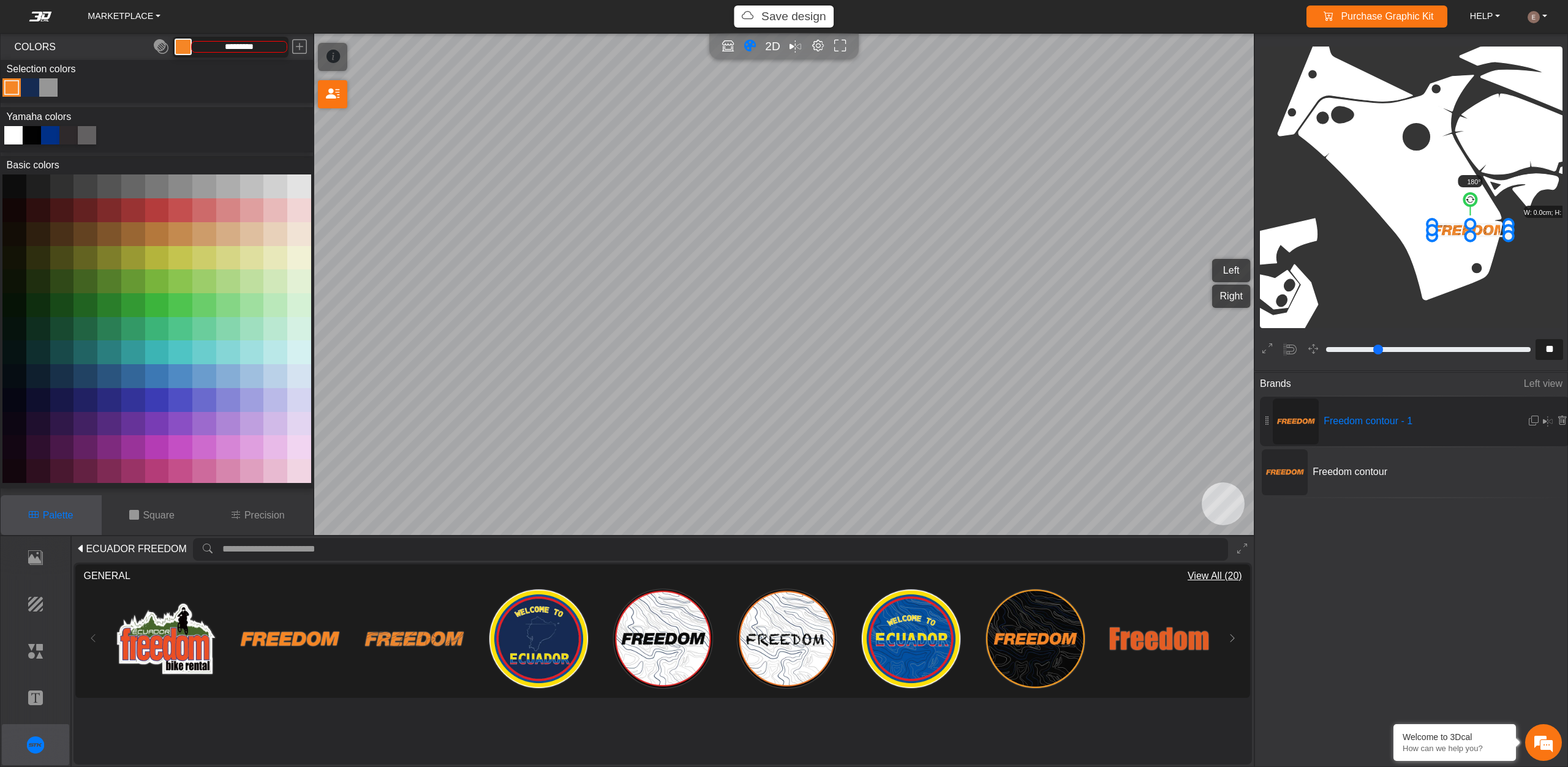
scroll to position [1984, 1605]
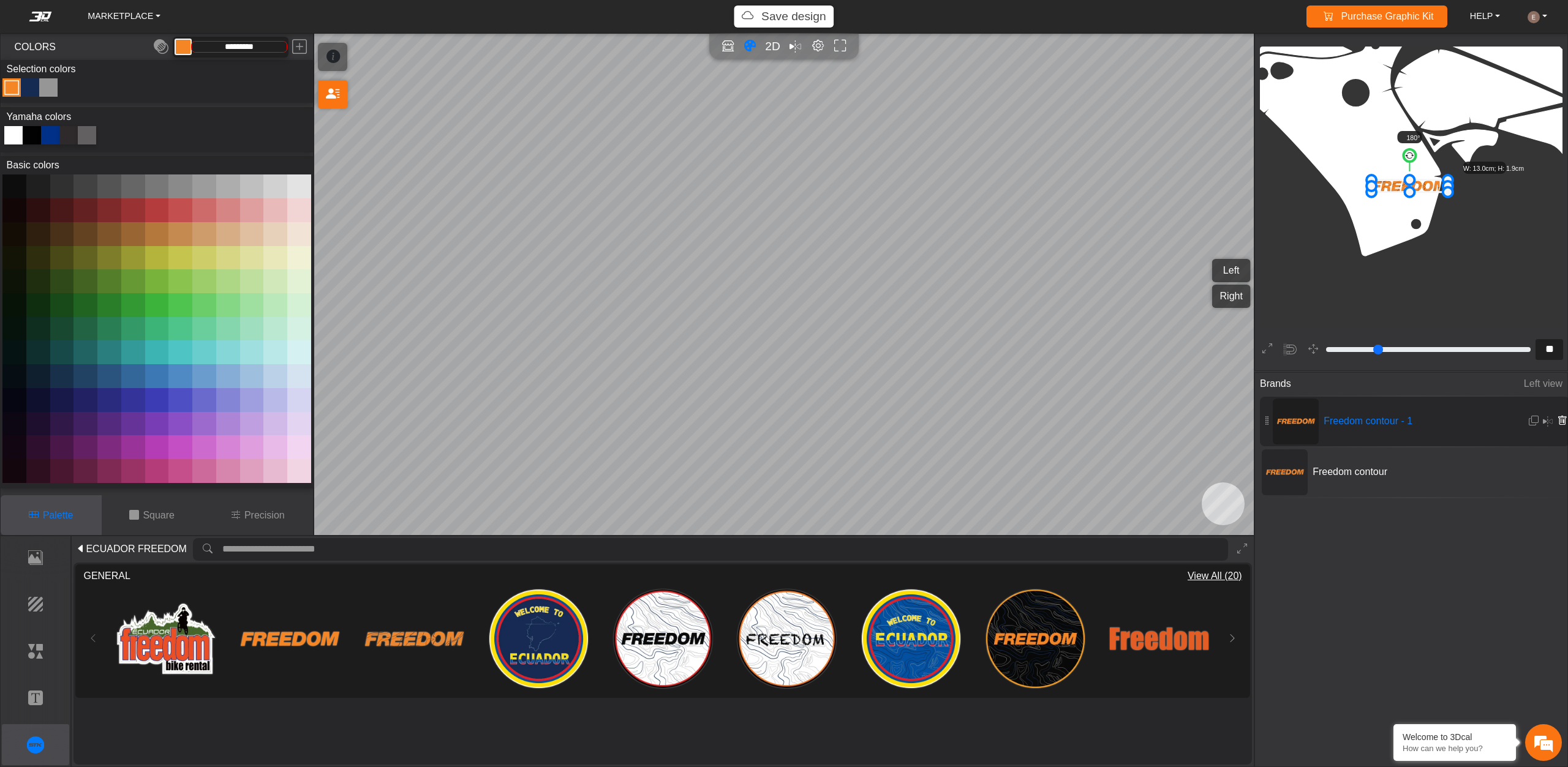
click at [1556, 413] on button at bounding box center [1562, 421] width 11 height 19
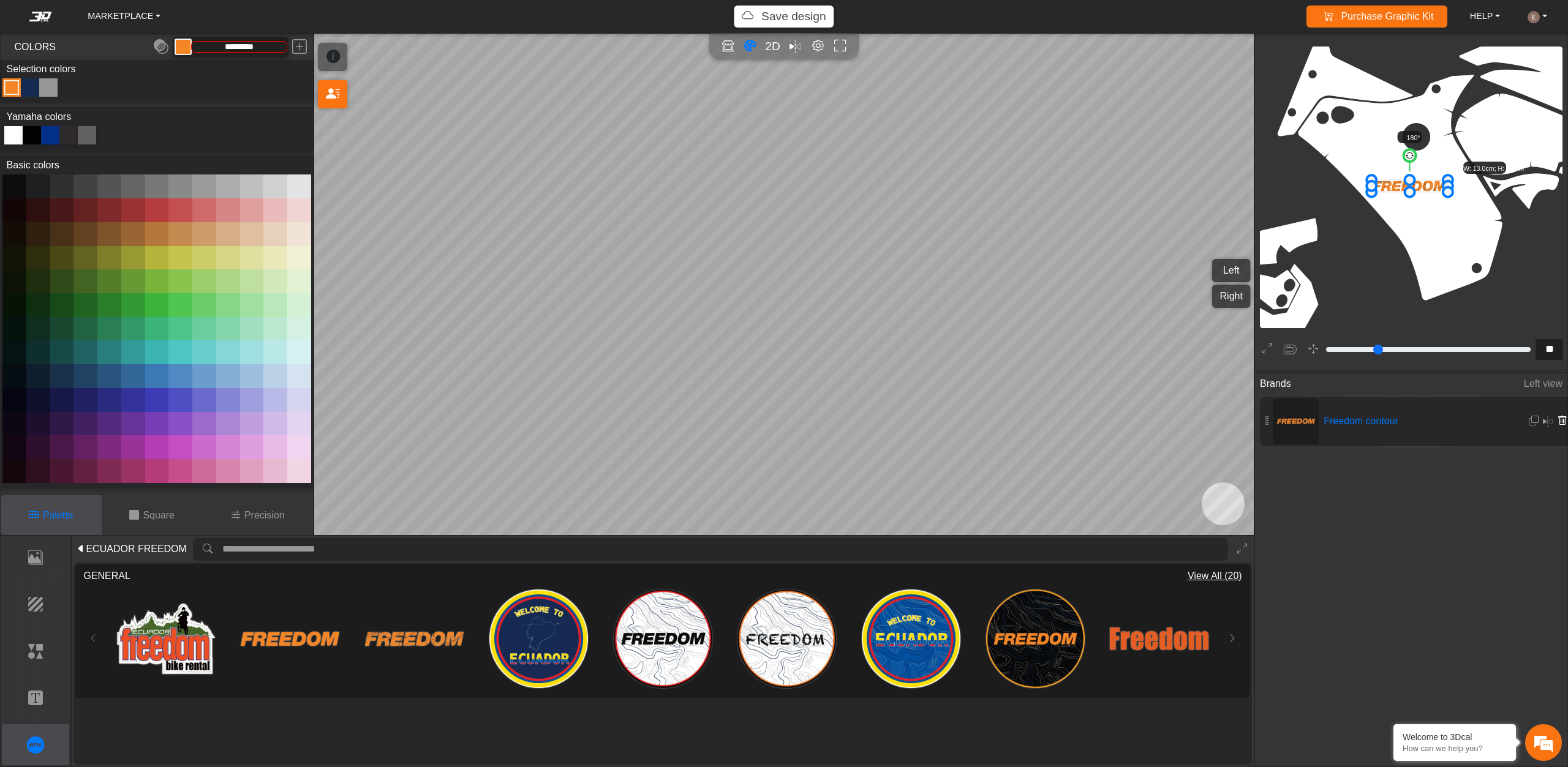
click at [1558, 421] on icon at bounding box center [1562, 420] width 10 height 10
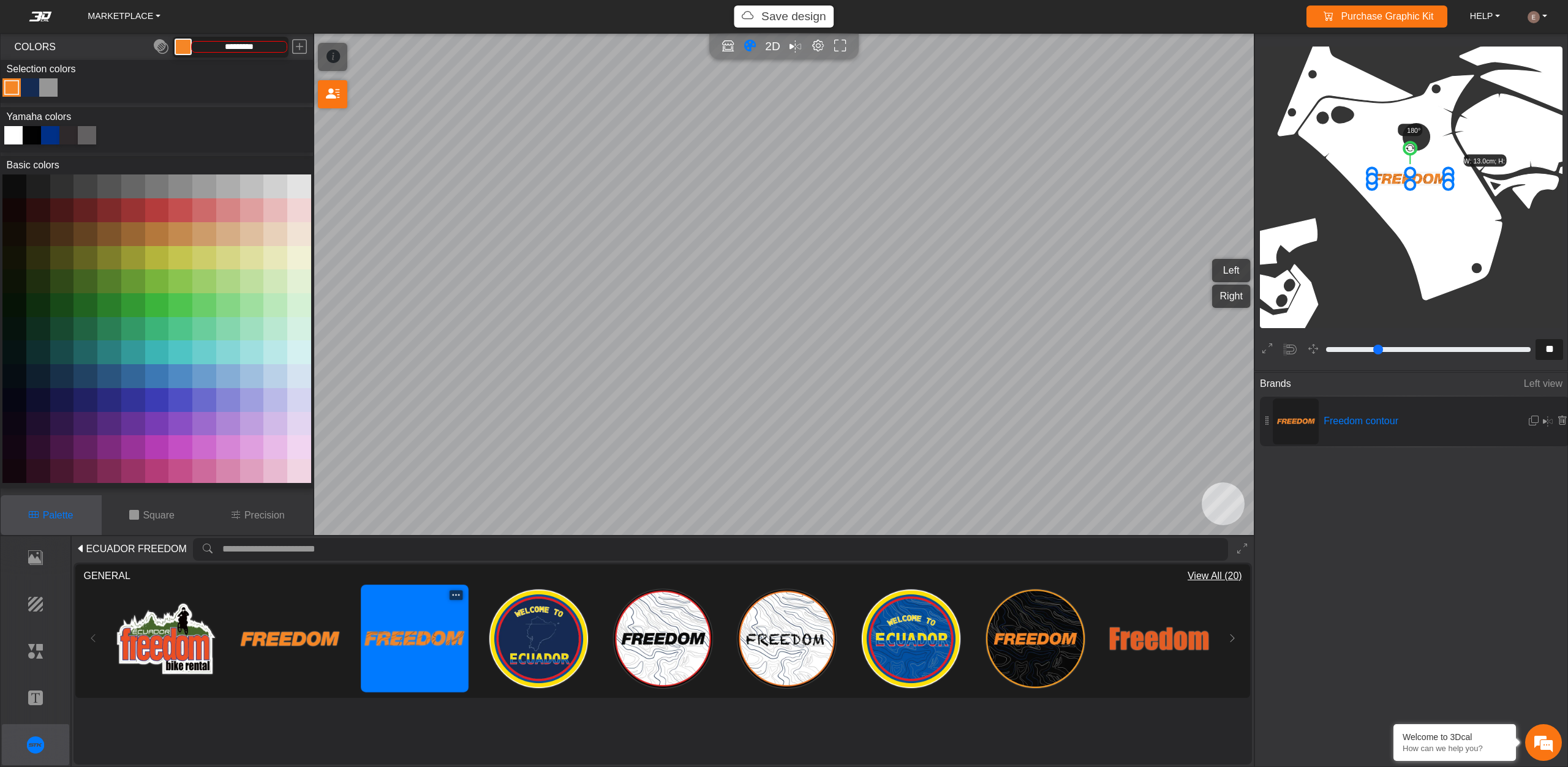
scroll to position [1932, 1545]
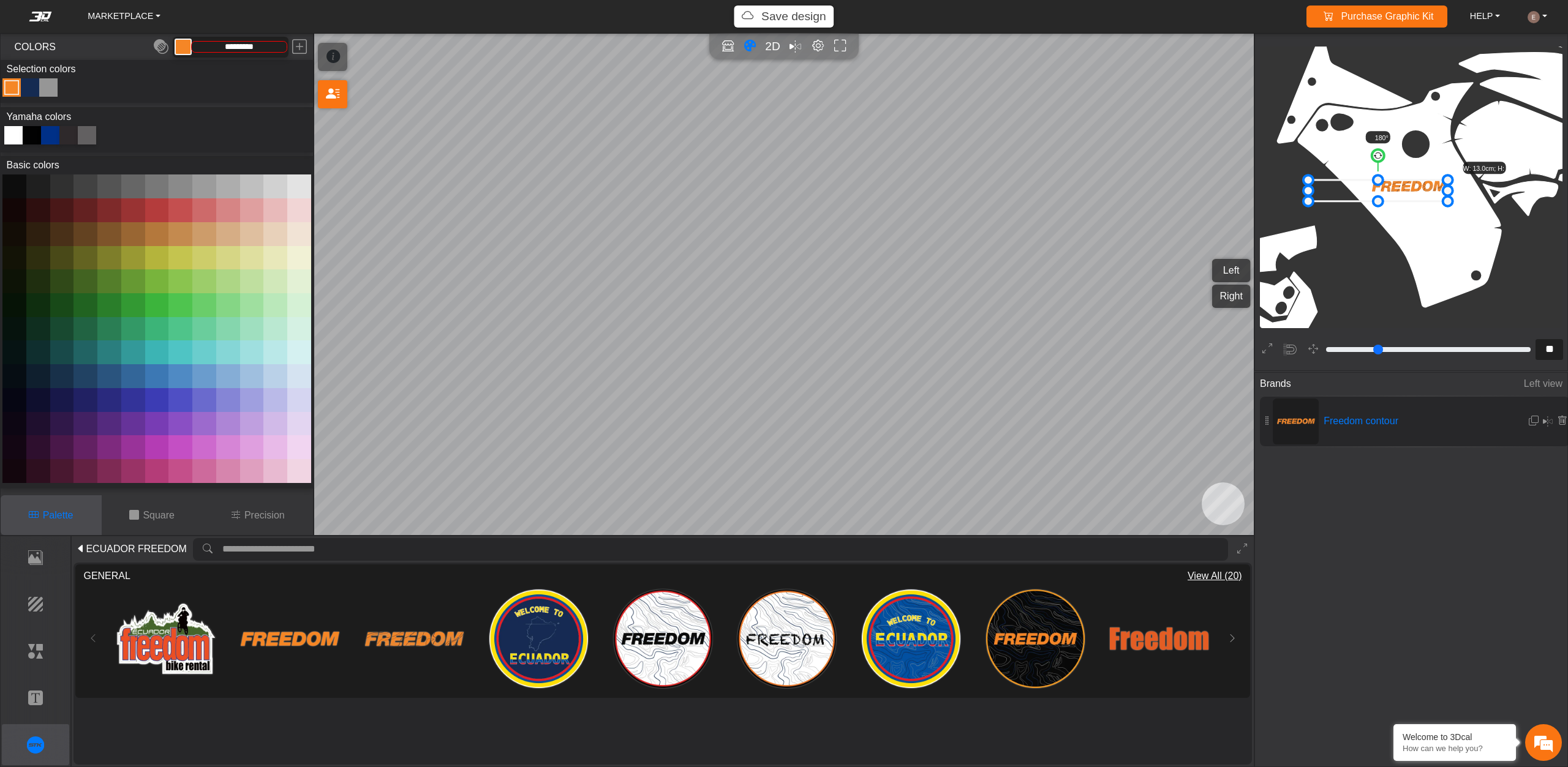
drag, startPoint x: 1372, startPoint y: 193, endPoint x: 1335, endPoint y: 212, distance: 41.6
drag, startPoint x: 1383, startPoint y: 195, endPoint x: 1438, endPoint y: 183, distance: 56.3
click at [1438, 183] on icon at bounding box center [1430, 177] width 151 height 23
drag, startPoint x: 1456, startPoint y: 174, endPoint x: 1450, endPoint y: 167, distance: 9.2
click at [1450, 167] on icon at bounding box center [1425, 170] width 151 height 23
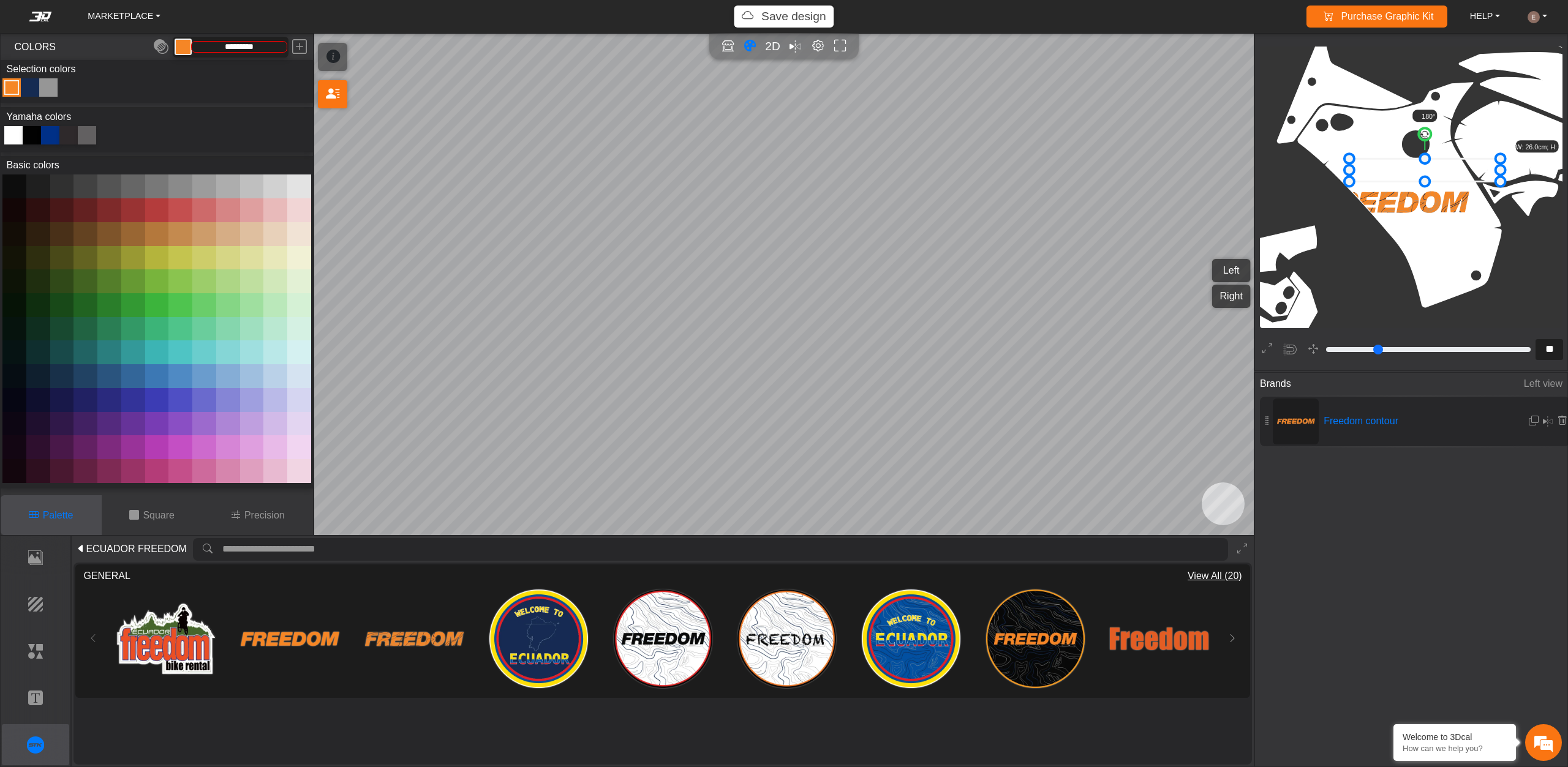
click at [85, 577] on span "GENERAL" at bounding box center [107, 576] width 47 height 14
click at [88, 632] on div "Loading... Loading... Loading... Loading... Loading... Loading... Loading... Lo…" at bounding box center [662, 639] width 1158 height 110
click at [126, 543] on span "ECUADOR FREEDOM" at bounding box center [136, 549] width 101 height 14
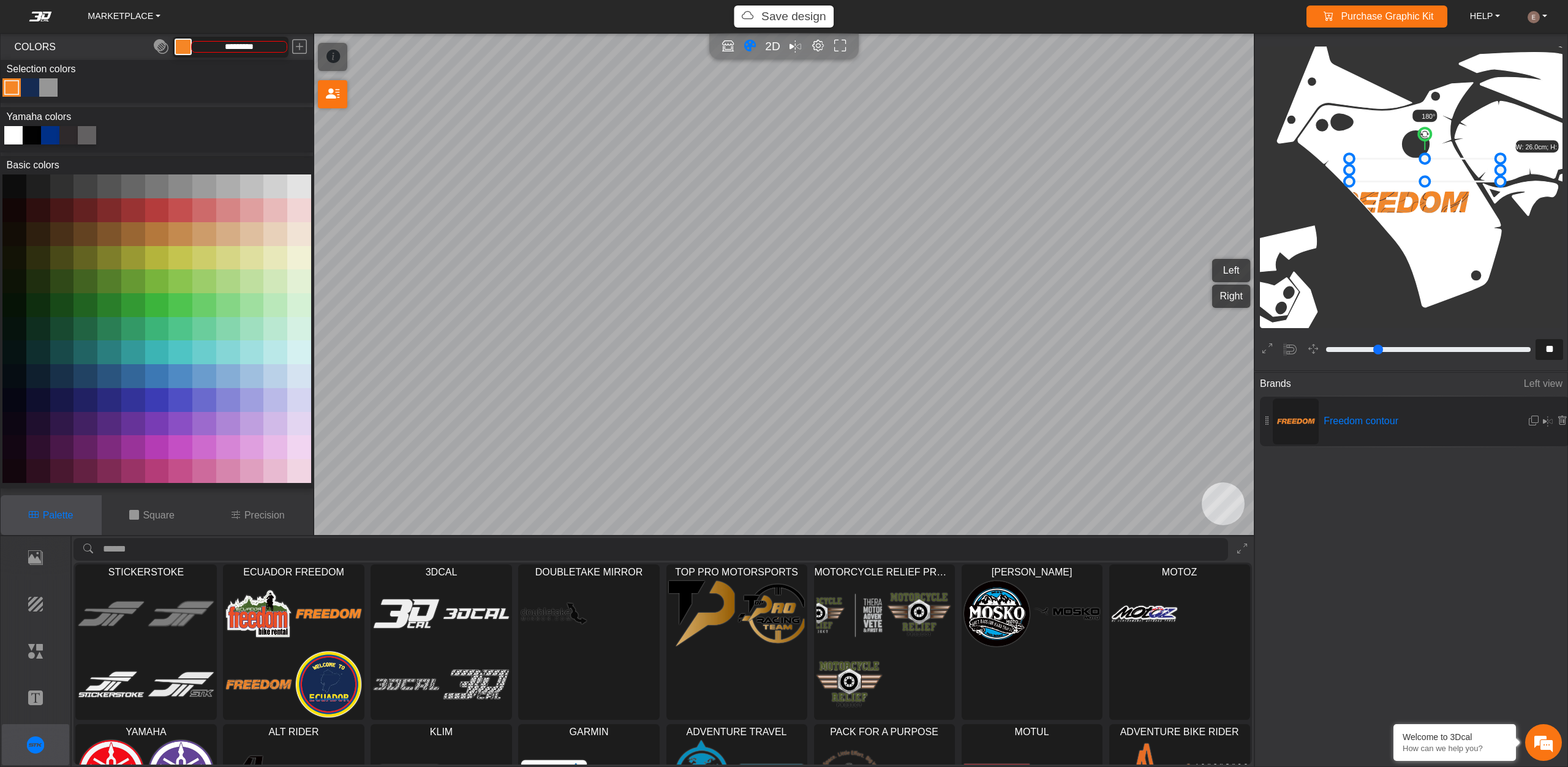
type input "**"
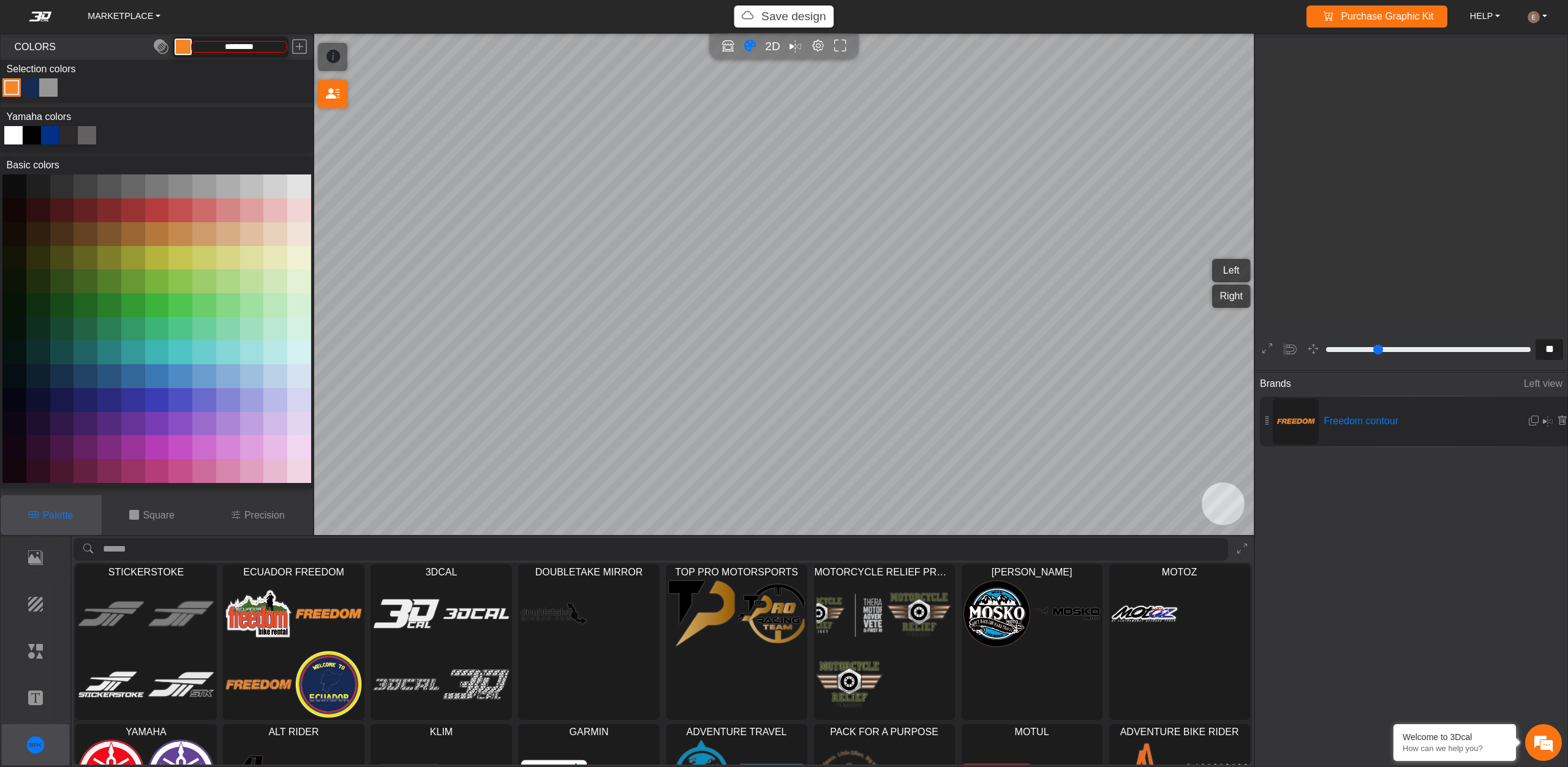
scroll to position [877, 695]
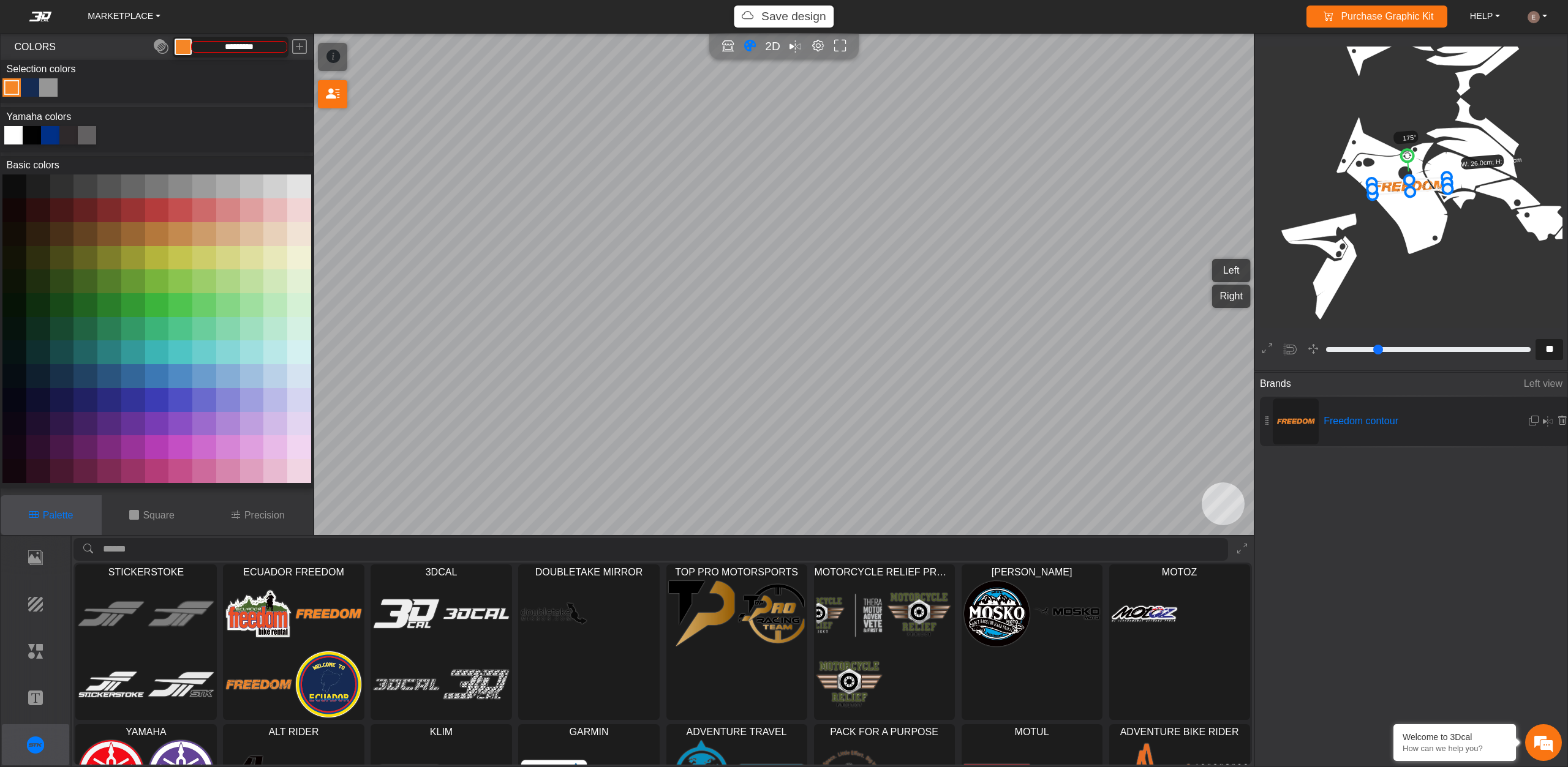
click at [1407, 147] on icon "background_wire_template_bg decal_t700_left_fender decal_t700_right_fender text…" at bounding box center [1491, 97] width 1851 height 1851
drag, startPoint x: 1449, startPoint y: 176, endPoint x: 1475, endPoint y: 165, distance: 28.2
click at [1453, 179] on icon at bounding box center [1425, 185] width 103 height 24
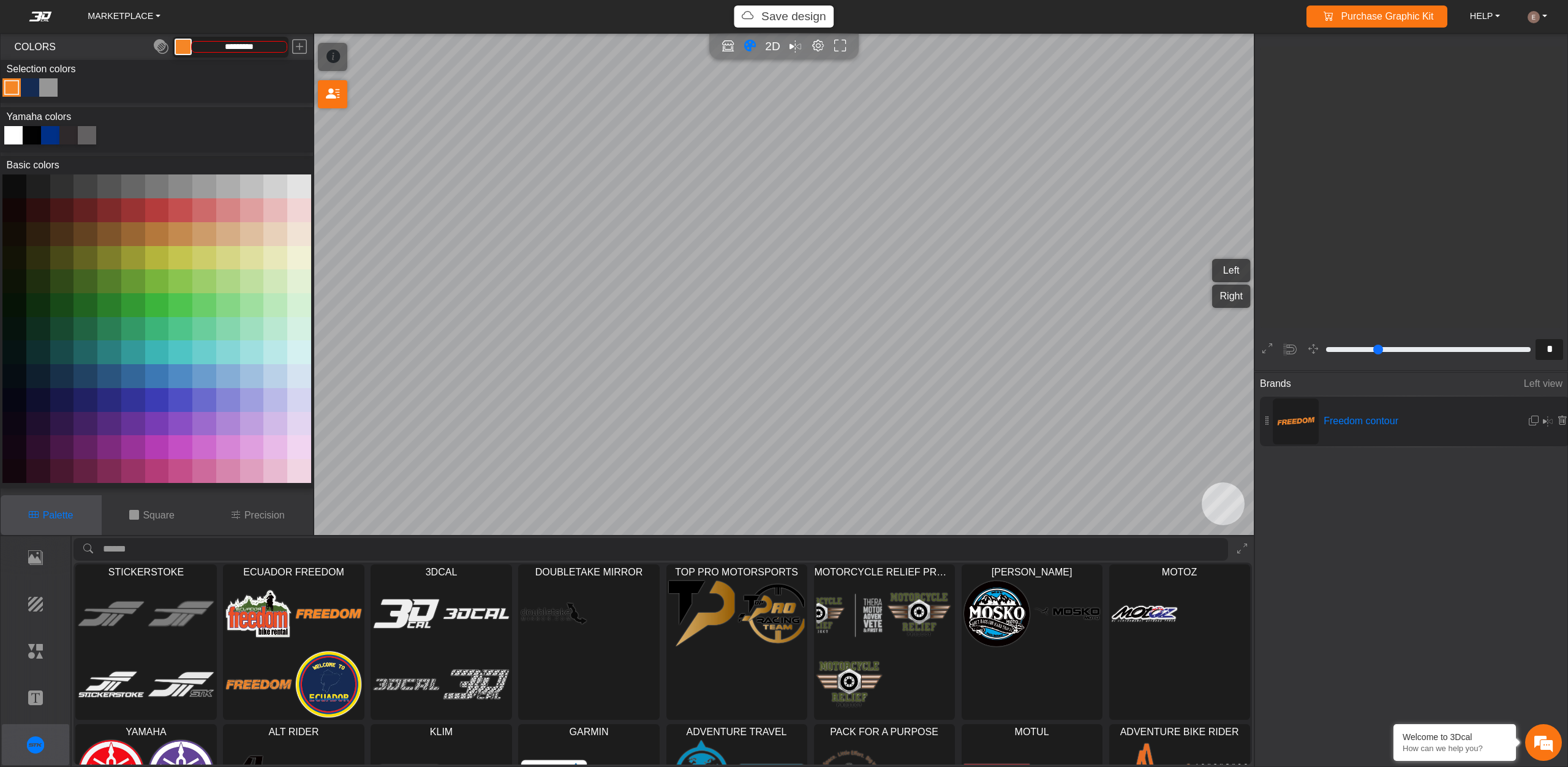
scroll to position [604, 480]
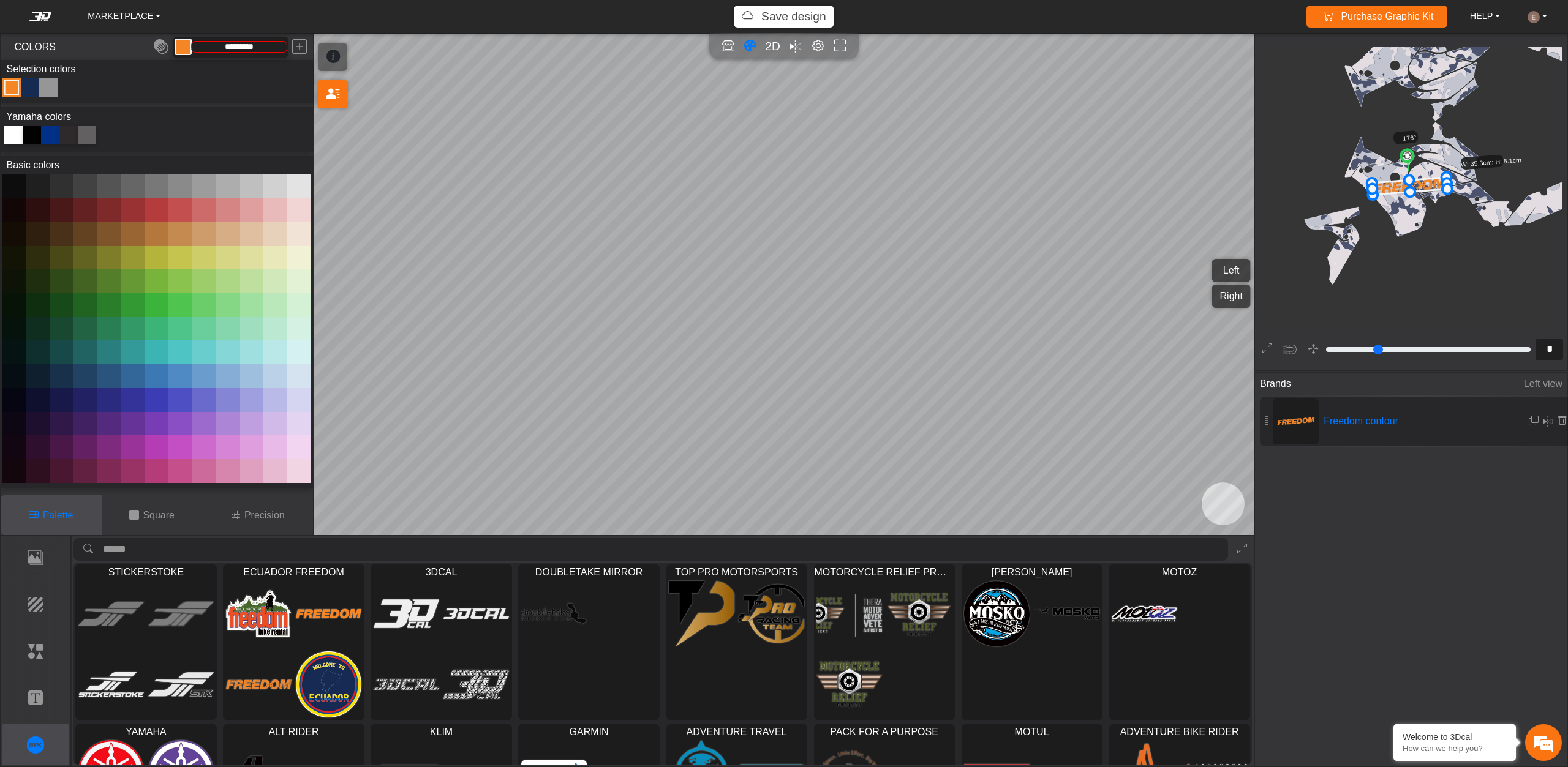
click at [300, 190] on button at bounding box center [299, 186] width 24 height 24
click at [254, 262] on button at bounding box center [252, 258] width 24 height 24
click at [296, 181] on button at bounding box center [299, 186] width 24 height 24
click at [31, 181] on button at bounding box center [38, 186] width 24 height 24
click at [12, 187] on button at bounding box center [14, 186] width 24 height 24
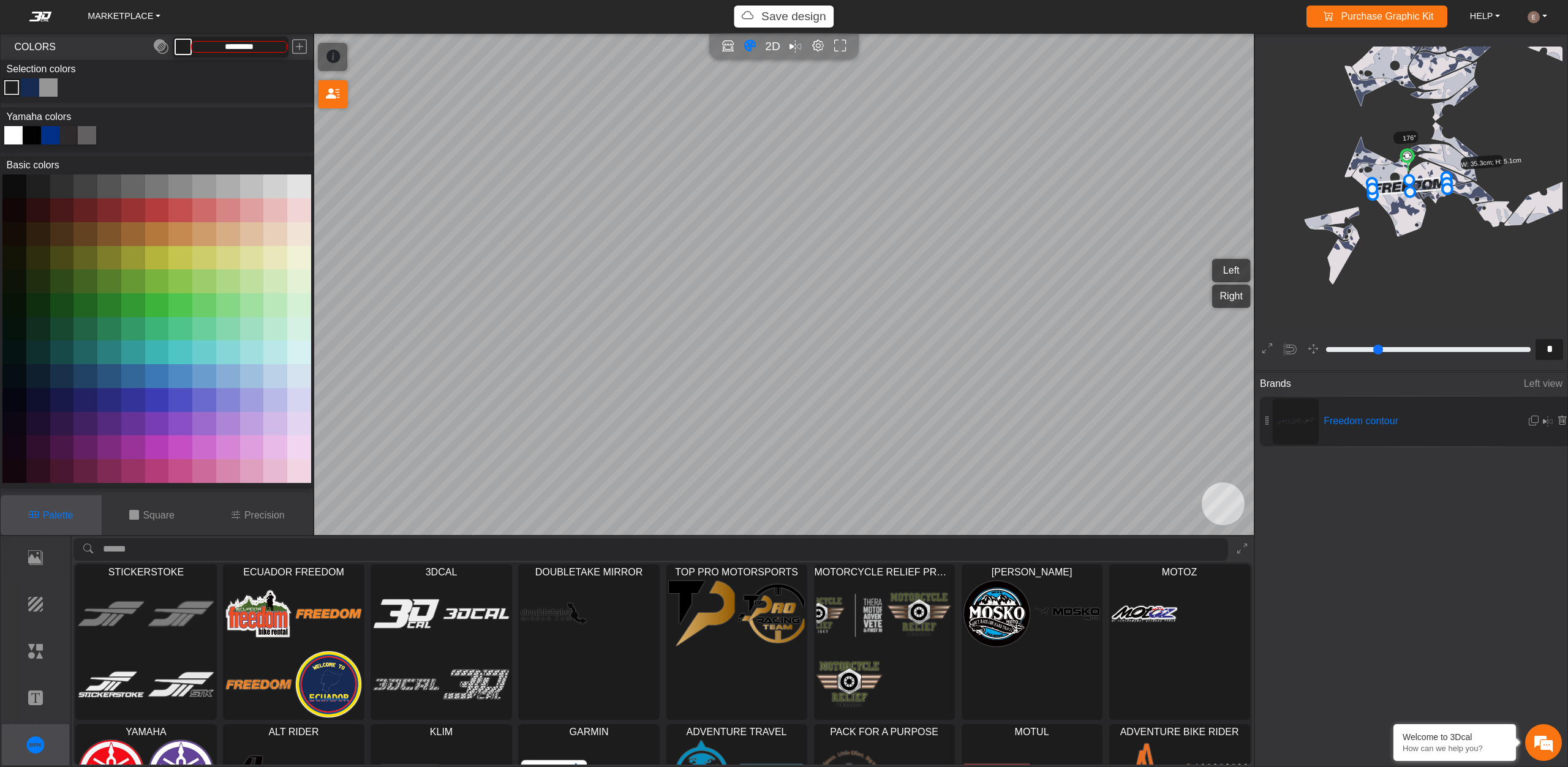
type input "*********"
click at [908, 259] on div "MARKETPLACE Save design Purchase Graphic Kit Purchase! HELP Video help center F…" at bounding box center [784, 383] width 1568 height 767
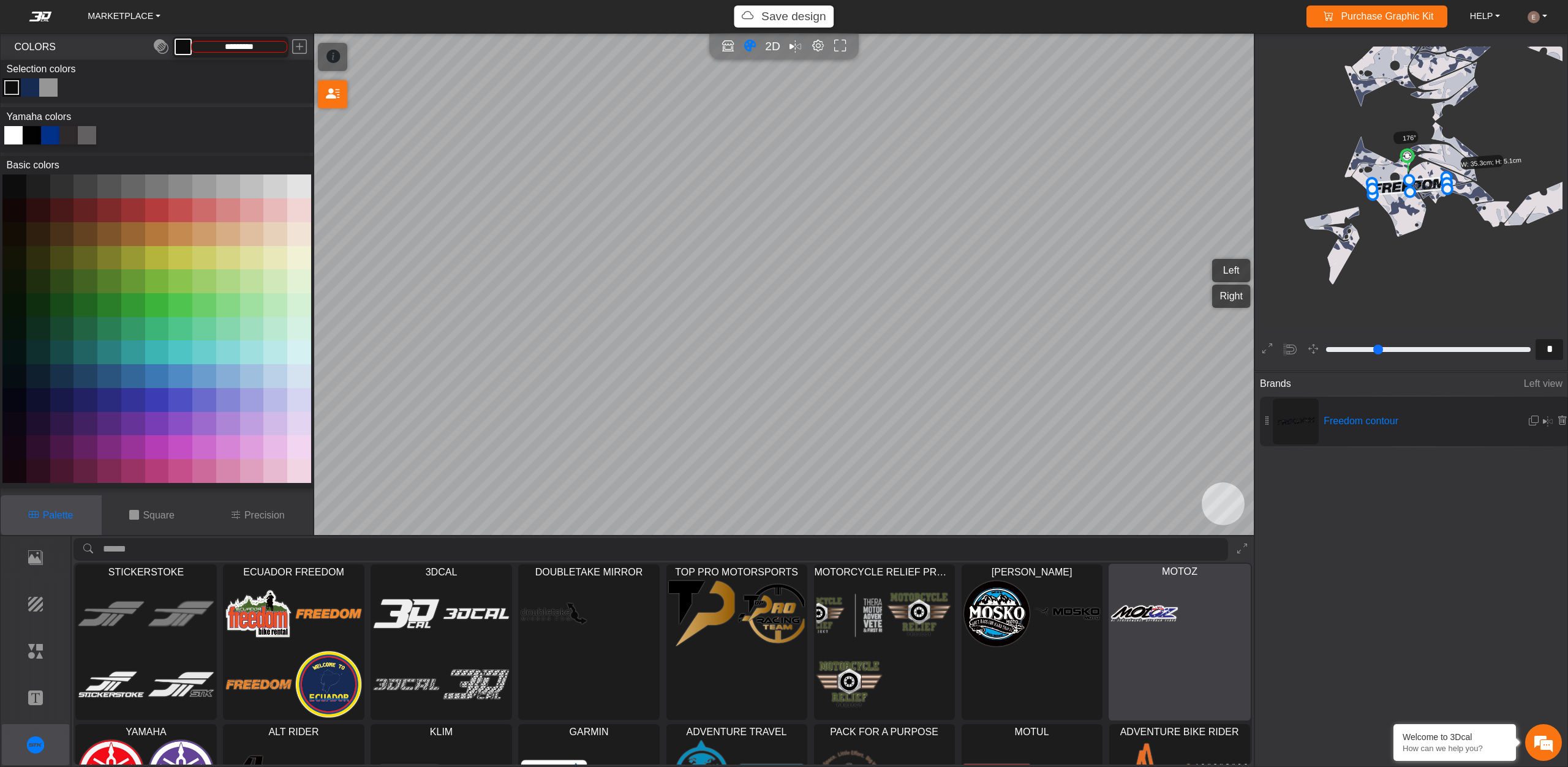
click at [1117, 666] on div at bounding box center [1179, 649] width 141 height 142
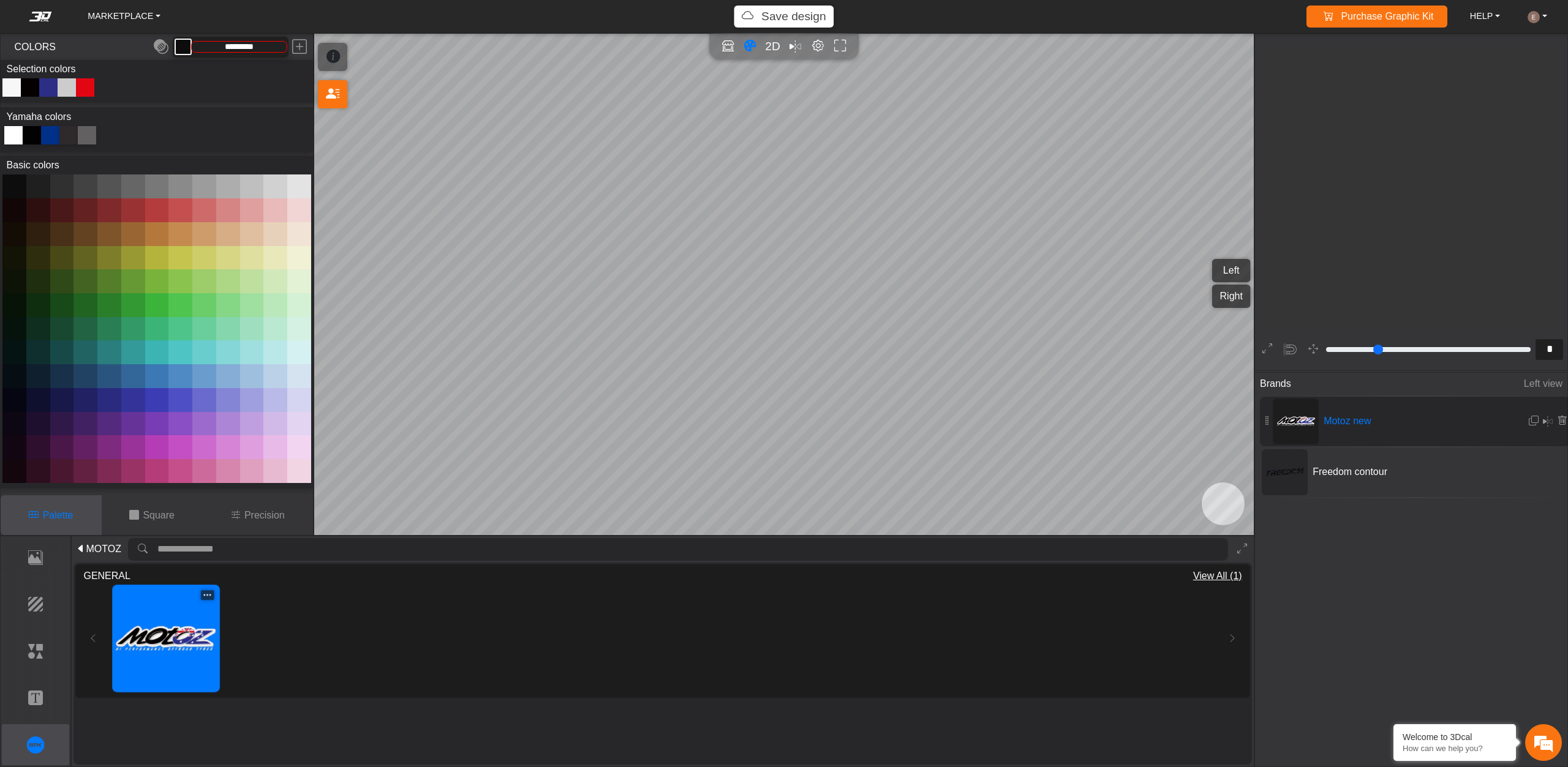
type input "**"
type input "*********"
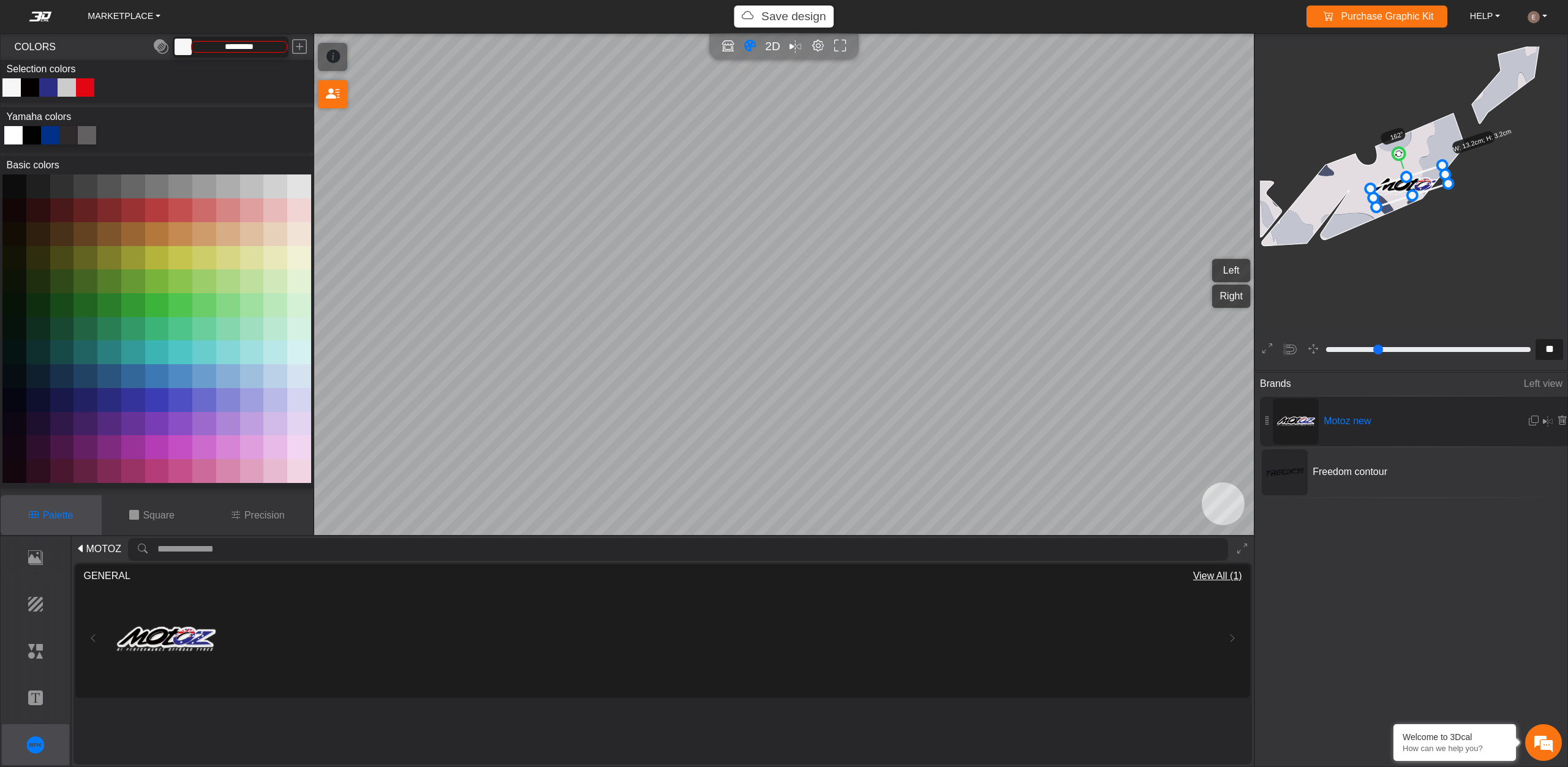
drag, startPoint x: 1407, startPoint y: 150, endPoint x: 1398, endPoint y: 150, distance: 9.0
click at [1398, 150] on circle at bounding box center [1399, 153] width 15 height 15
drag, startPoint x: 1367, startPoint y: 187, endPoint x: 1321, endPoint y: 183, distance: 46.2
drag, startPoint x: 1377, startPoint y: 190, endPoint x: 1389, endPoint y: 172, distance: 21.6
click at [1389, 172] on icon at bounding box center [1400, 170] width 122 height 65
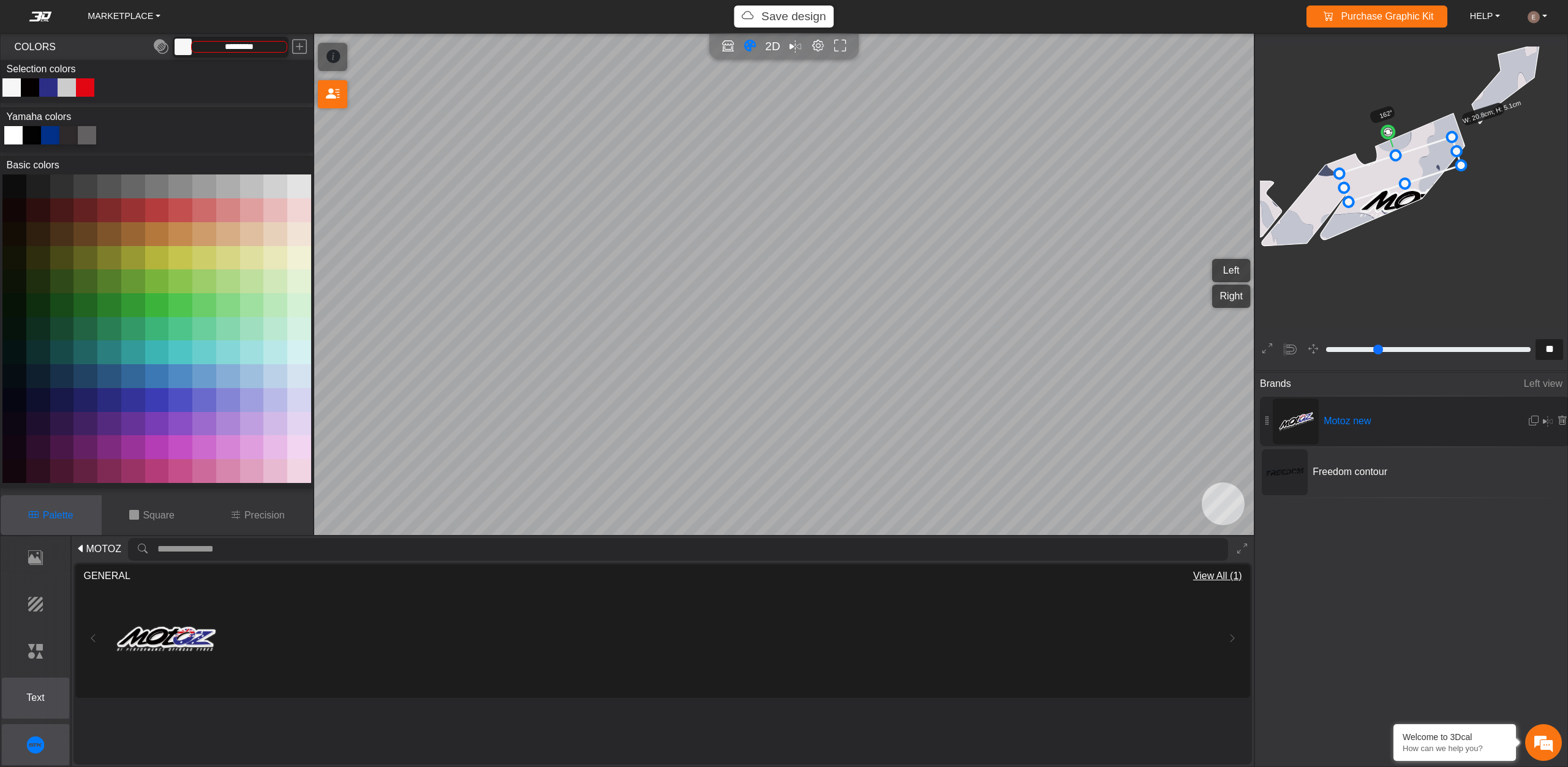
click at [41, 696] on p "Text" at bounding box center [36, 697] width 67 height 14
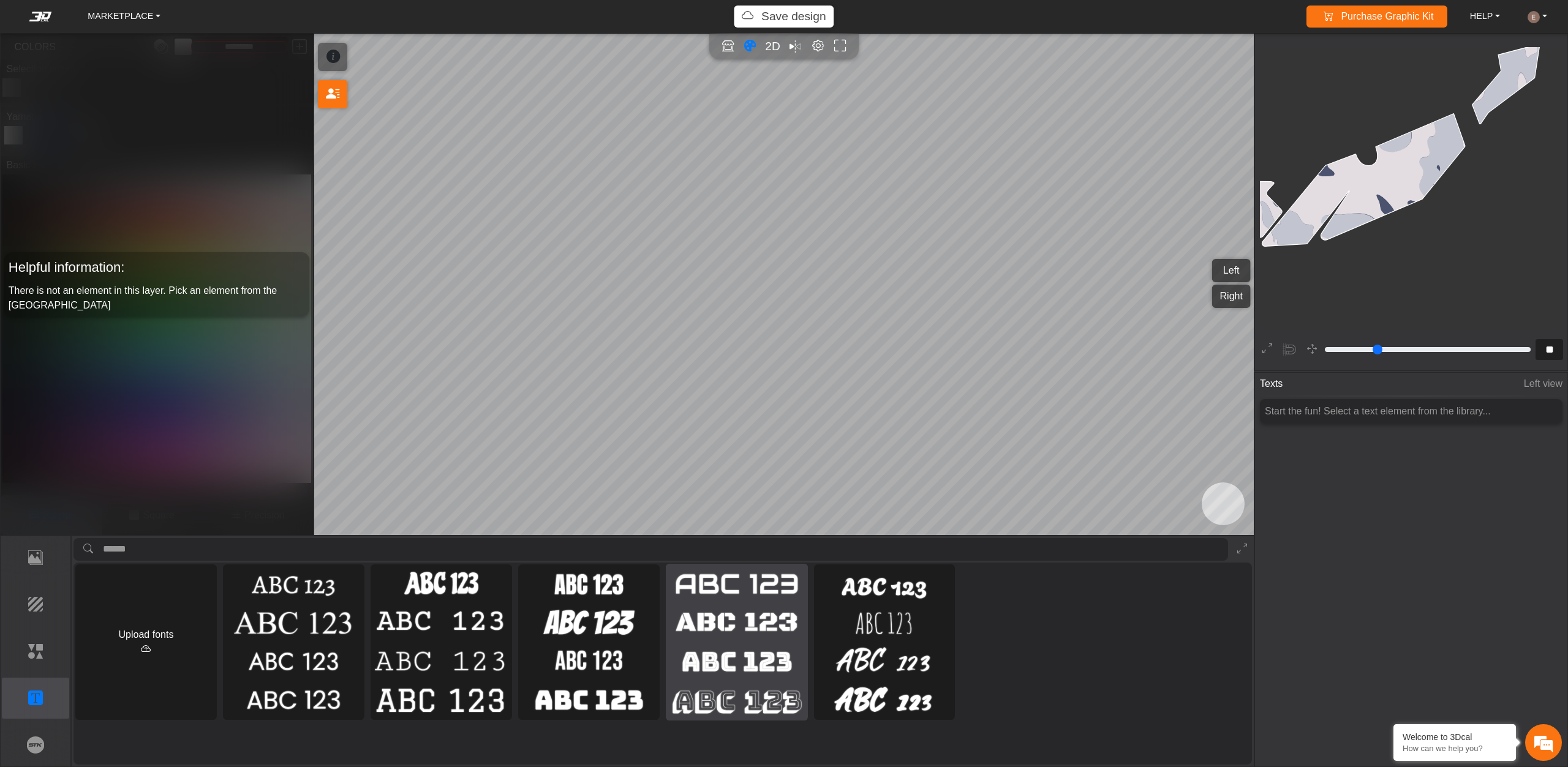
click at [767, 591] on img at bounding box center [736, 584] width 137 height 35
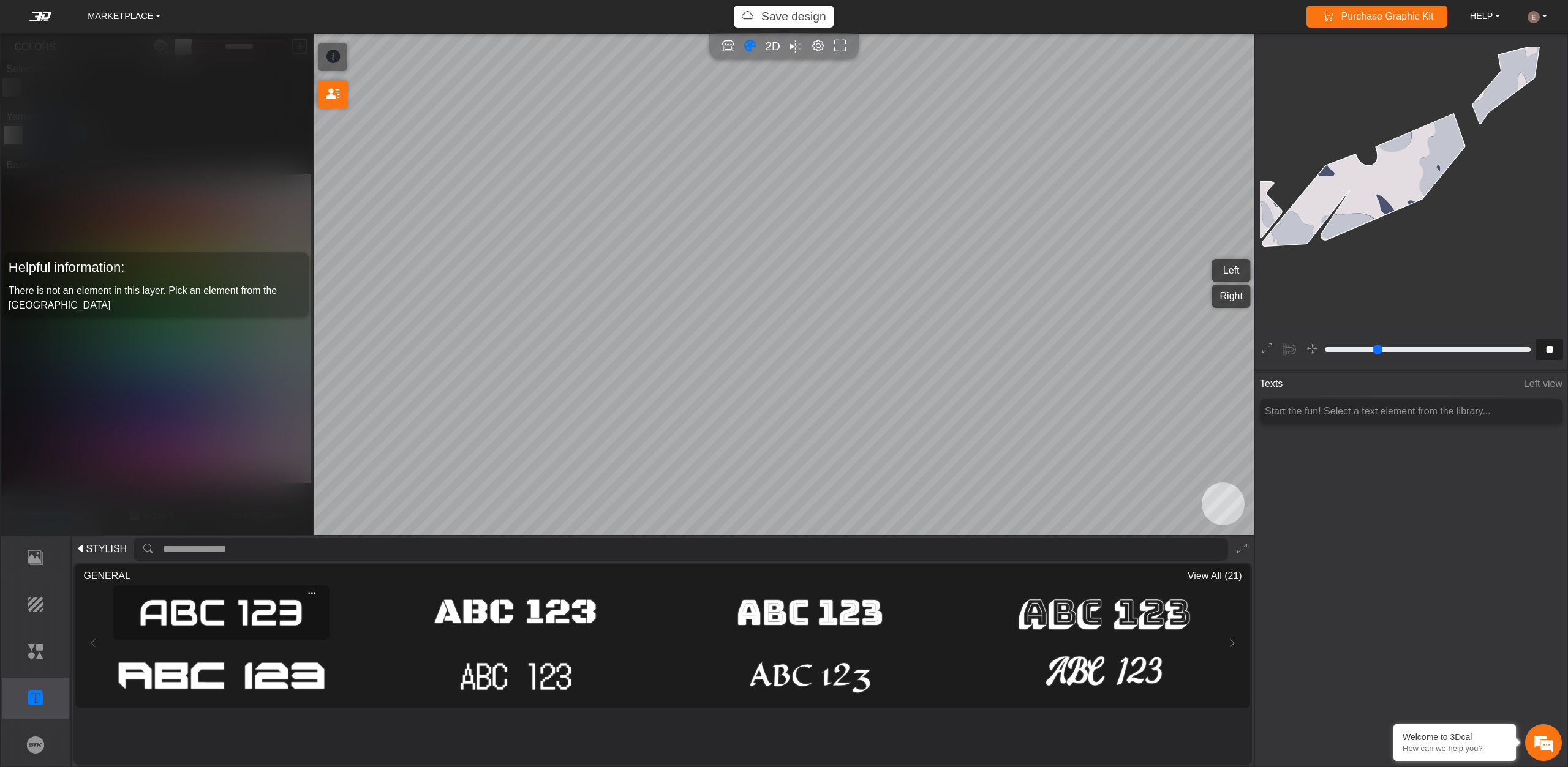
click at [253, 618] on img at bounding box center [221, 613] width 209 height 47
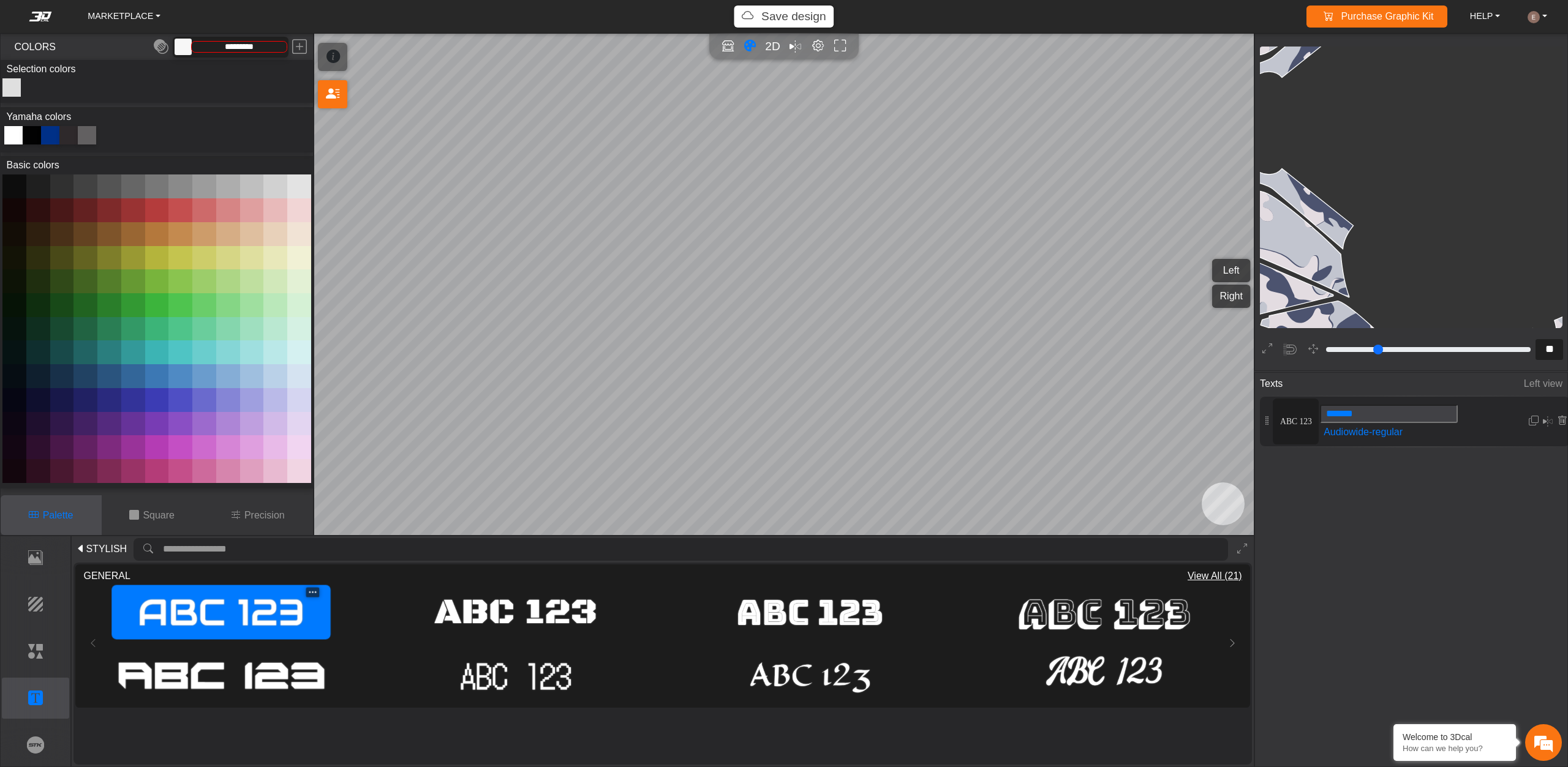
type input "**"
type input "*******"
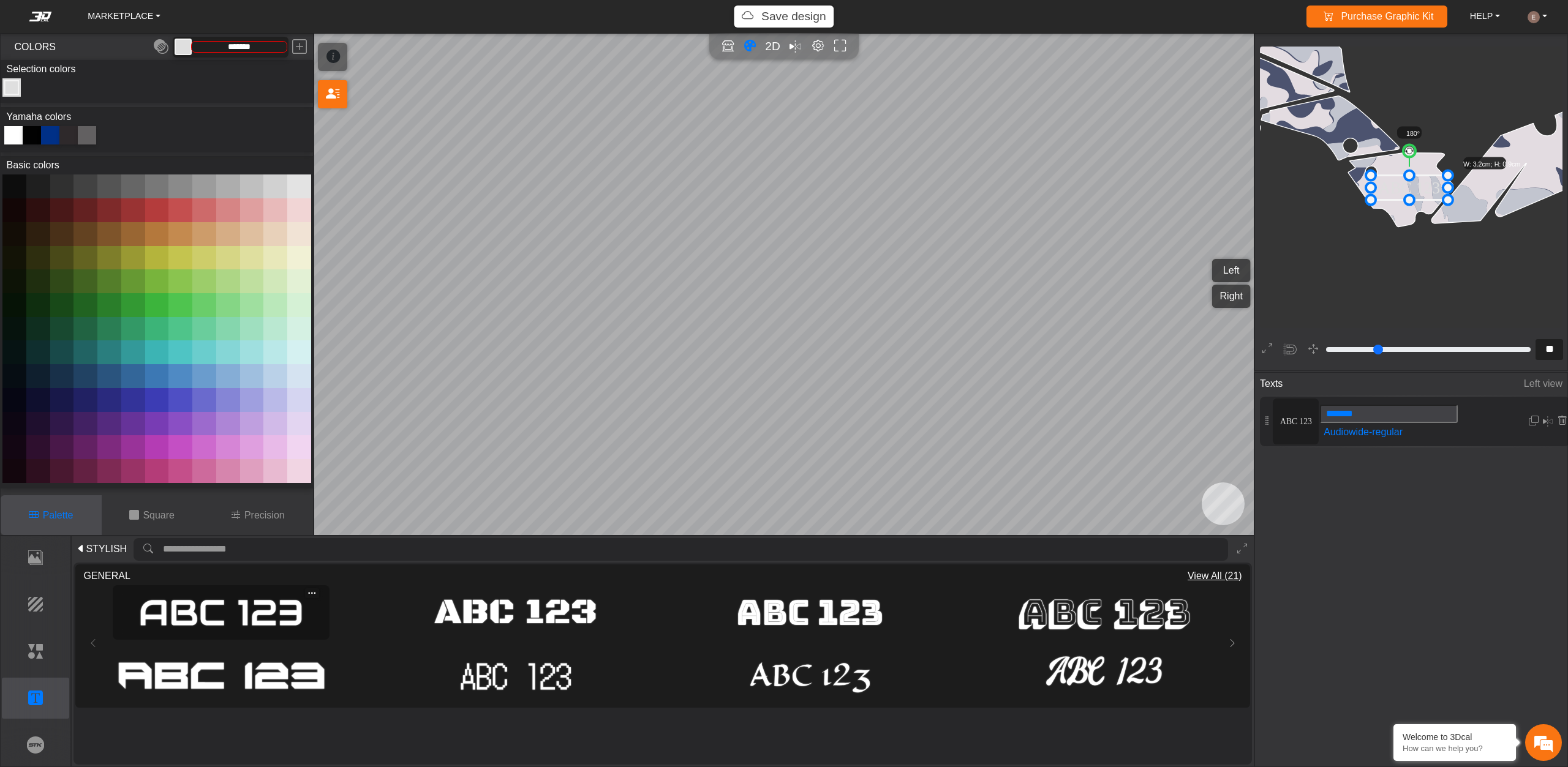
scroll to position [2117, 1953]
click at [1415, 186] on icon at bounding box center [1409, 187] width 77 height 25
click at [1412, 184] on icon at bounding box center [1409, 187] width 77 height 25
type input "**"
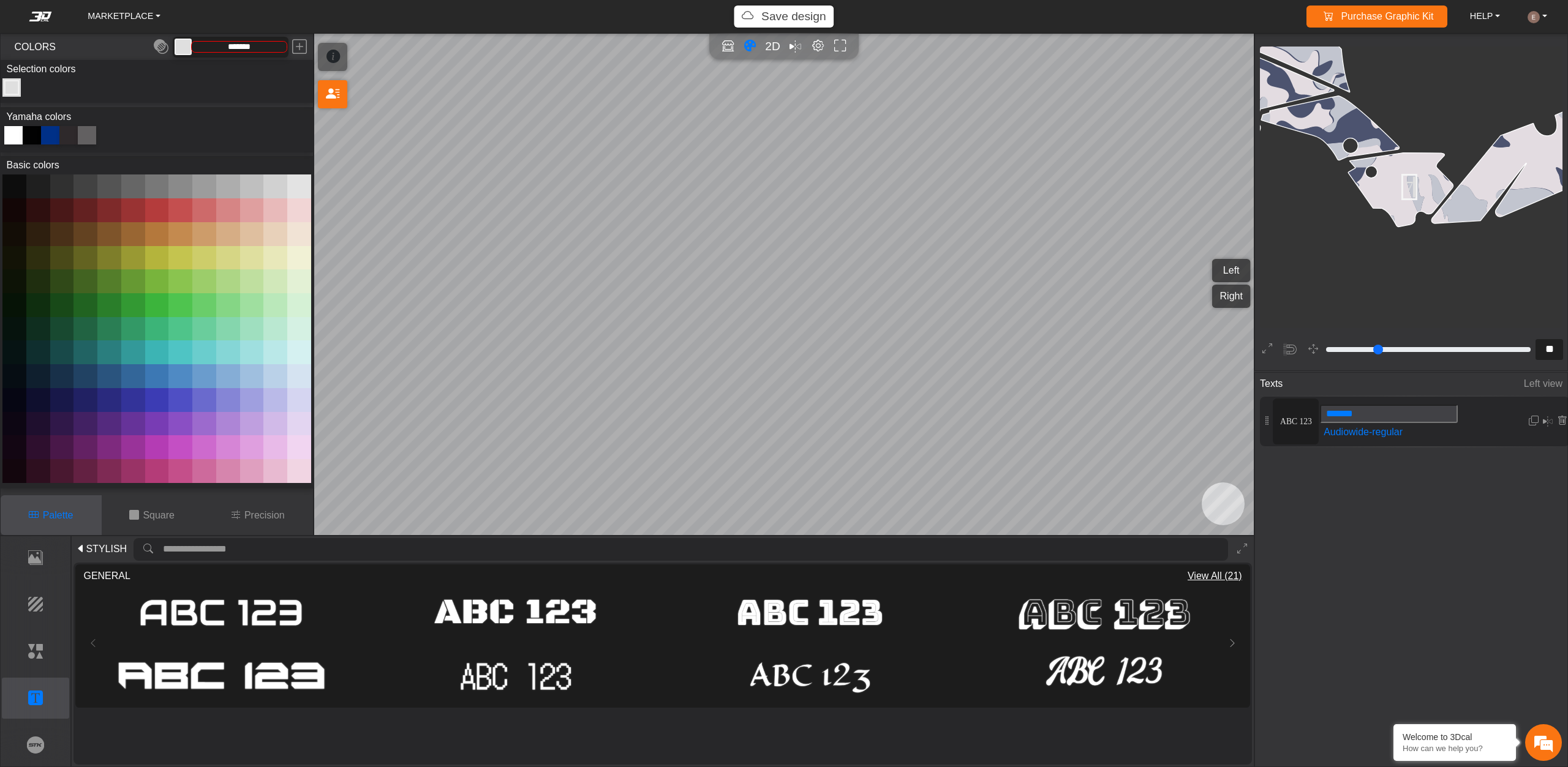
scroll to position [0, 10]
click at [1414, 175] on icon at bounding box center [1409, 187] width 26 height 25
type input "**"
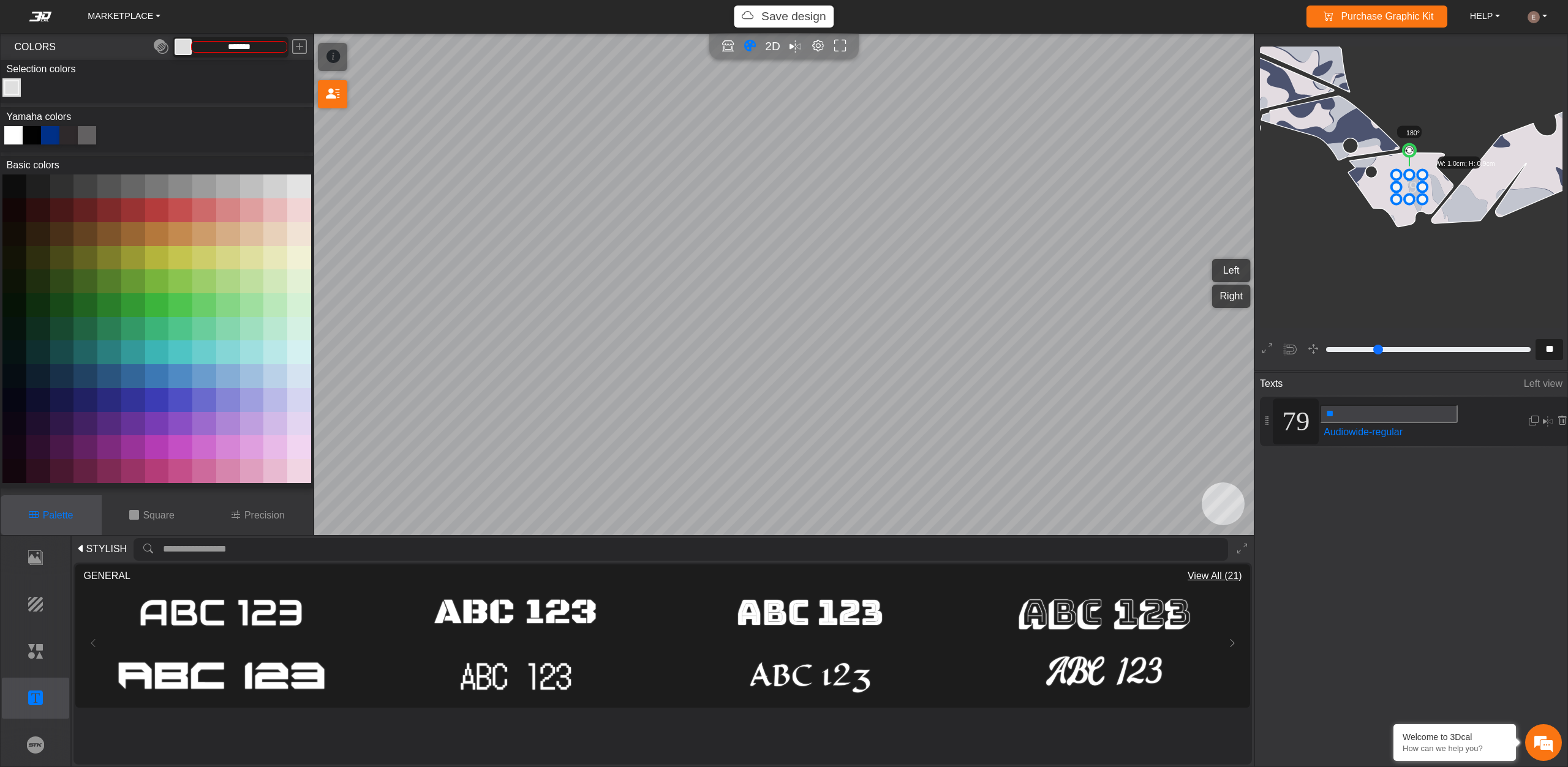
scroll to position [0, 0]
drag, startPoint x: 1425, startPoint y: 173, endPoint x: 1440, endPoint y: 159, distance: 20.5
drag, startPoint x: 1427, startPoint y: 176, endPoint x: 1413, endPoint y: 180, distance: 14.6
click at [1413, 180] on icon at bounding box center [1405, 181] width 46 height 42
click at [303, 183] on button at bounding box center [299, 186] width 24 height 24
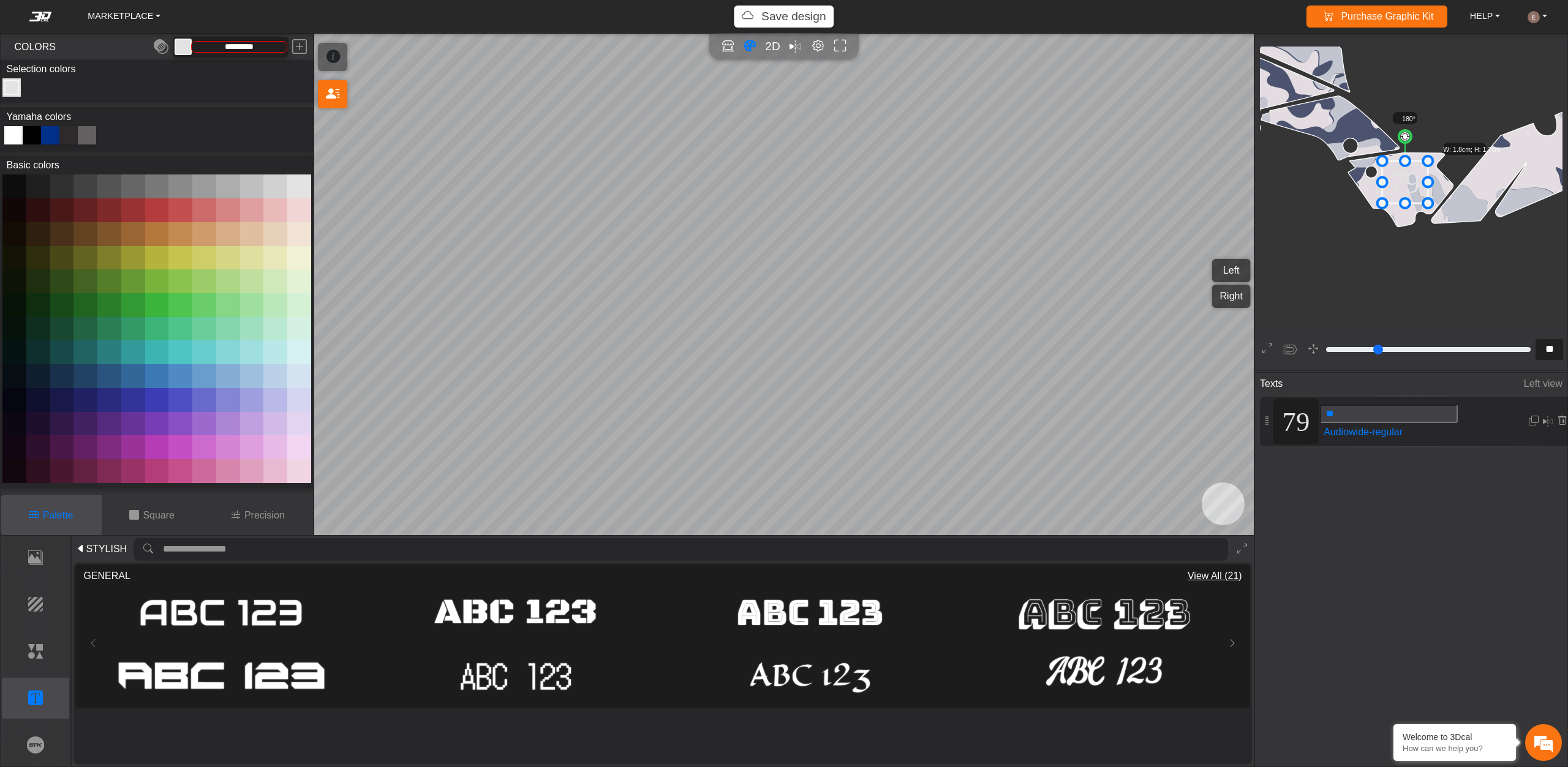
click at [25, 180] on button at bounding box center [14, 186] width 24 height 24
click at [154, 402] on button at bounding box center [157, 400] width 24 height 24
type input "*********"
drag, startPoint x: 1428, startPoint y: 206, endPoint x: 1452, endPoint y: 224, distance: 30.0
drag, startPoint x: 1423, startPoint y: 185, endPoint x: 1419, endPoint y: 174, distance: 11.7
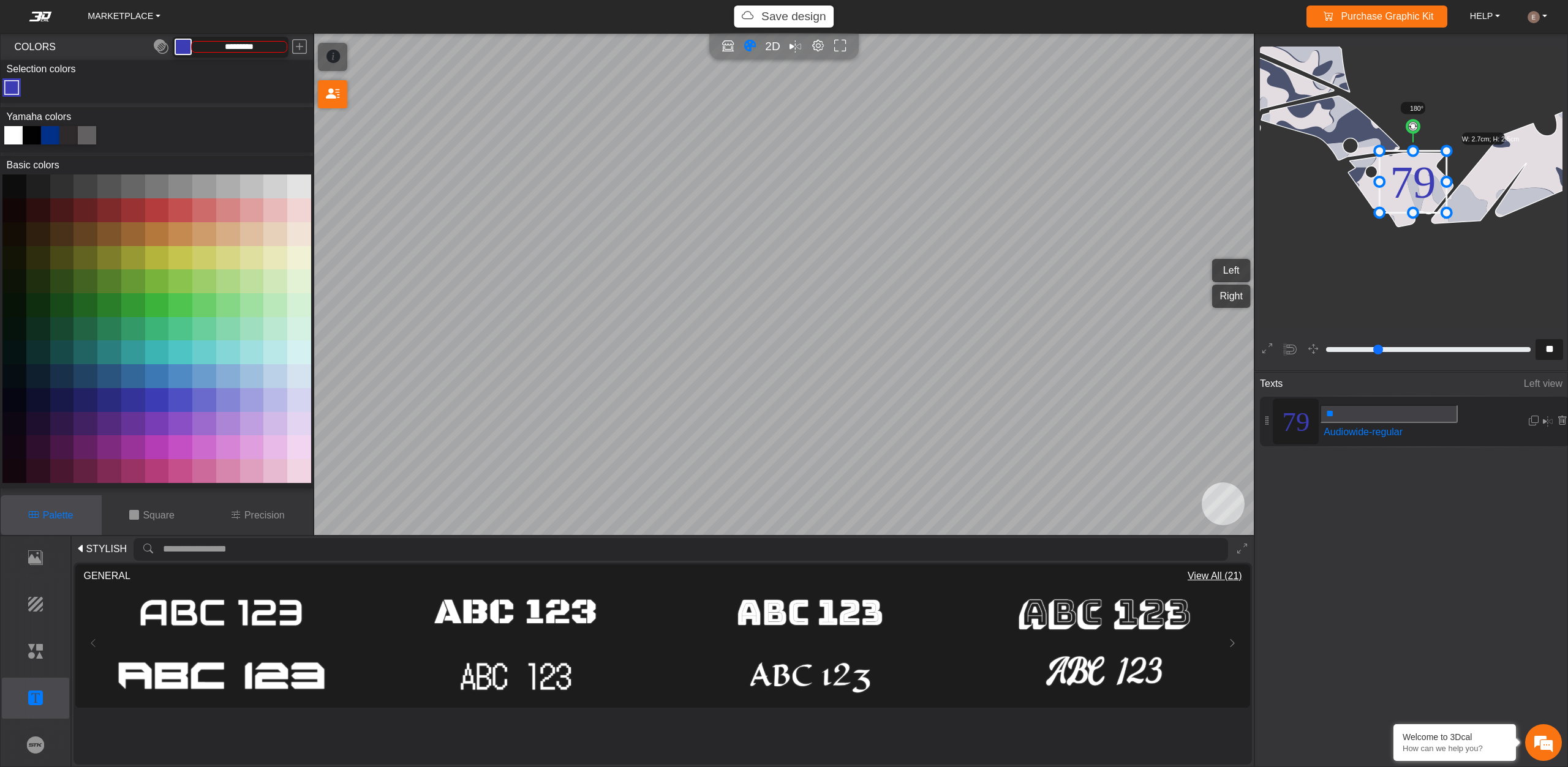
click at [1419, 174] on icon at bounding box center [1413, 182] width 68 height 62
click at [1545, 420] on em at bounding box center [1547, 421] width 10 height 14
type input "**"
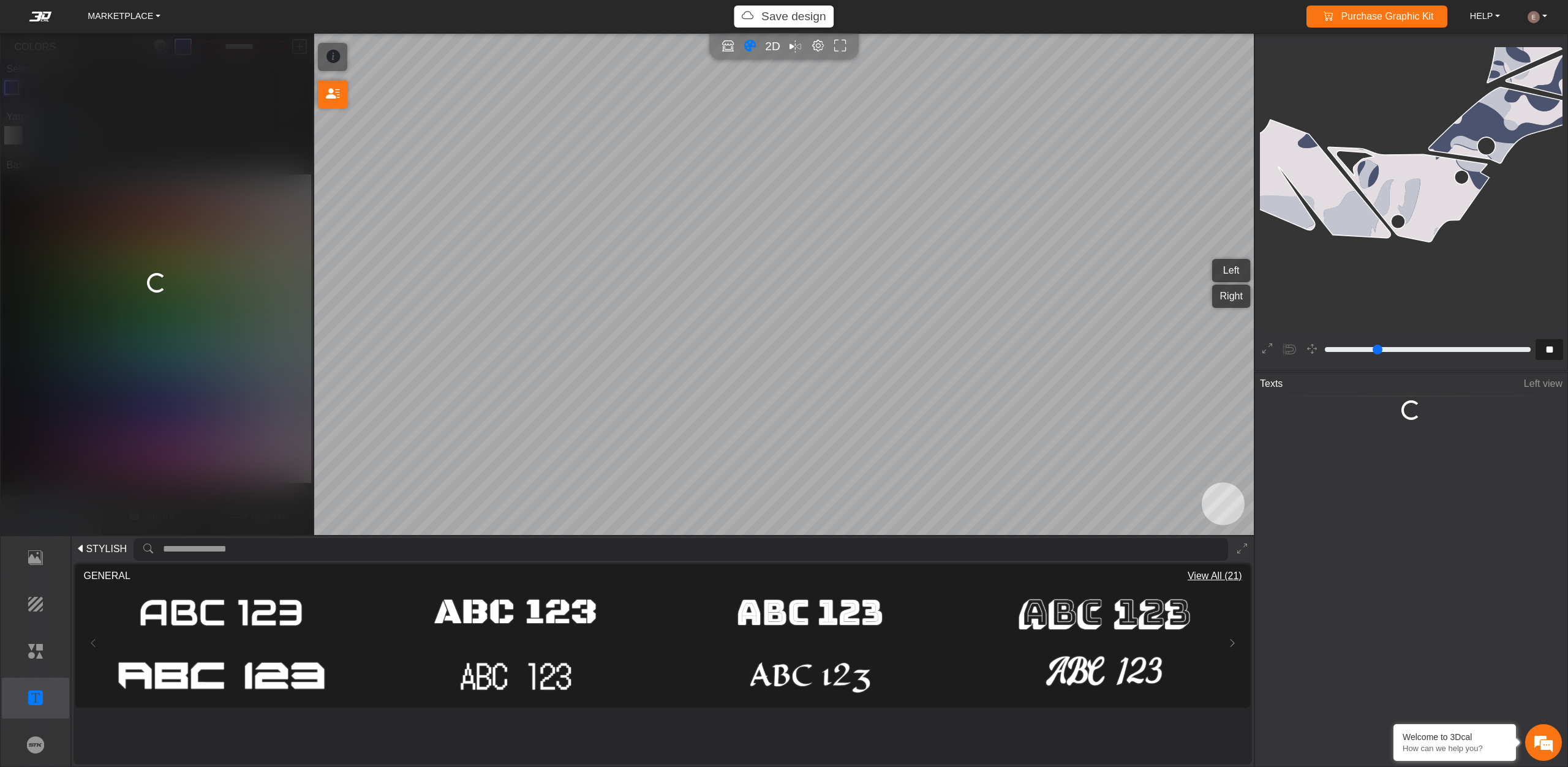
scroll to position [2522, 2339]
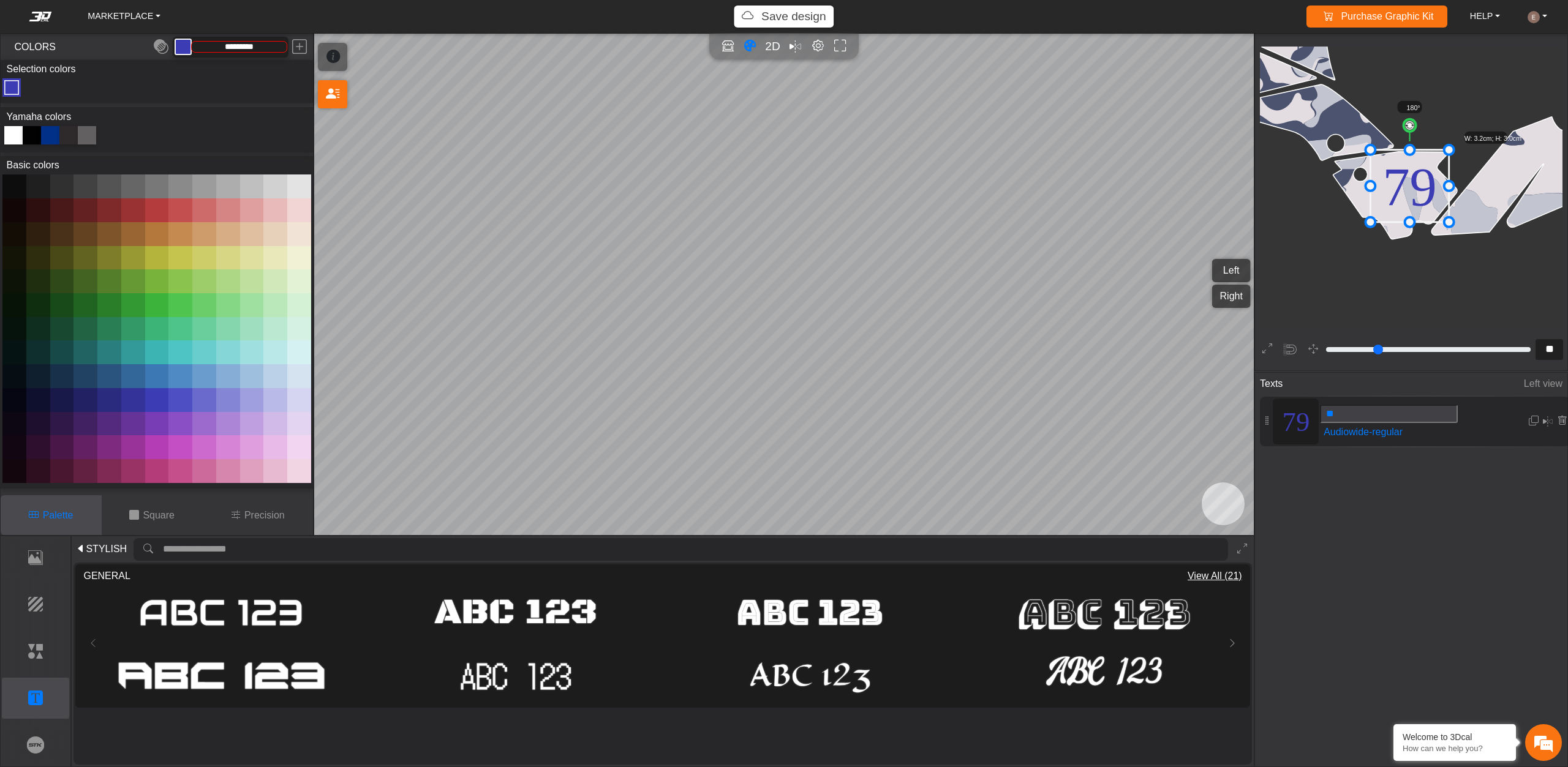
click at [1427, 493] on div "Texts Left view 79 ** Audiowide-regular" at bounding box center [1411, 531] width 312 height 316
click at [1500, 638] on div "Texts Left view 79 ** Audiowide-regular" at bounding box center [1411, 531] width 312 height 316
click at [1274, 380] on span "Texts" at bounding box center [1271, 384] width 23 height 23
type input "**"
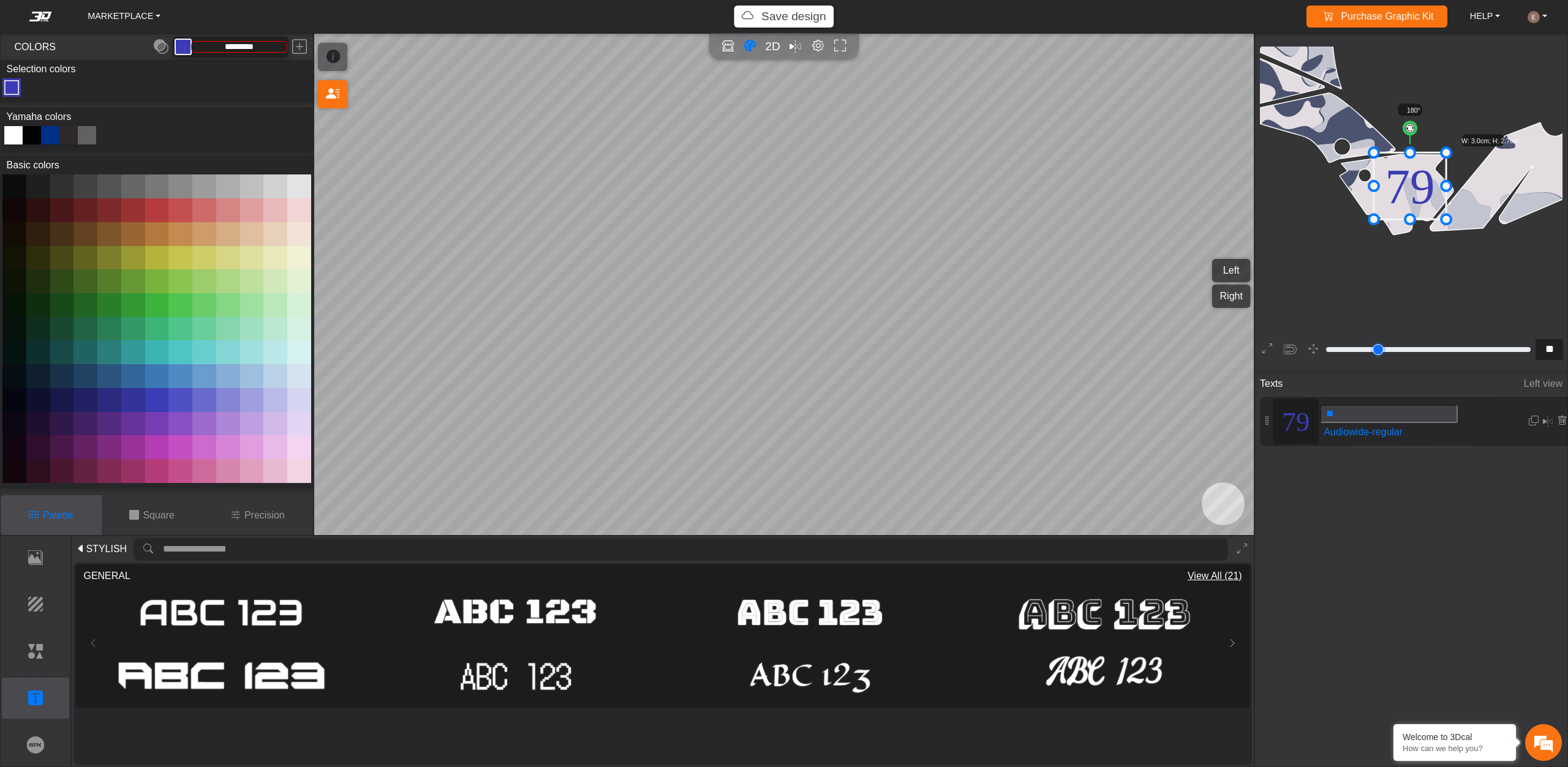
type input "**"
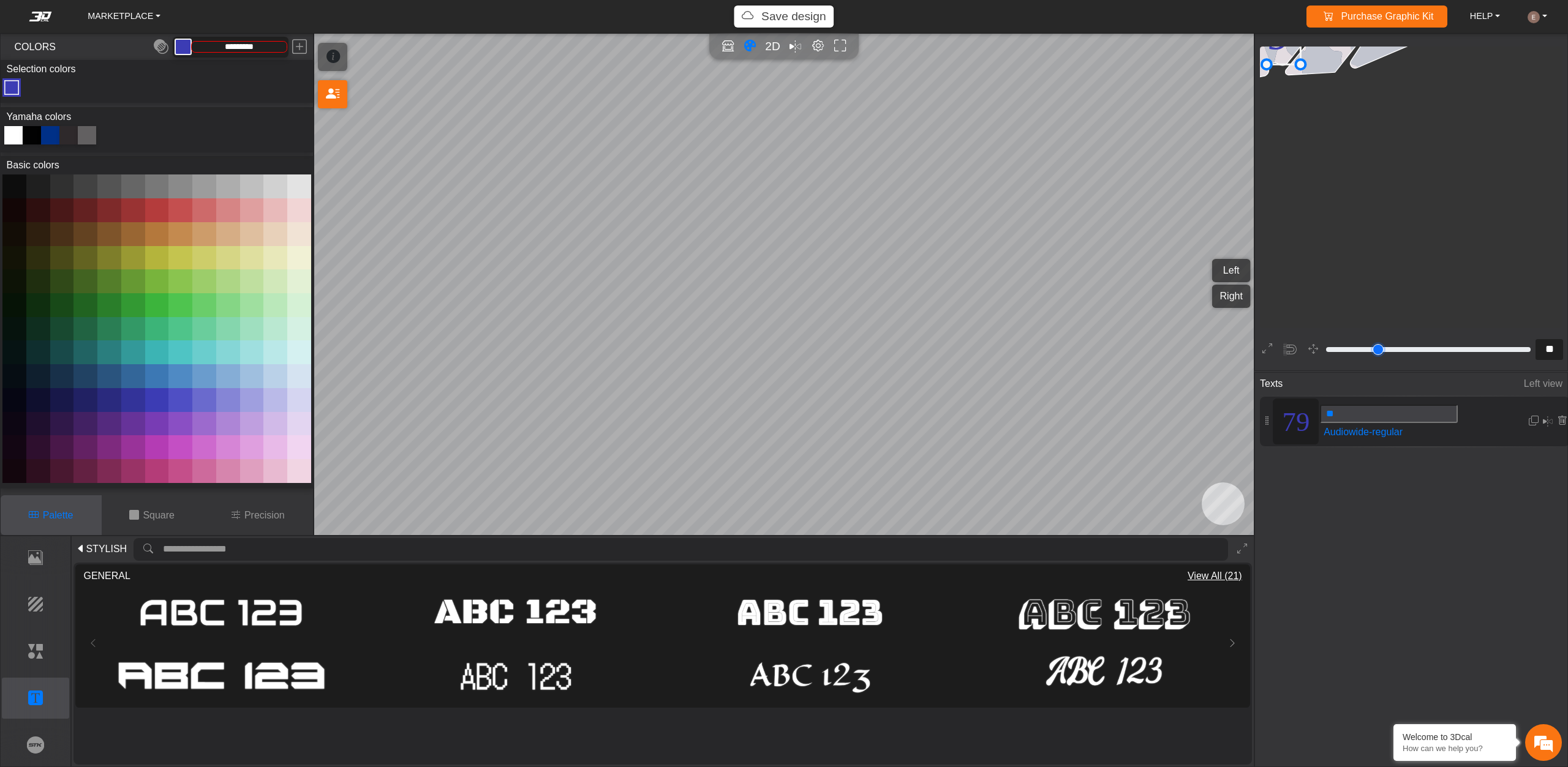
type input "**"
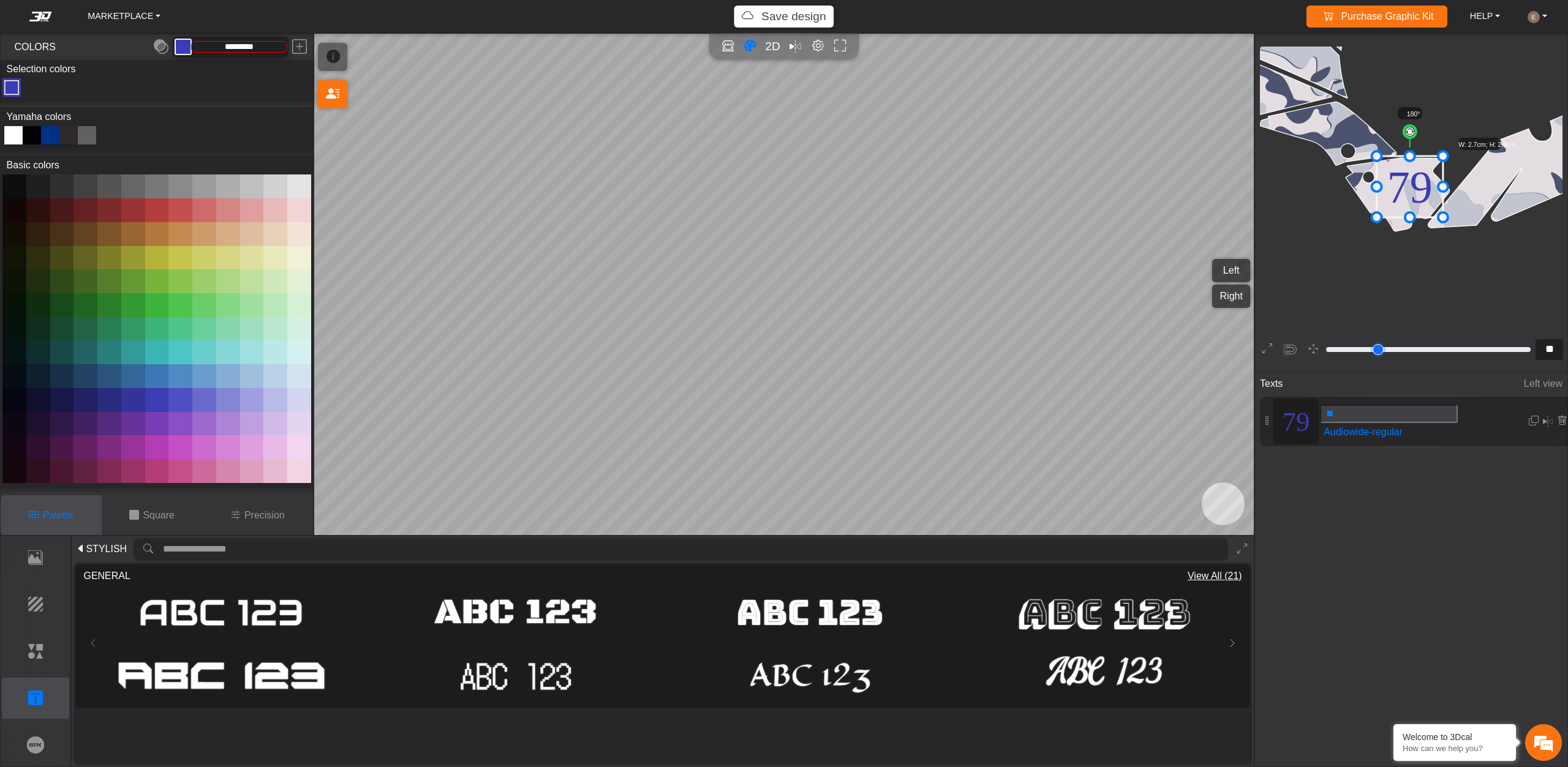
type input "**"
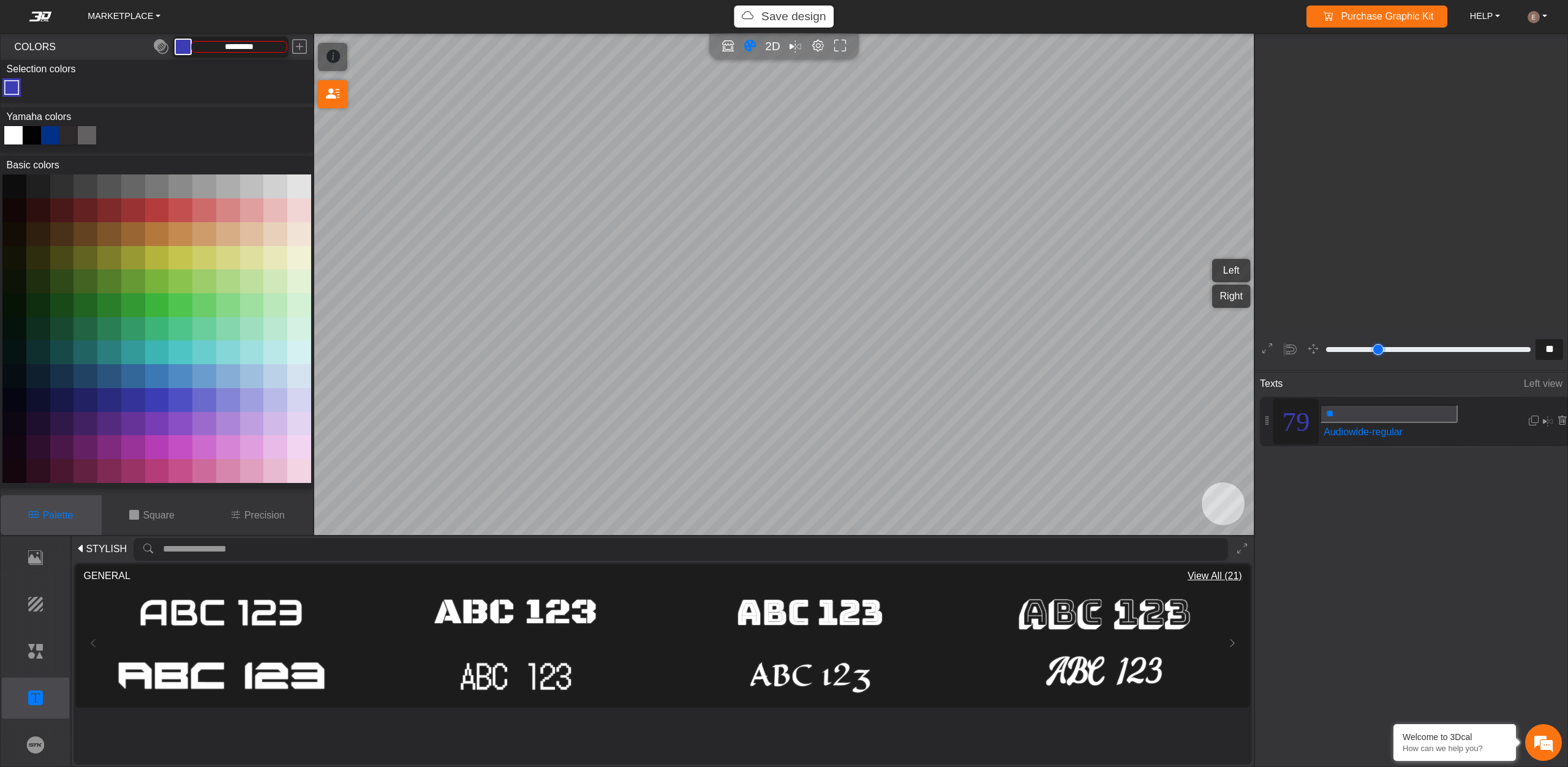
type input "**"
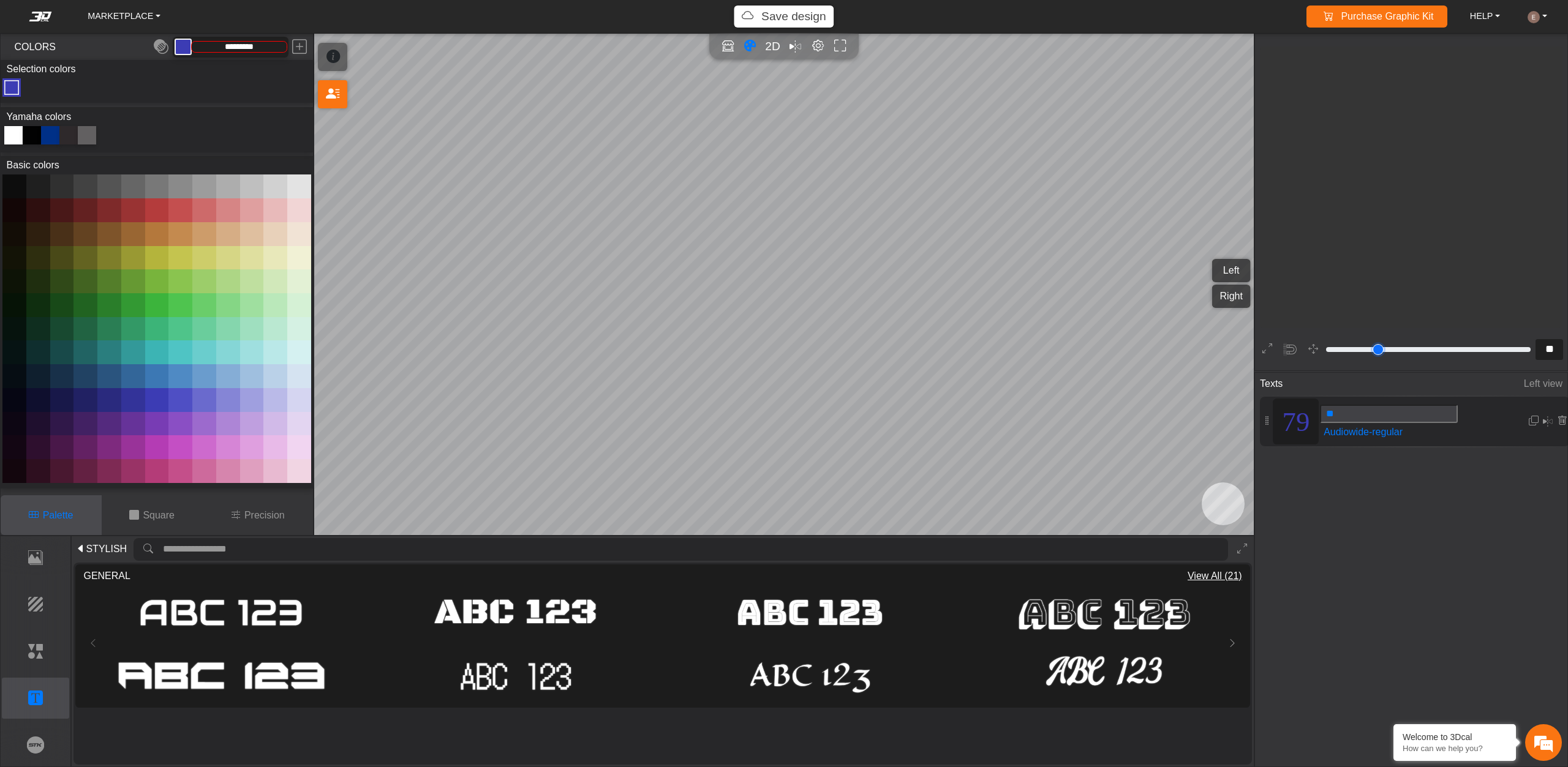
type input "**"
type input "*"
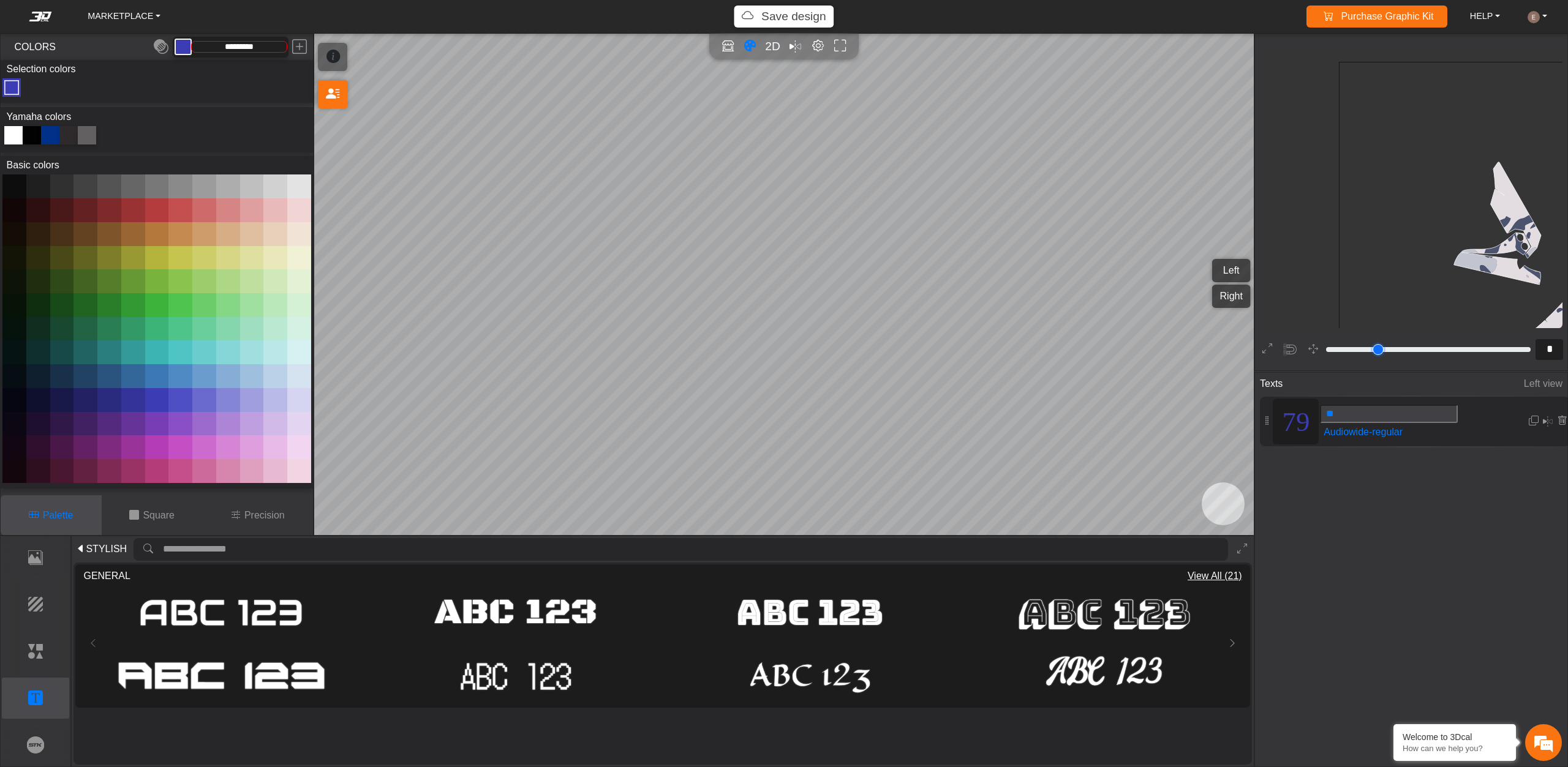
type input "*"
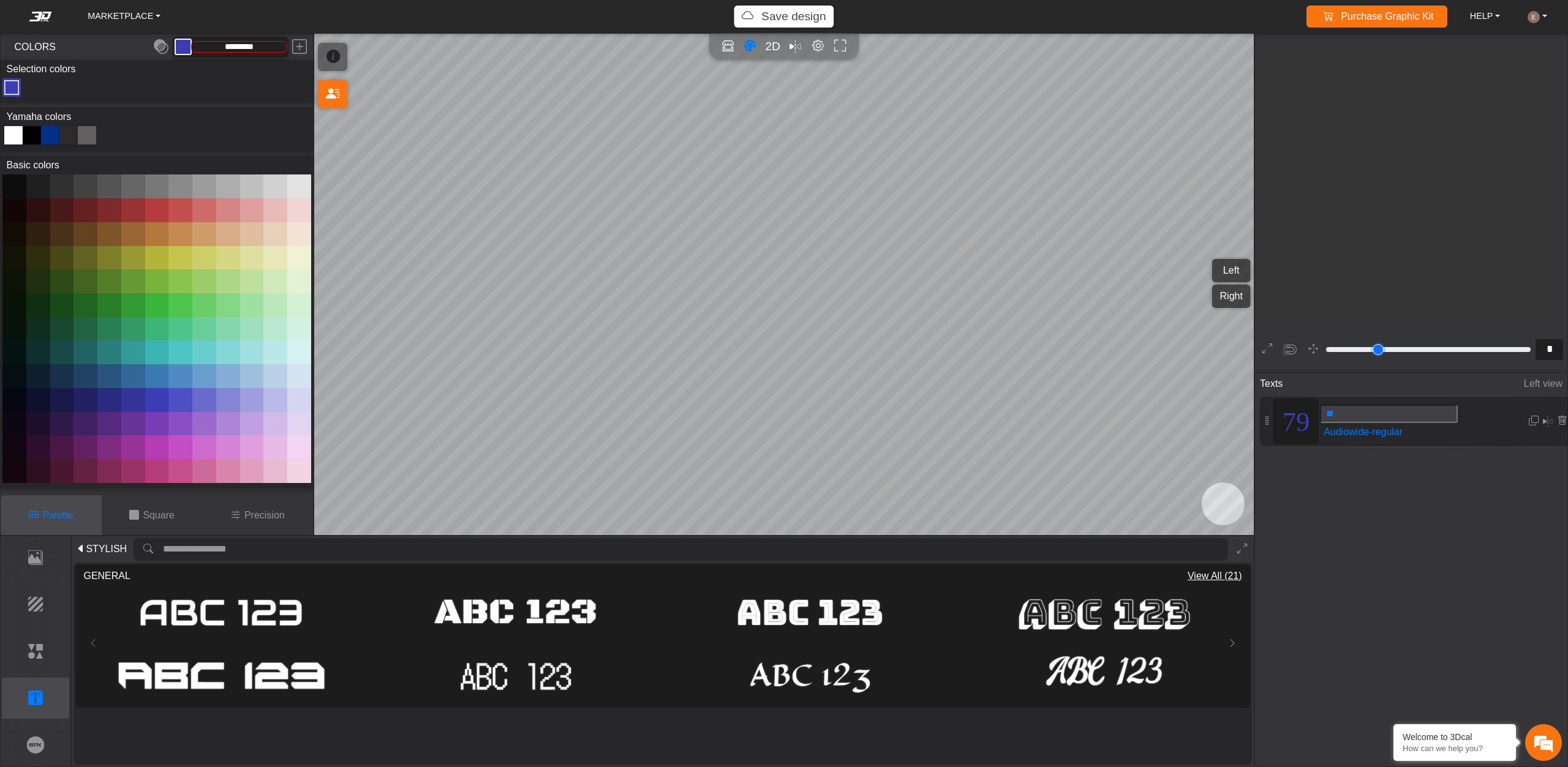
type input "*"
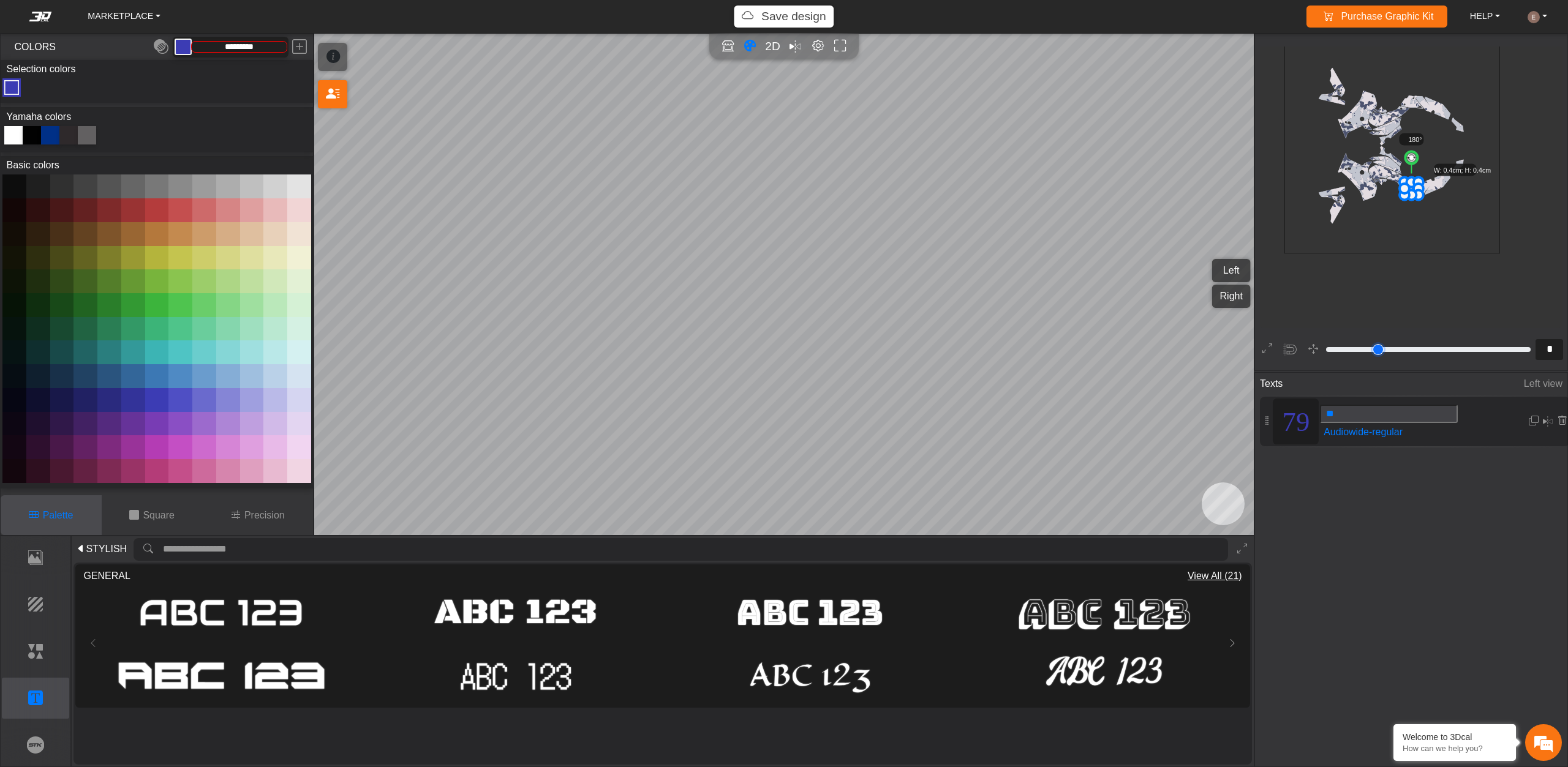
type input "*"
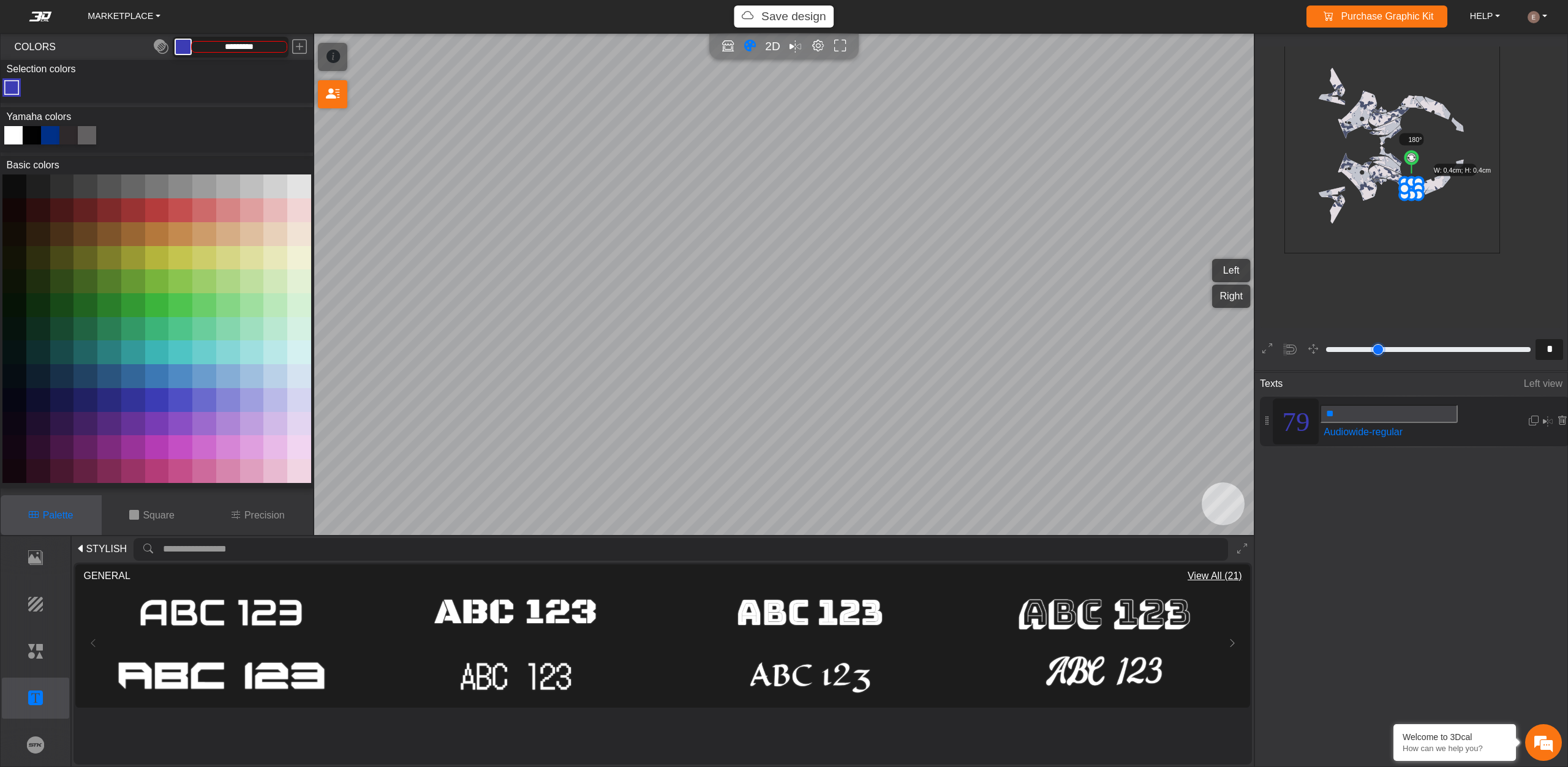
type input "*"
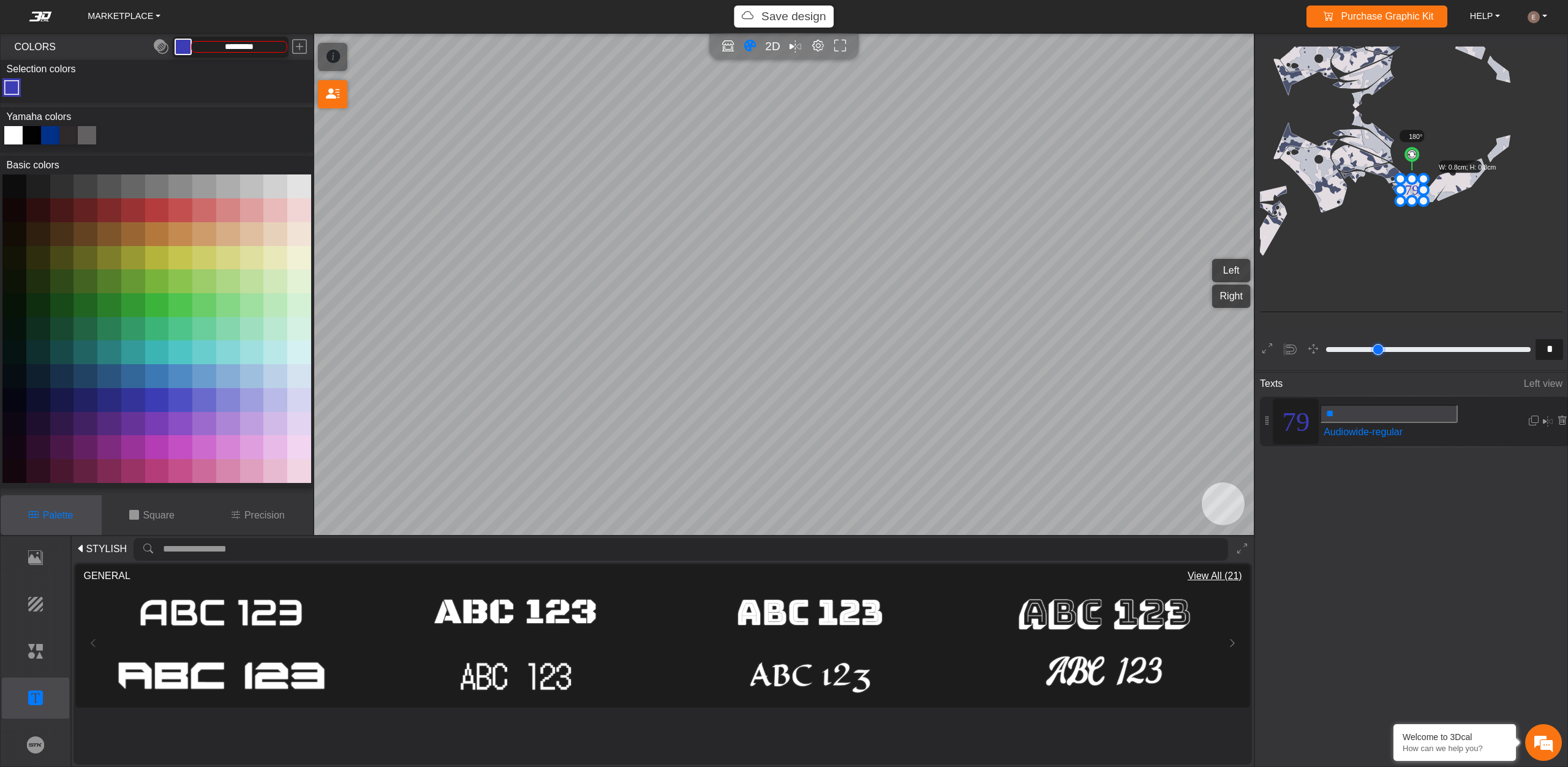
type input "*"
type input "**"
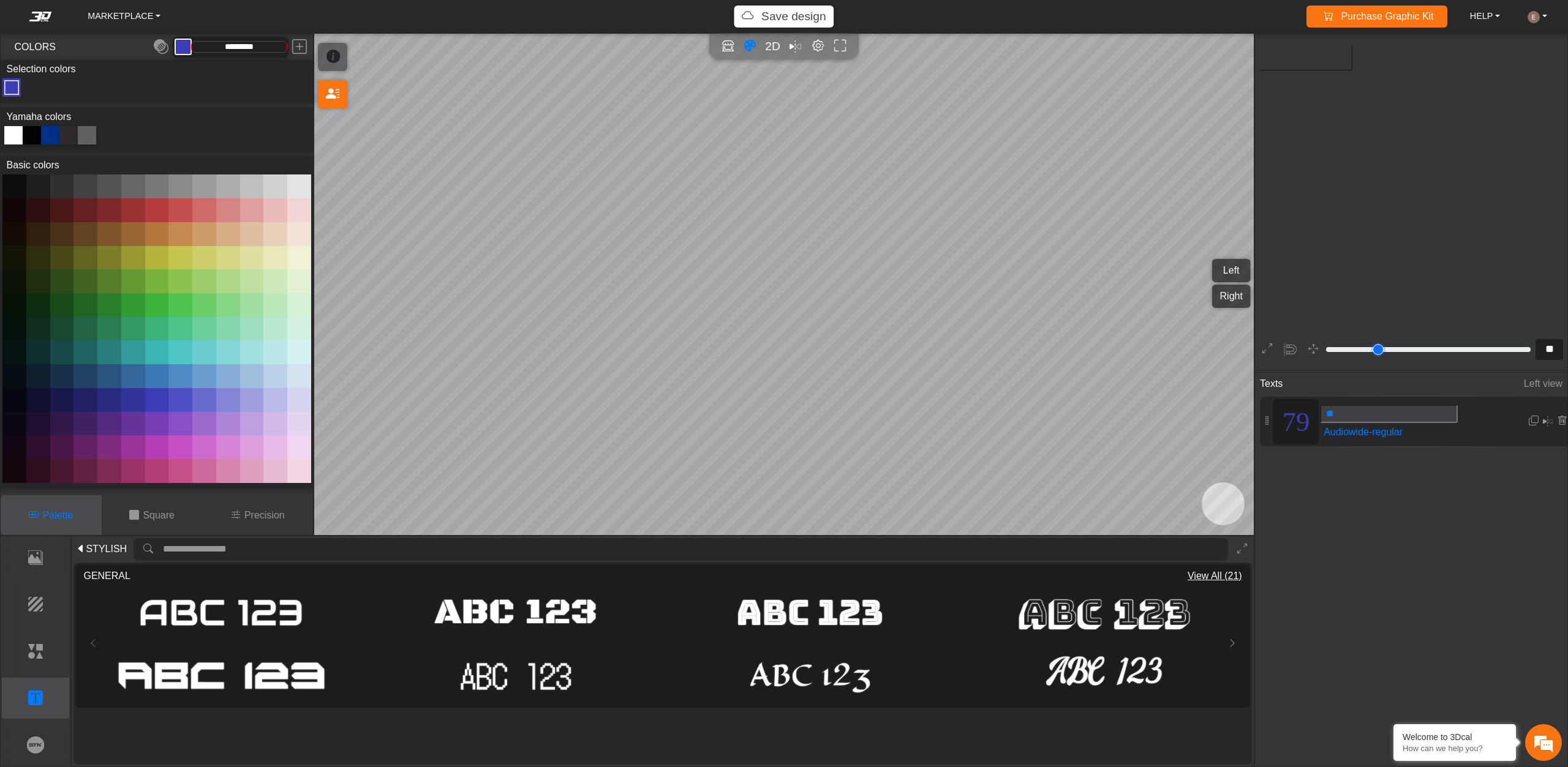
type input "**"
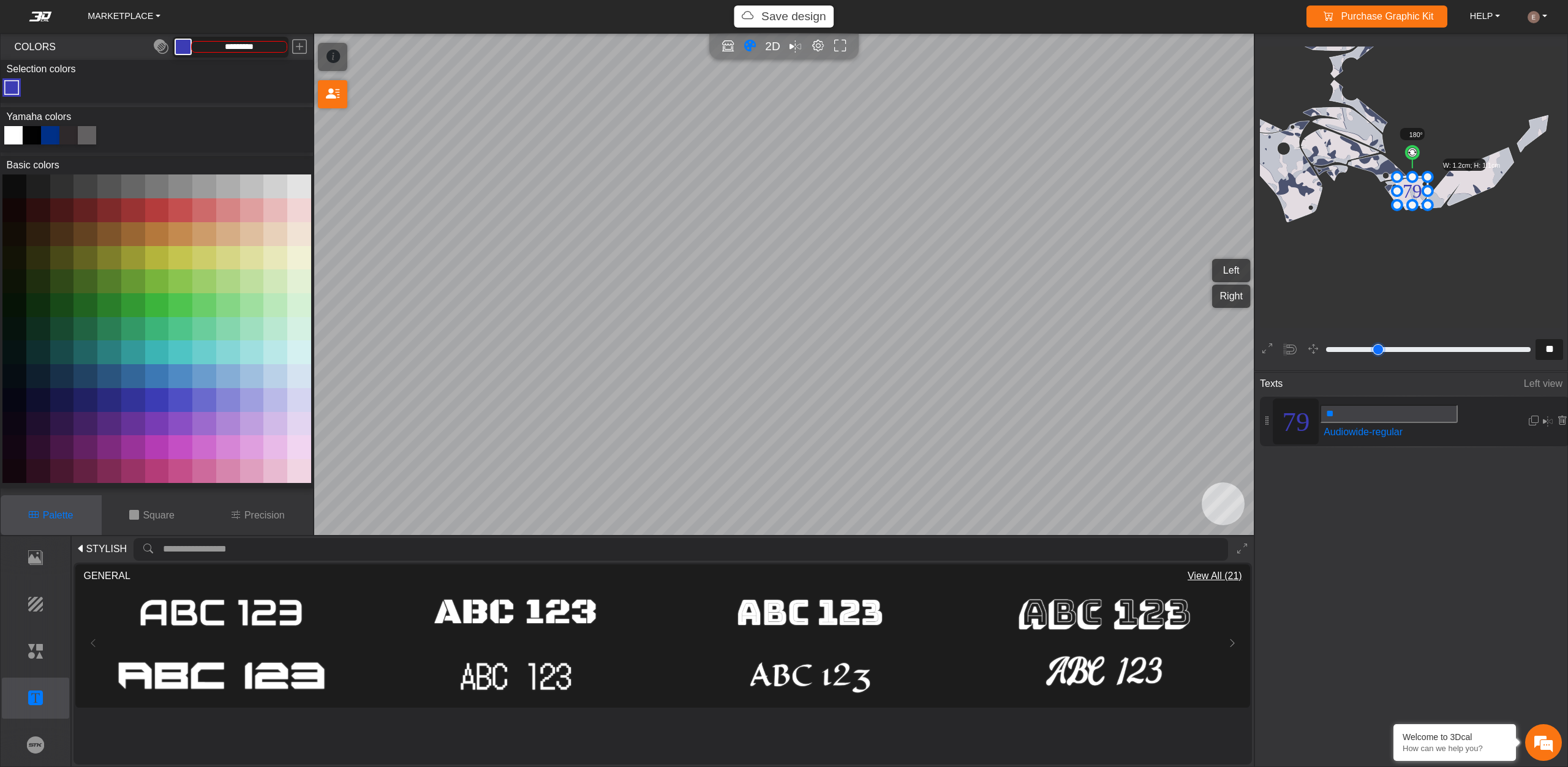
type input "**"
type input "*"
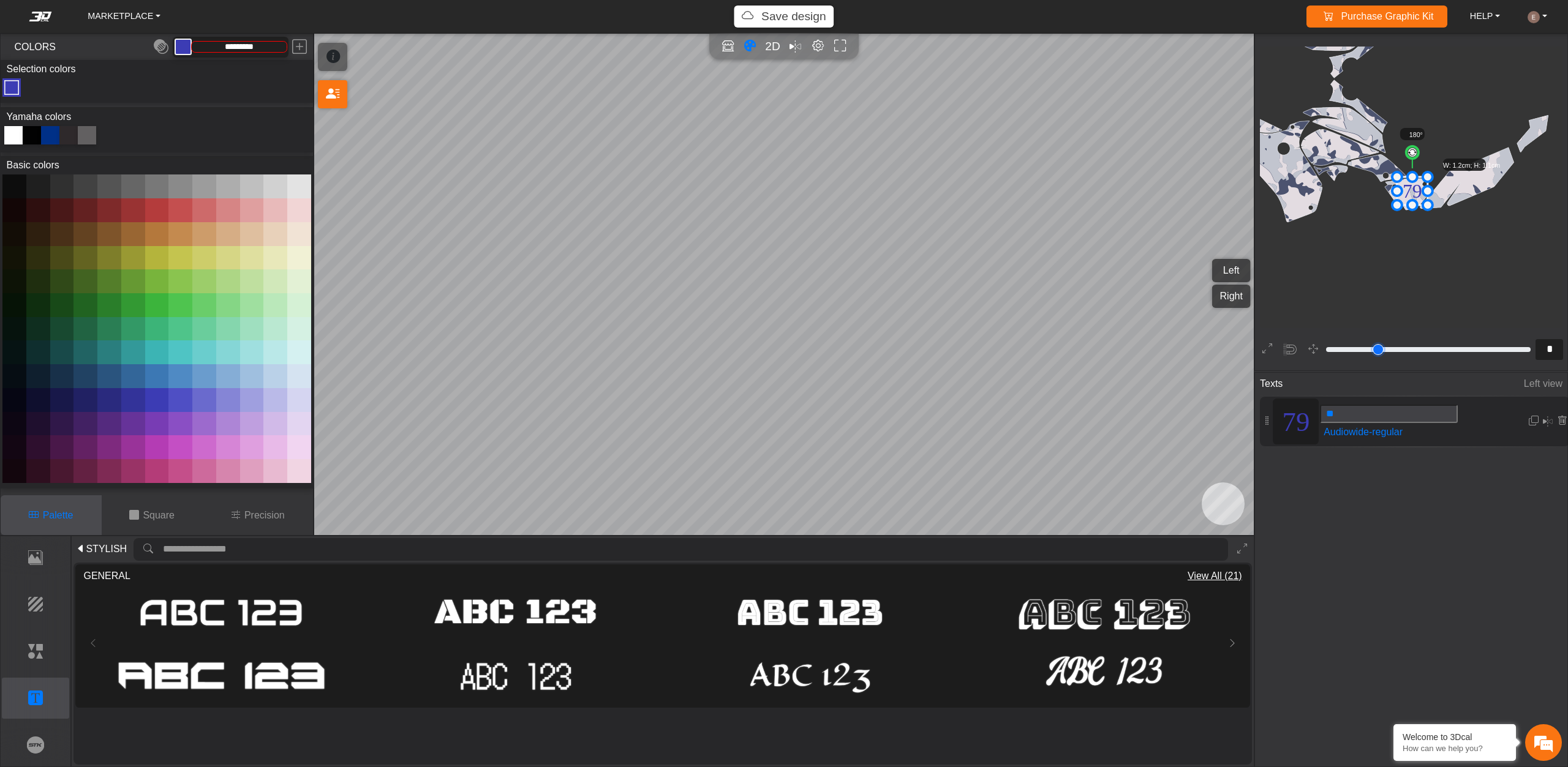
type input "*"
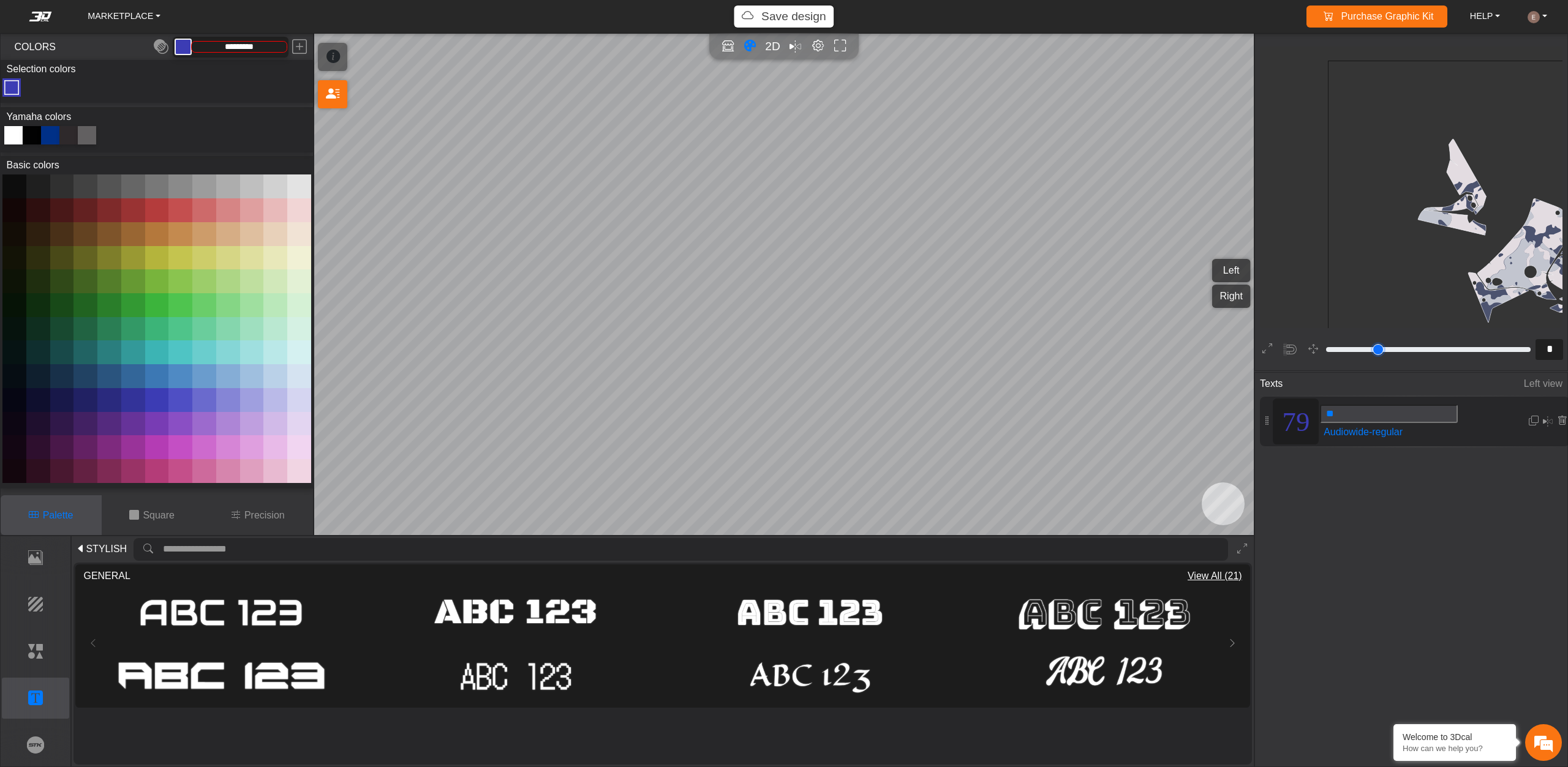
type input "*"
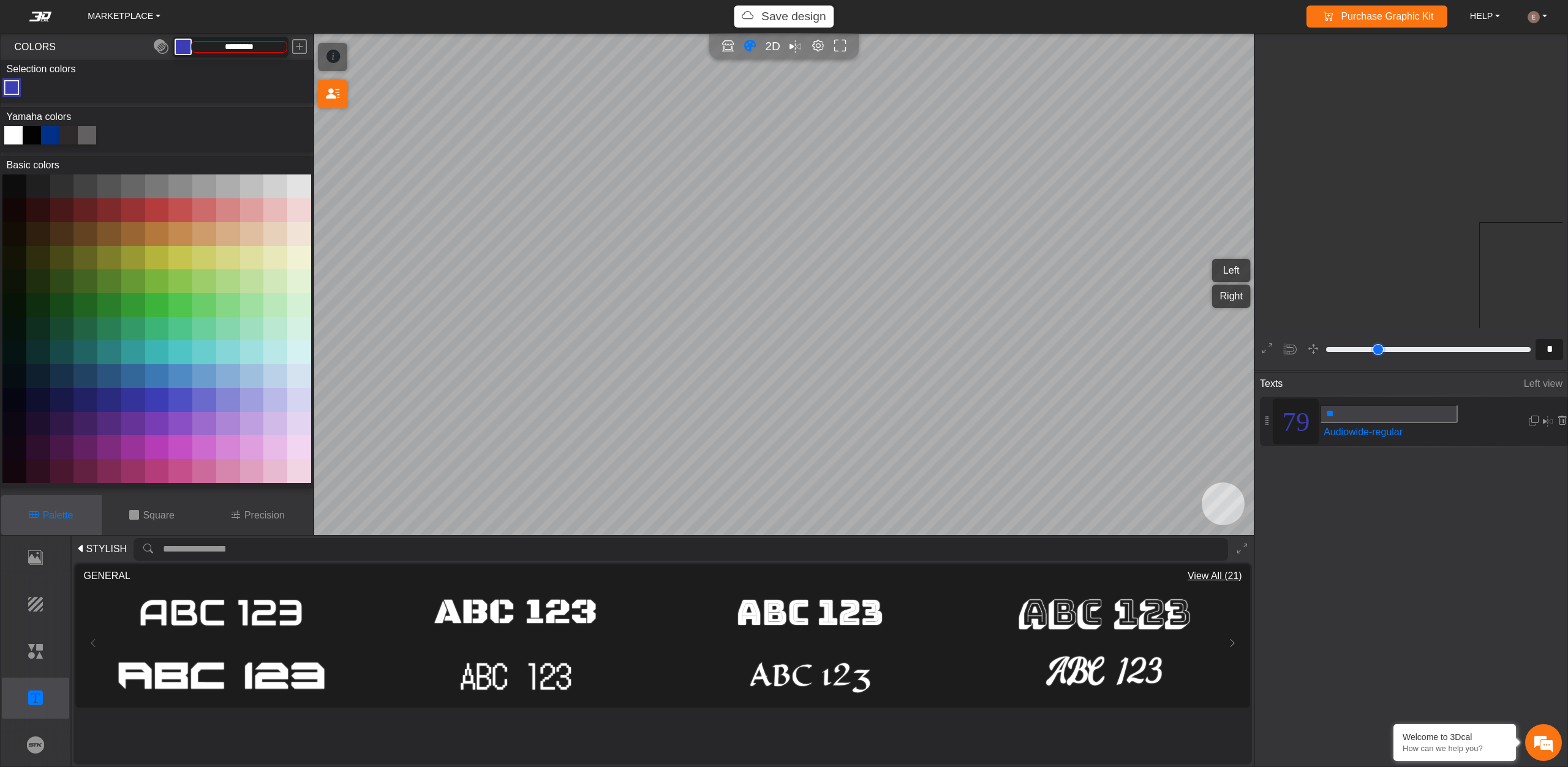
type input "*"
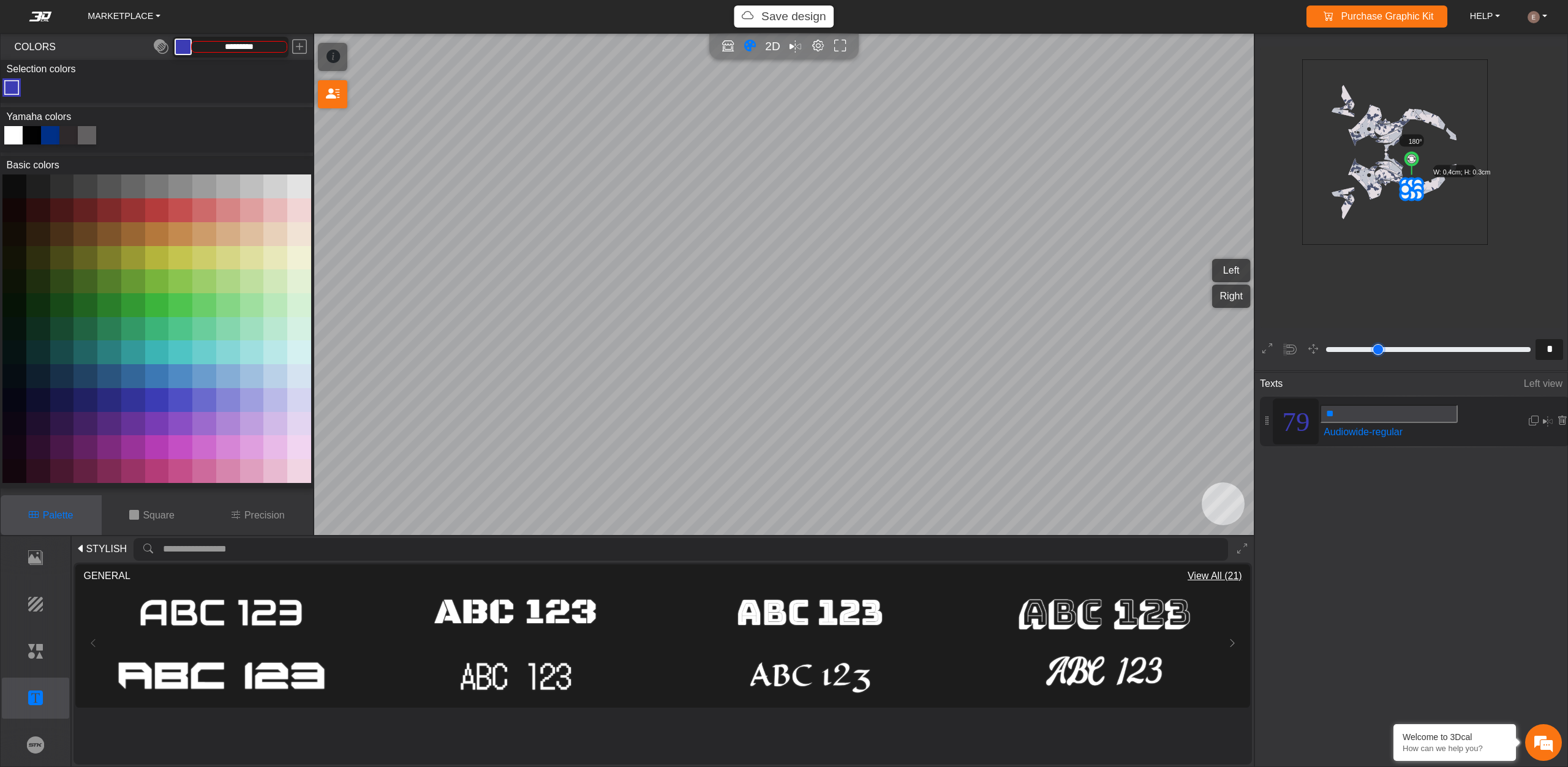
type input "*"
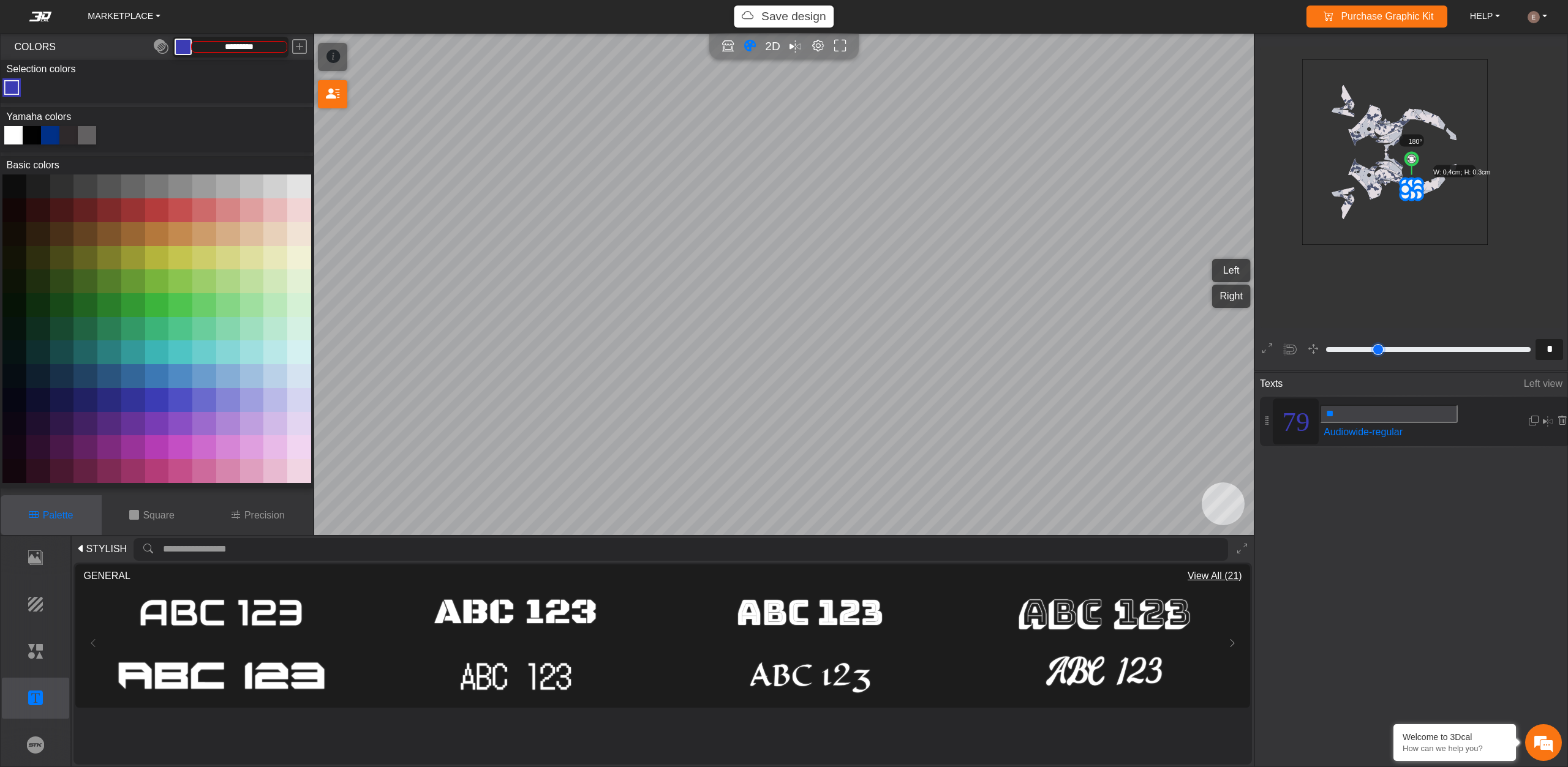
type input "*"
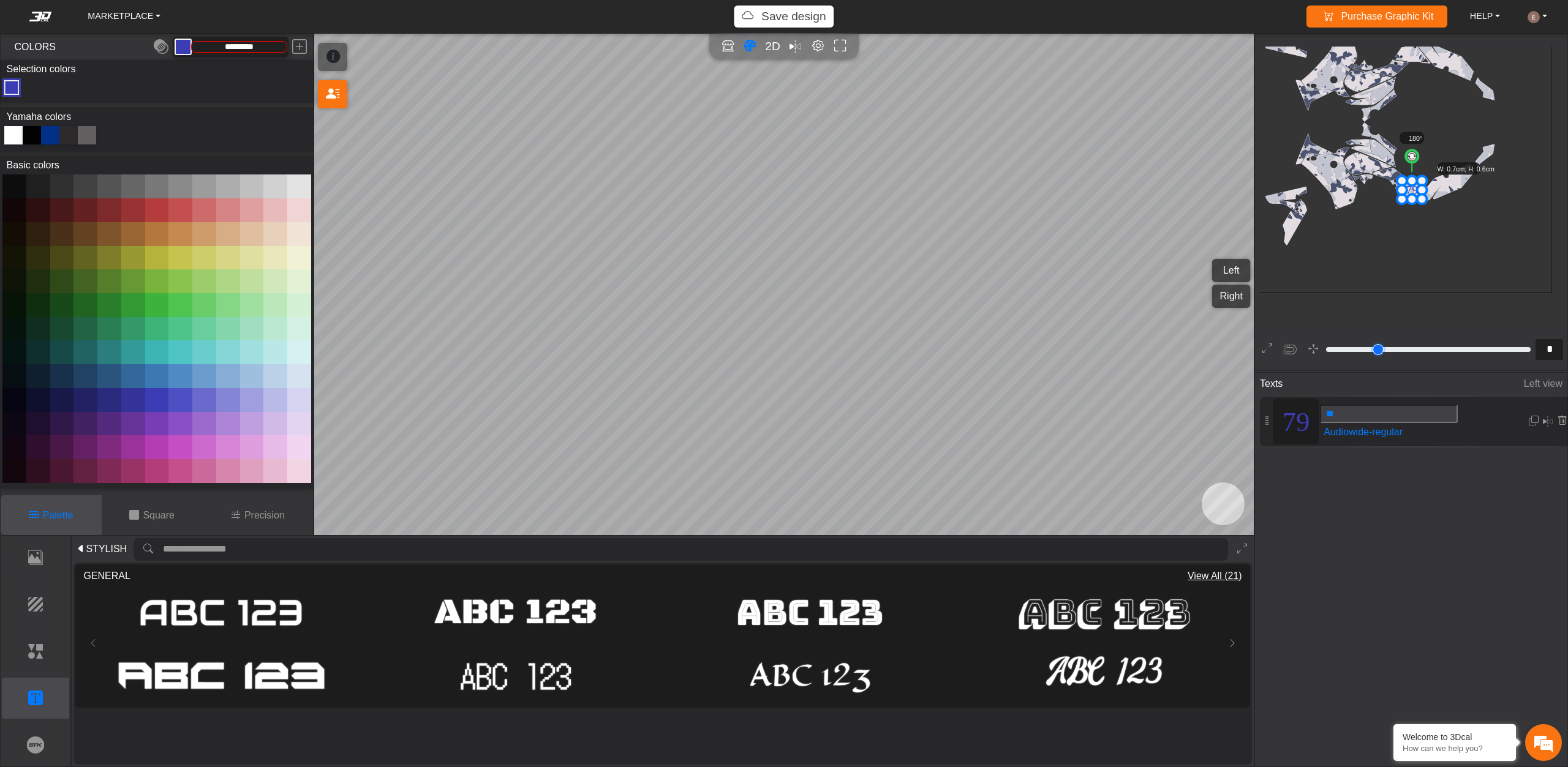
type input "*"
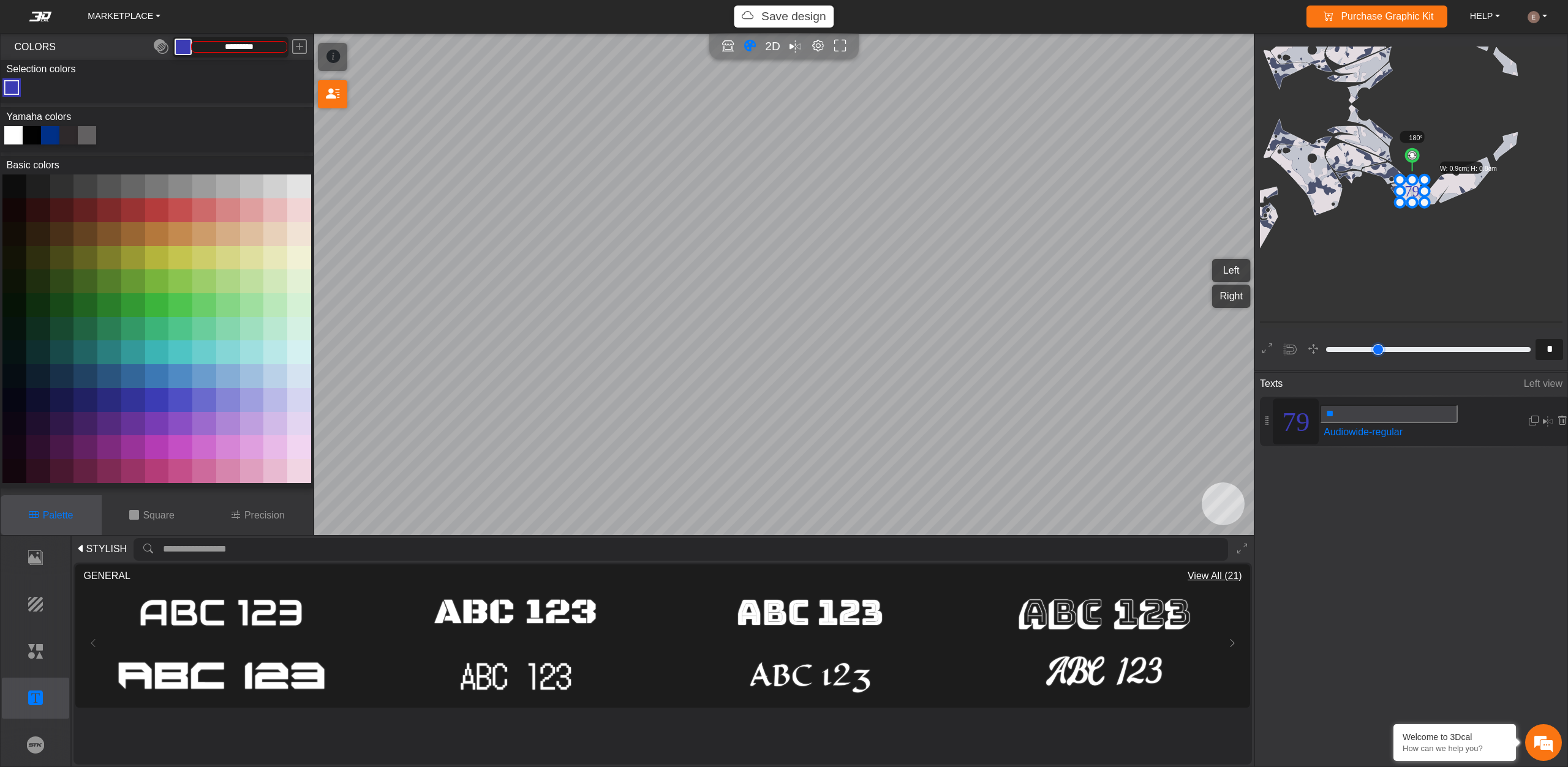
type input "*"
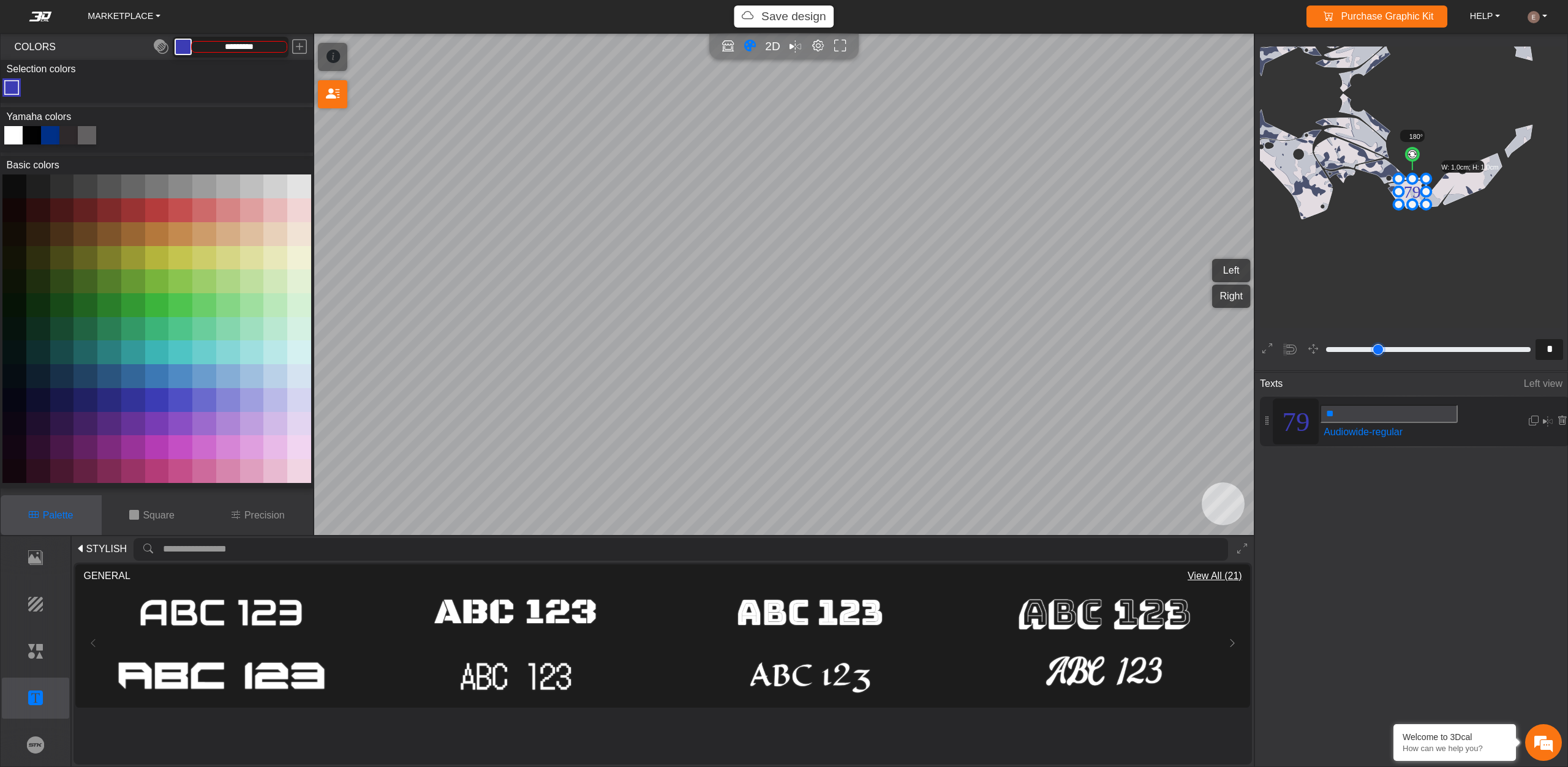
type input "**"
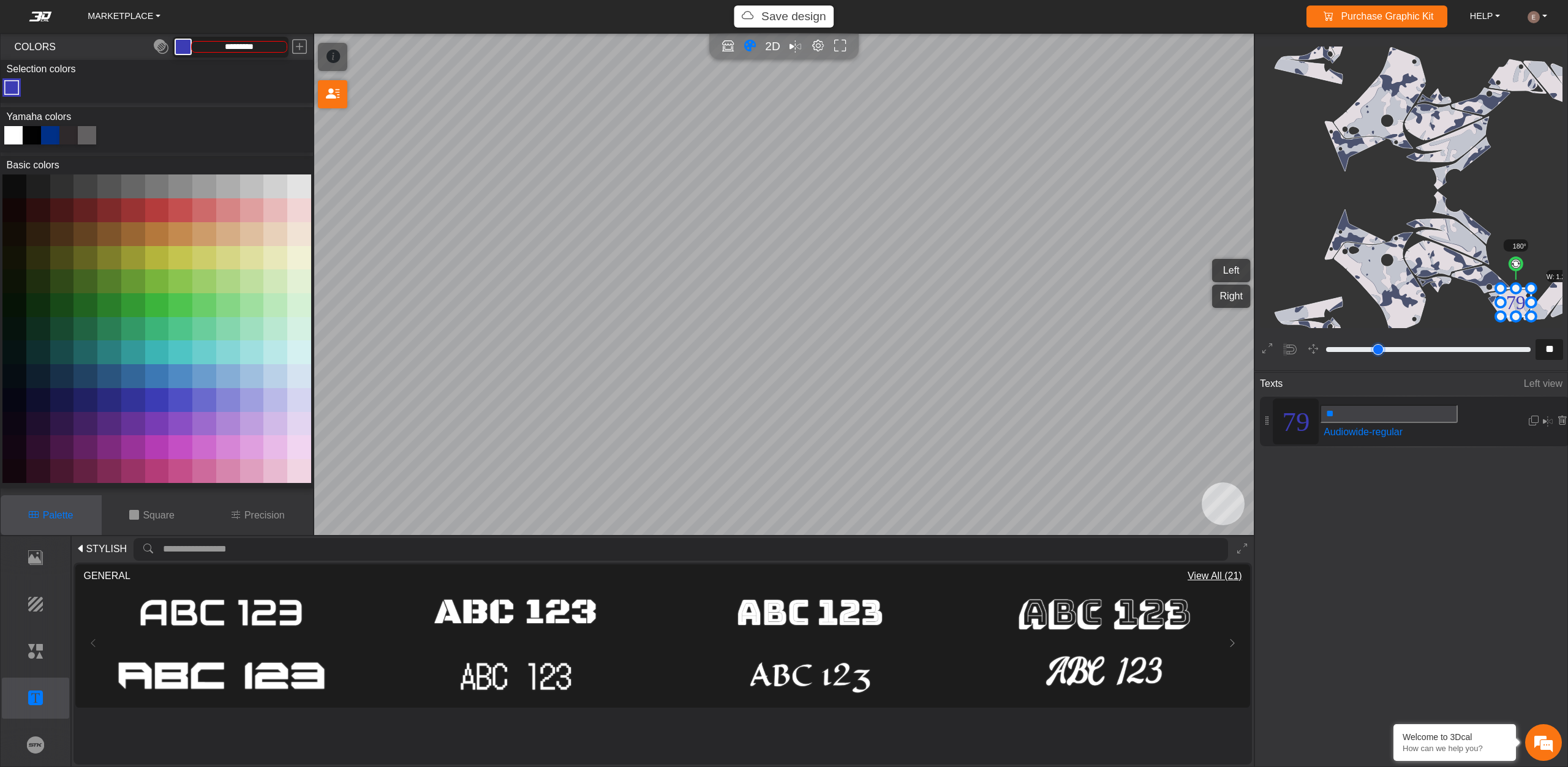
scroll to position [861, 789]
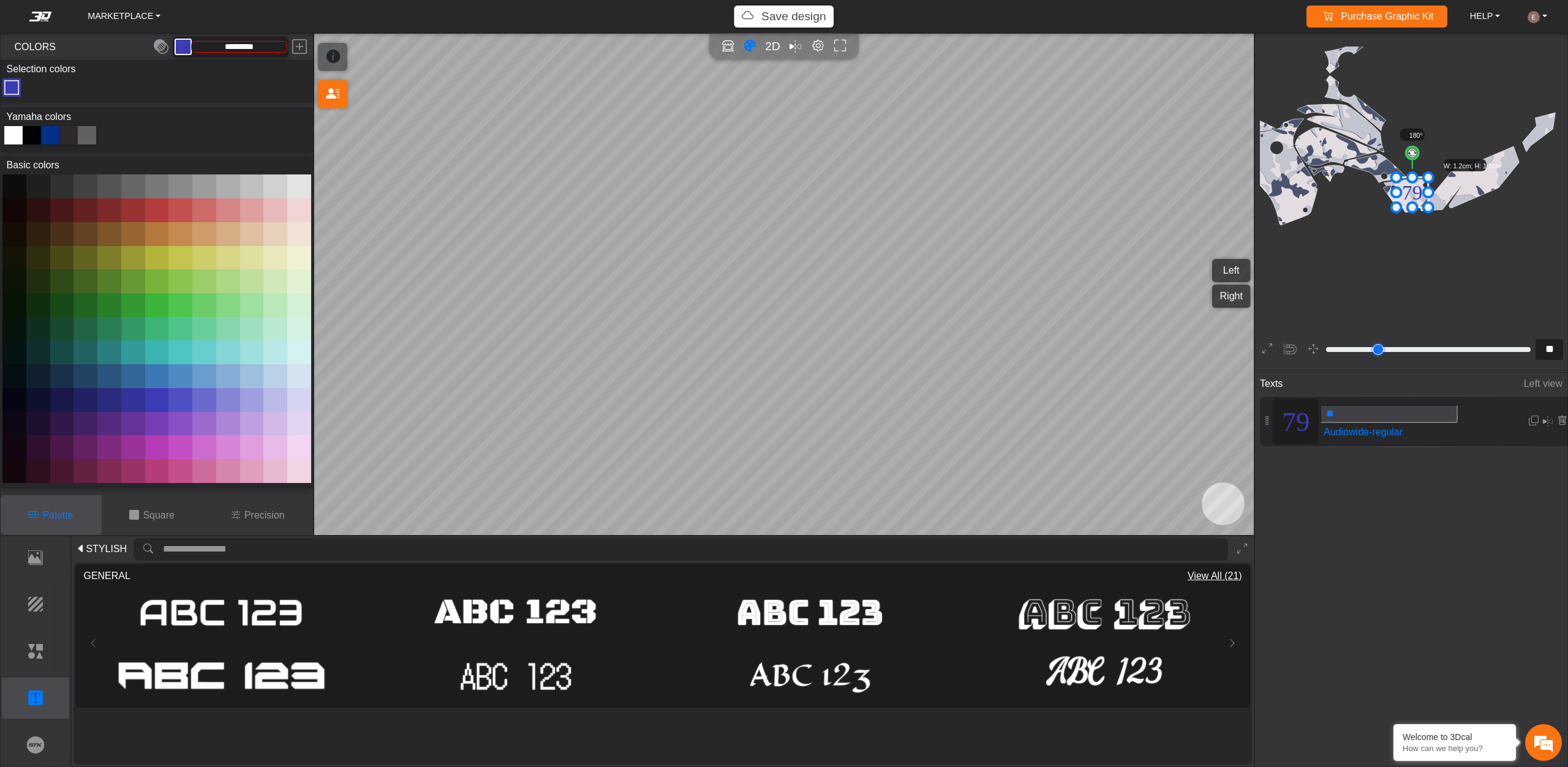
drag, startPoint x: 1356, startPoint y: 347, endPoint x: 1341, endPoint y: 339, distance: 17.0
click at [1341, 342] on input "range" at bounding box center [1428, 349] width 208 height 14
click at [1345, 478] on div "Texts Left view 79 ** Audiowide-regular" at bounding box center [1411, 531] width 312 height 316
click at [1273, 376] on span "Texts" at bounding box center [1271, 384] width 23 height 23
click at [12, 639] on button "Elements" at bounding box center [36, 651] width 68 height 41
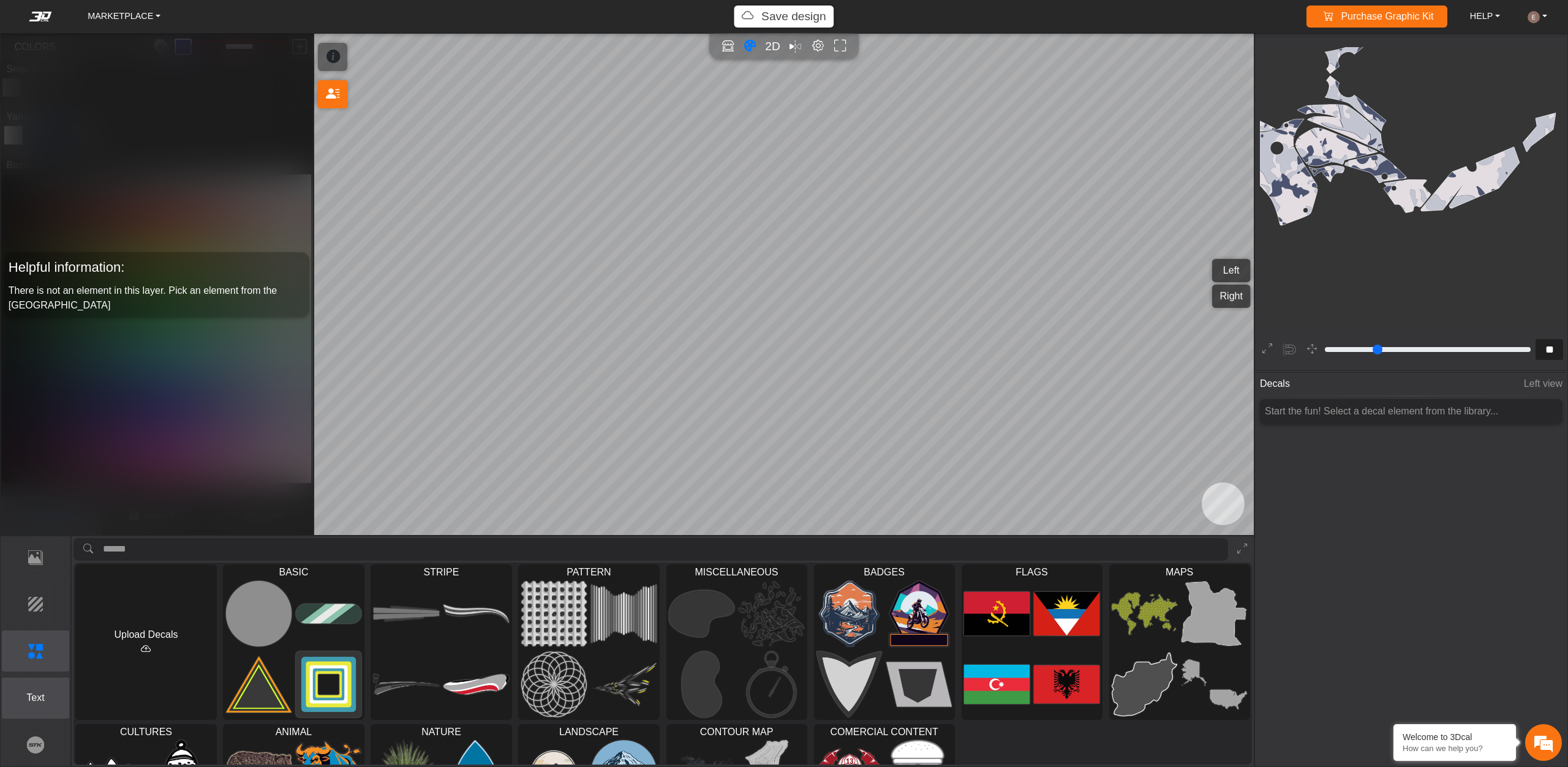
click at [39, 695] on p "Text" at bounding box center [36, 697] width 67 height 14
type input "**"
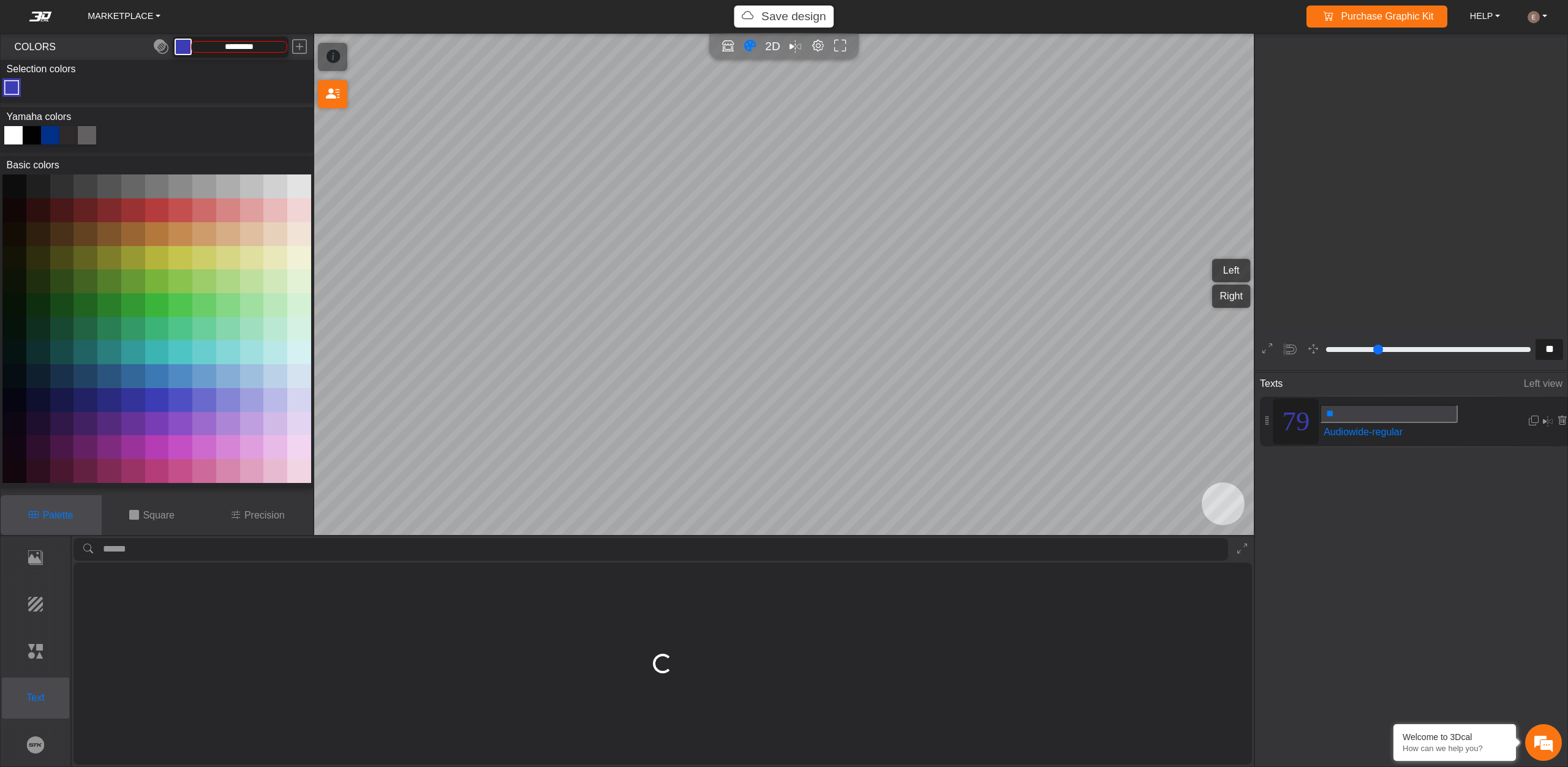
scroll to position [2522, 2339]
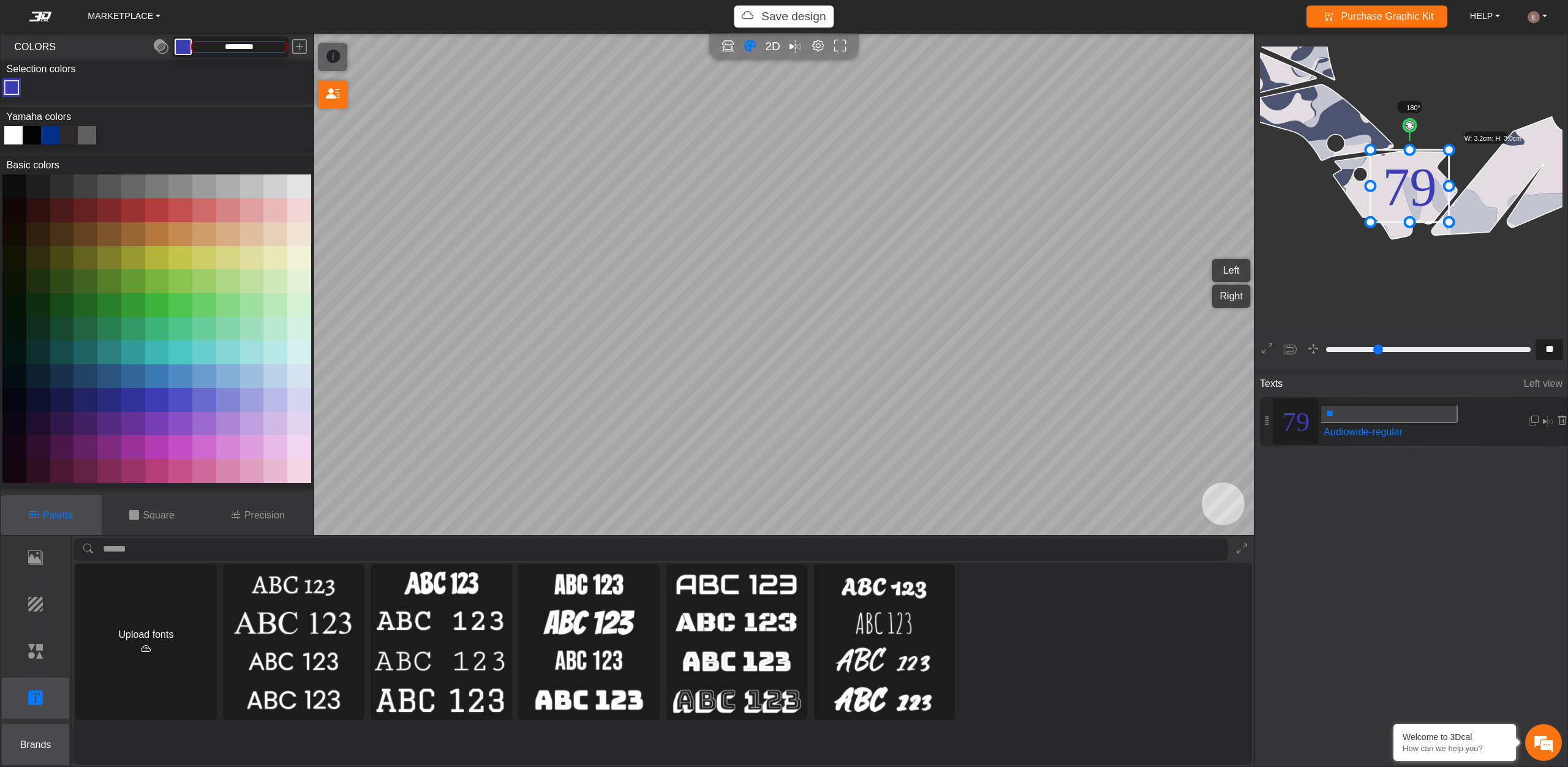
click at [32, 750] on p "Brands" at bounding box center [36, 745] width 67 height 14
type input "**"
type input "*********"
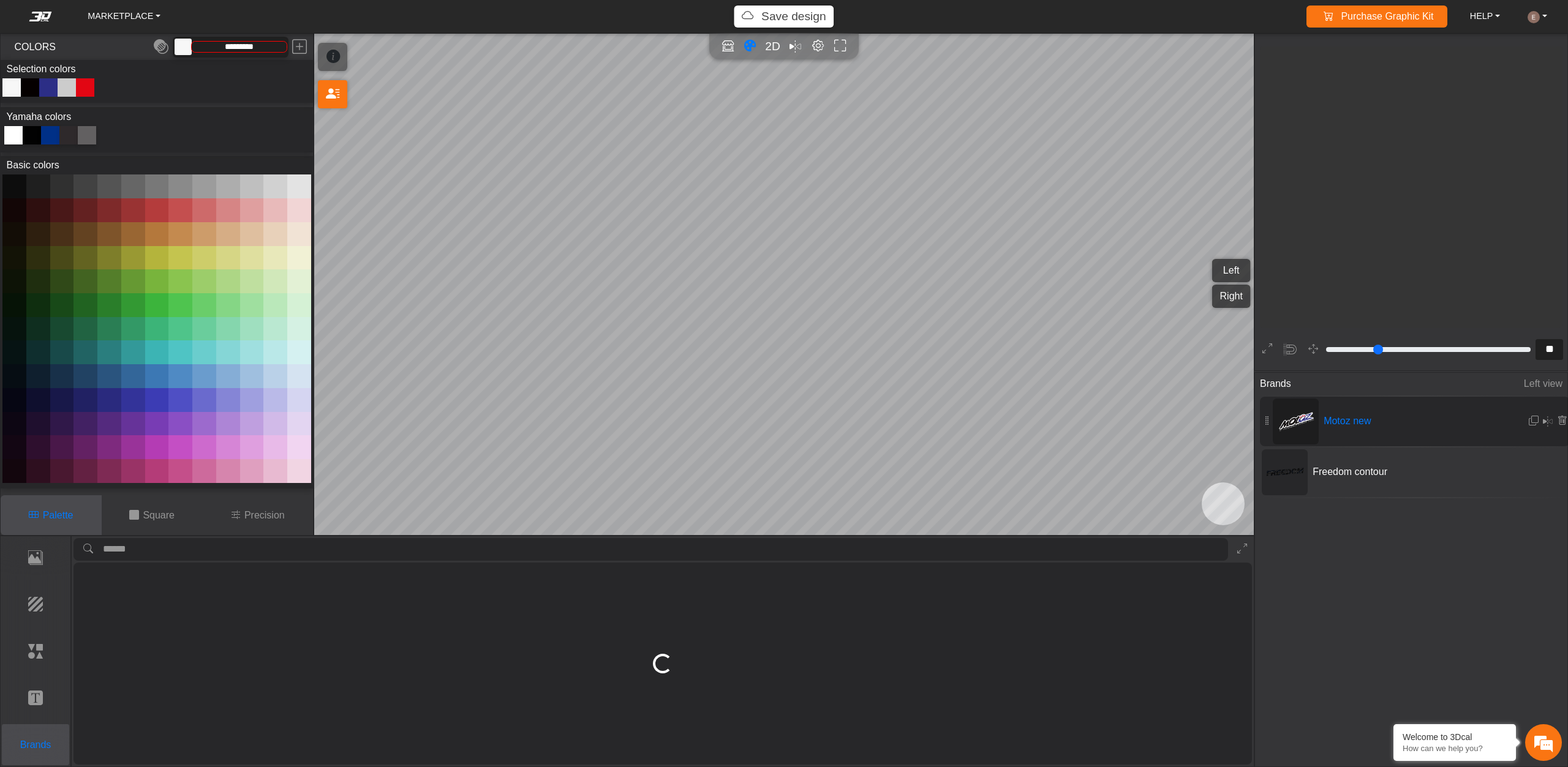
scroll to position [1117, 1143]
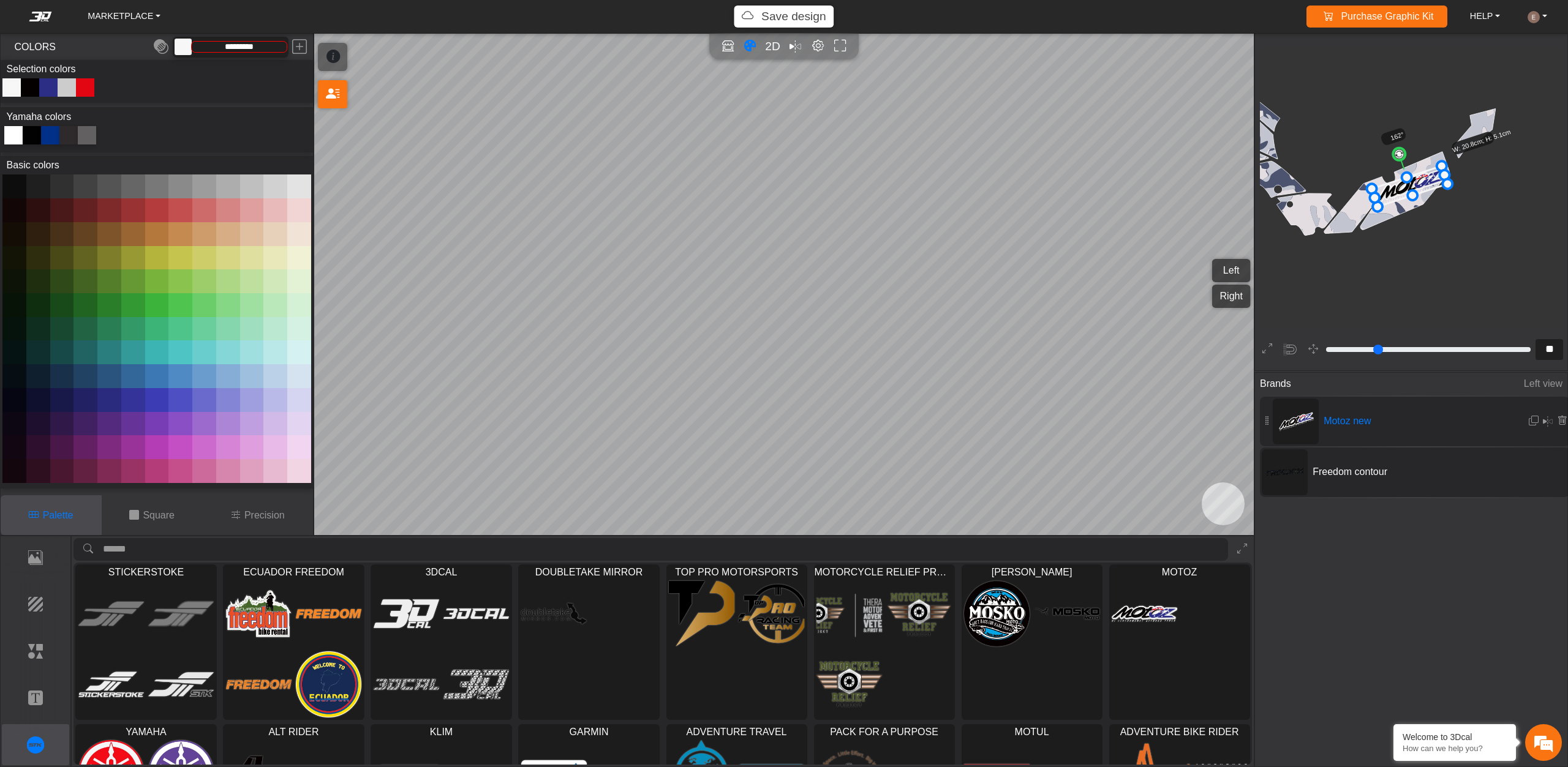
click at [1394, 478] on span "Freedom contour" at bounding box center [1399, 471] width 184 height 14
type input "*"
type input "*********"
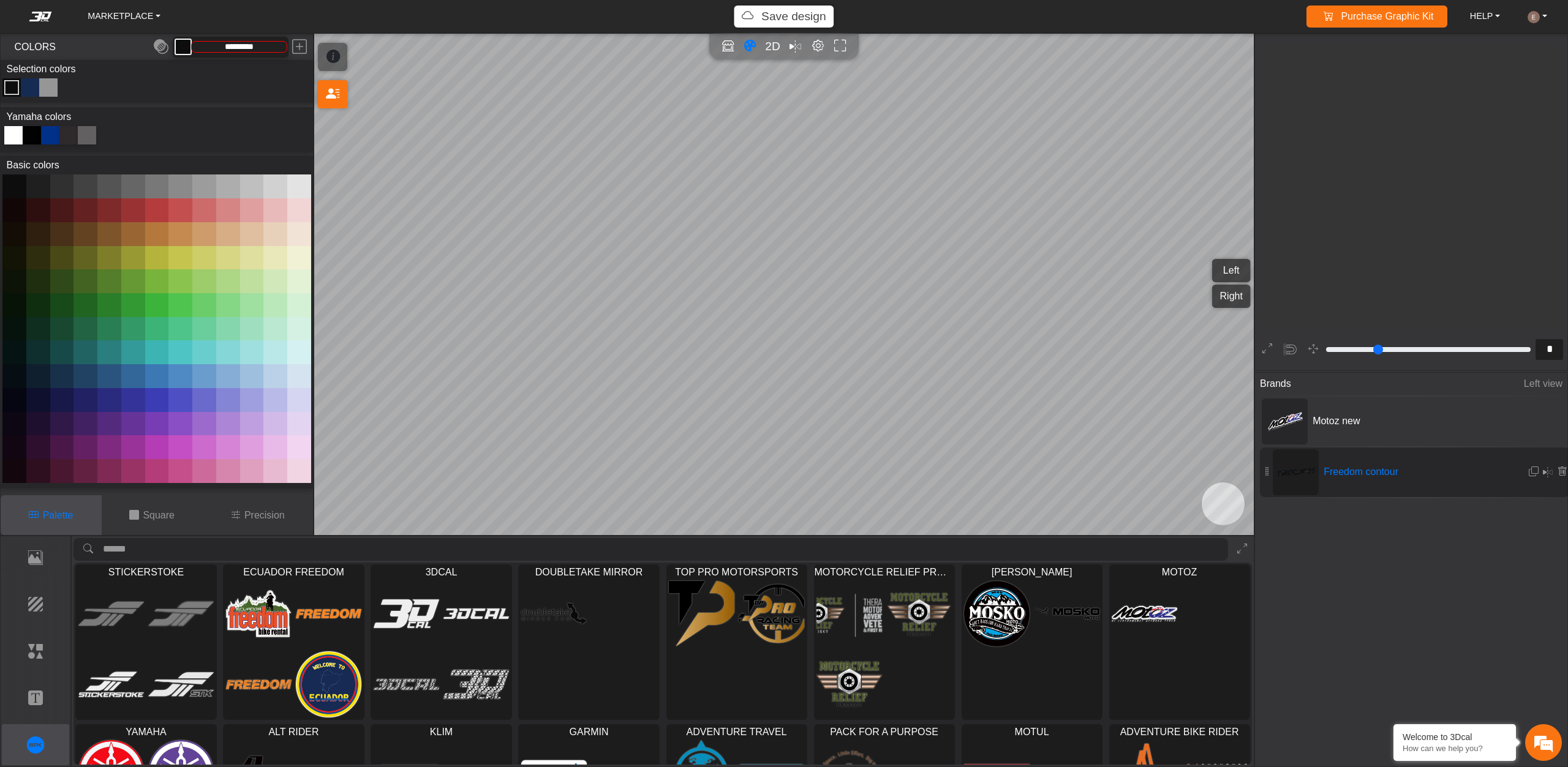
scroll to position [604, 480]
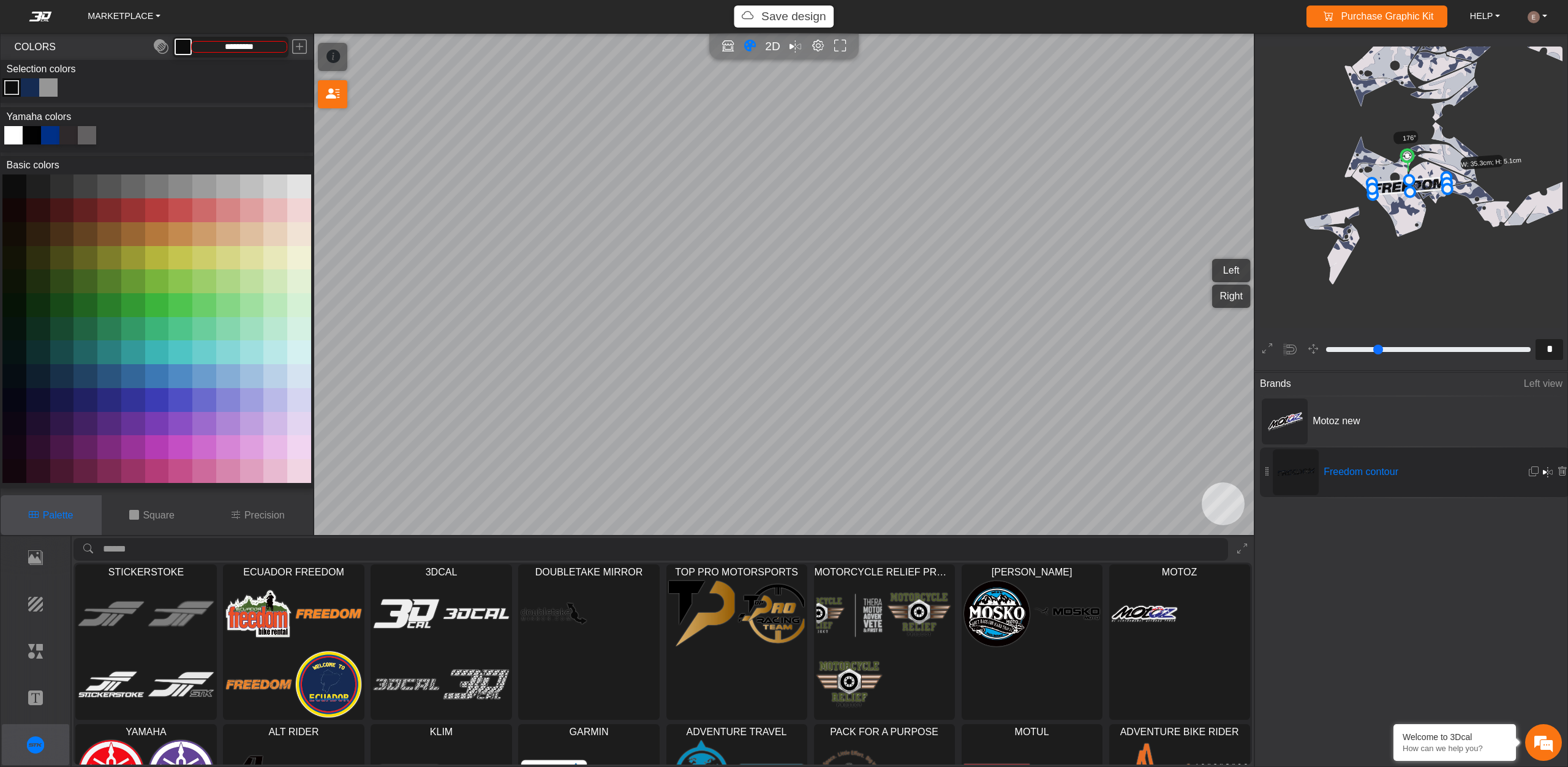
click at [1543, 469] on em at bounding box center [1547, 471] width 10 height 14
drag, startPoint x: 1401, startPoint y: 108, endPoint x: 1386, endPoint y: 190, distance: 83.4
click at [1386, 190] on icon "background_wire_template_bg" at bounding box center [1458, 122] width 1355 height 1355
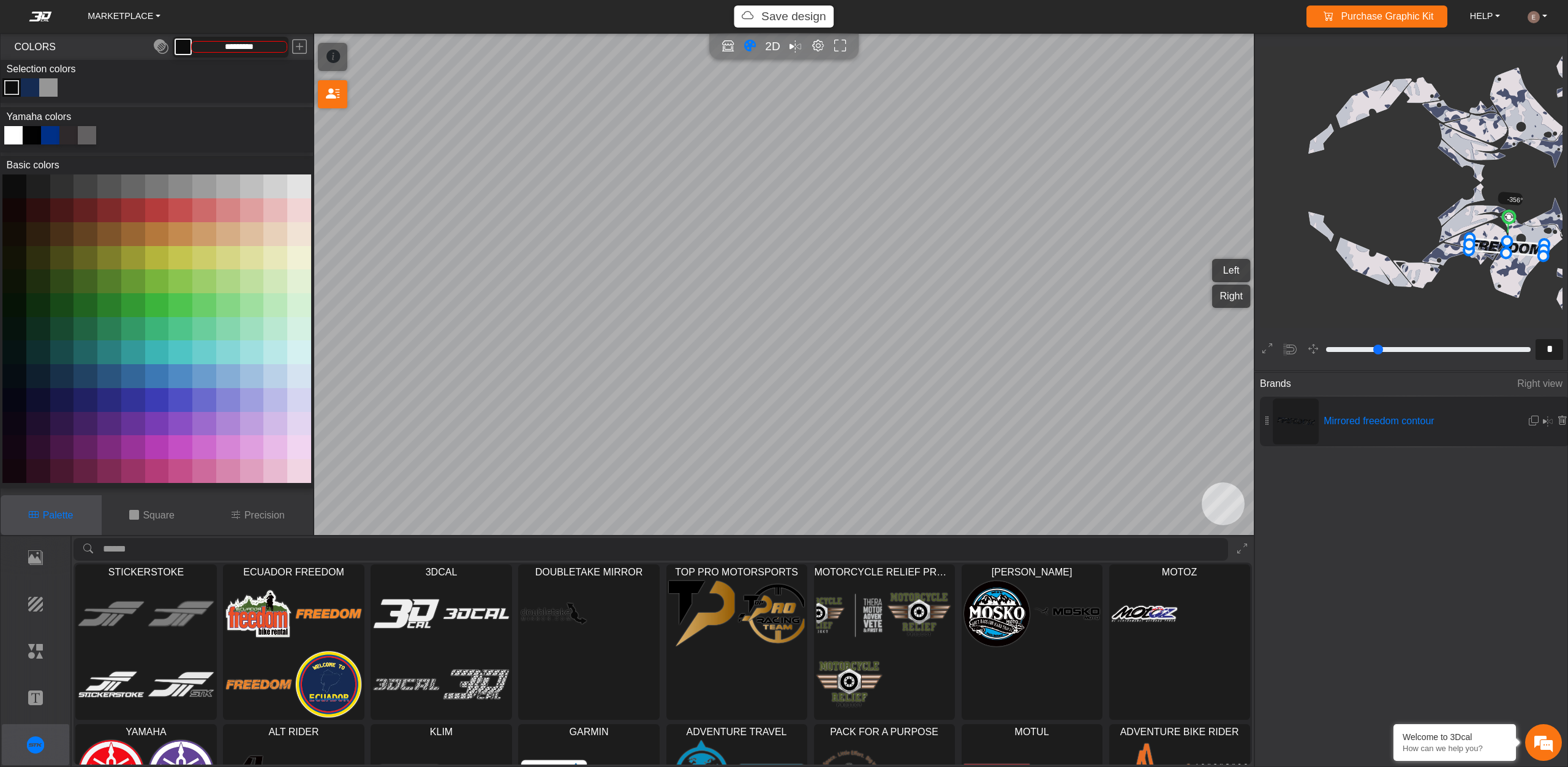
scroll to position [602, 575]
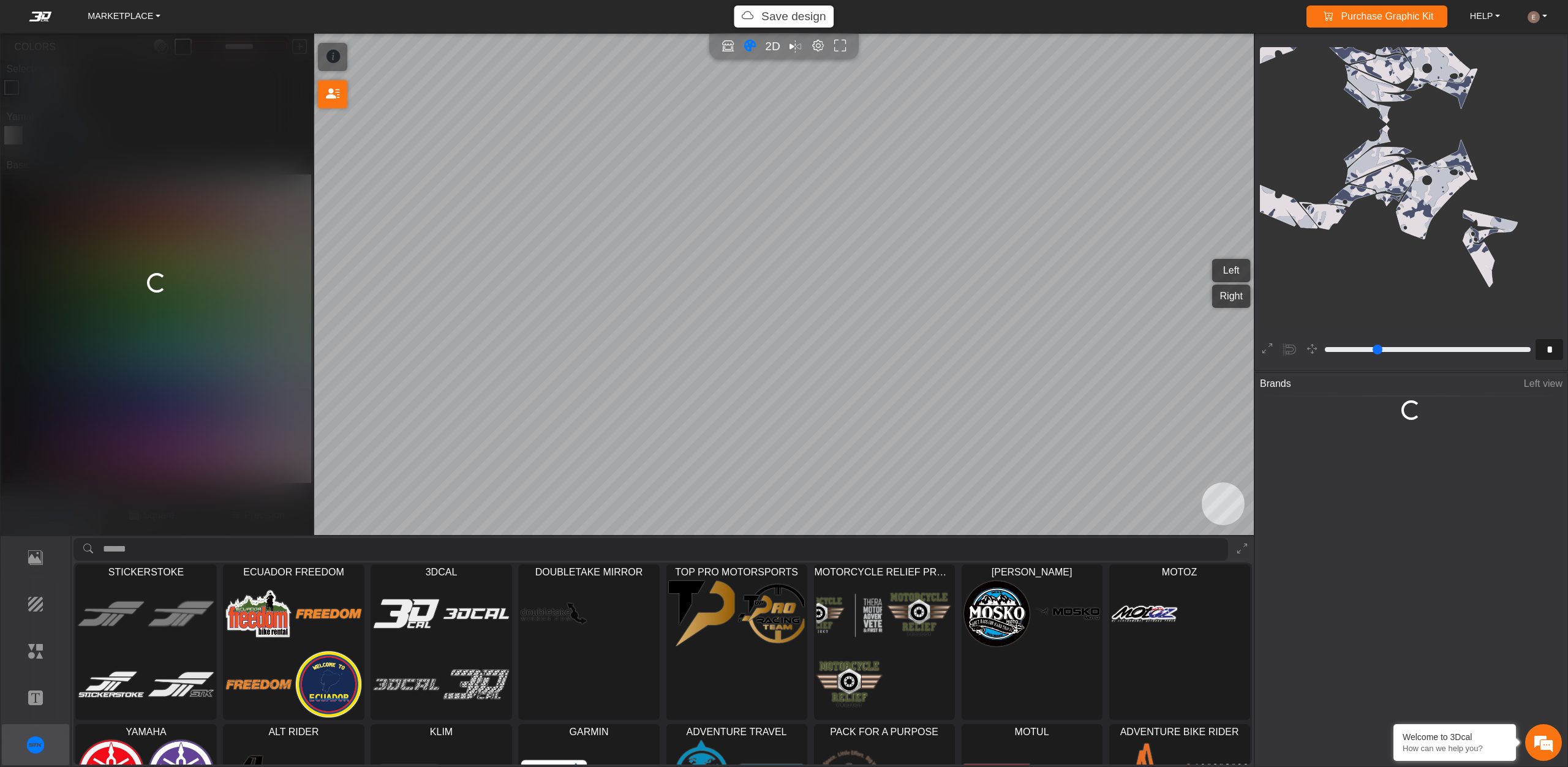
type input "**"
type input "*********"
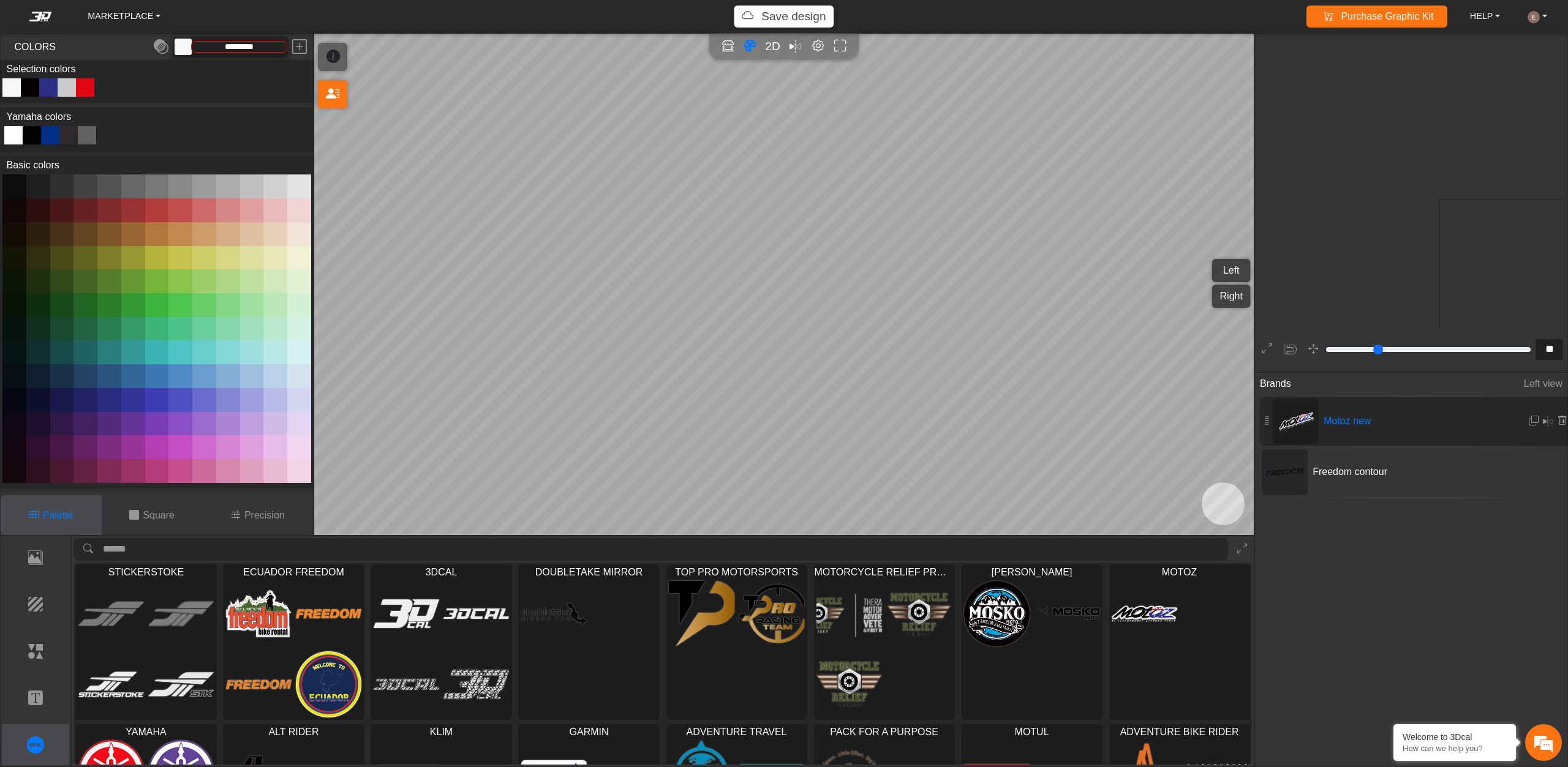
scroll to position [1117, 1143]
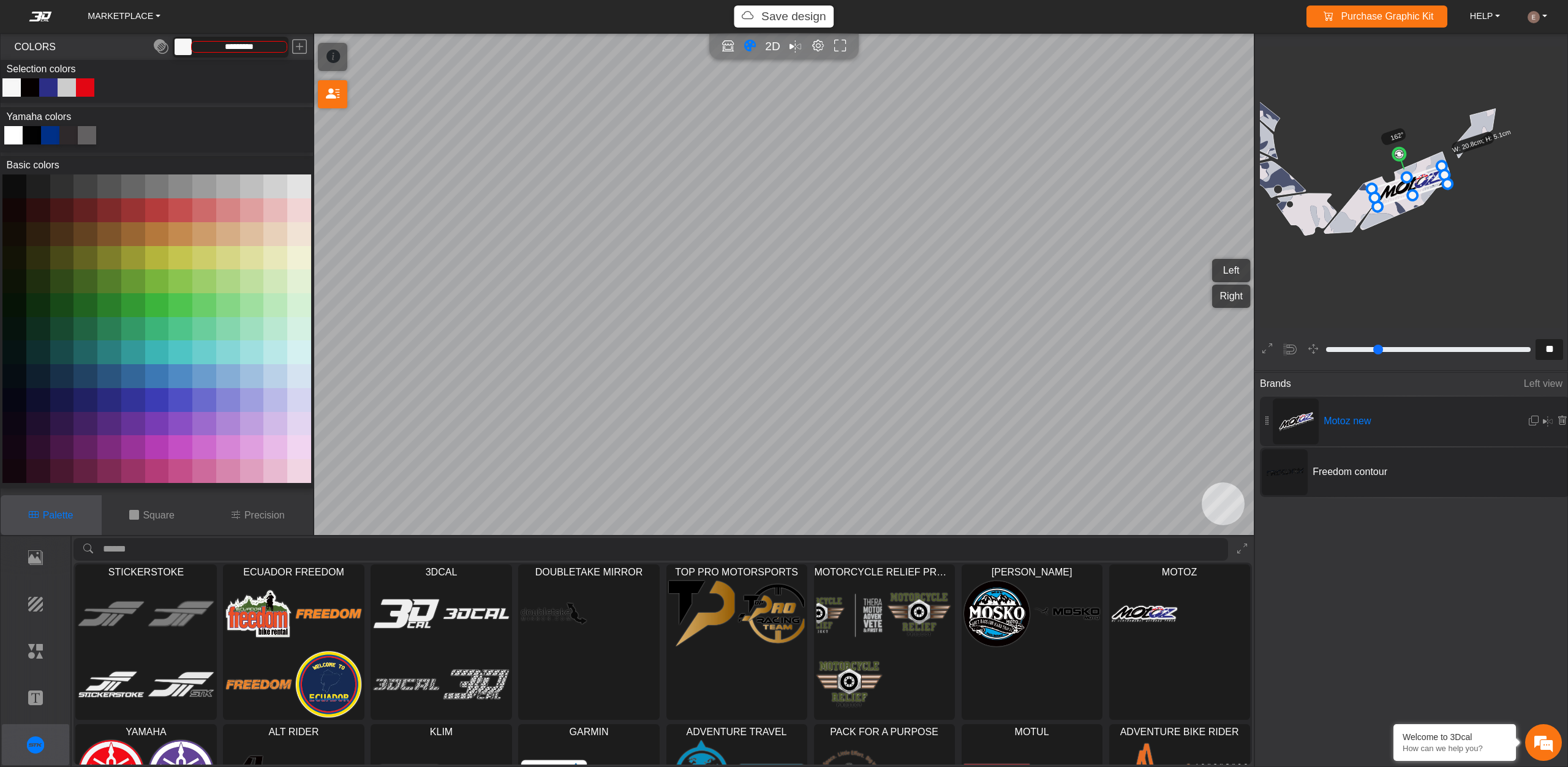
click at [1345, 481] on div "Freedom contour" at bounding box center [1415, 473] width 310 height 50
type input "*"
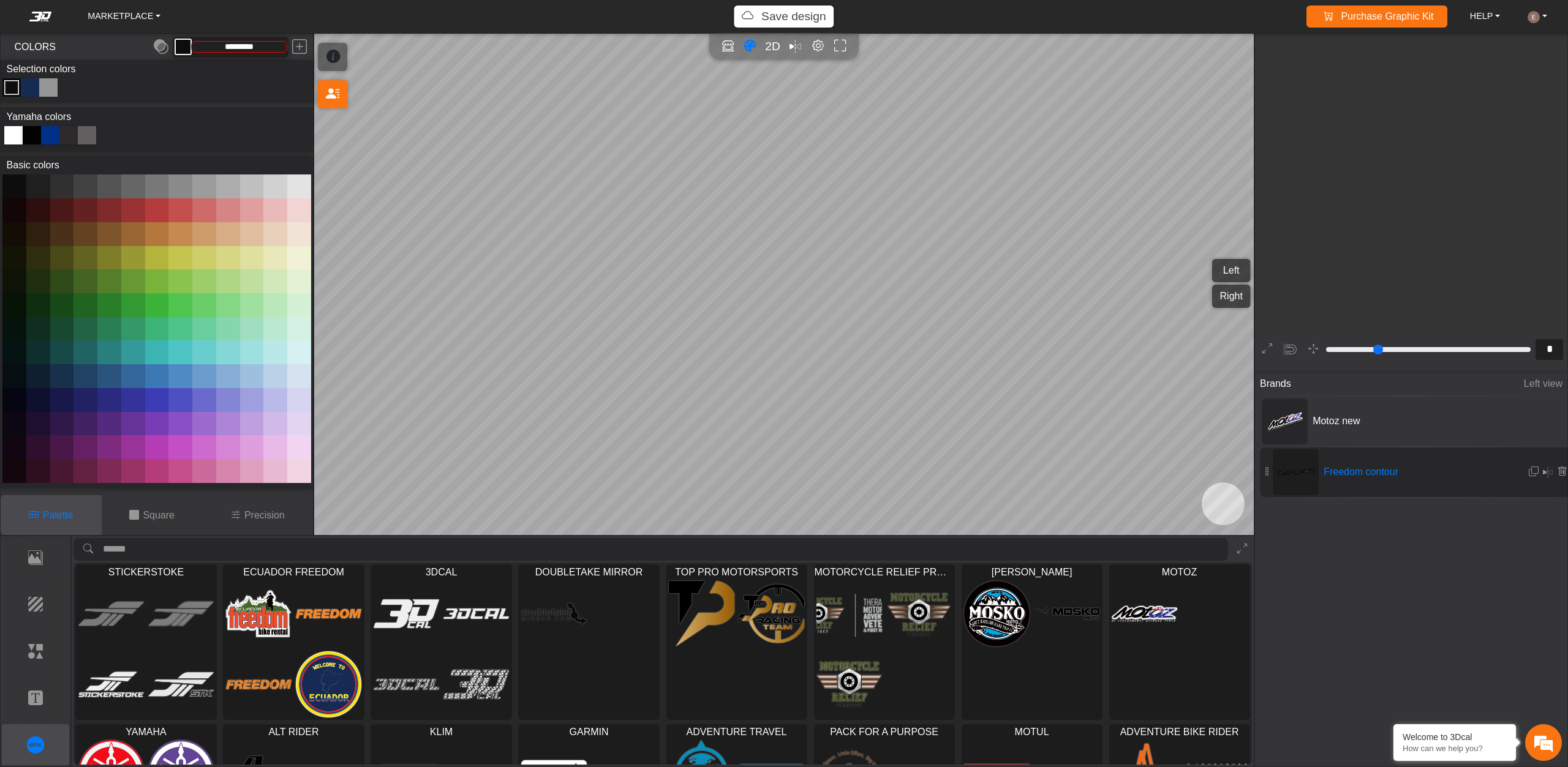
scroll to position [604, 480]
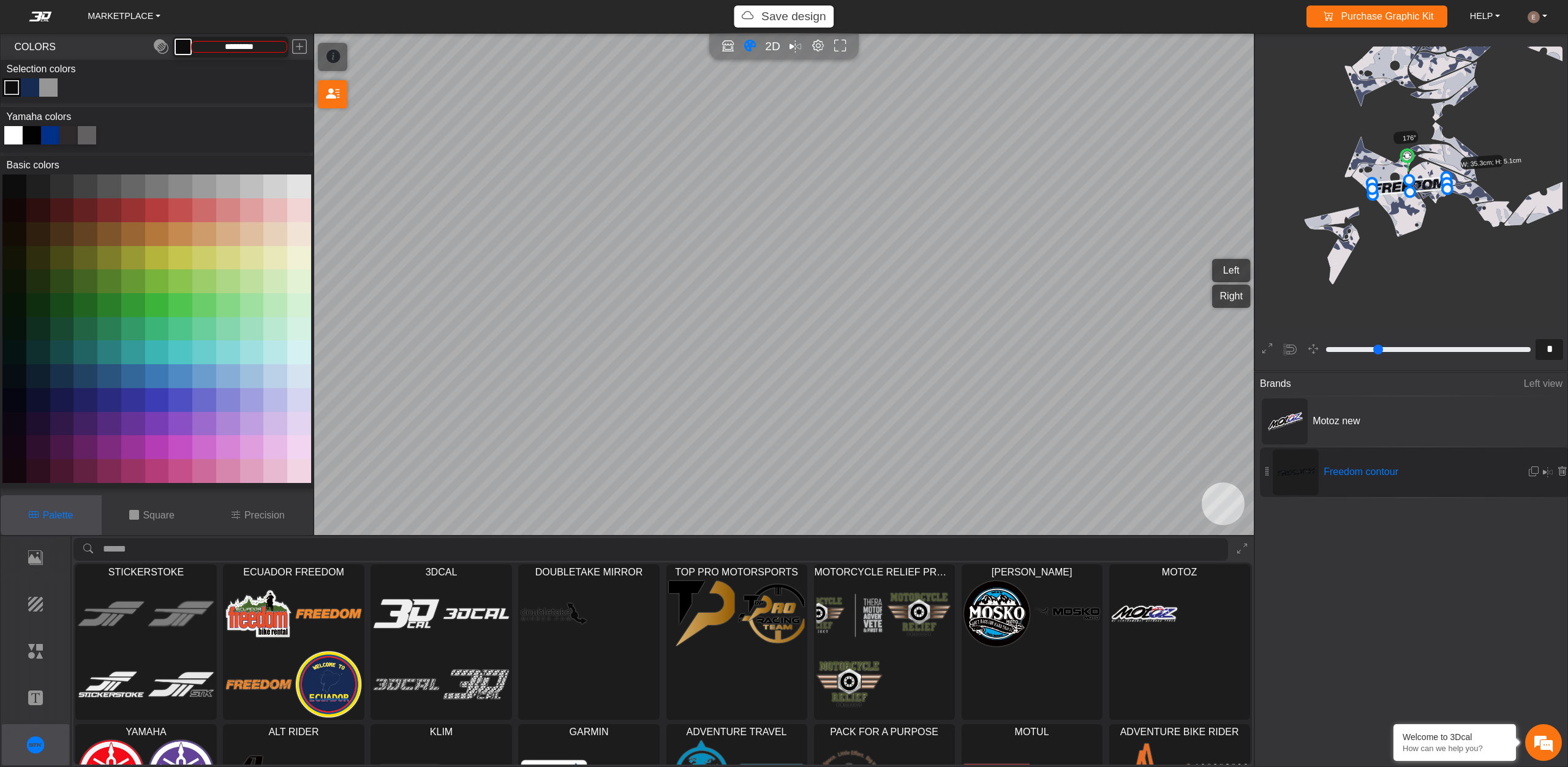
click at [151, 305] on button at bounding box center [157, 305] width 24 height 24
click at [268, 310] on button at bounding box center [275, 305] width 24 height 24
click at [287, 359] on button at bounding box center [299, 352] width 24 height 24
drag, startPoint x: 282, startPoint y: 400, endPoint x: 292, endPoint y: 385, distance: 18.0
click at [282, 401] on button at bounding box center [275, 400] width 24 height 24
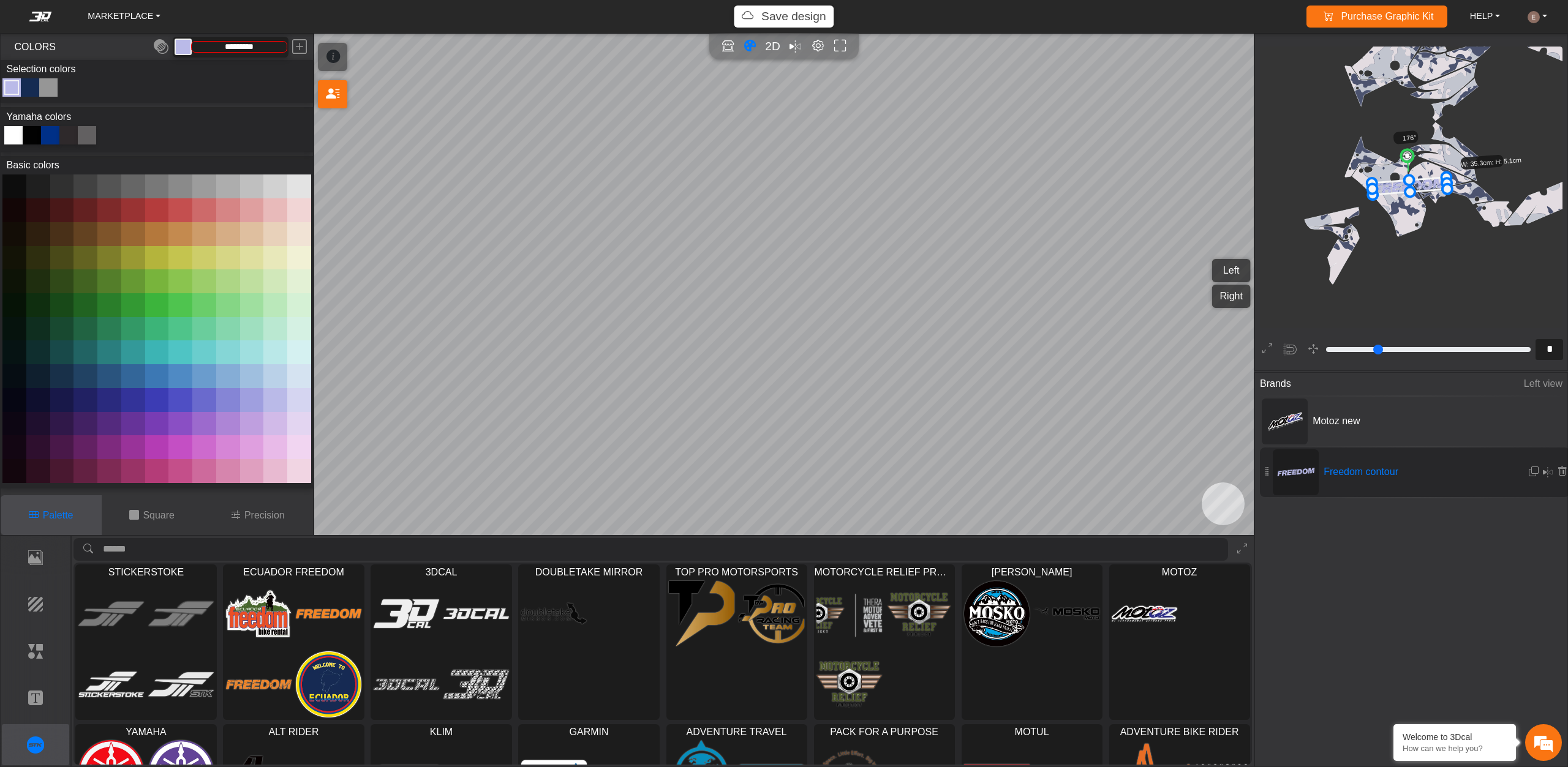
click at [288, 187] on button at bounding box center [299, 186] width 24 height 24
click at [105, 296] on button at bounding box center [109, 305] width 24 height 24
click at [131, 398] on button at bounding box center [133, 400] width 24 height 24
click at [164, 404] on button at bounding box center [157, 400] width 24 height 24
click at [101, 400] on button at bounding box center [109, 400] width 24 height 24
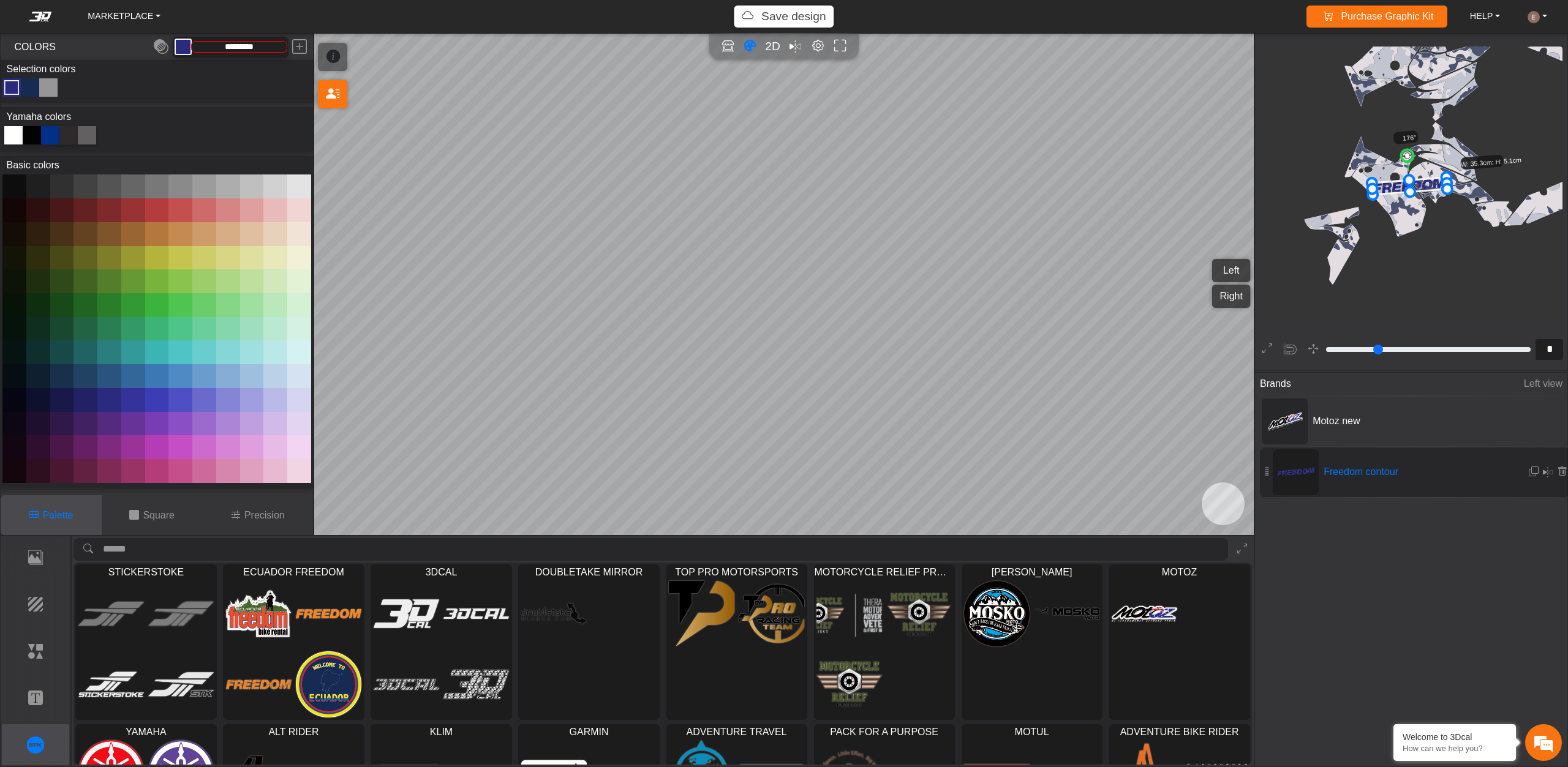
click at [8, 183] on button at bounding box center [14, 186] width 24 height 24
drag, startPoint x: 43, startPoint y: 601, endPoint x: 34, endPoint y: 607, distance: 10.8
click at [43, 602] on p "Background" at bounding box center [36, 604] width 67 height 14
type input "*********"
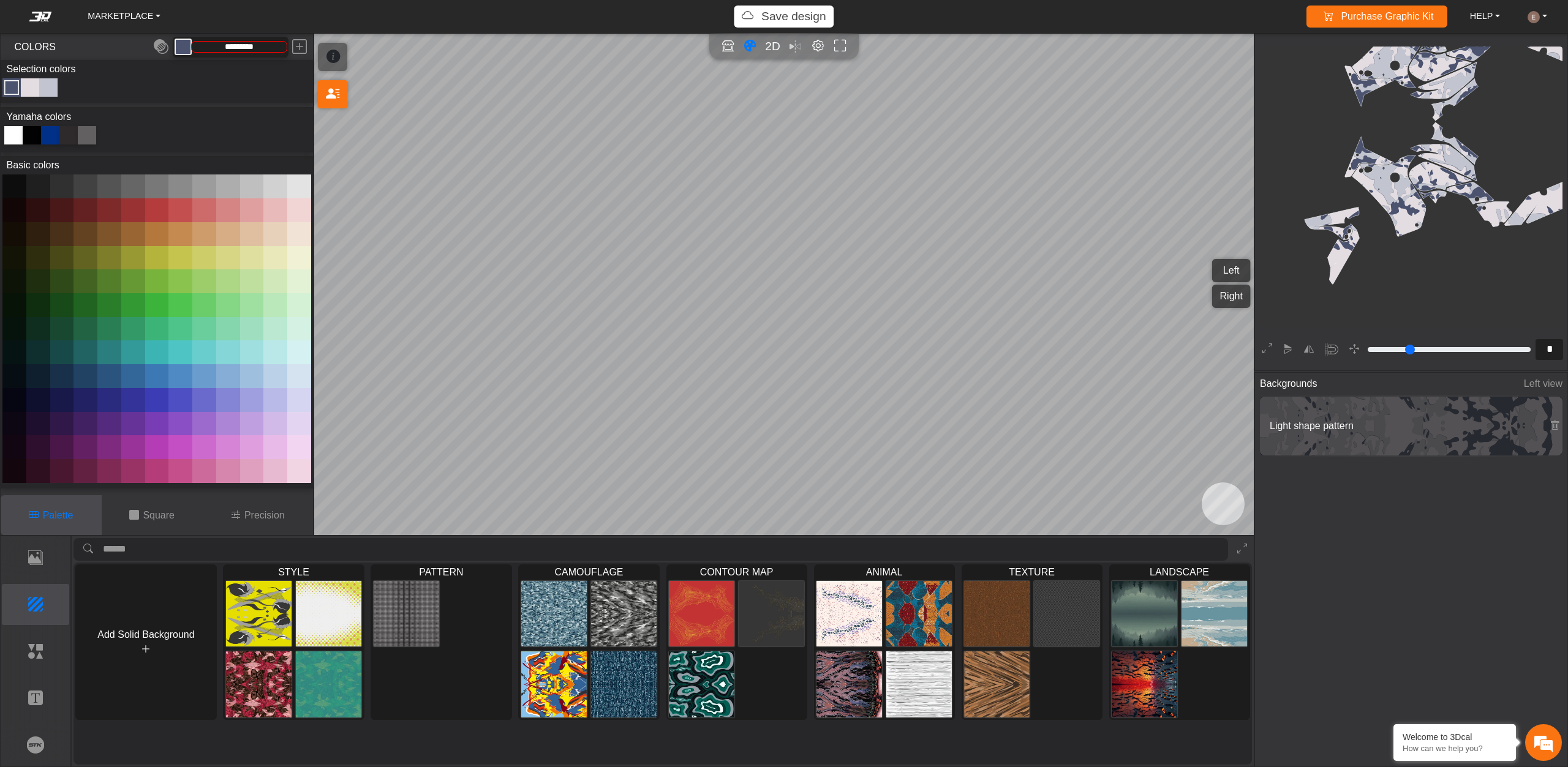
click at [1429, 413] on div "Light shape pattern" at bounding box center [1411, 426] width 303 height 59
type input "*"
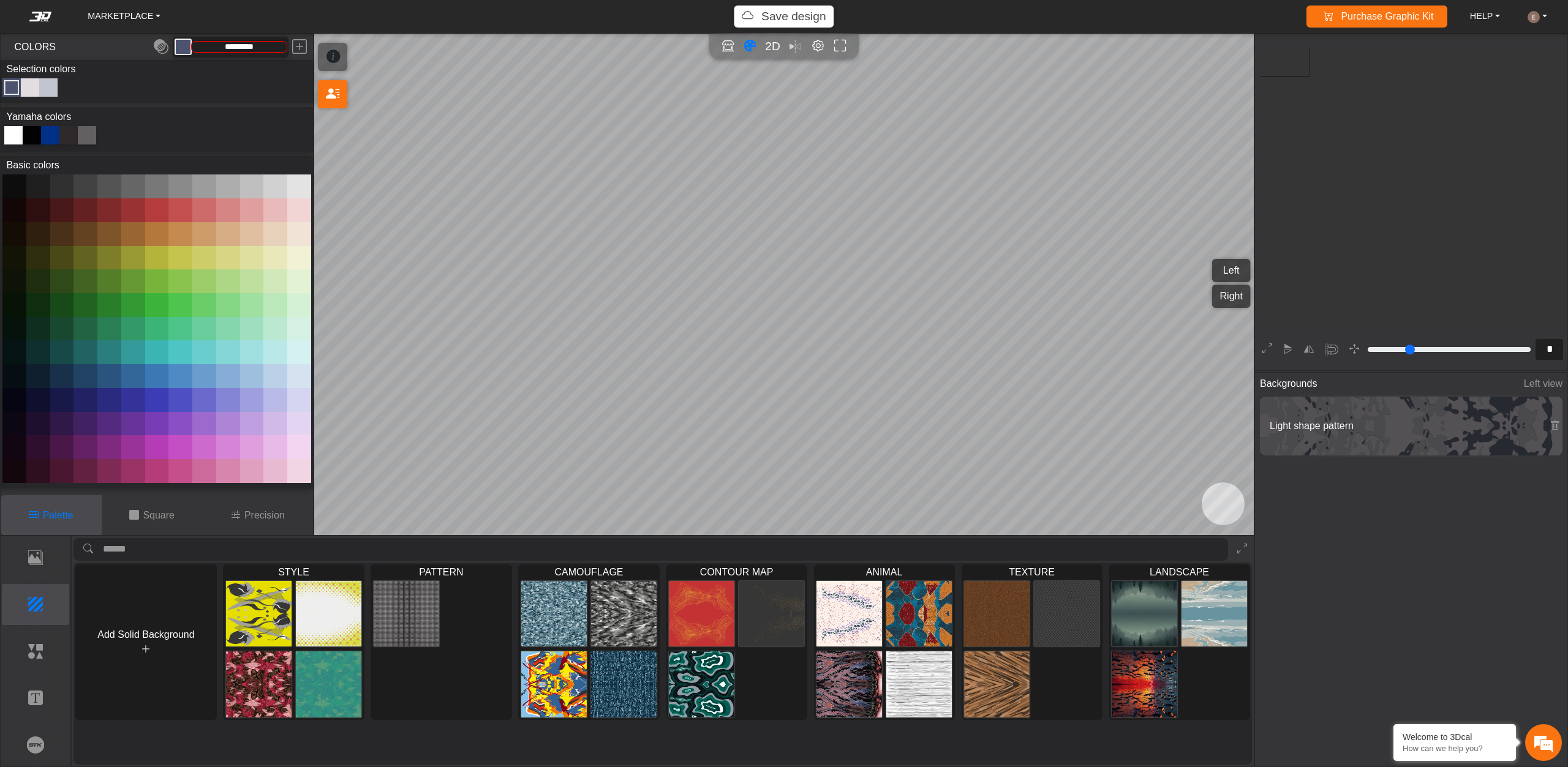
scroll to position [236, 225]
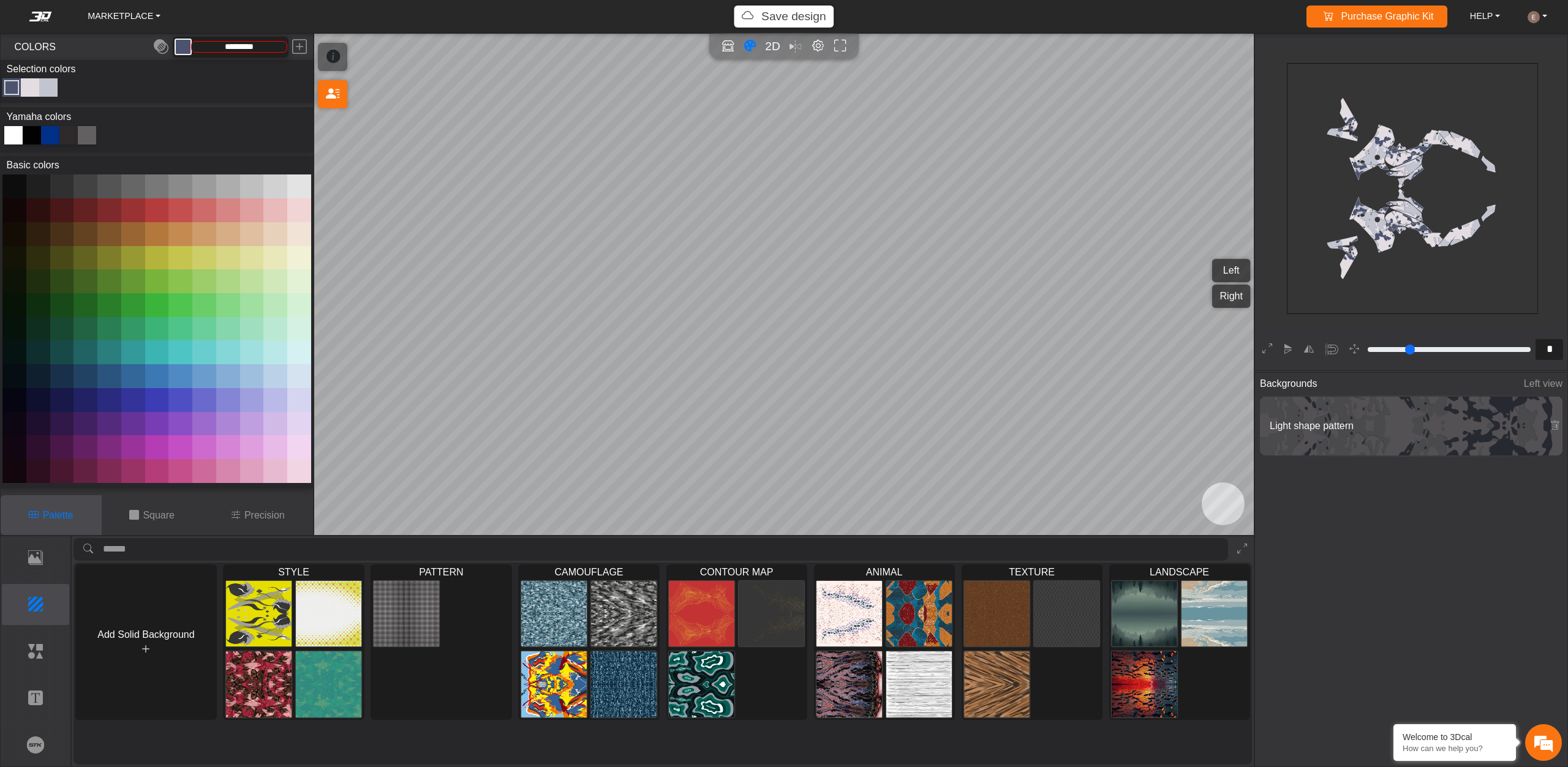
click at [1432, 205] on icon "background_wire_template_bg" at bounding box center [1413, 189] width 753 height 753
drag, startPoint x: 1380, startPoint y: 219, endPoint x: 1333, endPoint y: 250, distance: 56.3
click at [1333, 247] on icon "background_wire_template_bg" at bounding box center [1413, 189] width 753 height 753
drag, startPoint x: 1350, startPoint y: 436, endPoint x: 1455, endPoint y: 436, distance: 105.0
click at [1552, 429] on icon at bounding box center [1554, 425] width 10 height 10
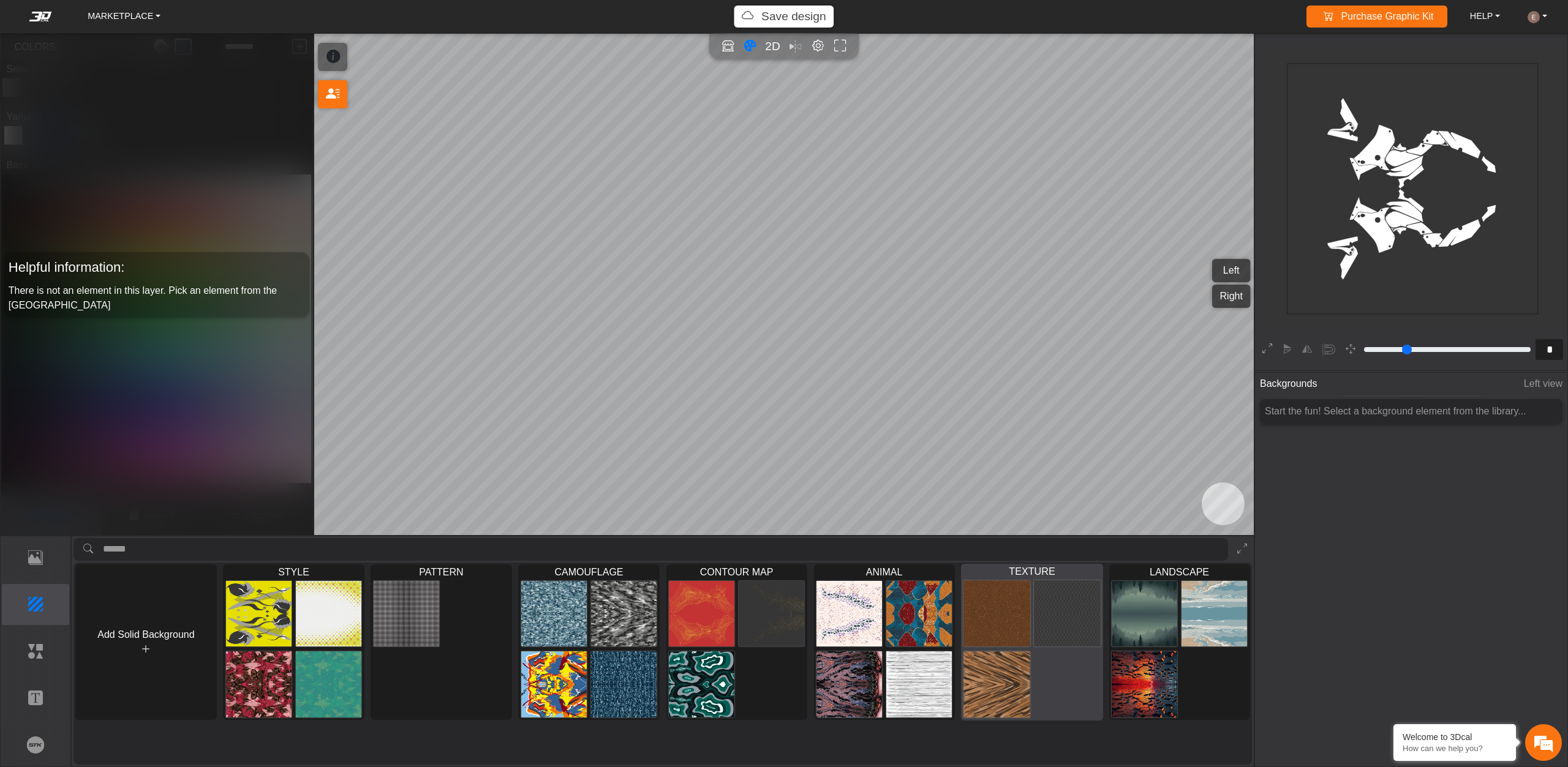
click at [968, 679] on img at bounding box center [997, 685] width 67 height 68
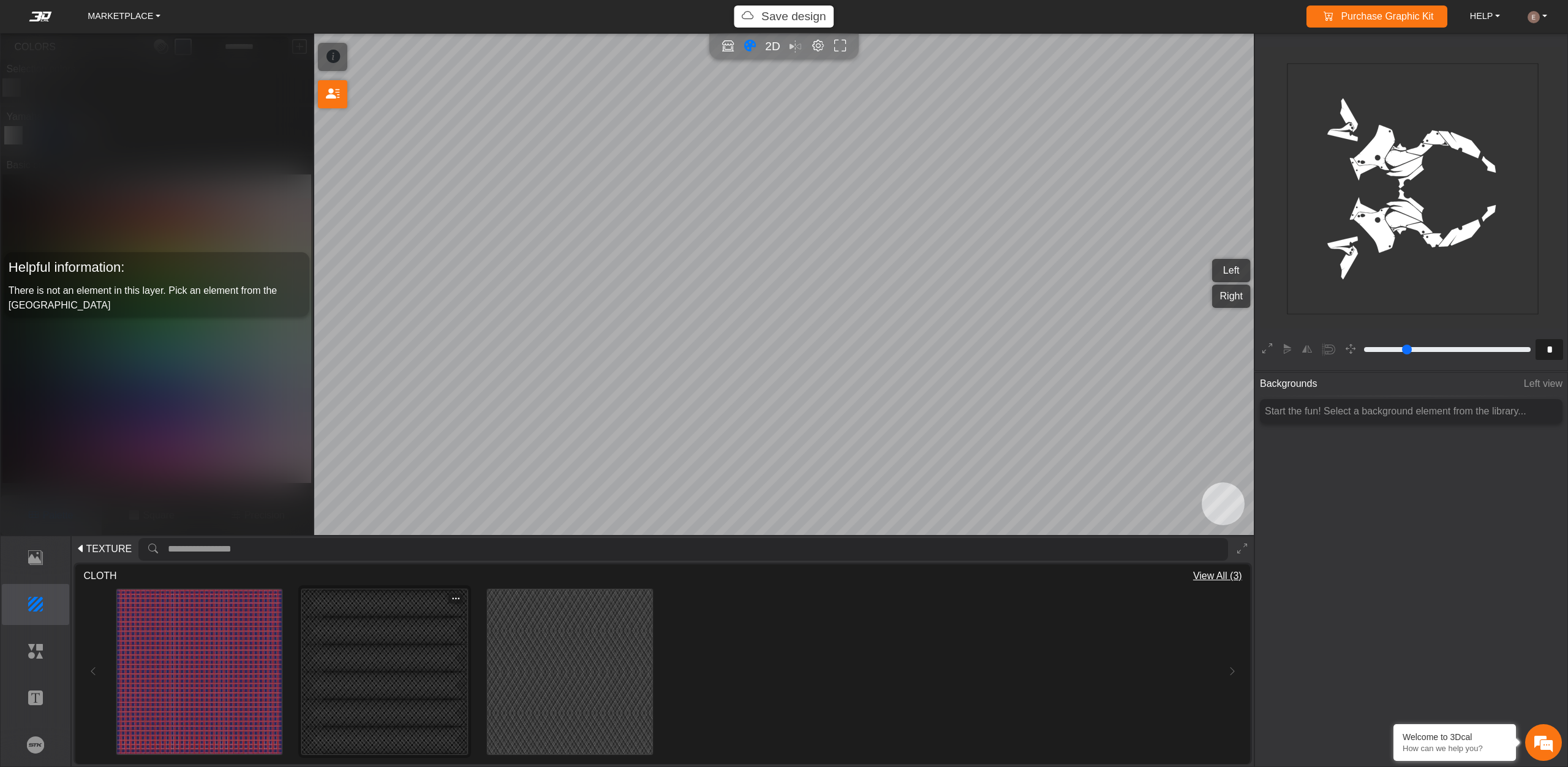
click at [371, 647] on img at bounding box center [384, 672] width 165 height 165
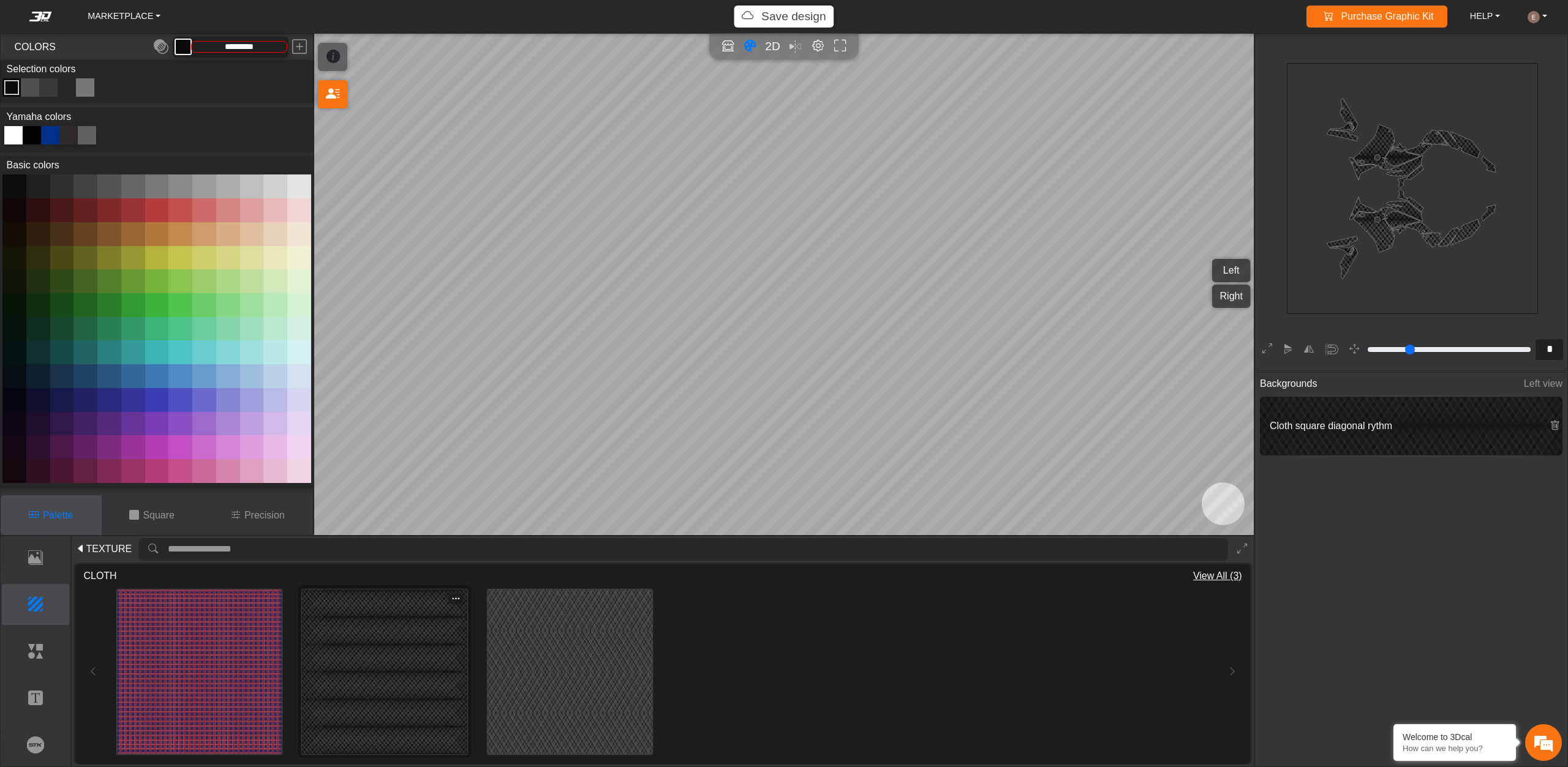
type input "*********"
click at [525, 642] on img at bounding box center [569, 672] width 165 height 165
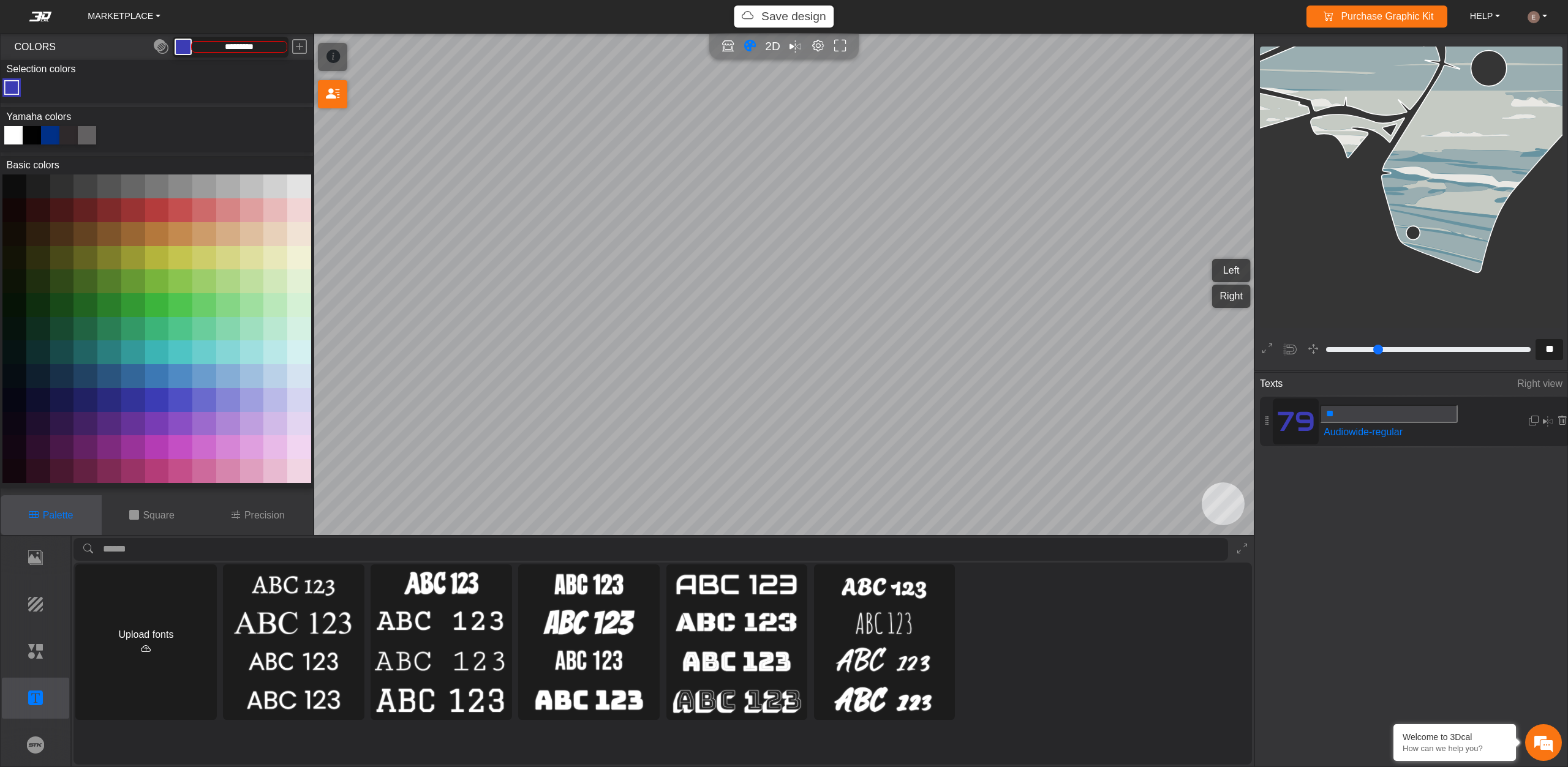
scroll to position [2519, 2057]
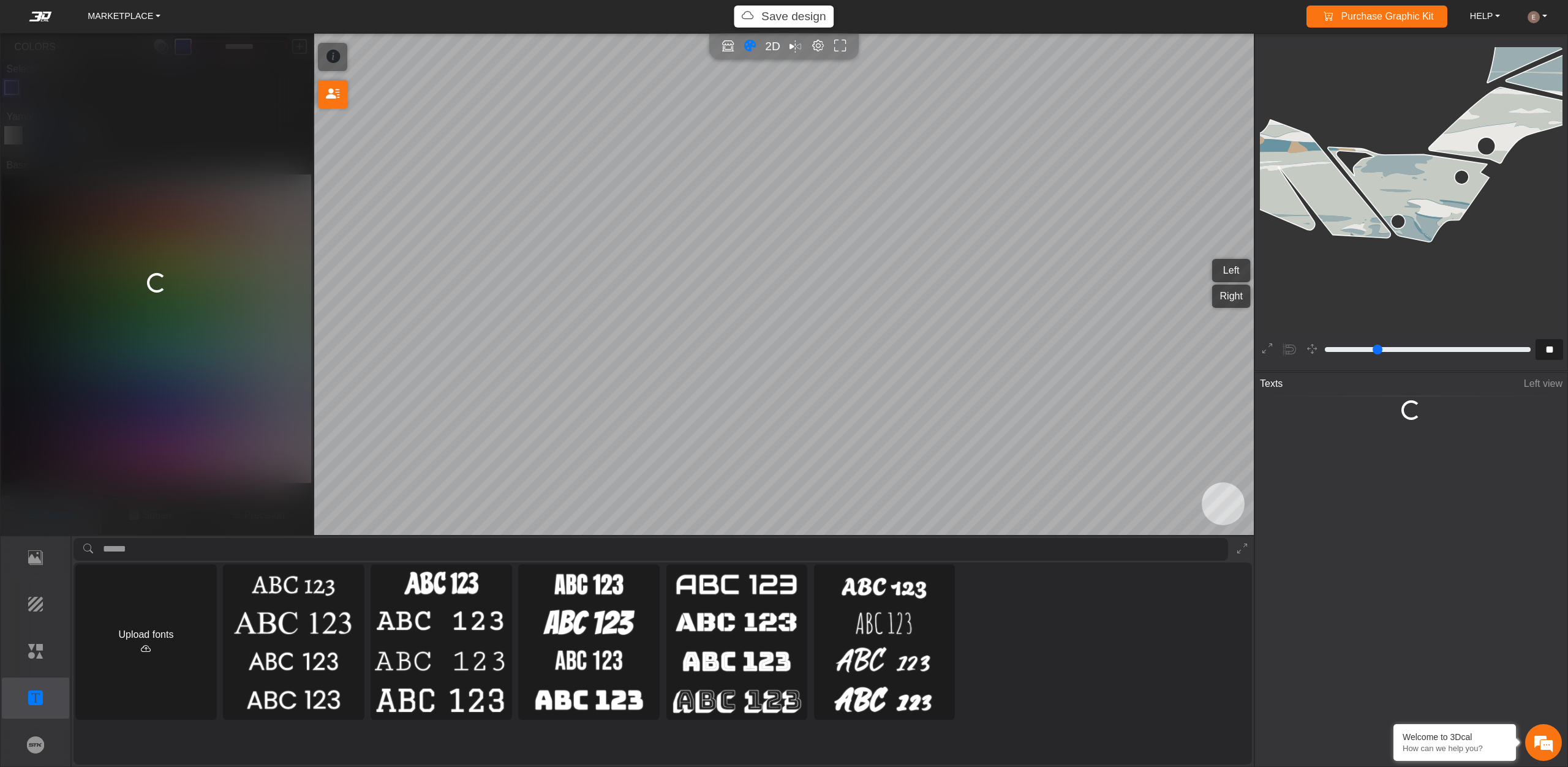
type input "*********"
